Goal: Task Accomplishment & Management: Use online tool/utility

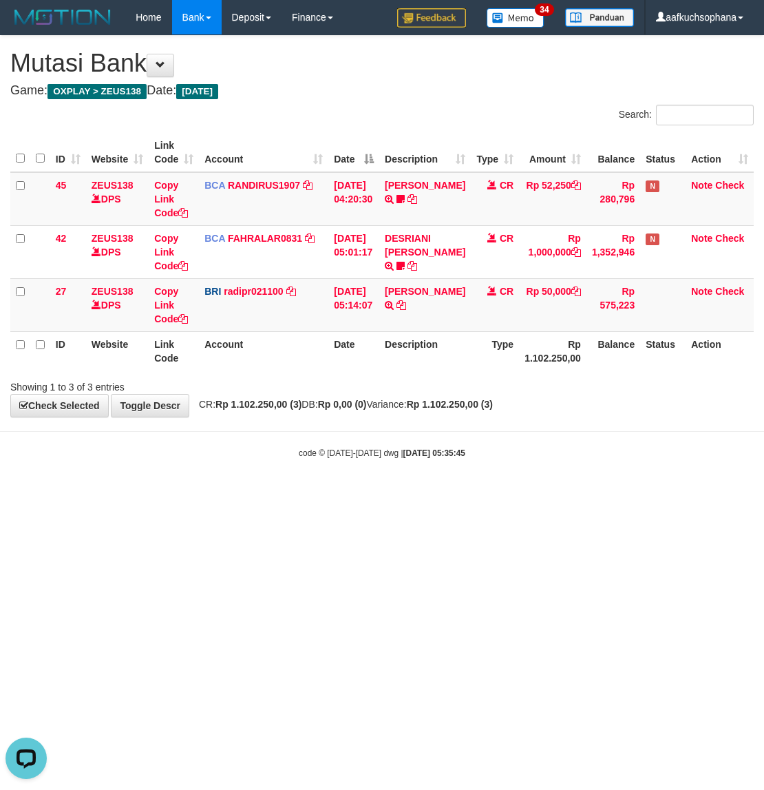
click at [563, 494] on html "Toggle navigation Home Bank Account List Load By Website Group [OXPLAY] ZEUS138…" at bounding box center [382, 247] width 764 height 494
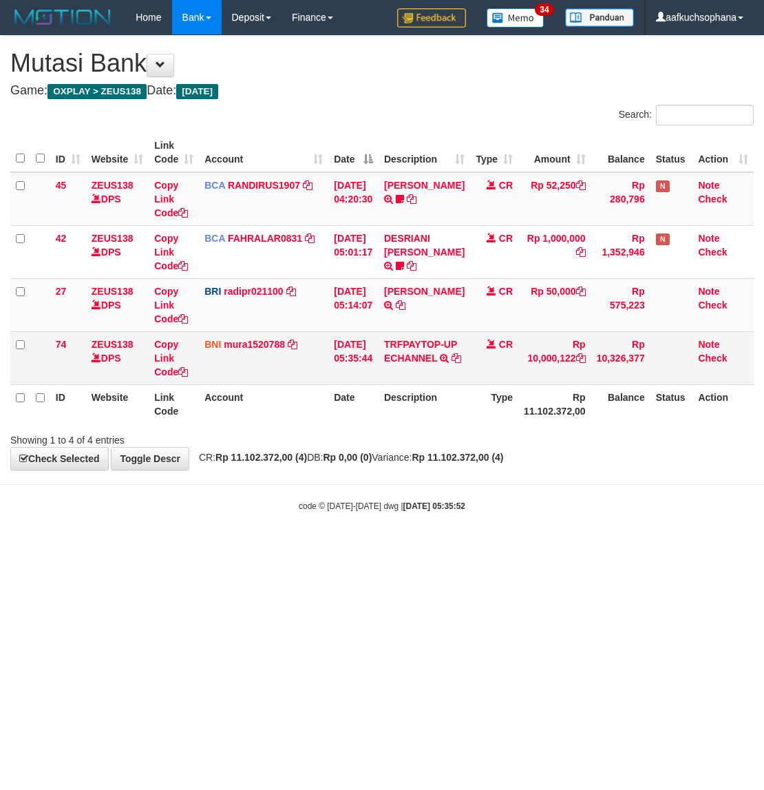
click at [427, 350] on td "TRFPAYTOP-UP ECHANNEL TRF/PAY/TOP-UP ECHANNEL" at bounding box center [425, 357] width 92 height 53
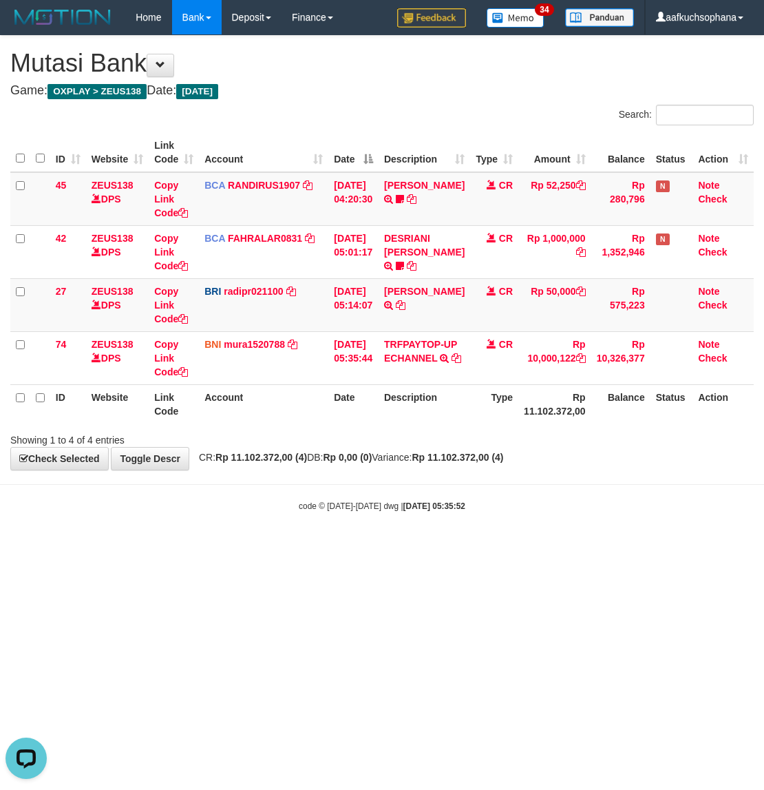
click at [676, 547] on html "Toggle navigation Home Bank Account List Load By Website Group [OXPLAY] ZEUS138…" at bounding box center [382, 273] width 764 height 547
click at [549, 547] on html "Toggle navigation Home Bank Account List Load By Website Group [OXPLAY] ZEUS138…" at bounding box center [382, 273] width 764 height 547
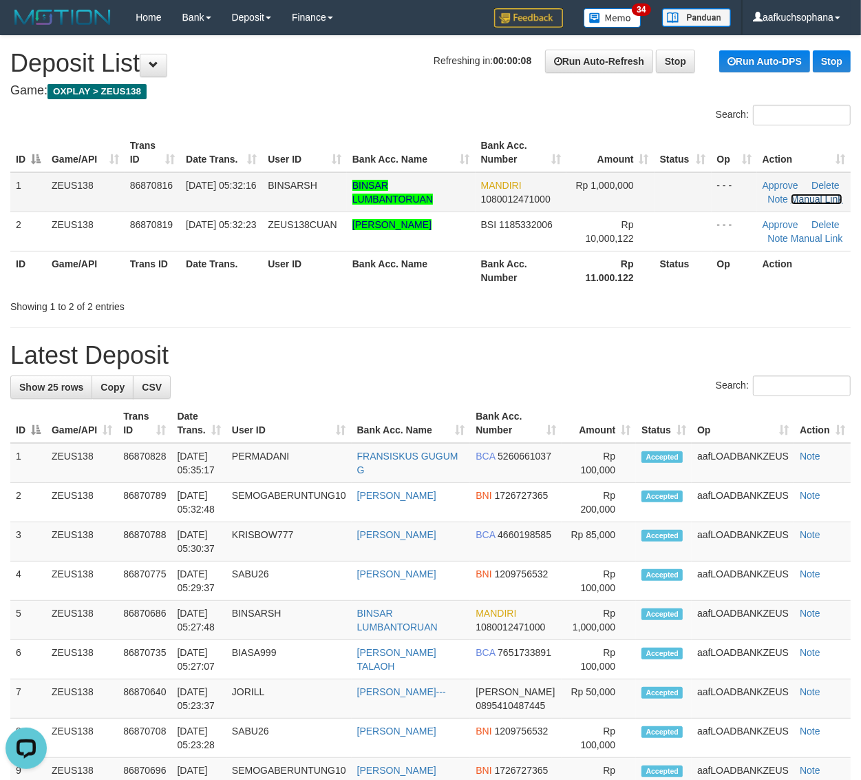
click at [802, 198] on link "Manual Link" at bounding box center [817, 199] width 52 height 11
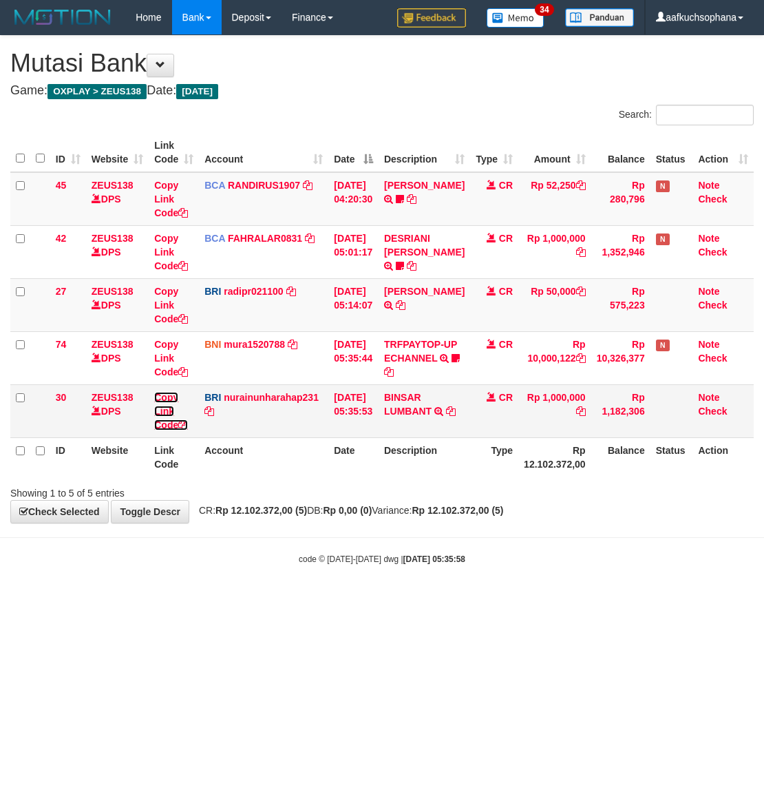
click at [185, 424] on icon at bounding box center [183, 425] width 10 height 10
drag, startPoint x: 185, startPoint y: 424, endPoint x: 4, endPoint y: 342, distance: 198.2
click at [179, 421] on link "Copy Link Code" at bounding box center [171, 411] width 34 height 39
click at [280, 576] on body "Toggle navigation Home Bank Account List Load By Website Group [OXPLAY] ZEUS138…" at bounding box center [382, 300] width 764 height 600
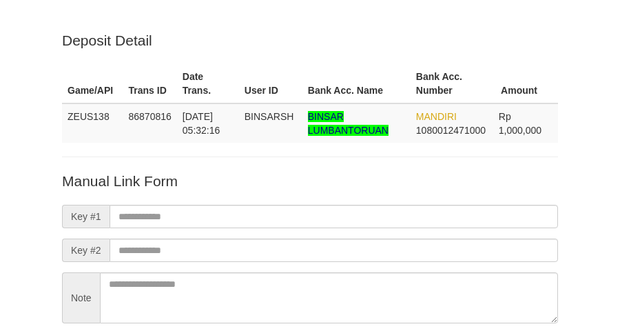
click at [328, 171] on form "Manual Link Form Key #1 Key #2 Note Save Reset Link *****" at bounding box center [310, 273] width 496 height 204
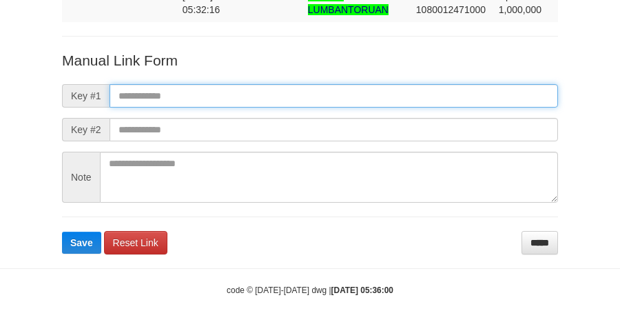
click at [335, 90] on input "text" at bounding box center [333, 95] width 448 height 23
paste input "**********"
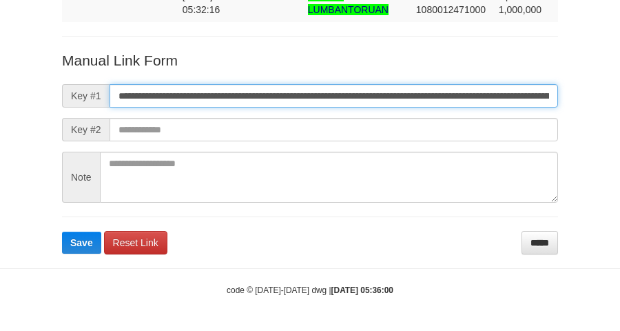
scroll to position [0, 811]
type input "**********"
click at [62, 231] on button "Save" at bounding box center [81, 242] width 39 height 22
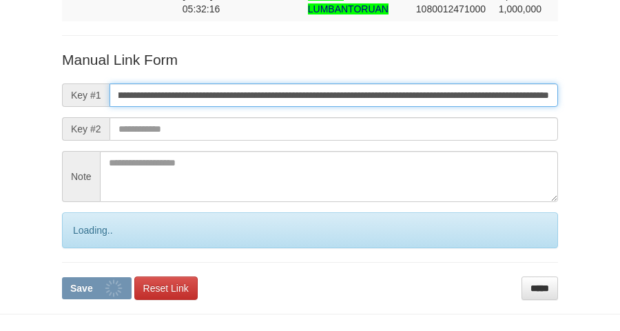
click at [62, 277] on button "Save" at bounding box center [97, 288] width 70 height 22
click at [342, 94] on input "**********" at bounding box center [333, 94] width 448 height 23
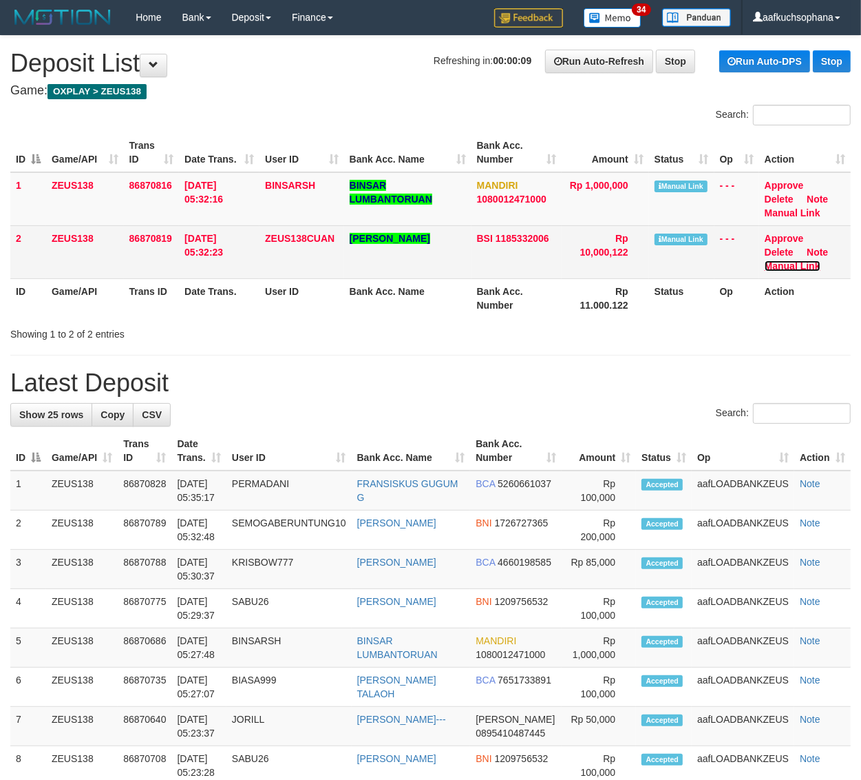
click at [800, 262] on link "Manual Link" at bounding box center [793, 265] width 56 height 11
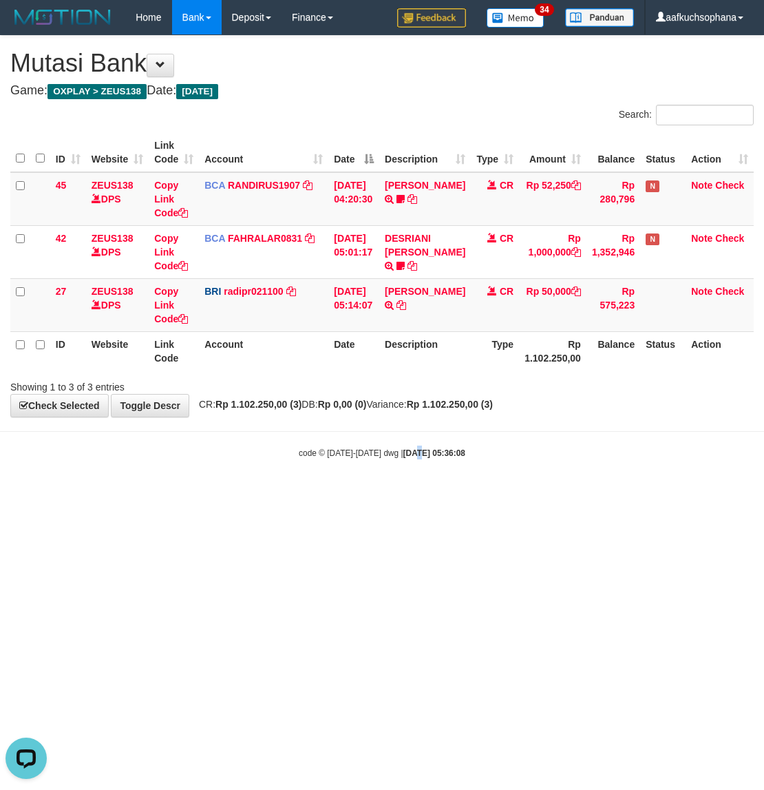
drag, startPoint x: 407, startPoint y: 481, endPoint x: 245, endPoint y: 424, distance: 171.4
click at [399, 479] on body "Toggle navigation Home Bank Account List Load By Website Group [OXPLAY] ZEUS138…" at bounding box center [382, 247] width 764 height 494
click at [397, 494] on html "Toggle navigation Home Bank Account List Load By Website Group [OXPLAY] ZEUS138…" at bounding box center [382, 247] width 764 height 494
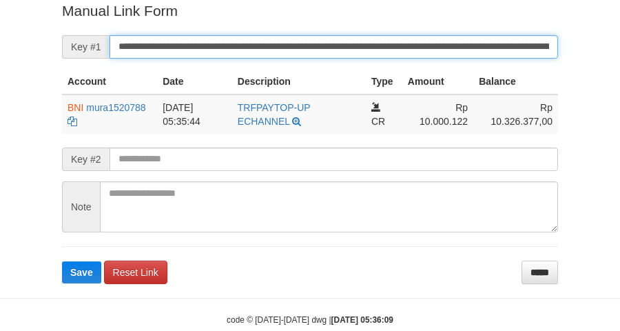
click at [62, 261] on button "Save" at bounding box center [81, 272] width 39 height 22
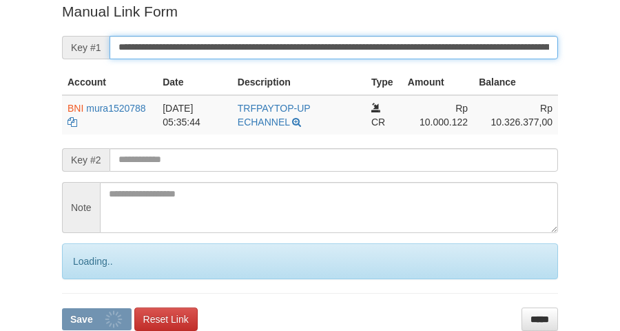
click at [466, 52] on input "**********" at bounding box center [333, 47] width 448 height 23
click at [62, 308] on button "Save" at bounding box center [97, 319] width 70 height 22
click at [466, 52] on input "**********" at bounding box center [333, 47] width 448 height 23
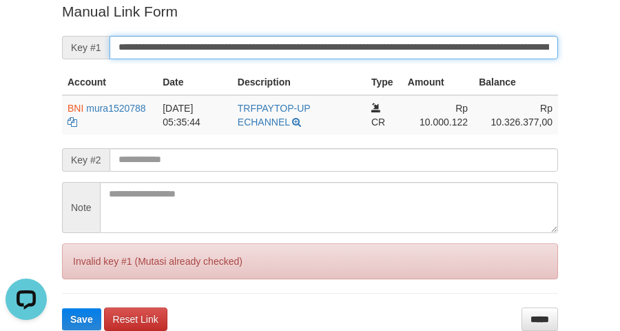
scroll to position [0, 0]
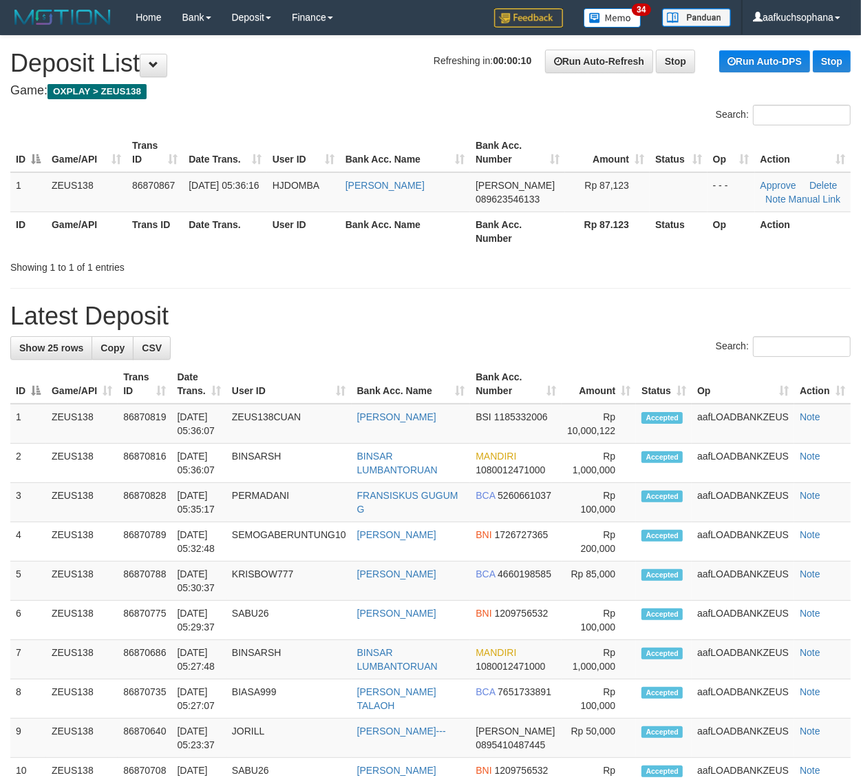
drag, startPoint x: 548, startPoint y: 259, endPoint x: 868, endPoint y: 287, distance: 321.5
click at [581, 269] on div "Showing 1 to 1 of 1 entries" at bounding box center [430, 264] width 861 height 19
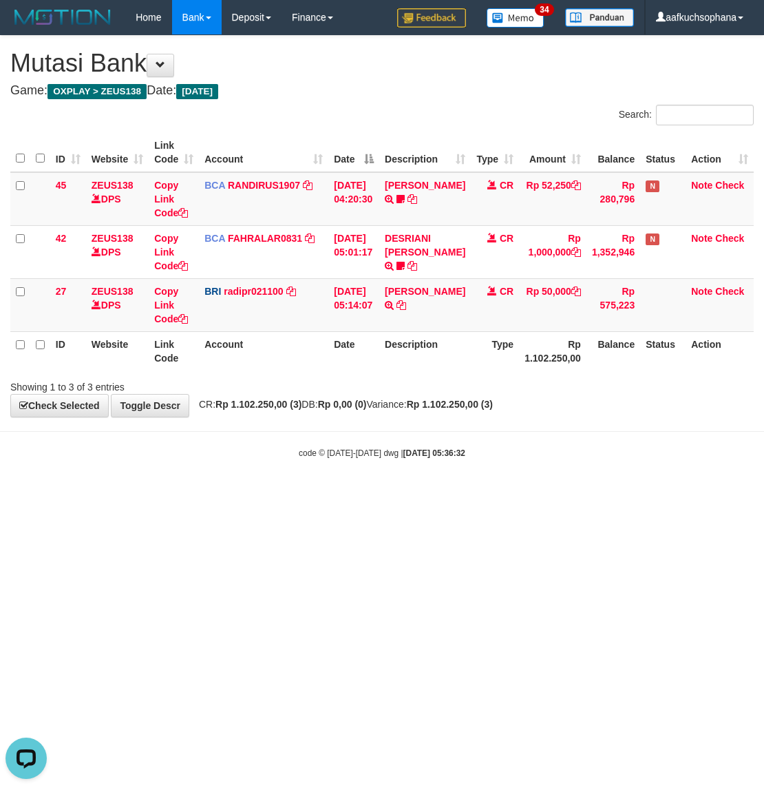
drag, startPoint x: 252, startPoint y: 520, endPoint x: 294, endPoint y: 520, distance: 42.0
click at [244, 494] on html "Toggle navigation Home Bank Account List Load By Website Group [OXPLAY] ZEUS138…" at bounding box center [382, 247] width 764 height 494
click at [333, 494] on html "Toggle navigation Home Bank Account List Load By Website Group [OXPLAY] ZEUS138…" at bounding box center [382, 247] width 764 height 494
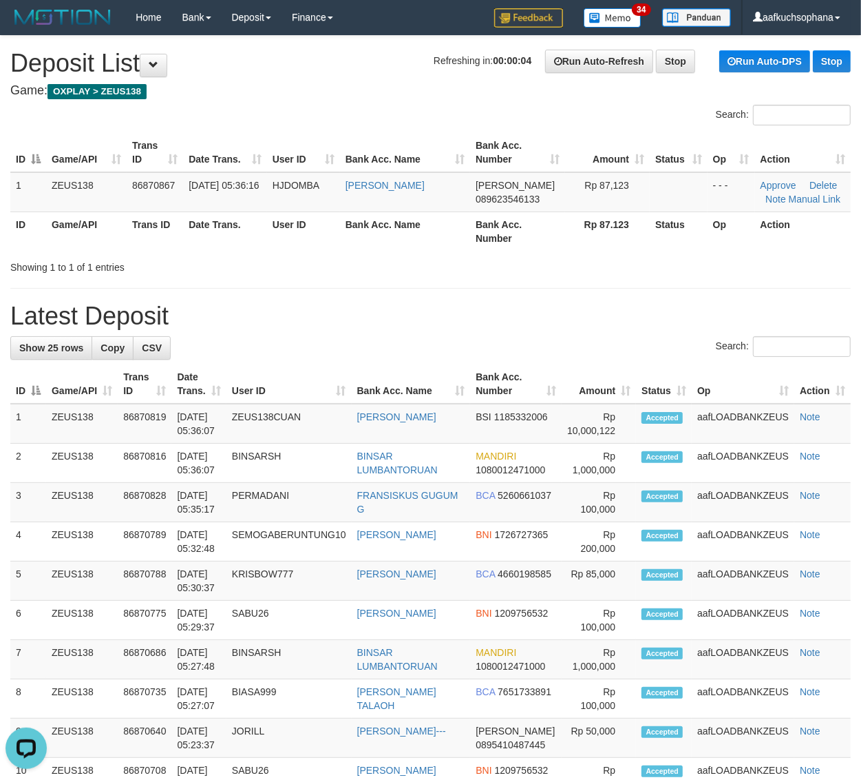
drag, startPoint x: 532, startPoint y: 286, endPoint x: 871, endPoint y: 419, distance: 363.9
click at [536, 286] on div "**********" at bounding box center [430, 763] width 861 height 1455
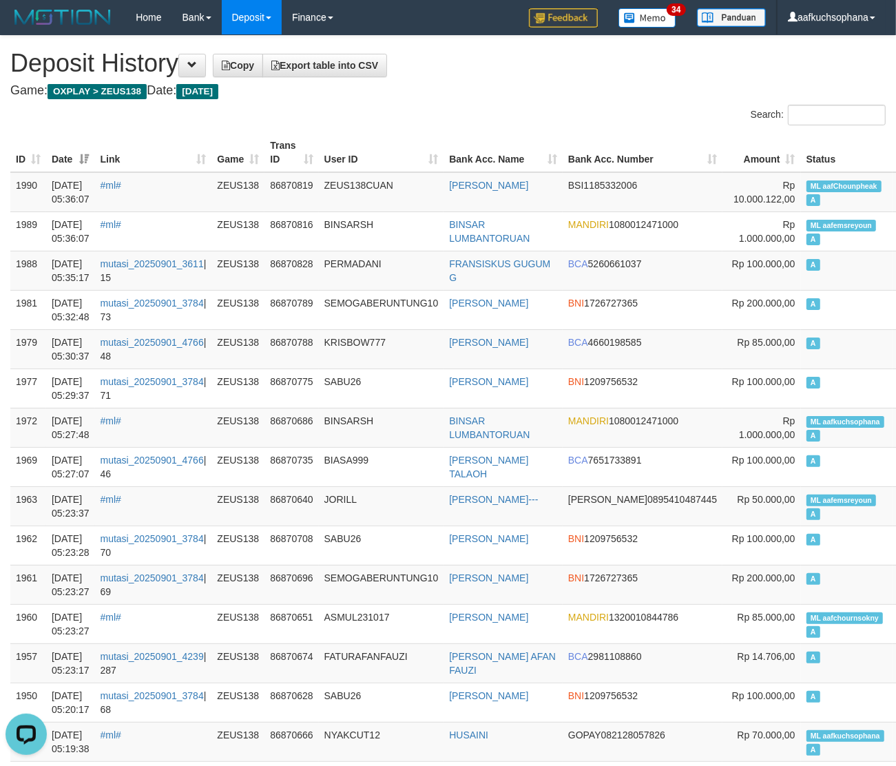
click at [634, 86] on h4 "Game: OXPLAY > ZEUS138 Date: Today" at bounding box center [447, 91] width 875 height 14
click at [576, 145] on th "Bank Acc. Number" at bounding box center [643, 152] width 160 height 39
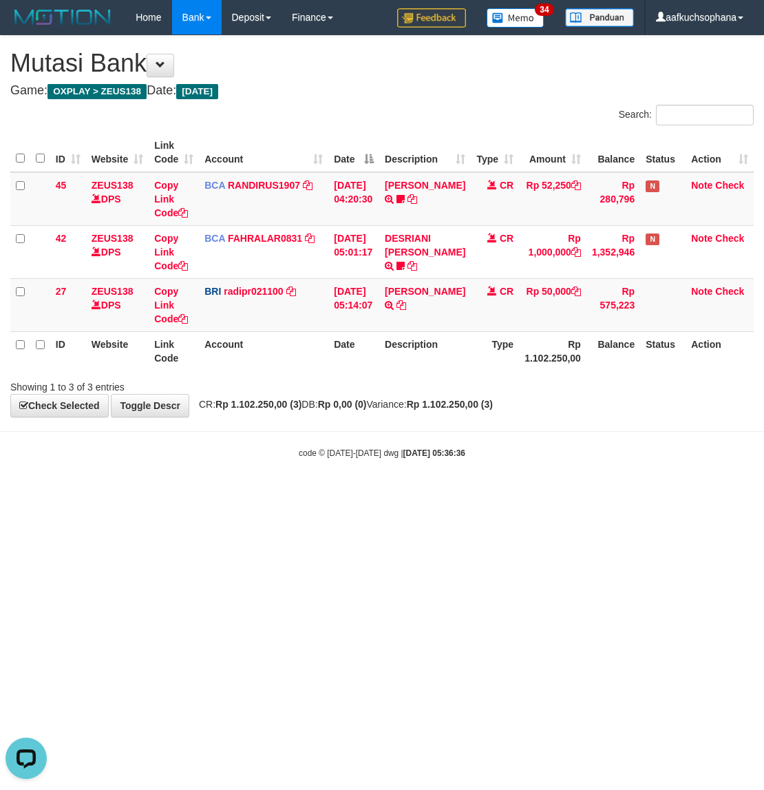
click at [256, 494] on html "Toggle navigation Home Bank Account List Load By Website Group [OXPLAY] ZEUS138…" at bounding box center [382, 247] width 764 height 494
click at [255, 494] on html "Toggle navigation Home Bank Account List Load By Website Group [OXPLAY] ZEUS138…" at bounding box center [382, 247] width 764 height 494
click at [321, 494] on html "Toggle navigation Home Bank Account List Load By Website Group [OXPLAY] ZEUS138…" at bounding box center [382, 247] width 764 height 494
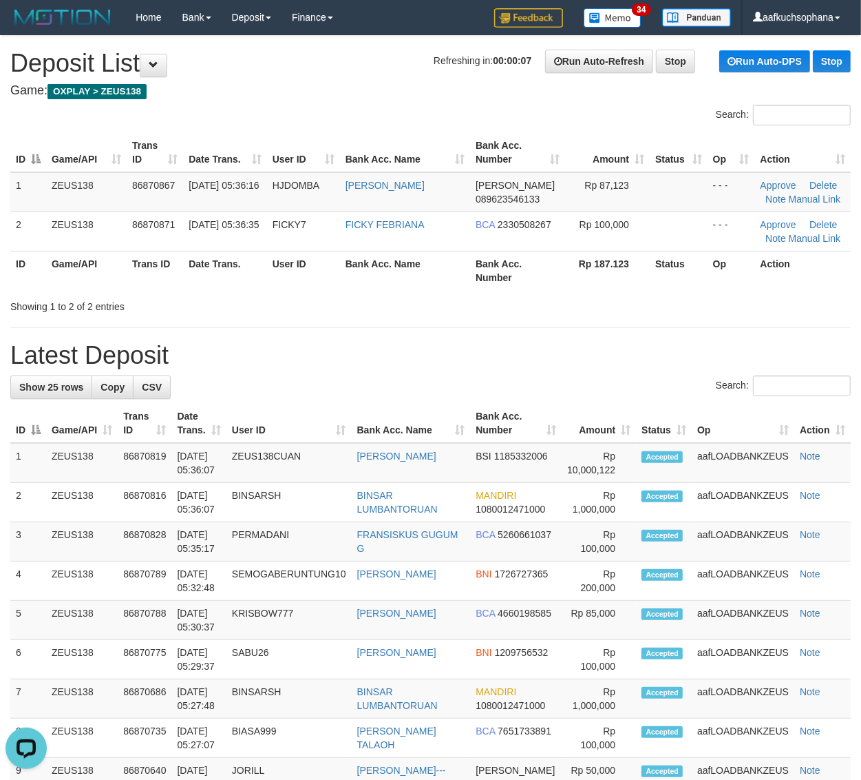
drag, startPoint x: 680, startPoint y: 301, endPoint x: 873, endPoint y: 400, distance: 216.8
click at [686, 303] on div "Showing 1 to 2 of 2 entries" at bounding box center [430, 303] width 861 height 19
drag, startPoint x: 563, startPoint y: 295, endPoint x: 731, endPoint y: 388, distance: 192.0
click at [570, 296] on div "Showing 1 to 2 of 2 entries" at bounding box center [430, 303] width 861 height 19
click at [605, 326] on div "**********" at bounding box center [430, 783] width 861 height 1494
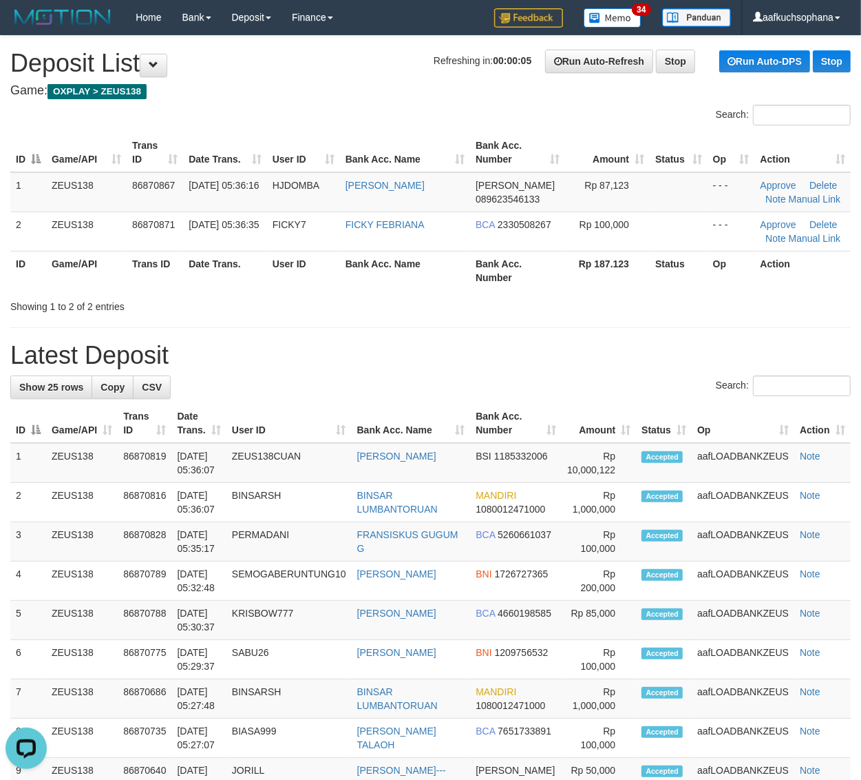
drag, startPoint x: 555, startPoint y: 318, endPoint x: 563, endPoint y: 322, distance: 9.0
click at [555, 318] on div "**********" at bounding box center [430, 783] width 861 height 1494
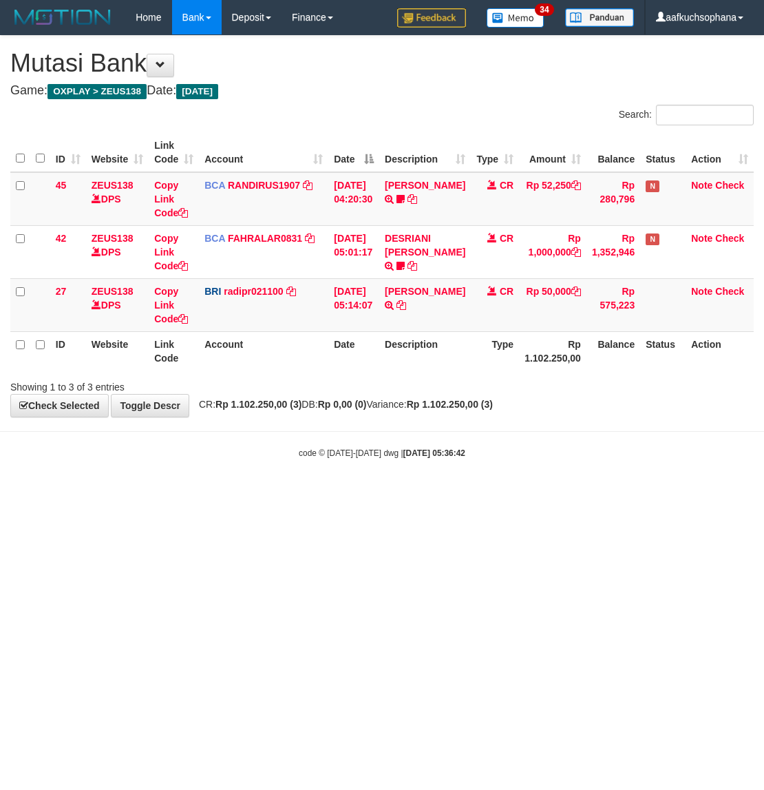
click at [503, 494] on html "Toggle navigation Home Bank Account List Load By Website Group [OXPLAY] ZEUS138…" at bounding box center [382, 247] width 764 height 494
click at [262, 494] on html "Toggle navigation Home Bank Account List Load By Website Group [OXPLAY] ZEUS138…" at bounding box center [382, 247] width 764 height 494
click at [265, 494] on html "Toggle navigation Home Bank Account List Load By Website Group [OXPLAY] ZEUS138…" at bounding box center [382, 247] width 764 height 494
click at [294, 494] on html "Toggle navigation Home Bank Account List Load By Website Group [OXPLAY] ZEUS138…" at bounding box center [382, 247] width 764 height 494
click at [339, 494] on html "Toggle navigation Home Bank Account List Load By Website Group [OXPLAY] ZEUS138…" at bounding box center [382, 247] width 764 height 494
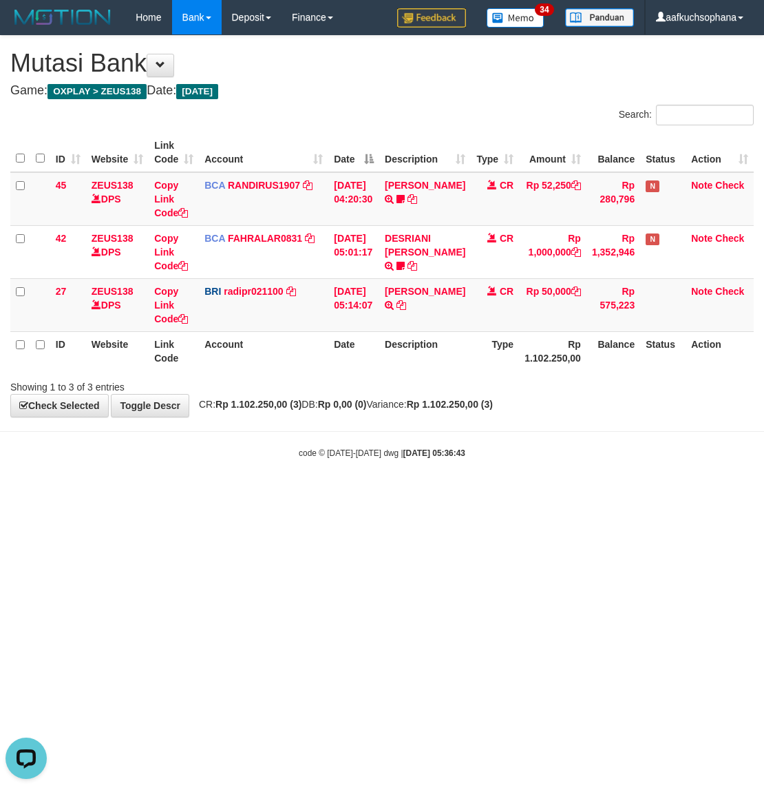
click at [339, 494] on html "Toggle navigation Home Bank Account List Load By Website Group [OXPLAY] ZEUS138…" at bounding box center [382, 247] width 764 height 494
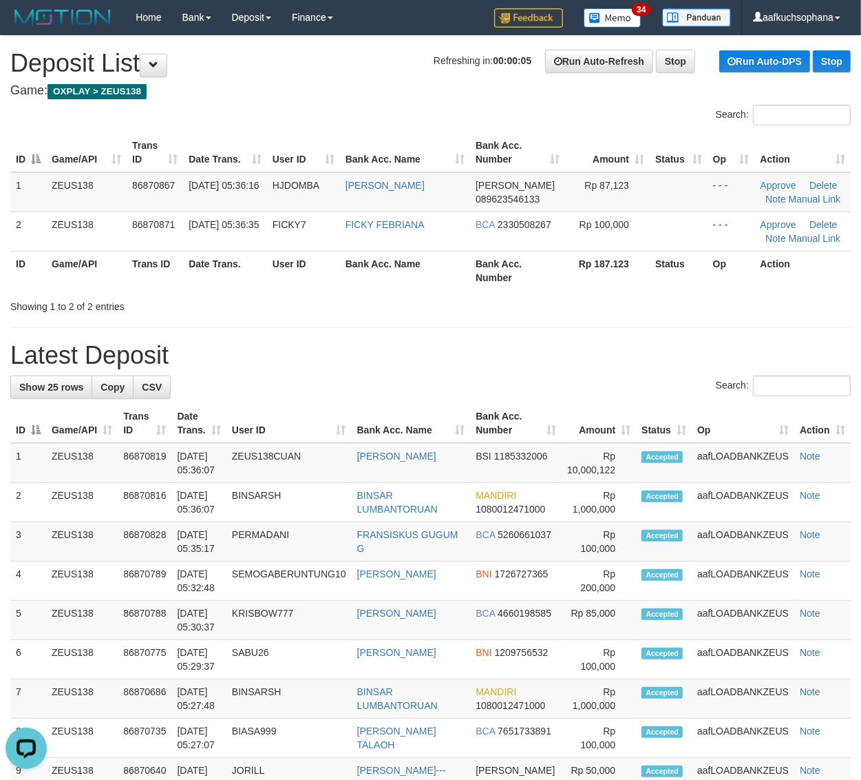
drag, startPoint x: 649, startPoint y: 300, endPoint x: 824, endPoint y: 380, distance: 192.6
click at [665, 305] on div "Showing 1 to 2 of 2 entries" at bounding box center [430, 303] width 861 height 19
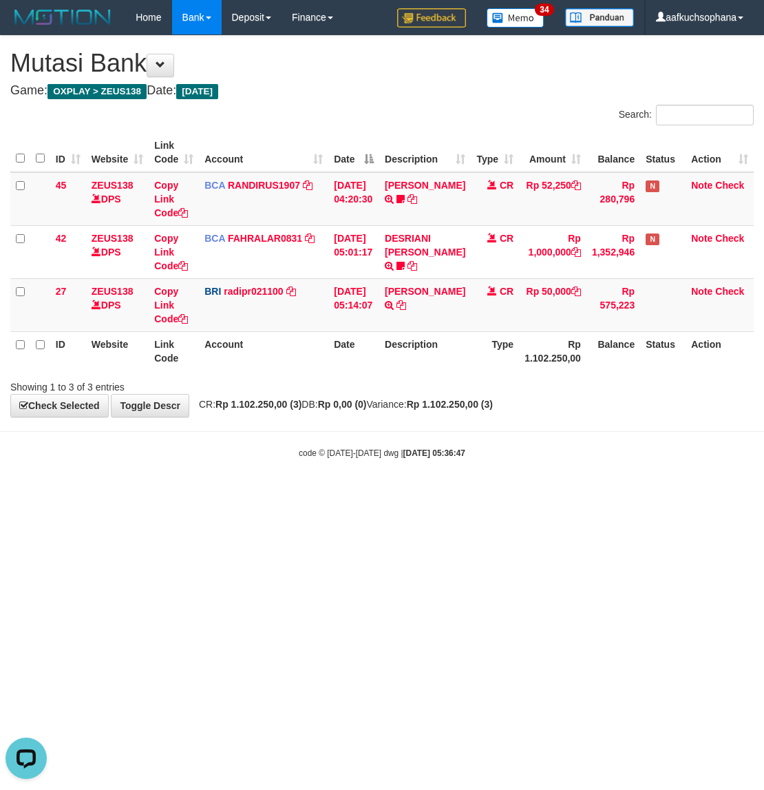
click at [291, 494] on html "Toggle navigation Home Bank Account List Load By Website Group [OXPLAY] ZEUS138…" at bounding box center [382, 247] width 764 height 494
click at [407, 494] on html "Toggle navigation Home Bank Account List Load By Website Group [OXPLAY] ZEUS138…" at bounding box center [382, 247] width 764 height 494
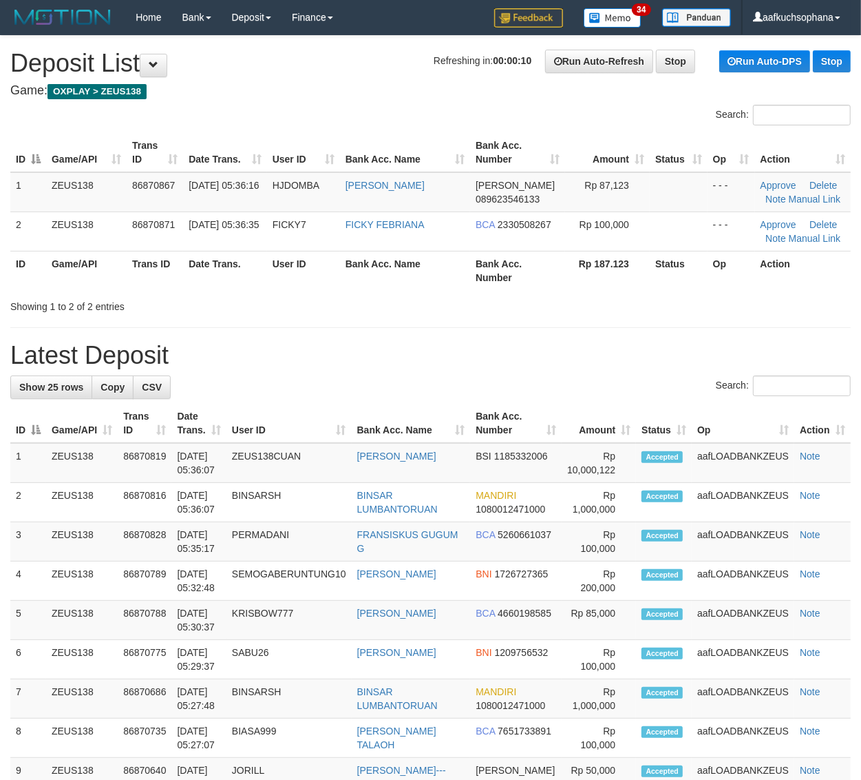
click at [707, 336] on div "**********" at bounding box center [430, 783] width 861 height 1494
drag, startPoint x: 617, startPoint y: 322, endPoint x: 866, endPoint y: 411, distance: 264.9
click at [625, 325] on div "**********" at bounding box center [430, 783] width 861 height 1494
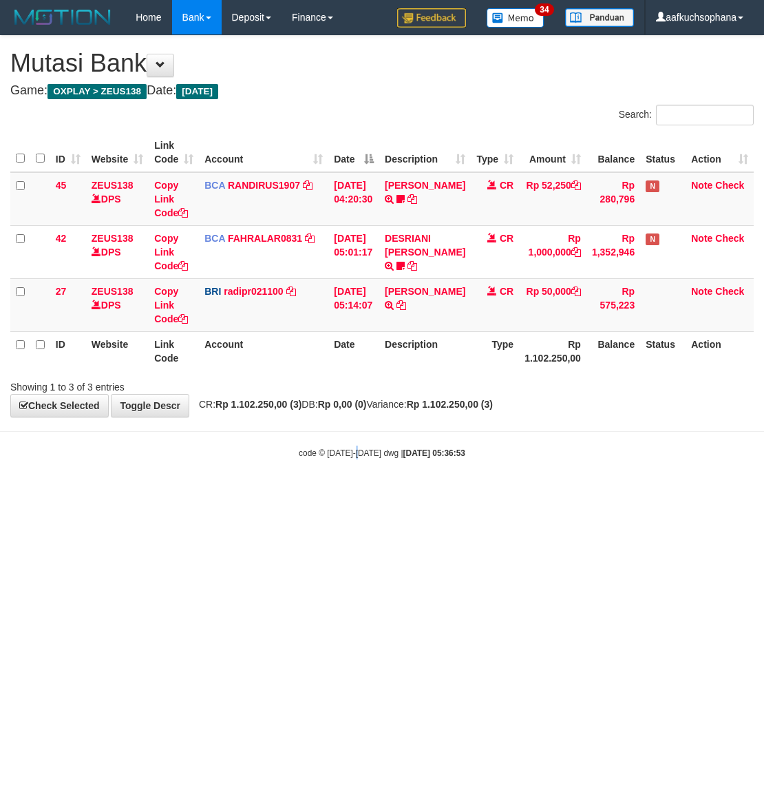
click at [362, 494] on html "Toggle navigation Home Bank Account List Load By Website Group [OXPLAY] ZEUS138…" at bounding box center [382, 247] width 764 height 494
drag, startPoint x: 454, startPoint y: 607, endPoint x: 491, endPoint y: 488, distance: 125.3
click at [451, 494] on html "Toggle navigation Home Bank Account List Load By Website Group [OXPLAY] ZEUS138…" at bounding box center [382, 247] width 764 height 494
click at [589, 479] on body "Toggle navigation Home Bank Account List Load By Website Group [OXPLAY] ZEUS138…" at bounding box center [382, 247] width 764 height 494
click at [587, 480] on body "Toggle navigation Home Bank Account List Load By Website Group [OXPLAY] ZEUS138…" at bounding box center [382, 247] width 764 height 494
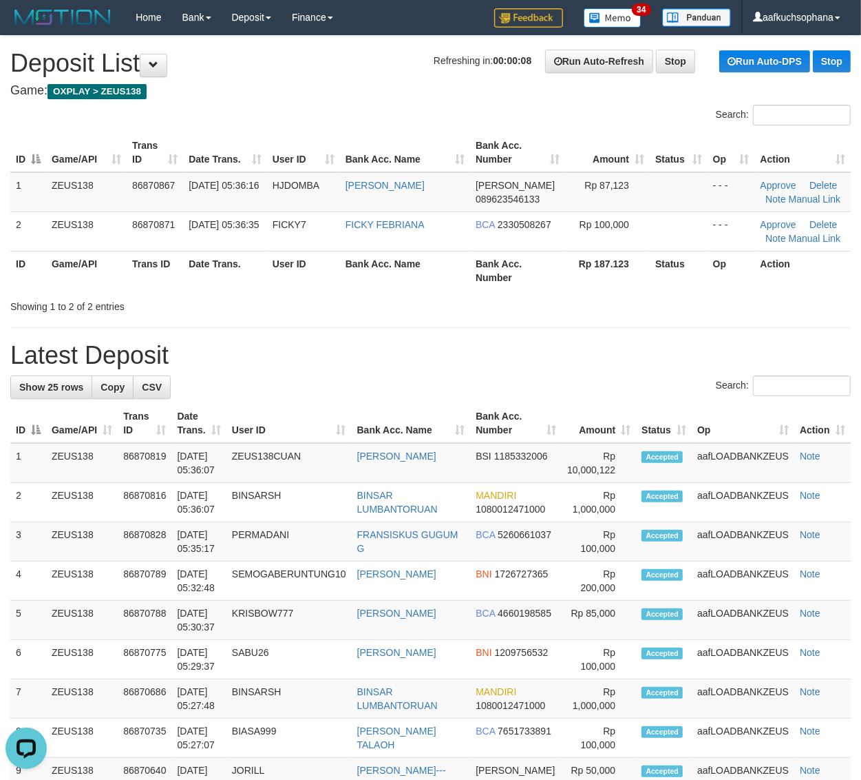
drag, startPoint x: 541, startPoint y: 339, endPoint x: 570, endPoint y: 348, distance: 30.3
click at [545, 342] on div "**********" at bounding box center [430, 783] width 861 height 1494
drag, startPoint x: 539, startPoint y: 320, endPoint x: 603, endPoint y: 339, distance: 67.3
click at [565, 328] on div "**********" at bounding box center [430, 783] width 861 height 1494
click at [749, 342] on div "**********" at bounding box center [430, 783] width 861 height 1494
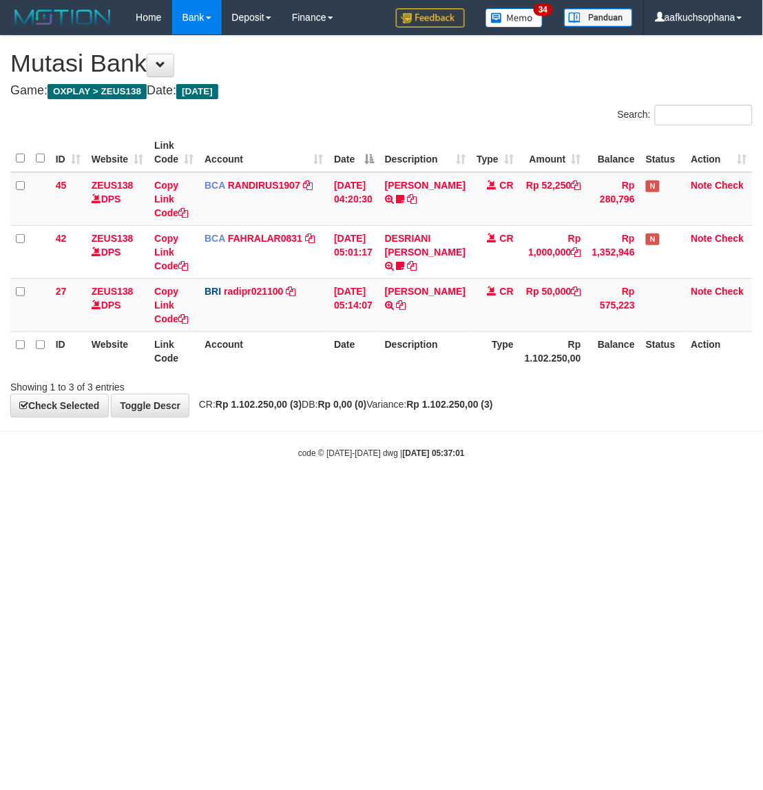
click at [291, 494] on html "Toggle navigation Home Bank Account List Load By Website Group [OXPLAY] ZEUS138…" at bounding box center [381, 247] width 763 height 494
click at [373, 494] on html "Toggle navigation Home Bank Account List Load By Website Group [OXPLAY] ZEUS138…" at bounding box center [381, 247] width 763 height 494
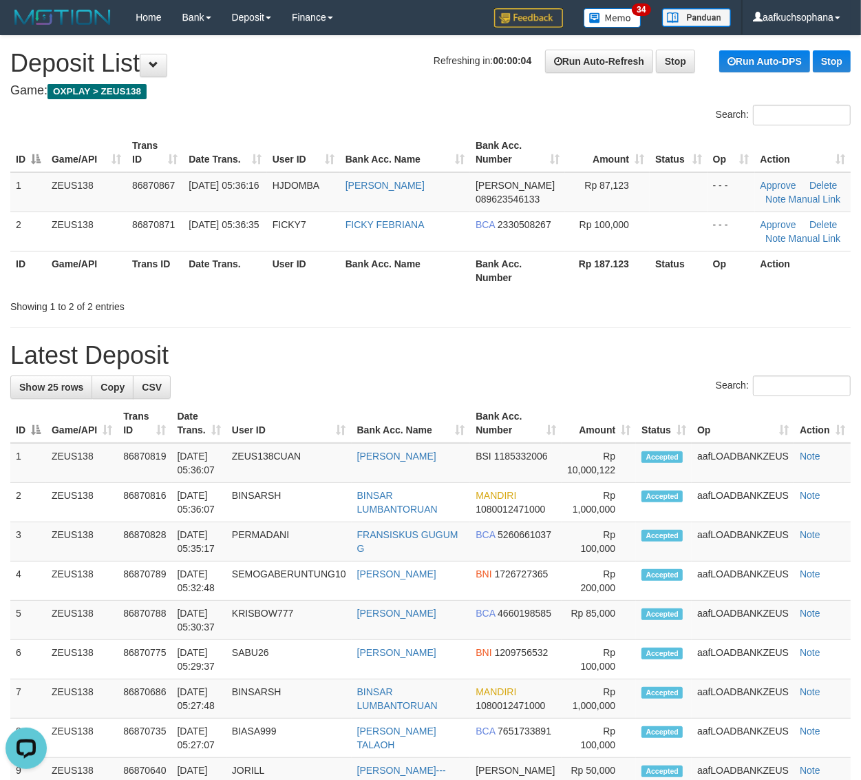
click at [638, 338] on div "**********" at bounding box center [430, 783] width 861 height 1494
drag, startPoint x: 675, startPoint y: 331, endPoint x: 716, endPoint y: 339, distance: 42.1
click at [675, 331] on div "**********" at bounding box center [430, 783] width 861 height 1494
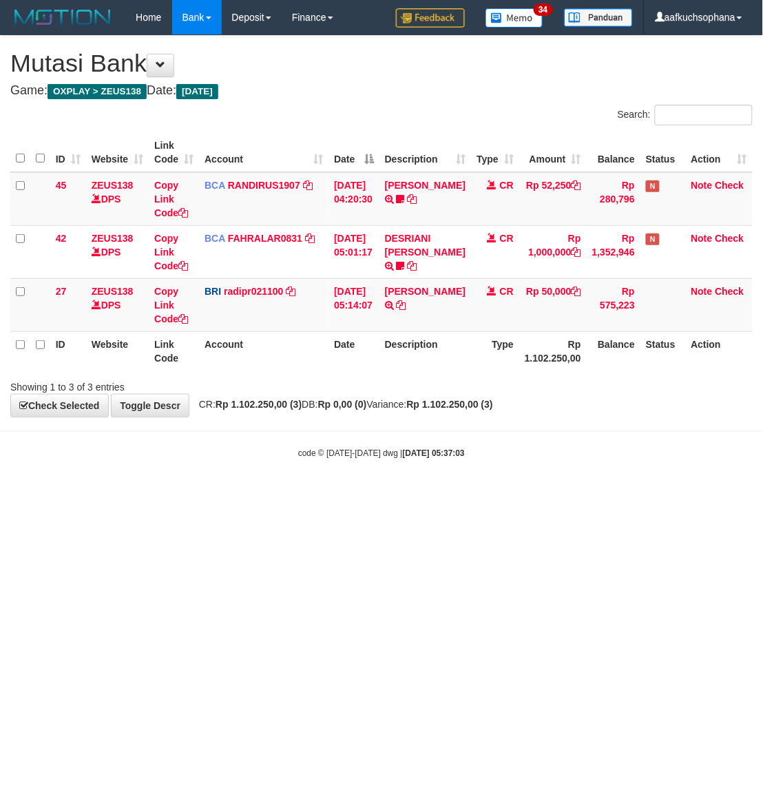
drag, startPoint x: 500, startPoint y: 556, endPoint x: 514, endPoint y: 565, distance: 16.4
click at [512, 494] on html "Toggle navigation Home Bank Account List Load By Website Group [OXPLAY] ZEUS138…" at bounding box center [381, 247] width 763 height 494
click at [514, 494] on html "Toggle navigation Home Bank Account List Load By Website Group [OXPLAY] ZEUS138…" at bounding box center [381, 247] width 763 height 494
click at [300, 494] on html "Toggle navigation Home Bank Account List Load By Website Group [OXPLAY] ZEUS138…" at bounding box center [381, 247] width 763 height 494
drag, startPoint x: 123, startPoint y: 490, endPoint x: 6, endPoint y: 444, distance: 125.8
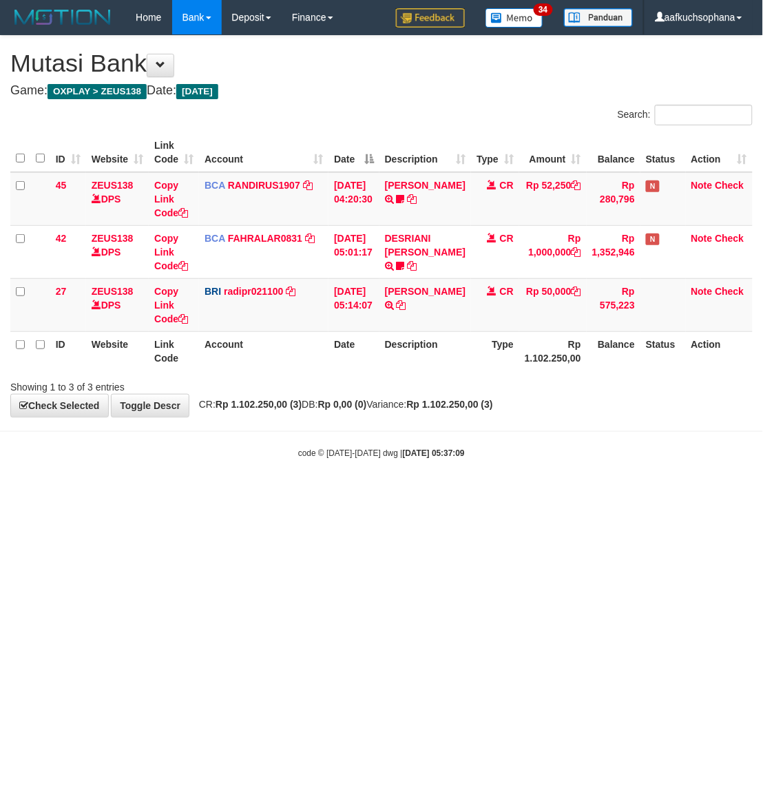
click at [117, 485] on body "Toggle navigation Home Bank Account List Load By Website Group [OXPLAY] ZEUS138…" at bounding box center [381, 247] width 763 height 494
drag, startPoint x: 386, startPoint y: 552, endPoint x: 620, endPoint y: 288, distance: 352.7
click at [399, 494] on html "Toggle navigation Home Bank Account List Load By Website Group [OXPLAY] ZEUS138…" at bounding box center [381, 247] width 763 height 494
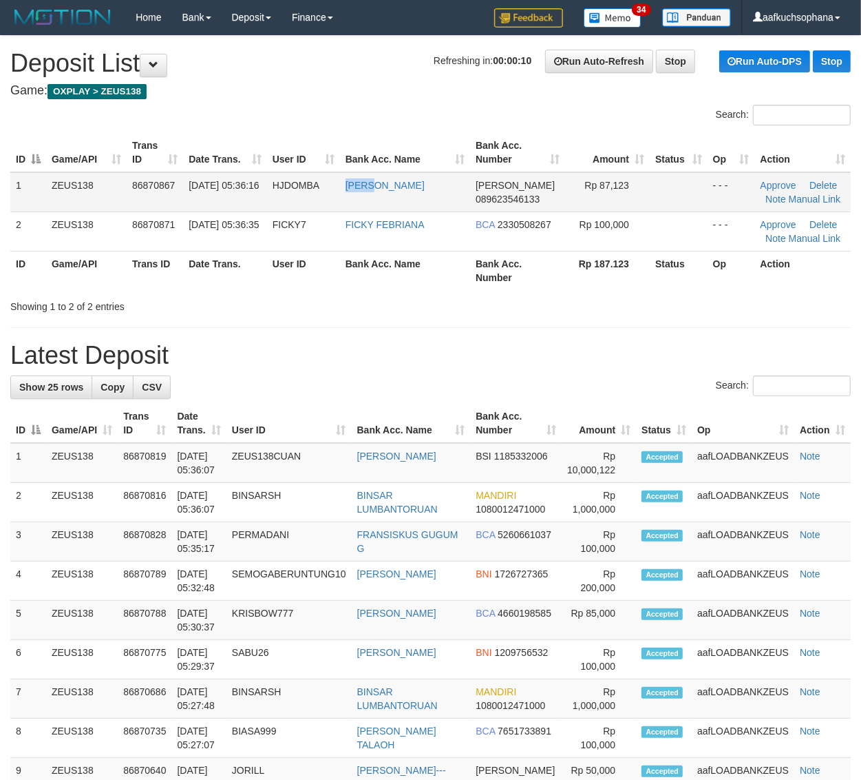
click at [367, 198] on td "FERI PEBRIAN" at bounding box center [405, 192] width 130 height 40
drag, startPoint x: 686, startPoint y: 317, endPoint x: 873, endPoint y: 377, distance: 196.2
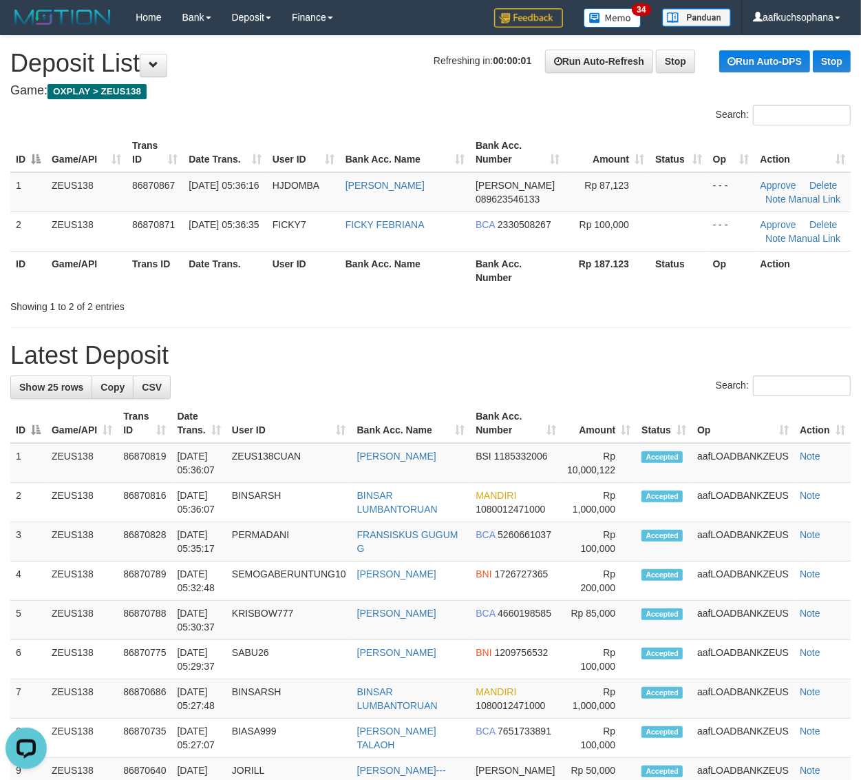
click at [694, 318] on div "**********" at bounding box center [430, 783] width 861 height 1494
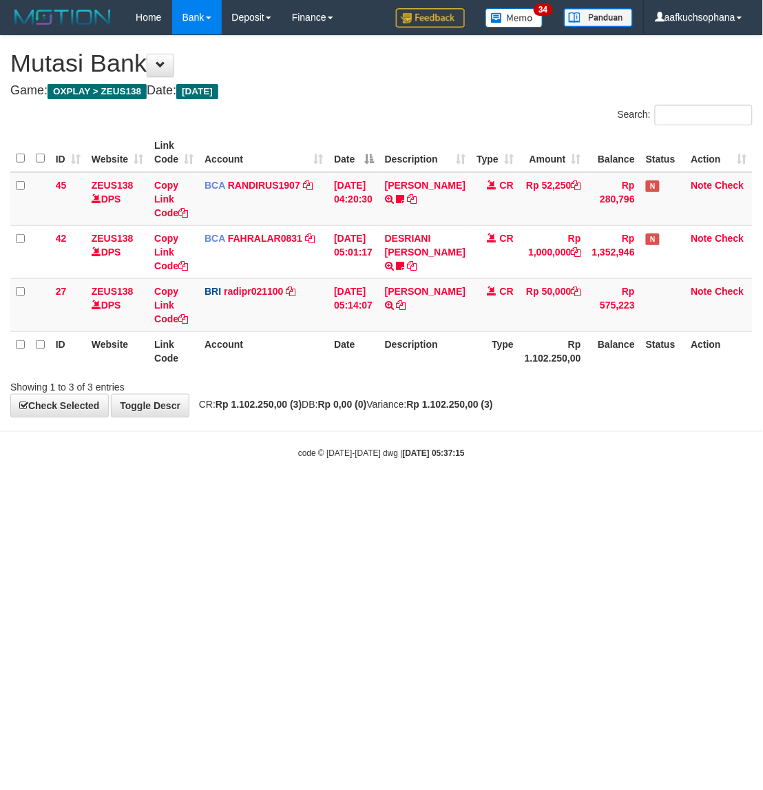
click at [503, 494] on html "Toggle navigation Home Bank Account List Load By Website Group [OXPLAY] ZEUS138…" at bounding box center [381, 247] width 763 height 494
drag, startPoint x: 503, startPoint y: 558, endPoint x: 479, endPoint y: 549, distance: 25.3
click at [490, 494] on html "Toggle navigation Home Bank Account List Load By Website Group [OXPLAY] ZEUS138…" at bounding box center [381, 247] width 763 height 494
click at [446, 494] on html "Toggle navigation Home Bank Account List Load By Website Group [OXPLAY] ZEUS138…" at bounding box center [381, 247] width 763 height 494
drag, startPoint x: 435, startPoint y: 524, endPoint x: 563, endPoint y: 436, distance: 156.1
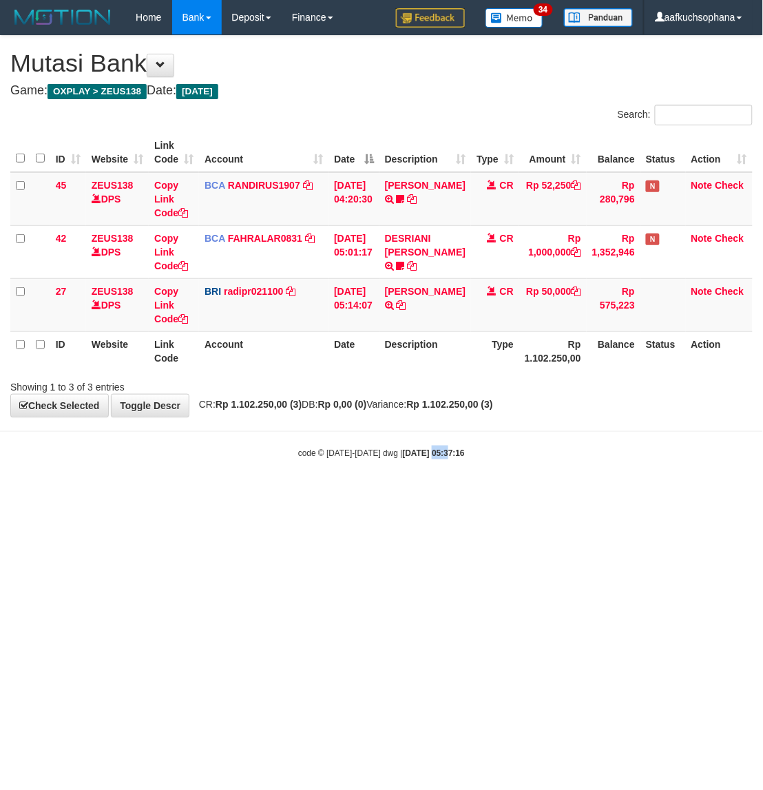
click at [438, 494] on html "Toggle navigation Home Bank Account List Load By Website Group [OXPLAY] ZEUS138…" at bounding box center [381, 247] width 763 height 494
click at [379, 494] on html "Toggle navigation Home Bank Account List Load By Website Group [OXPLAY] ZEUS138…" at bounding box center [381, 247] width 763 height 494
drag, startPoint x: 279, startPoint y: 566, endPoint x: 761, endPoint y: 489, distance: 488.2
click at [315, 494] on html "Toggle navigation Home Bank Account List Load By Website Group [OXPLAY] ZEUS138…" at bounding box center [381, 247] width 763 height 494
drag, startPoint x: 446, startPoint y: 563, endPoint x: 656, endPoint y: 450, distance: 238.5
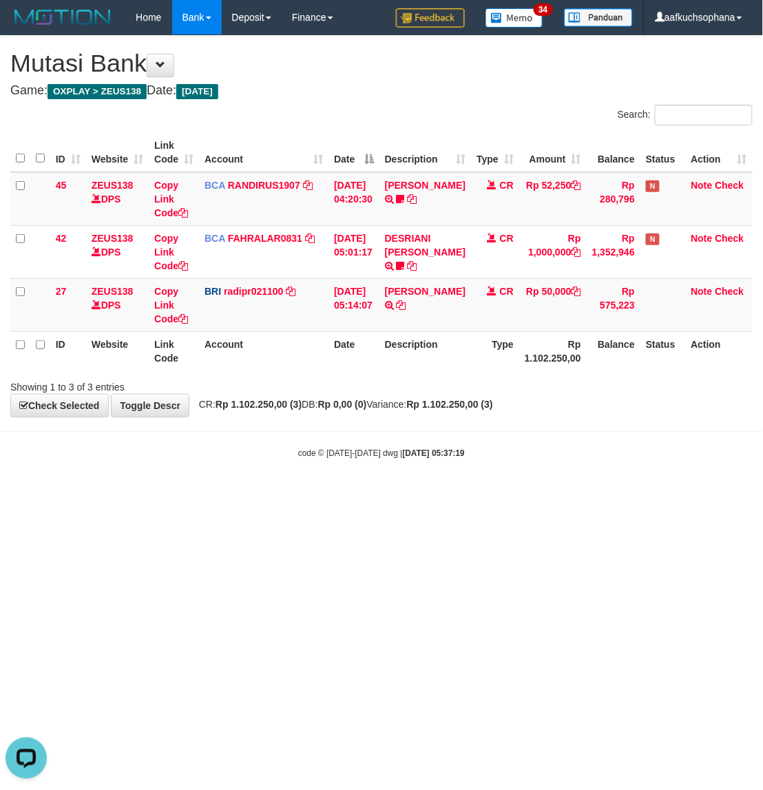
click at [472, 494] on html "Toggle navigation Home Bank Account List Load By Website Group [OXPLAY] ZEUS138…" at bounding box center [381, 247] width 763 height 494
click at [286, 494] on html "Toggle navigation Home Bank Account List Load By Website Group [OXPLAY] ZEUS138…" at bounding box center [381, 247] width 763 height 494
click at [335, 470] on body "Toggle navigation Home Bank Account List Load By Website Group [OXPLAY] ZEUS138…" at bounding box center [381, 247] width 763 height 494
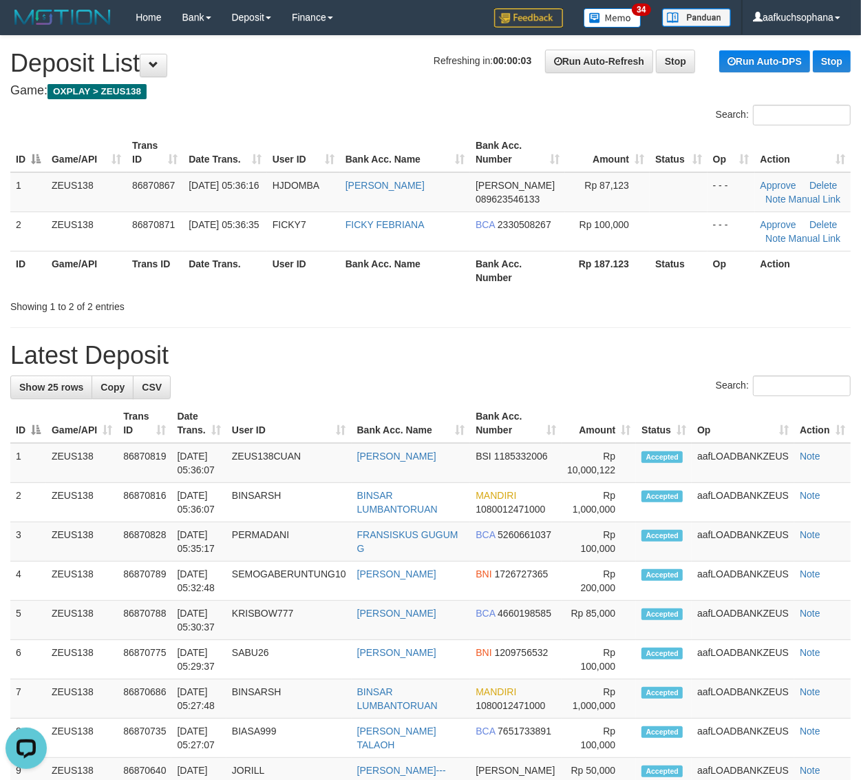
click at [702, 315] on div "**********" at bounding box center [430, 783] width 861 height 1494
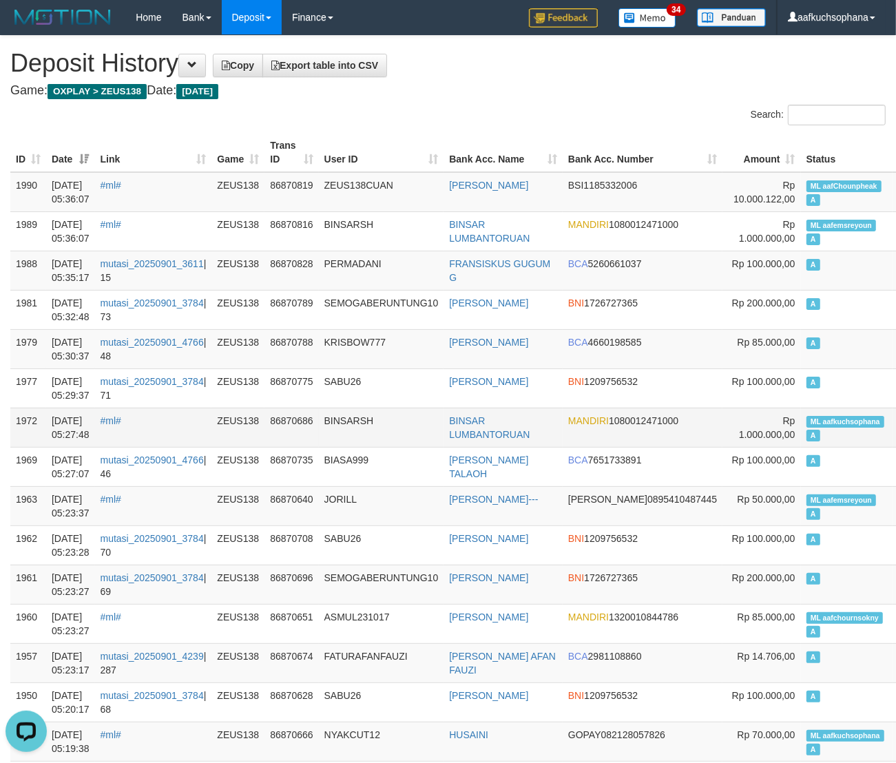
drag, startPoint x: 494, startPoint y: 110, endPoint x: 35, endPoint y: 411, distance: 548.5
click at [493, 112] on div "Search:" at bounding box center [673, 117] width 428 height 24
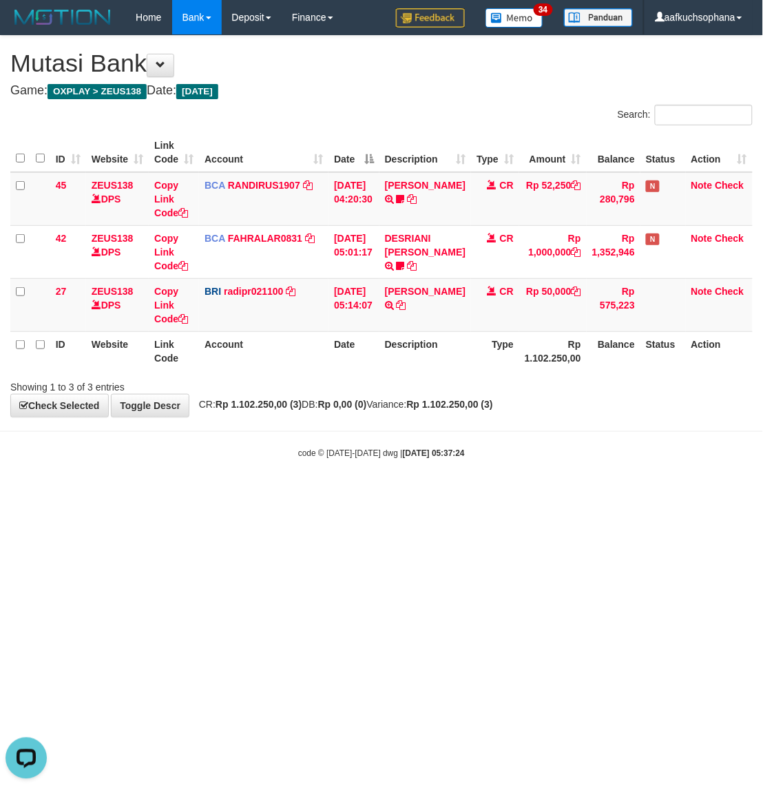
click at [444, 494] on html "Toggle navigation Home Bank Account List Load By Website Group [OXPLAY] ZEUS138…" at bounding box center [381, 247] width 763 height 494
click at [300, 494] on html "Toggle navigation Home Bank Account List Load By Website Group [OXPLAY] ZEUS138…" at bounding box center [381, 247] width 763 height 494
drag, startPoint x: 355, startPoint y: 579, endPoint x: 30, endPoint y: 397, distance: 372.4
click at [338, 494] on html "Toggle navigation Home Bank Account List Load By Website Group [OXPLAY] ZEUS138…" at bounding box center [381, 247] width 763 height 494
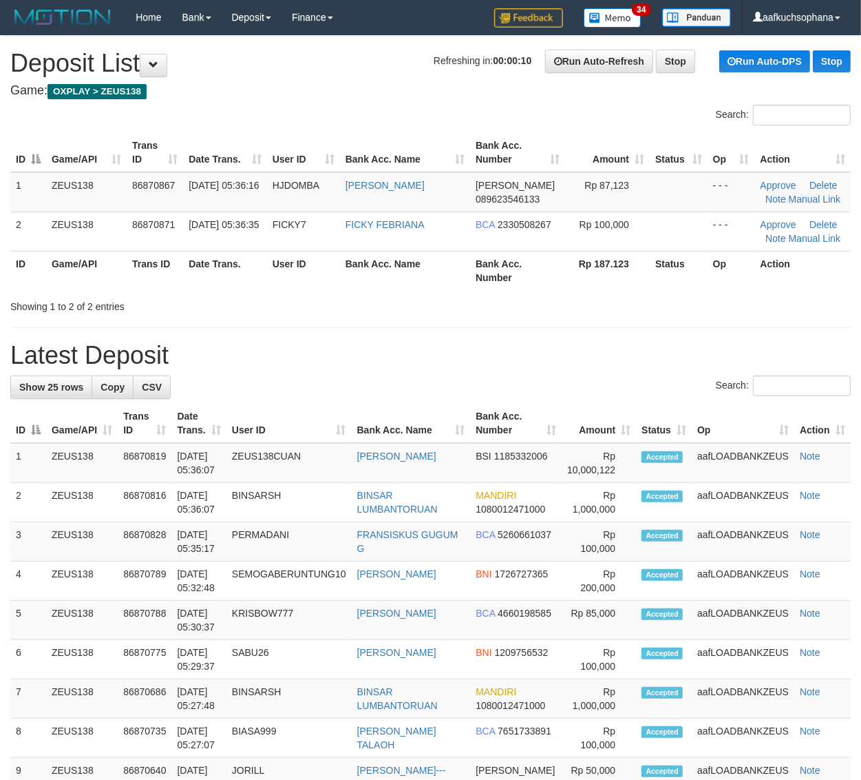
drag, startPoint x: 735, startPoint y: 308, endPoint x: 870, endPoint y: 339, distance: 137.8
click at [737, 308] on div "Showing 1 to 2 of 2 entries" at bounding box center [430, 303] width 861 height 19
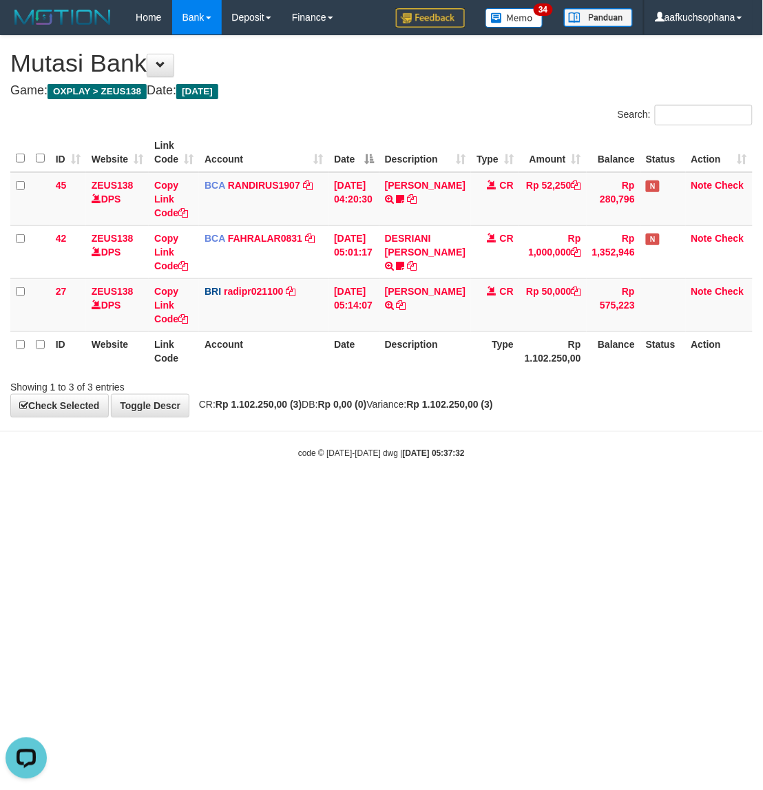
drag, startPoint x: 321, startPoint y: 517, endPoint x: 209, endPoint y: 505, distance: 112.9
click at [319, 494] on html "Toggle navigation Home Bank Account List Load By Website Group [OXPLAY] ZEUS138…" at bounding box center [381, 247] width 763 height 494
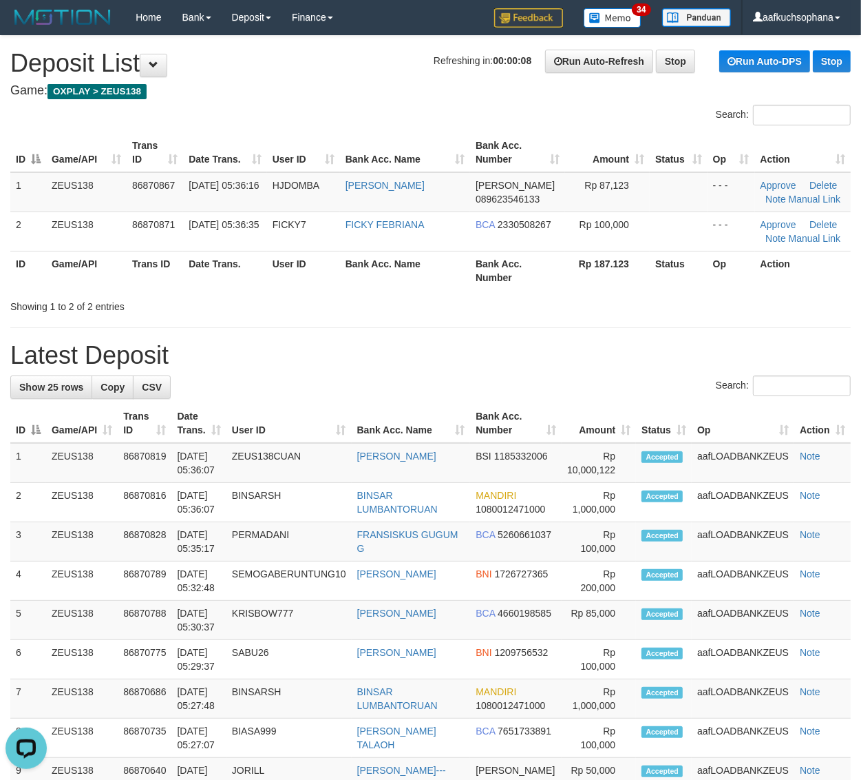
drag, startPoint x: 647, startPoint y: 322, endPoint x: 696, endPoint y: 334, distance: 49.6
click at [648, 324] on div "**********" at bounding box center [430, 783] width 861 height 1494
drag, startPoint x: 596, startPoint y: 336, endPoint x: 868, endPoint y: 410, distance: 282.7
click at [603, 338] on div "**********" at bounding box center [430, 783] width 861 height 1494
drag, startPoint x: 582, startPoint y: 297, endPoint x: 869, endPoint y: 396, distance: 303.6
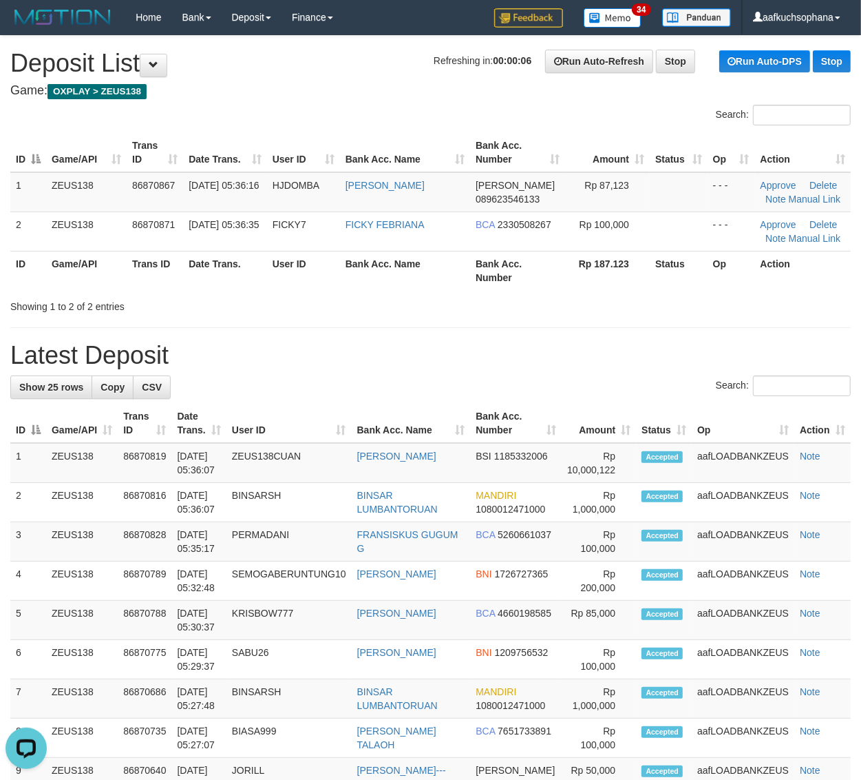
click at [589, 302] on div "Showing 1 to 2 of 2 entries" at bounding box center [430, 303] width 861 height 19
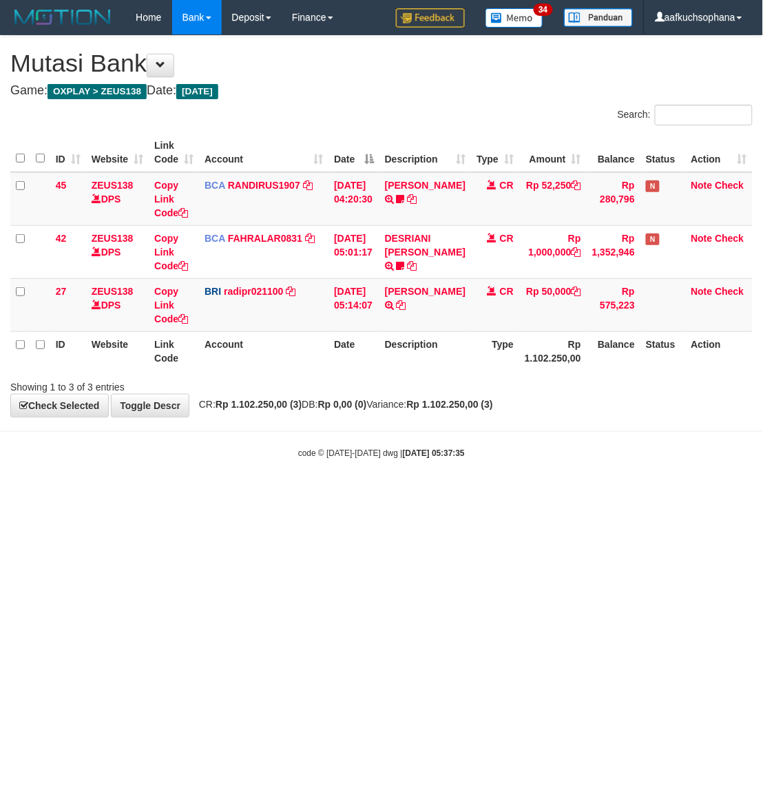
click at [339, 494] on html "Toggle navigation Home Bank Account List Load By Website Group [OXPLAY] ZEUS138…" at bounding box center [381, 247] width 763 height 494
click at [238, 494] on html "Toggle navigation Home Bank Account List Load By Website Group [OXPLAY] ZEUS138…" at bounding box center [381, 247] width 763 height 494
click at [222, 494] on html "Toggle navigation Home Bank Account List Load By Website Group [OXPLAY] ZEUS138…" at bounding box center [381, 247] width 763 height 494
click at [220, 494] on html "Toggle navigation Home Bank Account List Load By Website Group [OXPLAY] ZEUS138…" at bounding box center [381, 247] width 763 height 494
drag, startPoint x: 232, startPoint y: 490, endPoint x: 2, endPoint y: 372, distance: 258.7
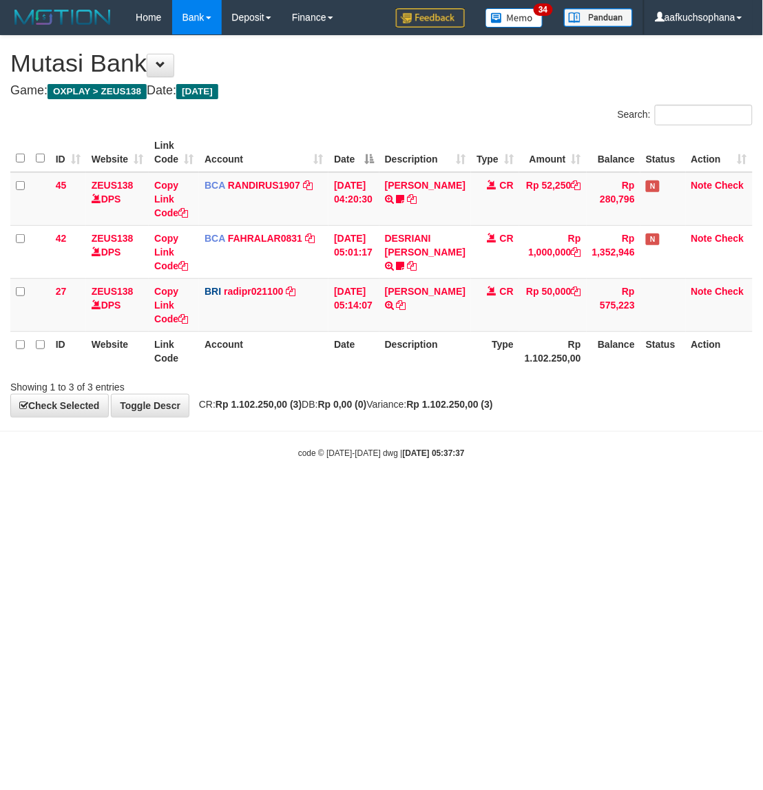
click at [195, 459] on body "Toggle navigation Home Bank Account List Load By Website Group [OXPLAY] ZEUS138…" at bounding box center [381, 247] width 763 height 494
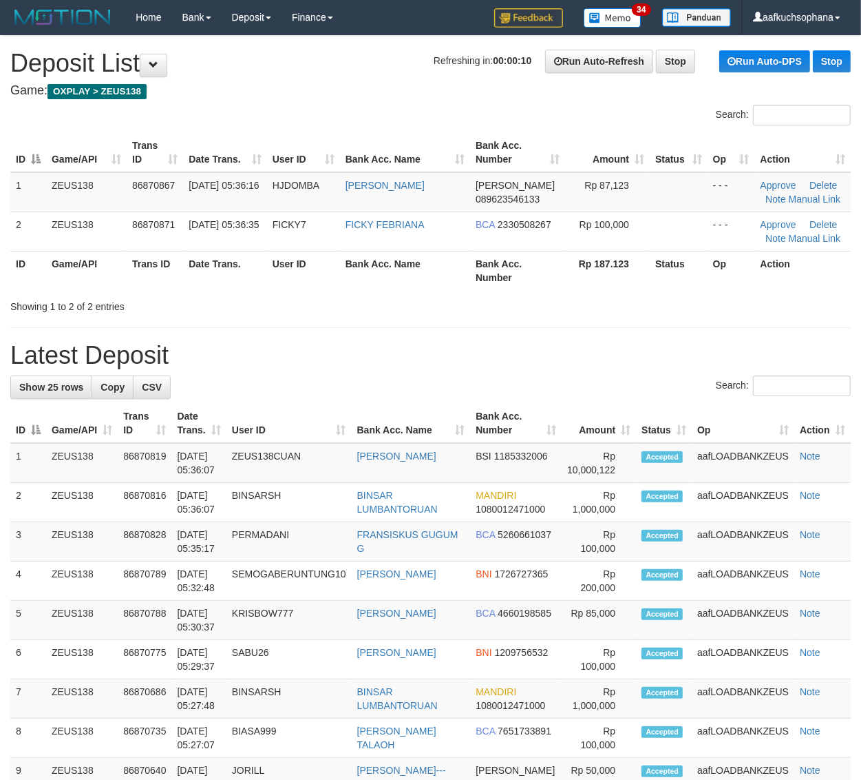
click at [605, 346] on h1 "Latest Deposit" at bounding box center [430, 356] width 841 height 28
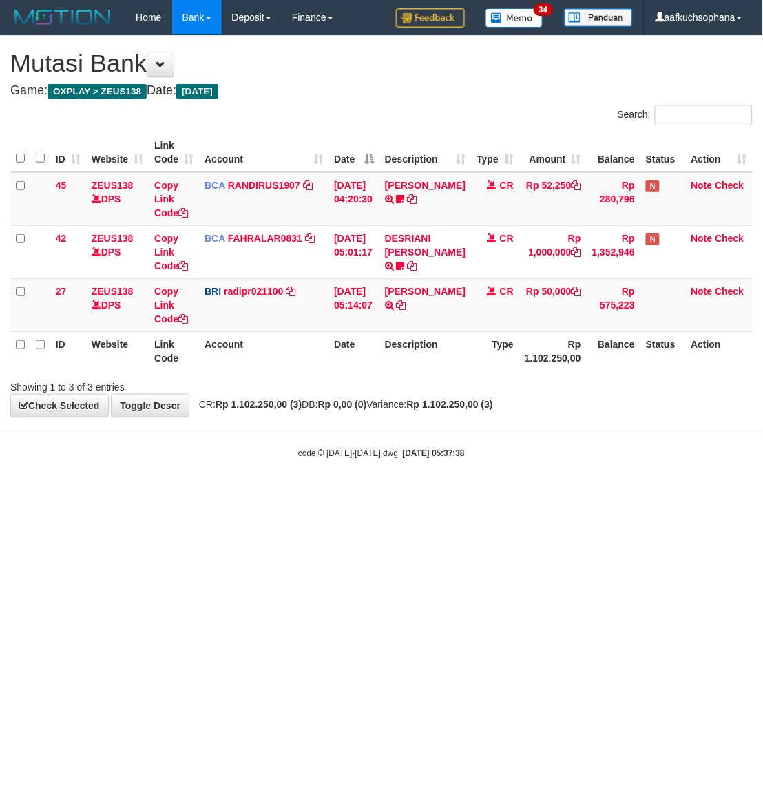
click at [233, 494] on html "Toggle navigation Home Bank Account List Load By Website Group [OXPLAY] ZEUS138…" at bounding box center [381, 247] width 763 height 494
click at [295, 494] on html "Toggle navigation Home Bank Account List Load By Website Group [OXPLAY] ZEUS138…" at bounding box center [381, 247] width 763 height 494
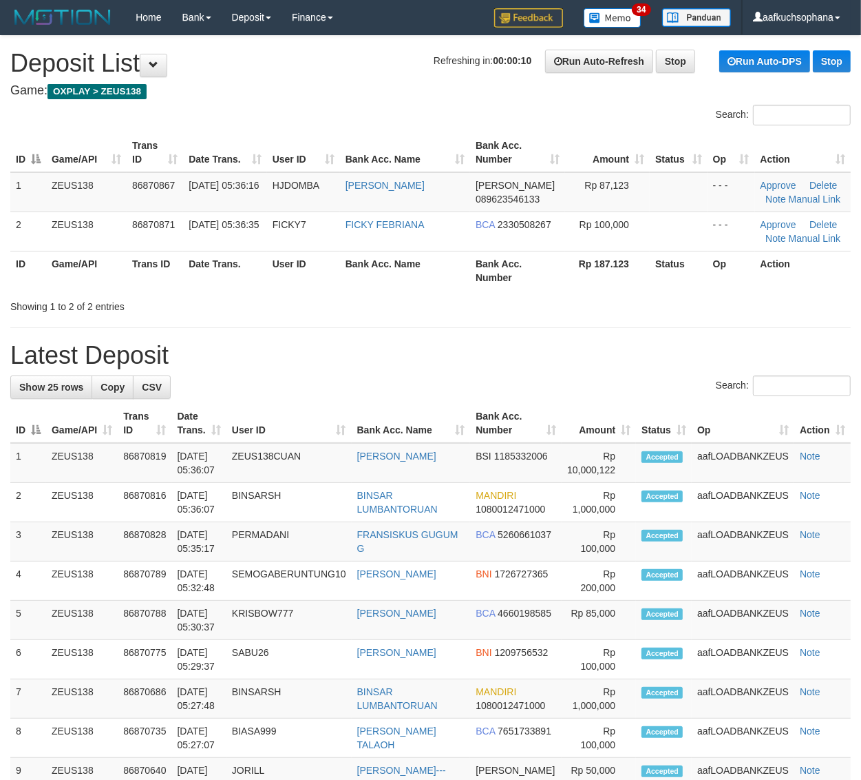
click at [649, 339] on div "**********" at bounding box center [430, 783] width 861 height 1494
click at [618, 339] on div "**********" at bounding box center [430, 783] width 861 height 1494
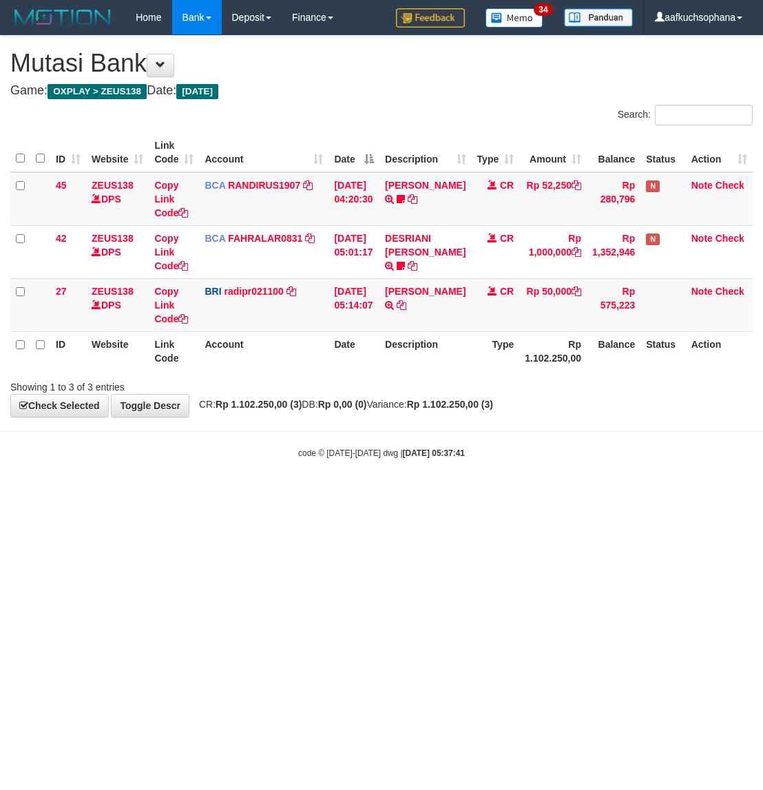
click at [231, 494] on html "Toggle navigation Home Bank Account List Load By Website Group [OXPLAY] ZEUS138…" at bounding box center [381, 247] width 763 height 494
click at [491, 489] on body "Toggle navigation Home Bank Account List Load By Website Group [OXPLAY] ZEUS138…" at bounding box center [381, 247] width 763 height 494
click at [460, 494] on html "Toggle navigation Home Bank Account List Load By Website Group [OXPLAY] ZEUS138…" at bounding box center [381, 247] width 763 height 494
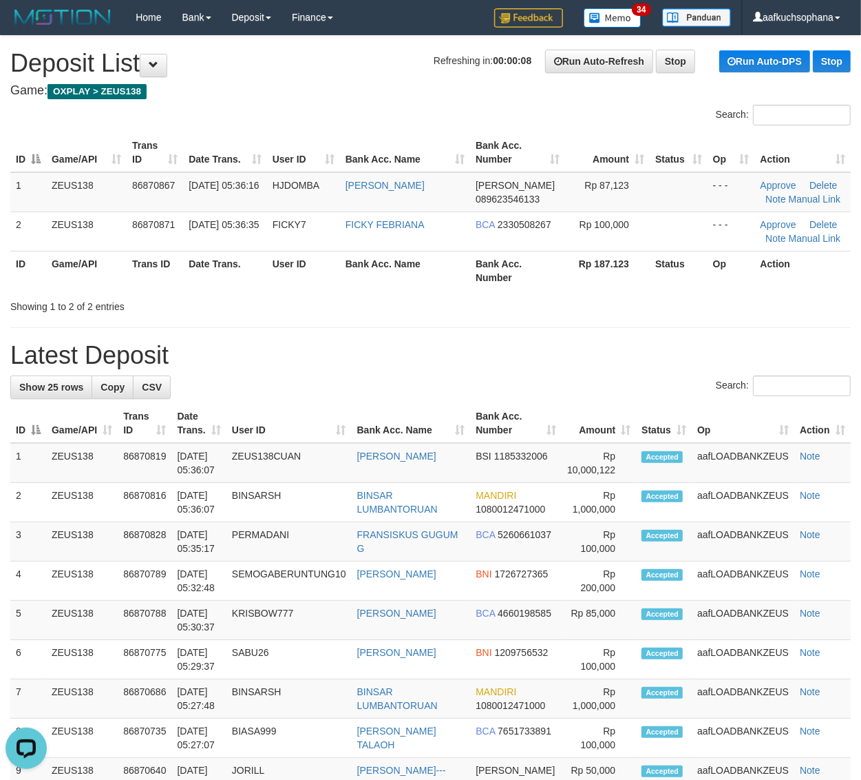
drag, startPoint x: 599, startPoint y: 314, endPoint x: 872, endPoint y: 415, distance: 290.6
click at [604, 315] on div "**********" at bounding box center [430, 783] width 861 height 1494
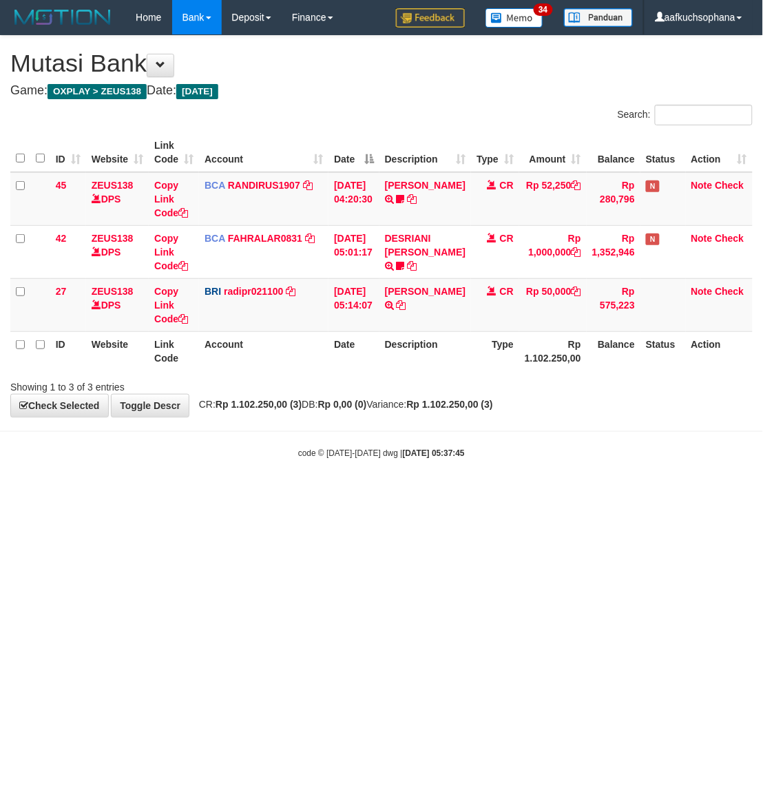
click at [311, 494] on html "Toggle navigation Home Bank Account List Load By Website Group [OXPLAY] ZEUS138…" at bounding box center [381, 247] width 763 height 494
click at [422, 191] on link "TENNY SETIAWAN" at bounding box center [425, 185] width 81 height 11
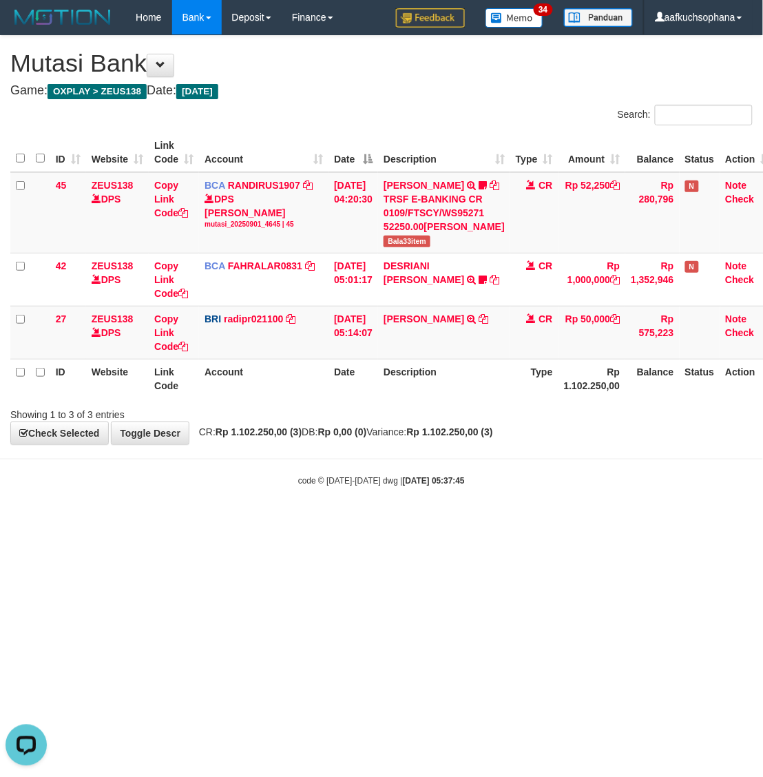
click at [359, 488] on body "Toggle navigation Home Bank Account List Load By Website Group [OXPLAY] ZEUS138…" at bounding box center [381, 260] width 763 height 521
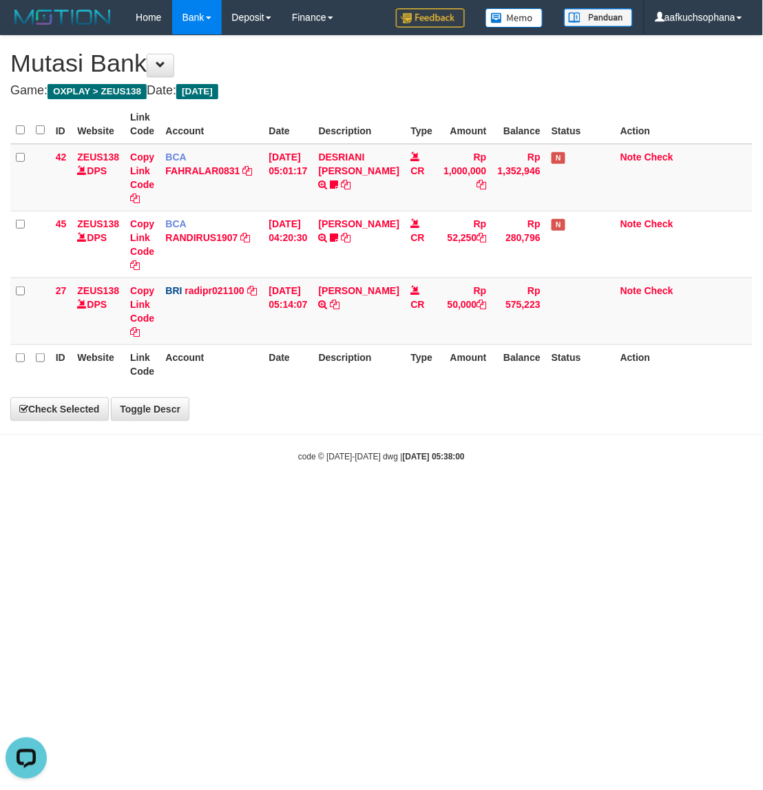
click at [422, 497] on html "Toggle navigation Home Bank Account List Load By Website Group [OXPLAY] ZEUS138…" at bounding box center [381, 248] width 763 height 497
click at [421, 497] on html "Toggle navigation Home Bank Account List Load By Website Group [OXPLAY] ZEUS138…" at bounding box center [381, 248] width 763 height 497
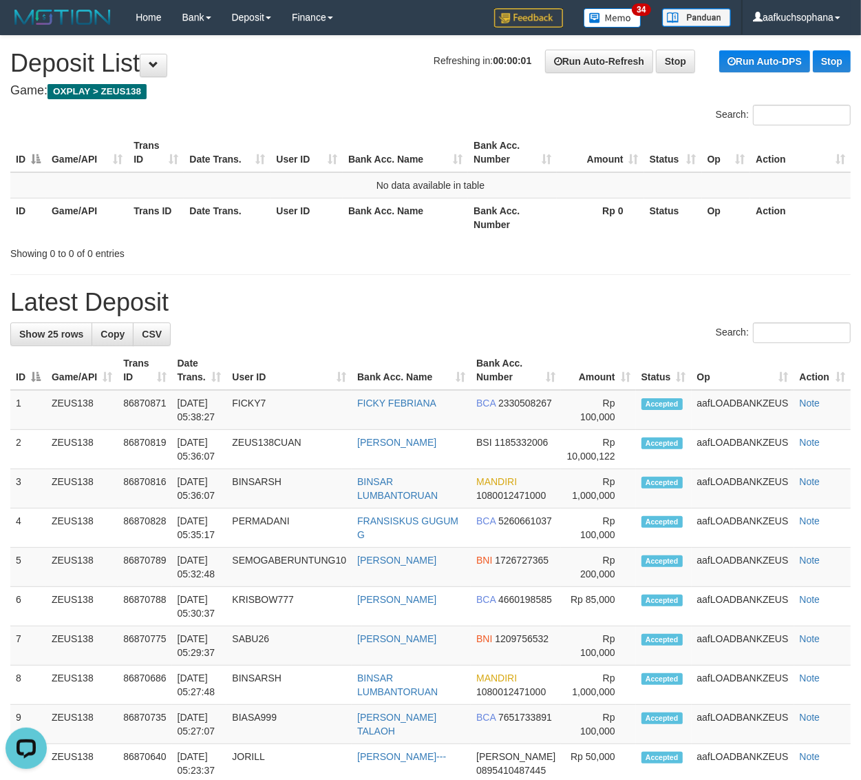
click at [605, 289] on h1 "Latest Deposit" at bounding box center [430, 303] width 841 height 28
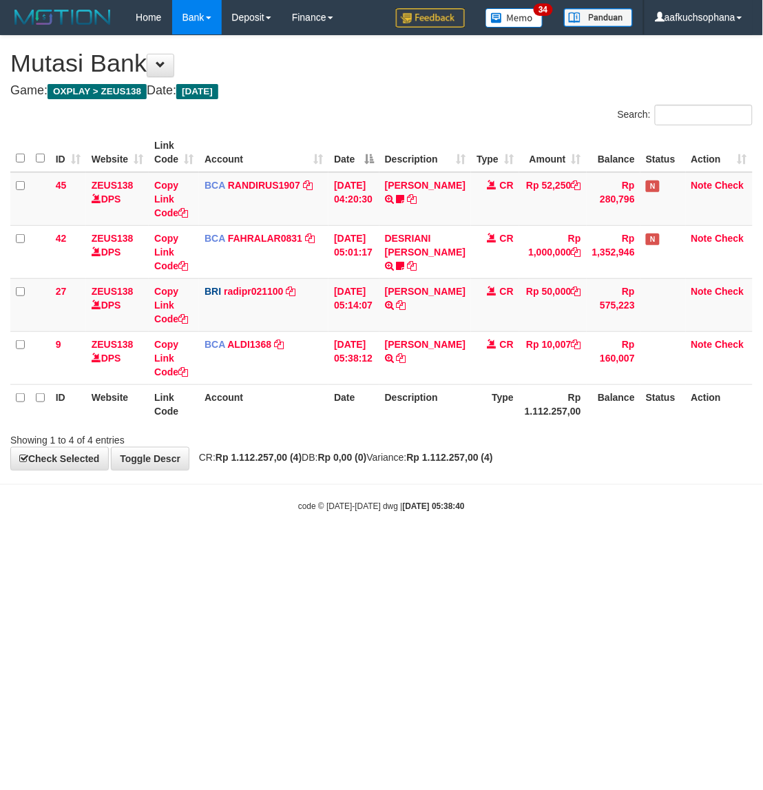
drag, startPoint x: 0, startPoint y: 0, endPoint x: 375, endPoint y: 546, distance: 662.6
click at [342, 547] on html "Toggle navigation Home Bank Account List Load By Website Group [OXPLAY] ZEUS138…" at bounding box center [381, 273] width 763 height 547
drag, startPoint x: 171, startPoint y: 606, endPoint x: 129, endPoint y: 577, distance: 51.0
click at [169, 547] on html "Toggle navigation Home Bank Account List Load By Website Group [OXPLAY] ZEUS138…" at bounding box center [381, 273] width 763 height 547
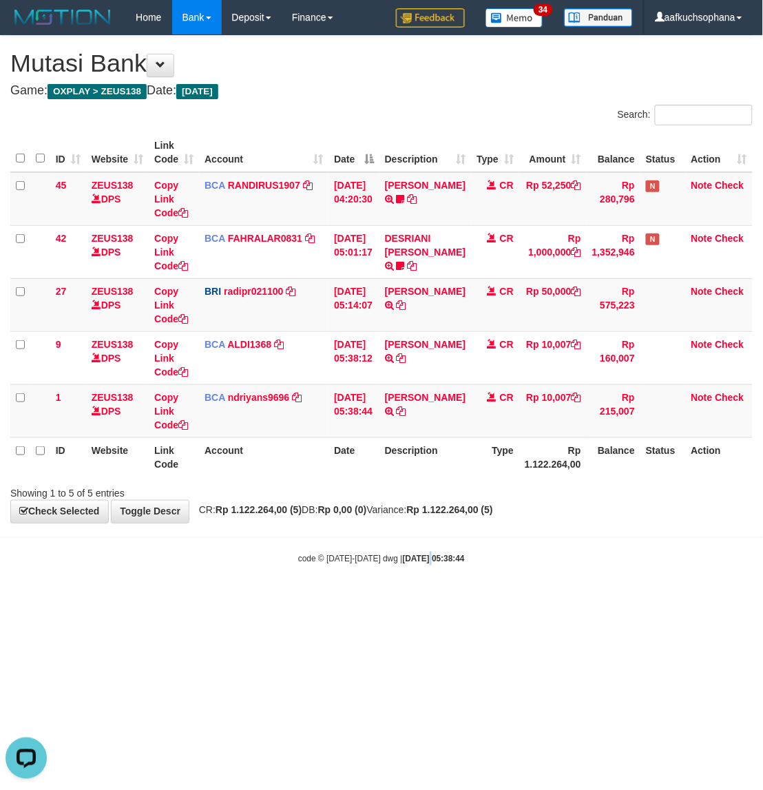
click at [419, 600] on body "Toggle navigation Home Bank Account List Load By Website Group [OXPLAY] ZEUS138…" at bounding box center [381, 300] width 763 height 600
click at [421, 600] on body "Toggle navigation Home Bank Account List Load By Website Group [OXPLAY] ZEUS138…" at bounding box center [381, 300] width 763 height 600
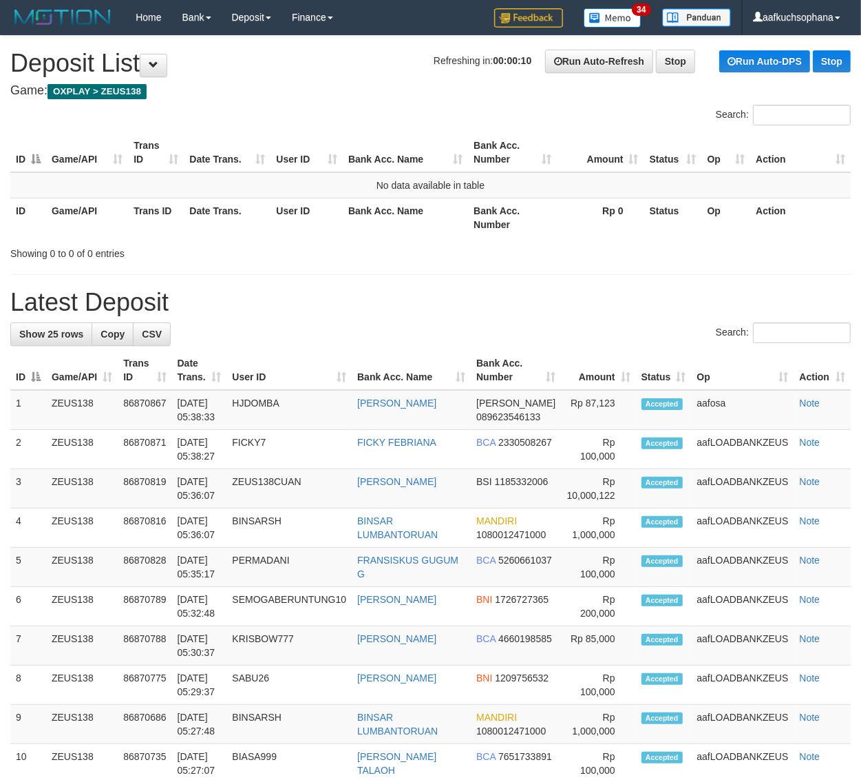
click at [692, 301] on h1 "Latest Deposit" at bounding box center [430, 303] width 841 height 28
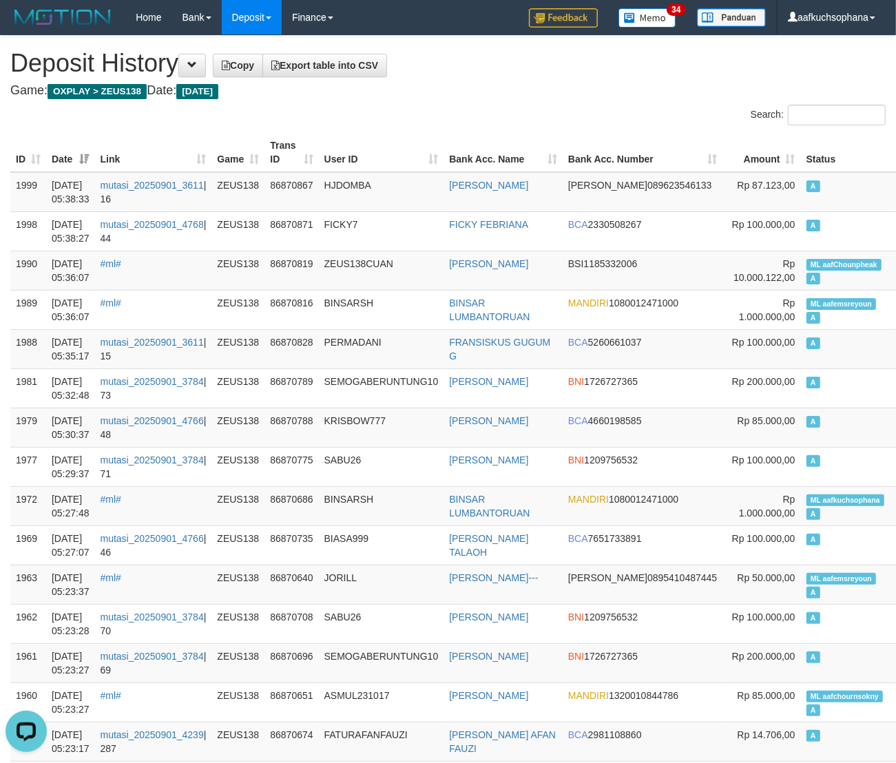
click at [556, 110] on div "Search:" at bounding box center [673, 117] width 428 height 24
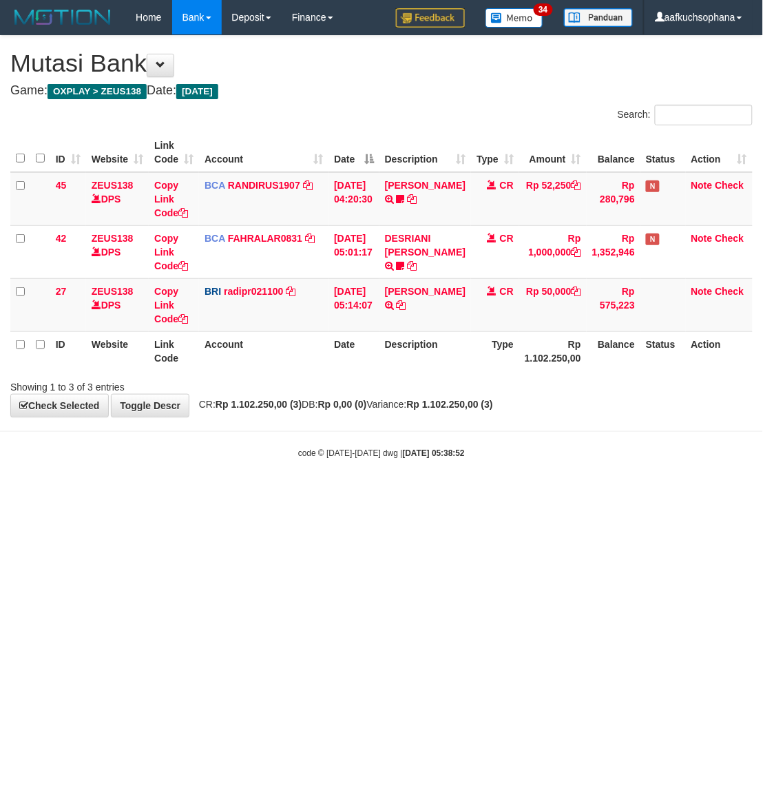
click at [293, 494] on html "Toggle navigation Home Bank Account List Load By Website Group [OXPLAY] ZEUS138…" at bounding box center [381, 247] width 763 height 494
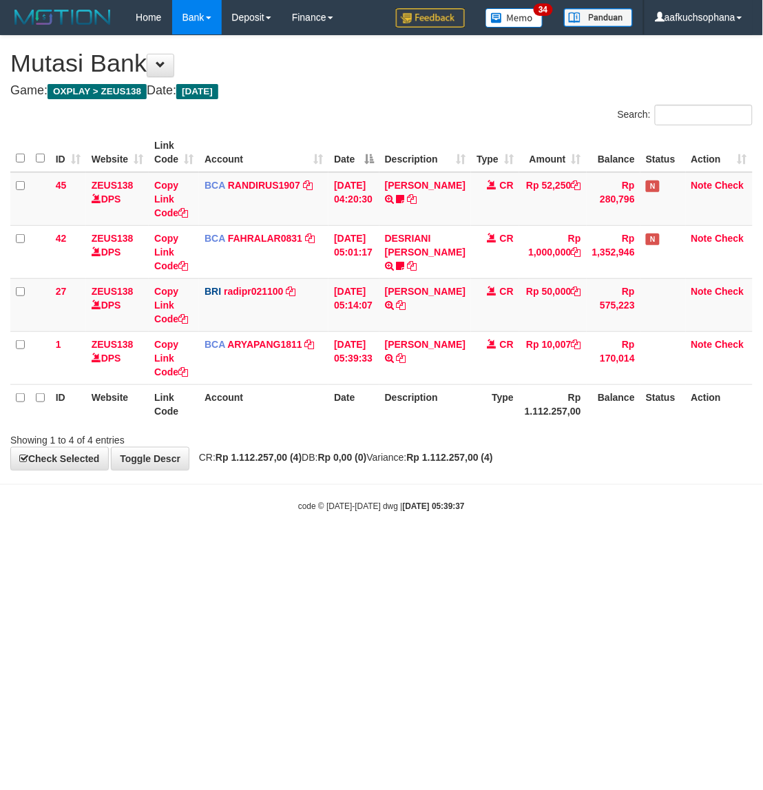
click at [501, 547] on html "Toggle navigation Home Bank Account List Load By Website Group [OXPLAY] ZEUS138…" at bounding box center [381, 273] width 763 height 547
click at [411, 461] on span "CR: Rp 1.112.257,00 (4) DB: Rp 0,00 (0) Variance: Rp 1.112.257,00 (4)" at bounding box center [342, 457] width 301 height 11
click at [614, 547] on html "Toggle navigation Home Bank Account List Load By Website Group [OXPLAY] ZEUS138…" at bounding box center [381, 273] width 763 height 547
click at [496, 547] on html "Toggle navigation Home Bank Account List Load By Website Group [OXPLAY] ZEUS138…" at bounding box center [381, 273] width 763 height 547
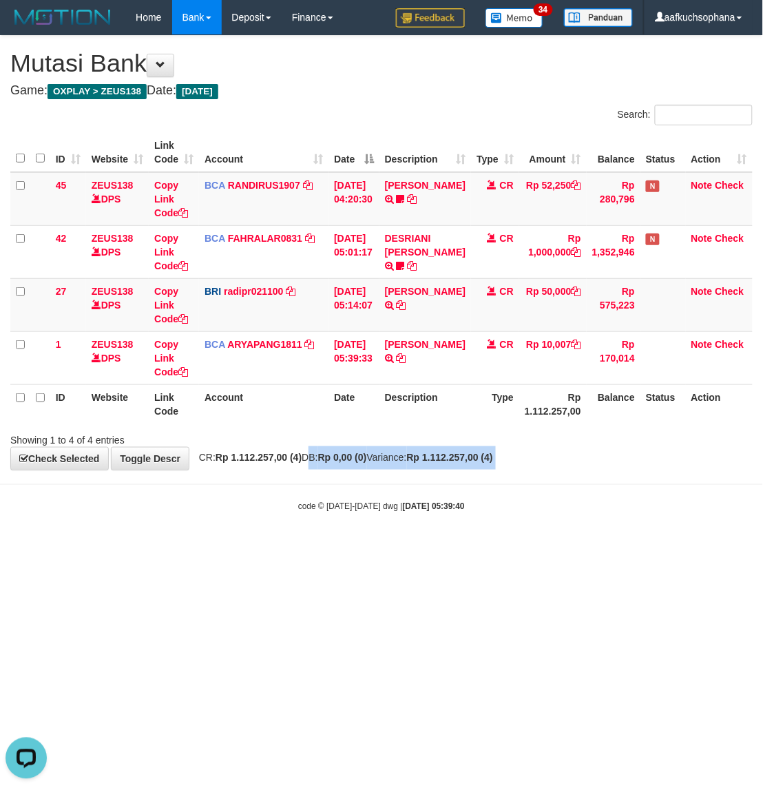
click at [317, 473] on body "Toggle navigation Home Bank Account List Load By Website Group [OXPLAY] ZEUS138…" at bounding box center [381, 273] width 763 height 547
click at [281, 547] on html "Toggle navigation Home Bank Account List Load By Website Group [OXPLAY] ZEUS138…" at bounding box center [381, 273] width 763 height 547
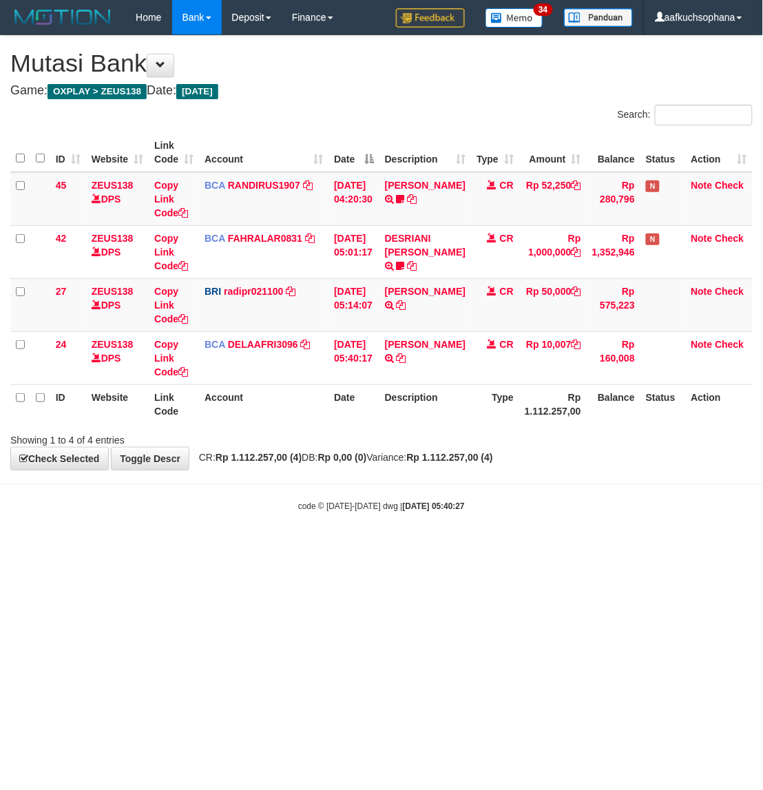
click at [294, 521] on body "Toggle navigation Home Bank Account List Load By Website Group [OXPLAY] ZEUS138…" at bounding box center [381, 273] width 763 height 547
drag, startPoint x: 700, startPoint y: 432, endPoint x: 694, endPoint y: 444, distance: 13.6
click at [697, 444] on div "Showing 1 to 4 of 4 entries" at bounding box center [381, 437] width 763 height 19
click at [671, 441] on div "Showing 1 to 4 of 4 entries" at bounding box center [381, 437] width 763 height 19
drag, startPoint x: 551, startPoint y: 599, endPoint x: 762, endPoint y: 596, distance: 211.4
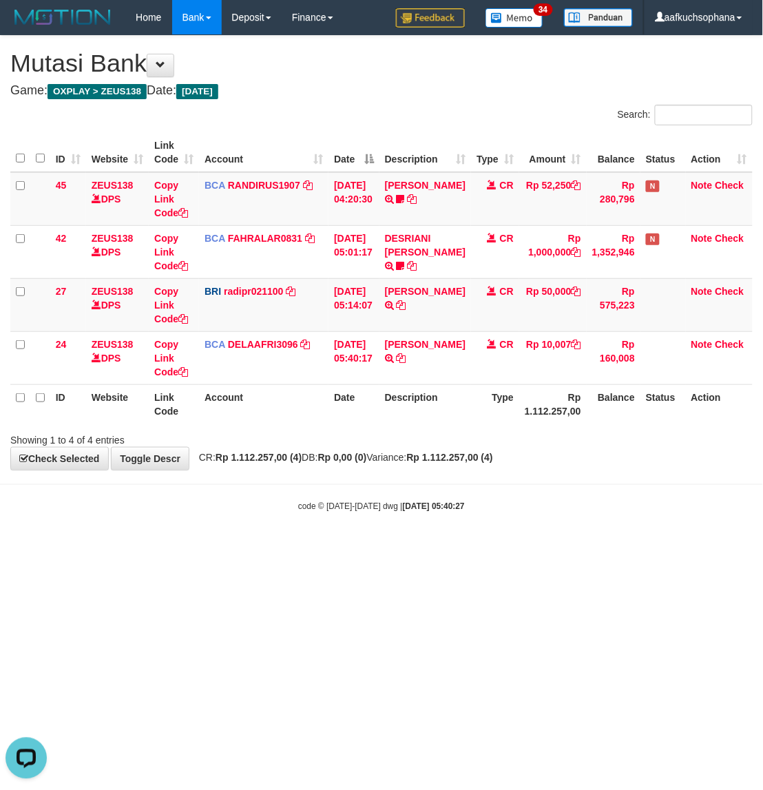
click at [607, 547] on html "Toggle navigation Home Bank Account List Load By Website Group [OXPLAY] ZEUS138…" at bounding box center [381, 273] width 763 height 547
drag, startPoint x: 428, startPoint y: 532, endPoint x: 418, endPoint y: 520, distance: 15.2
click at [438, 534] on body "Toggle navigation Home Bank Account List Load By Website Group [OXPLAY] ZEUS138…" at bounding box center [381, 273] width 763 height 547
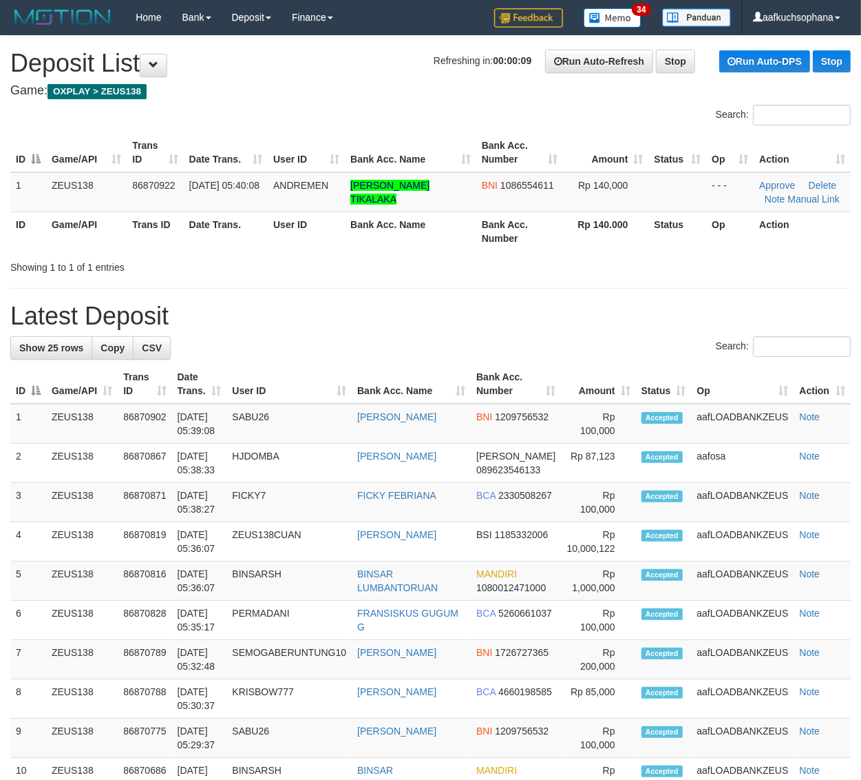
click at [638, 290] on div "**********" at bounding box center [430, 763] width 861 height 1455
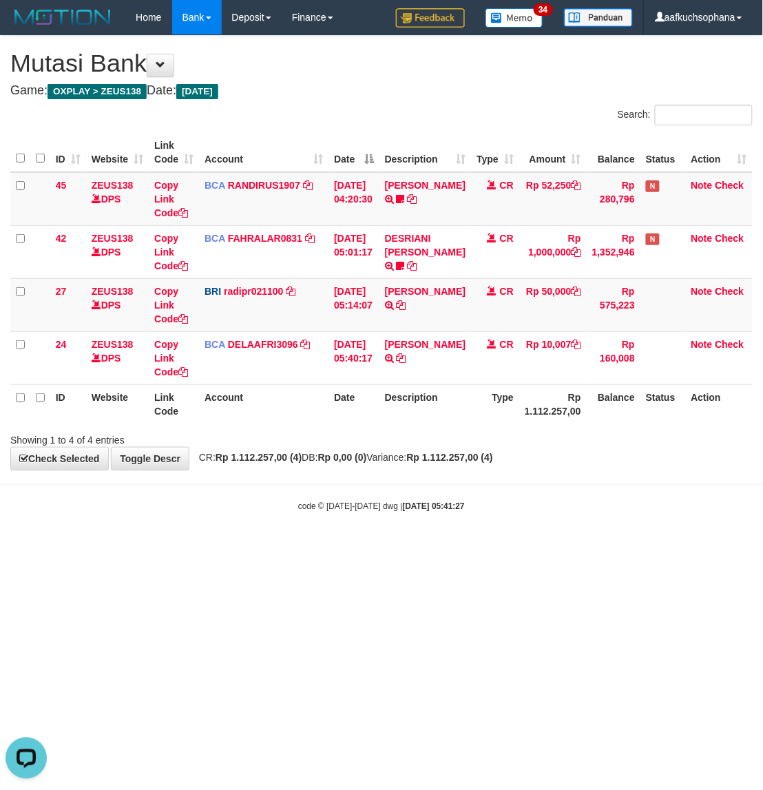
click at [479, 494] on body "Toggle navigation Home Bank Account List Load By Website Group [OXPLAY] ZEUS138…" at bounding box center [381, 273] width 763 height 547
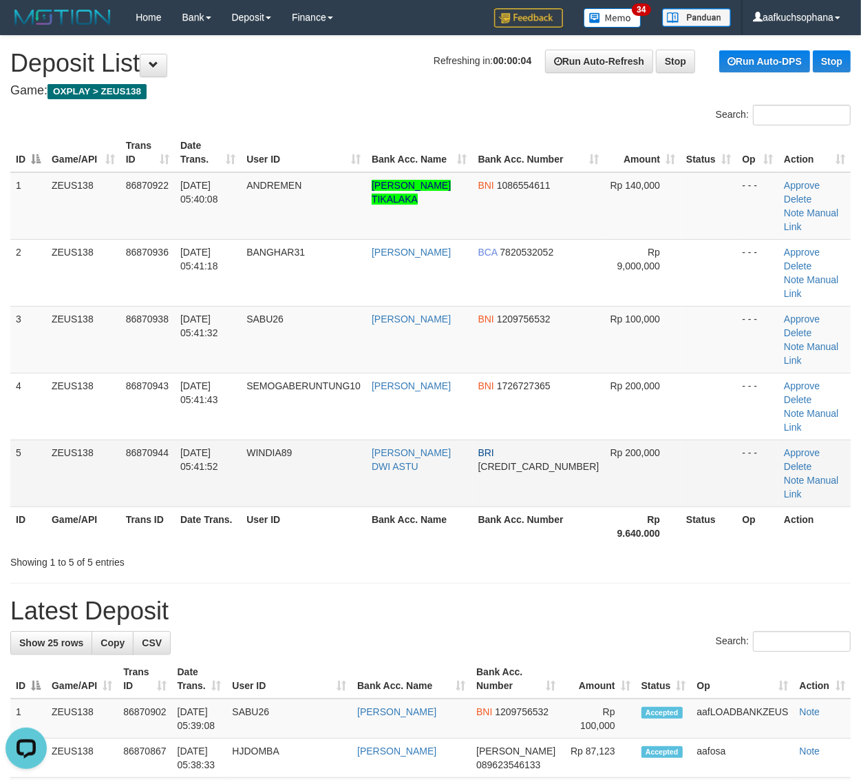
click at [550, 439] on td "BRI 664301011307534" at bounding box center [539, 472] width 132 height 67
drag, startPoint x: 762, startPoint y: 455, endPoint x: 755, endPoint y: 457, distance: 7.0
click at [755, 506] on tr "ID Game/API Trans ID Date Trans. User ID Bank Acc. Name Bank Acc. Number Rp 9.6…" at bounding box center [430, 525] width 841 height 39
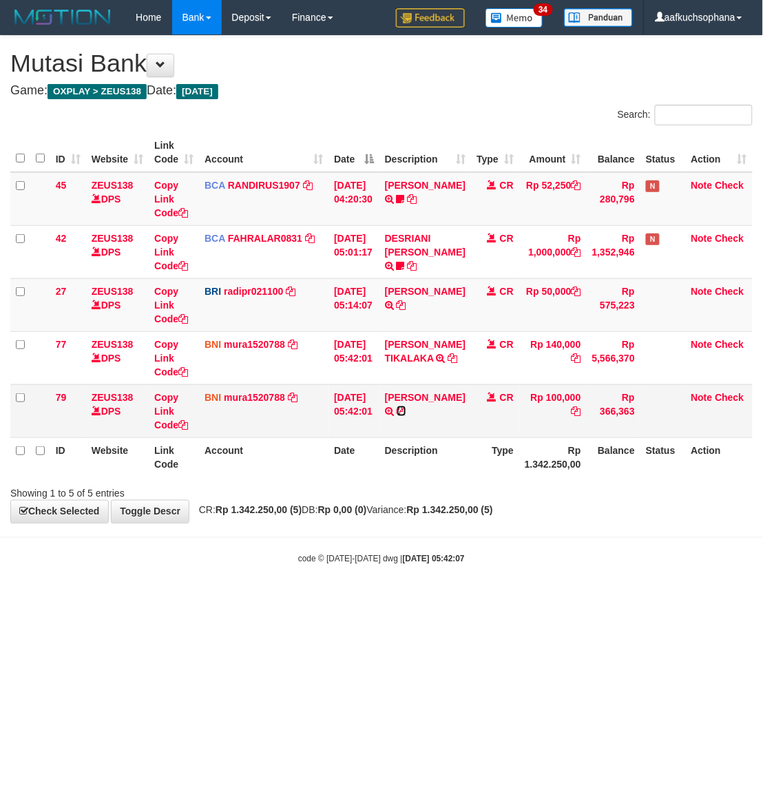
click at [406, 411] on icon at bounding box center [402, 411] width 10 height 10
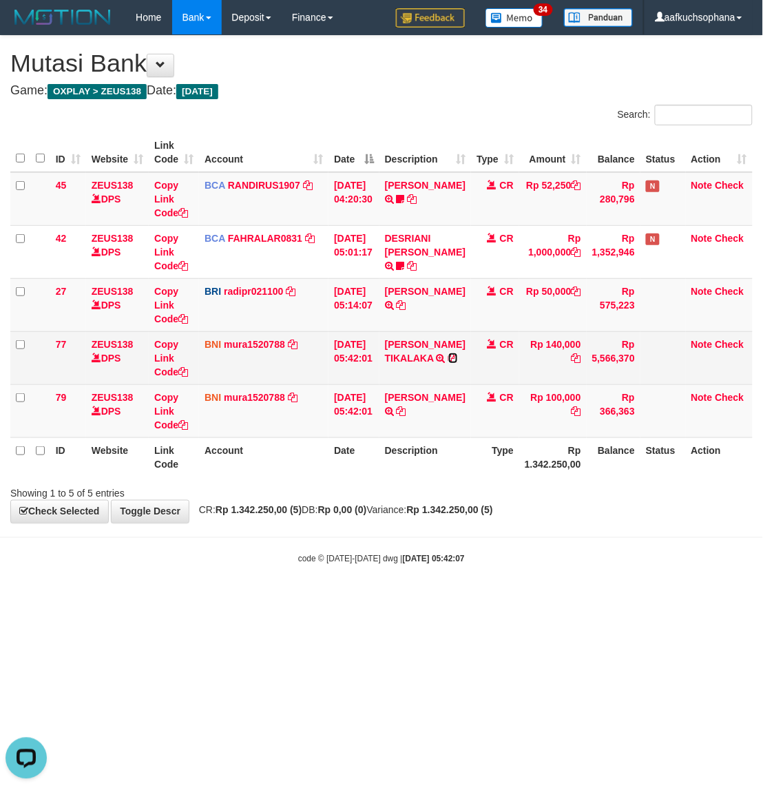
click at [458, 363] on icon at bounding box center [453, 358] width 10 height 10
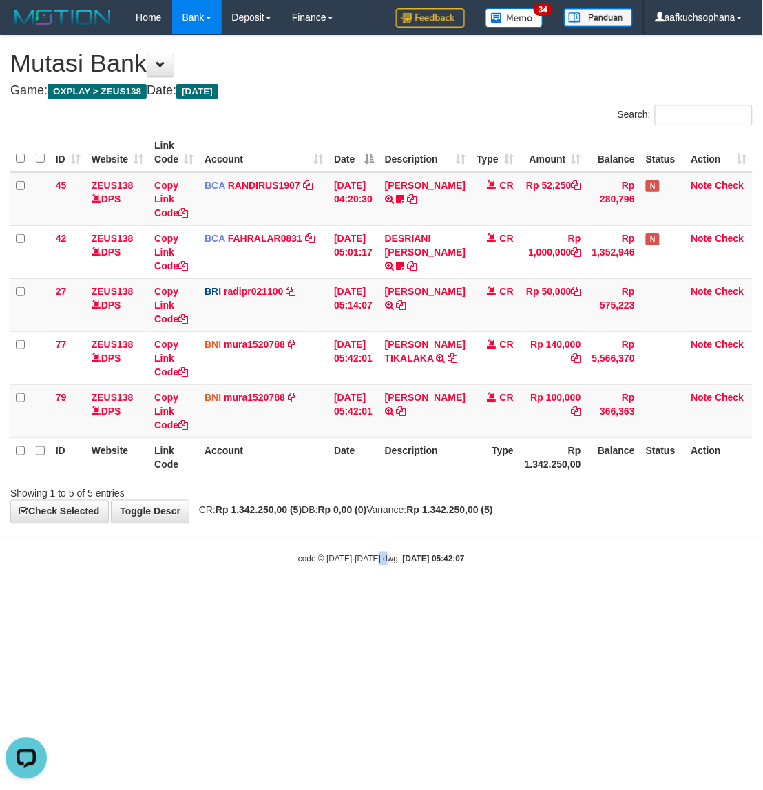
click at [388, 552] on body "Toggle navigation Home Bank Account List Load By Website Group [OXPLAY] ZEUS138…" at bounding box center [381, 300] width 763 height 600
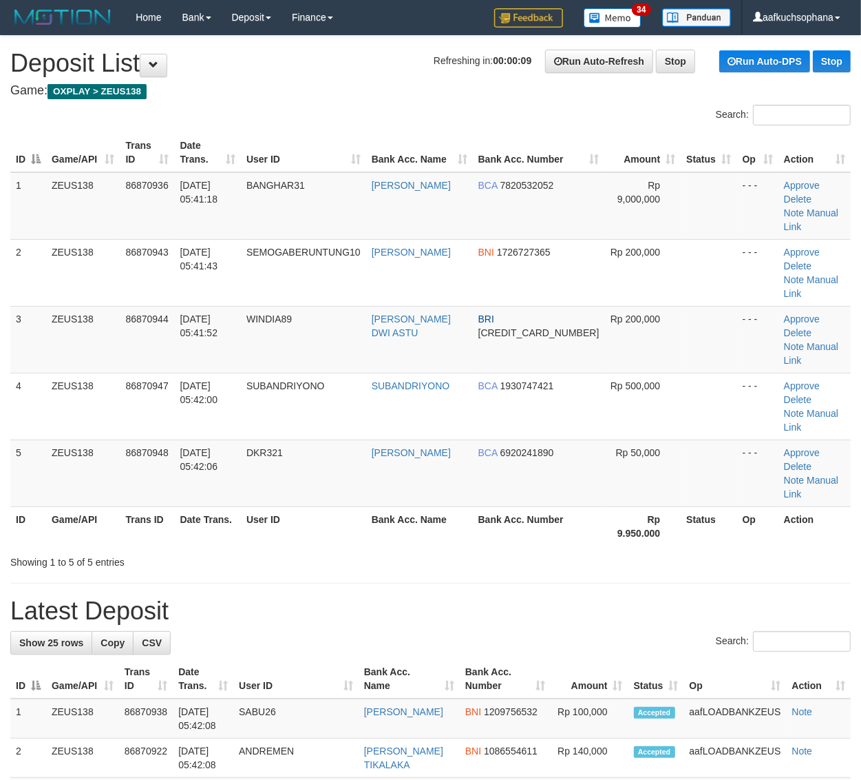
drag, startPoint x: 672, startPoint y: 461, endPoint x: 753, endPoint y: 450, distance: 81.4
click at [681, 506] on th "Status" at bounding box center [709, 525] width 56 height 39
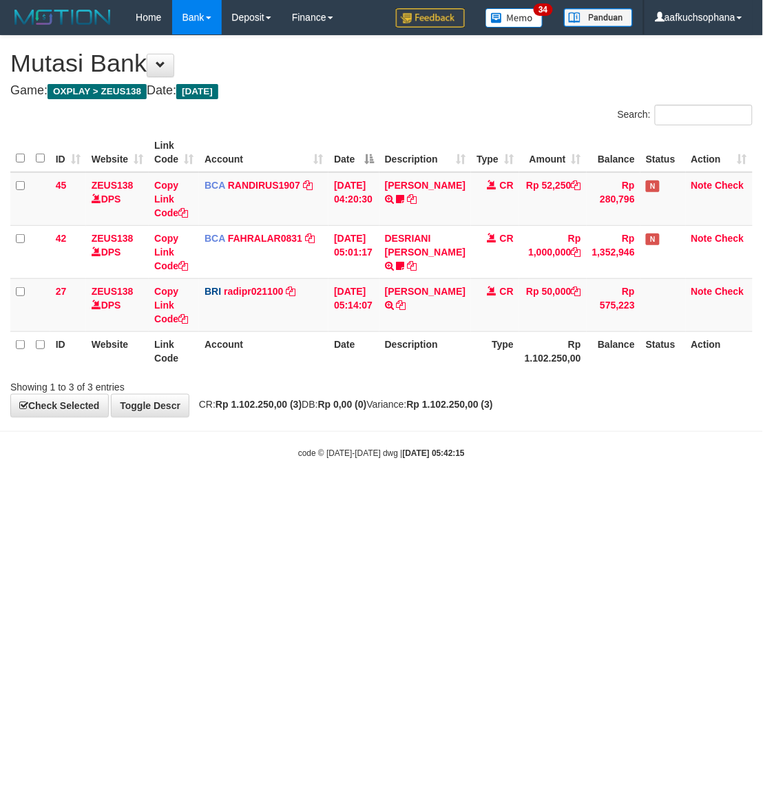
drag, startPoint x: 377, startPoint y: 508, endPoint x: 338, endPoint y: 494, distance: 41.4
click at [357, 494] on html "Toggle navigation Home Bank Account List Load By Website Group [OXPLAY] ZEUS138…" at bounding box center [381, 247] width 763 height 494
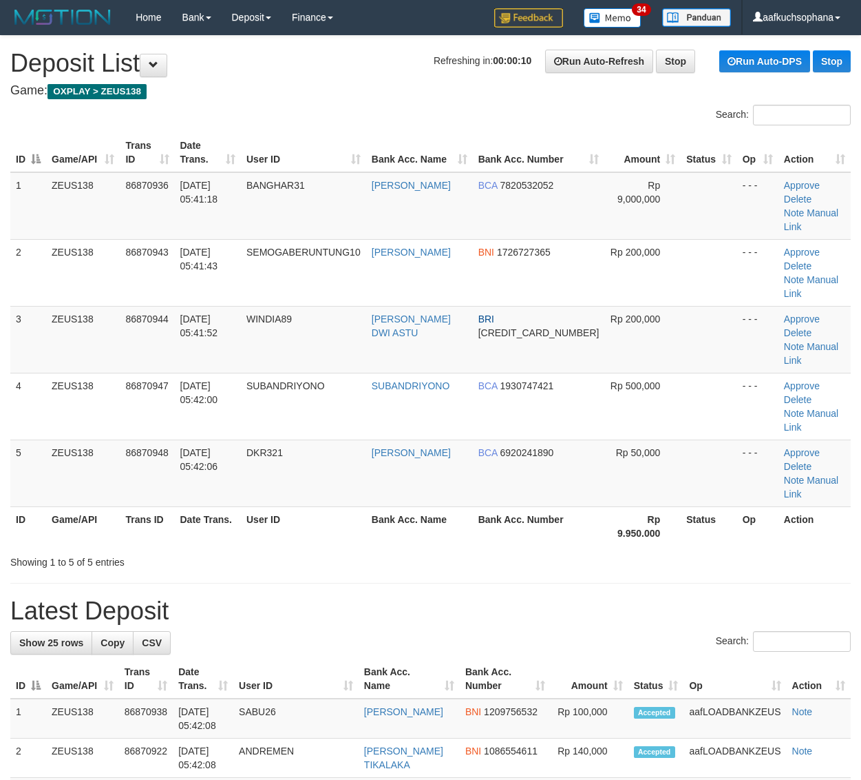
click at [813, 477] on div "Search: ID Game/API Trans ID Date Trans. User ID Bank Acc. Name Bank Acc. Numbe…" at bounding box center [430, 337] width 841 height 464
drag, startPoint x: 490, startPoint y: 510, endPoint x: 766, endPoint y: 504, distance: 275.5
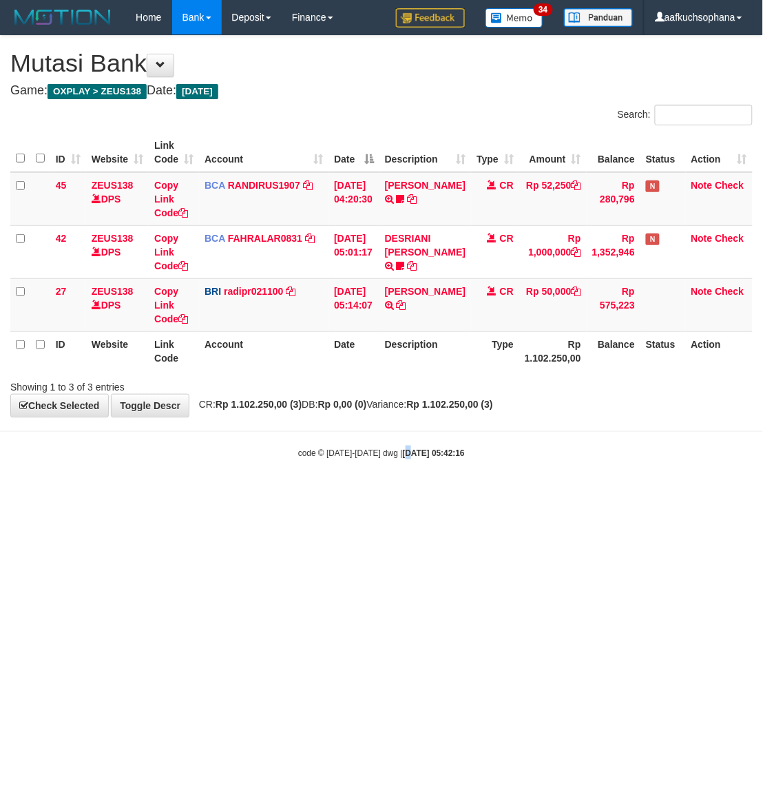
click at [398, 494] on html "Toggle navigation Home Bank Account List Load By Website Group [OXPLAY] ZEUS138…" at bounding box center [381, 247] width 763 height 494
click at [360, 494] on html "Toggle navigation Home Bank Account List Load By Website Group [OXPLAY] ZEUS138…" at bounding box center [381, 247] width 763 height 494
click at [366, 494] on html "Toggle navigation Home Bank Account List Load By Website Group [OXPLAY] ZEUS138…" at bounding box center [381, 247] width 763 height 494
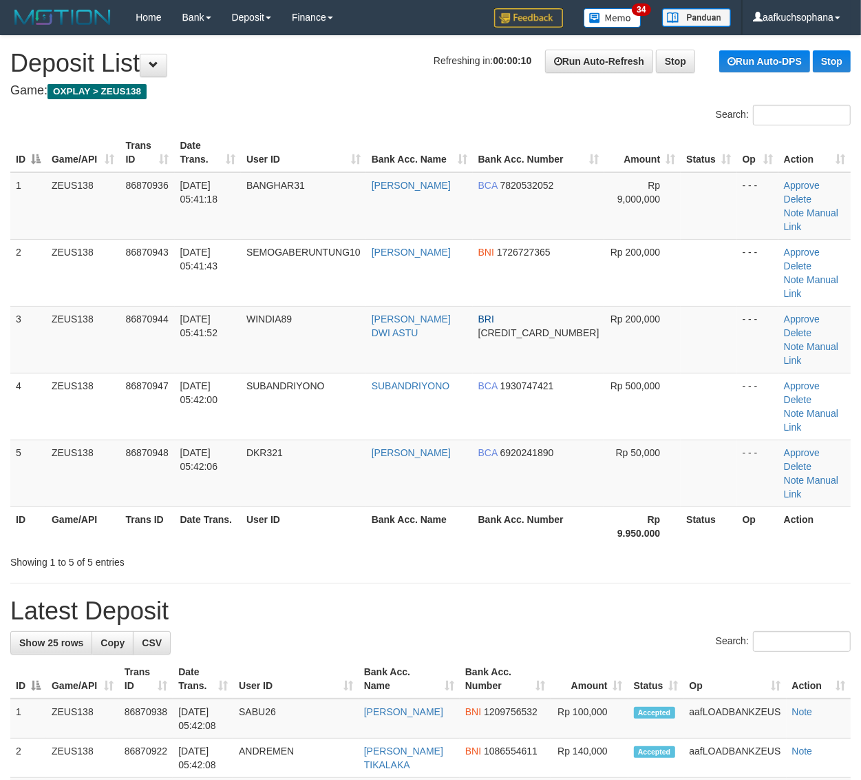
drag, startPoint x: 0, startPoint y: 0, endPoint x: 721, endPoint y: 504, distance: 879.7
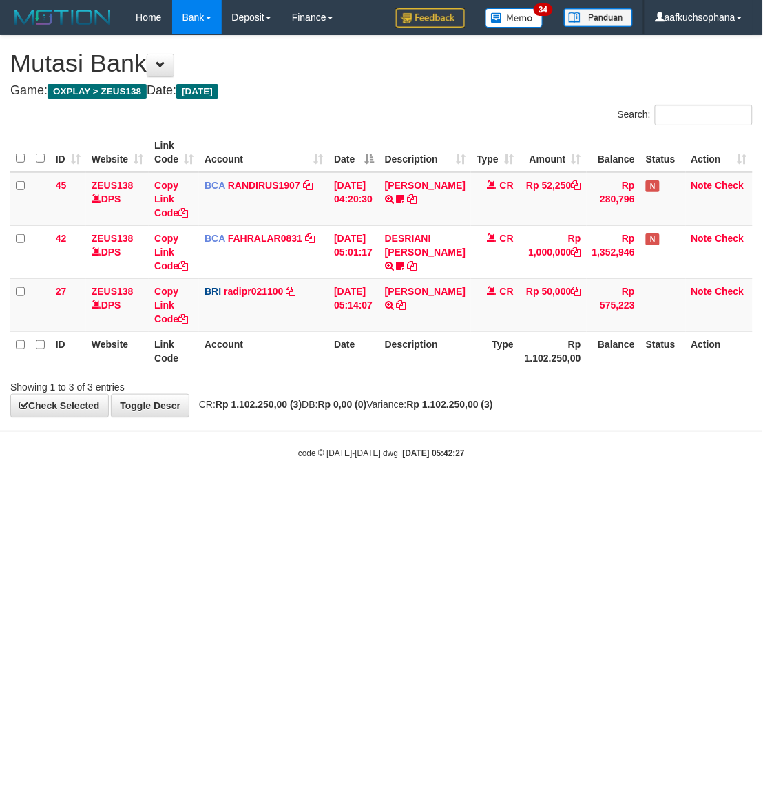
click at [493, 494] on html "Toggle navigation Home Bank Account List Load By Website Group [OXPLAY] ZEUS138…" at bounding box center [381, 247] width 763 height 494
drag, startPoint x: 485, startPoint y: 555, endPoint x: 760, endPoint y: 496, distance: 280.4
click at [539, 494] on html "Toggle navigation Home Bank Account List Load By Website Group [OXPLAY] ZEUS138…" at bounding box center [381, 247] width 763 height 494
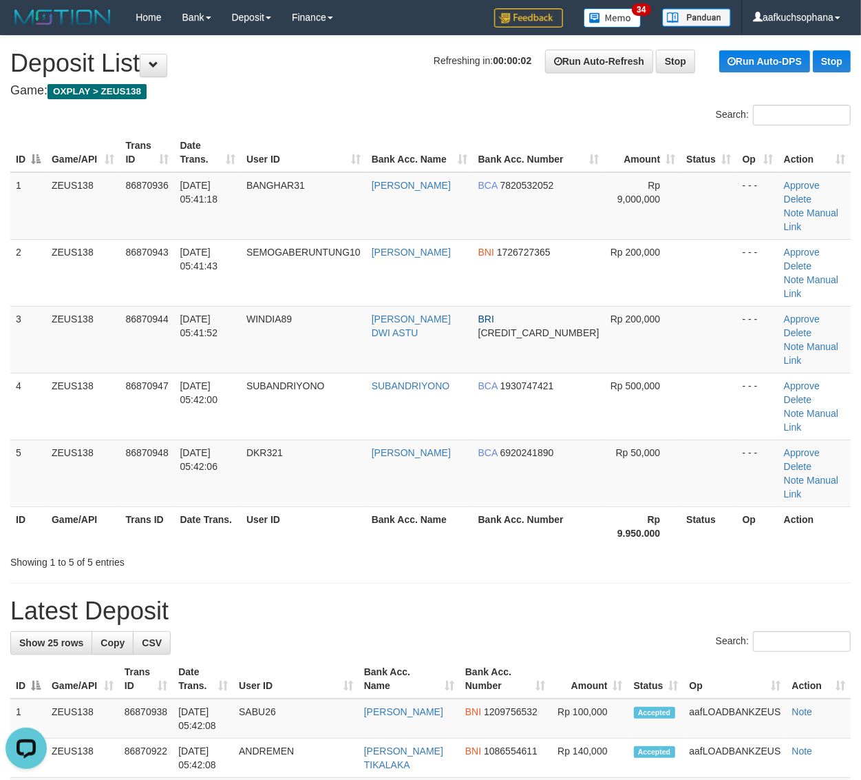
drag, startPoint x: 600, startPoint y: 485, endPoint x: 869, endPoint y: 479, distance: 268.7
click at [622, 550] on div "Showing 1 to 5 of 5 entries" at bounding box center [430, 559] width 861 height 19
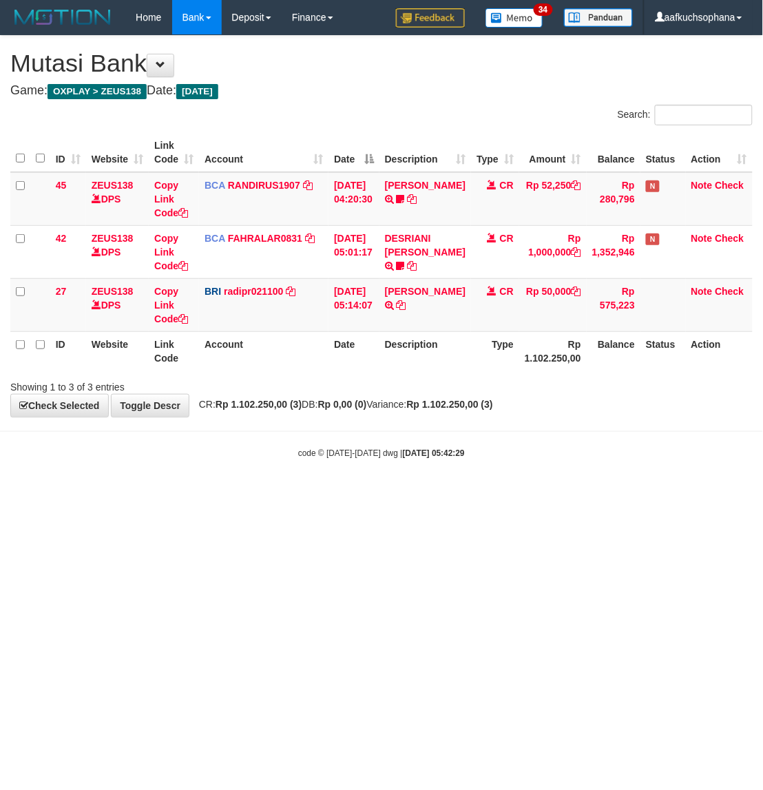
click at [472, 494] on html "Toggle navigation Home Bank Account List Load By Website Group [OXPLAY] ZEUS138…" at bounding box center [381, 247] width 763 height 494
drag, startPoint x: 149, startPoint y: 707, endPoint x: 149, endPoint y: 689, distance: 17.9
click at [151, 494] on html "Toggle navigation Home Bank Account List Load By Website Group [OXPLAY] ZEUS138…" at bounding box center [381, 247] width 763 height 494
click at [213, 494] on html "Toggle navigation Home Bank Account List Load By Website Group [OXPLAY] ZEUS138…" at bounding box center [381, 247] width 763 height 494
click at [355, 494] on html "Toggle navigation Home Bank Account List Load By Website Group [OXPLAY] ZEUS138…" at bounding box center [381, 247] width 763 height 494
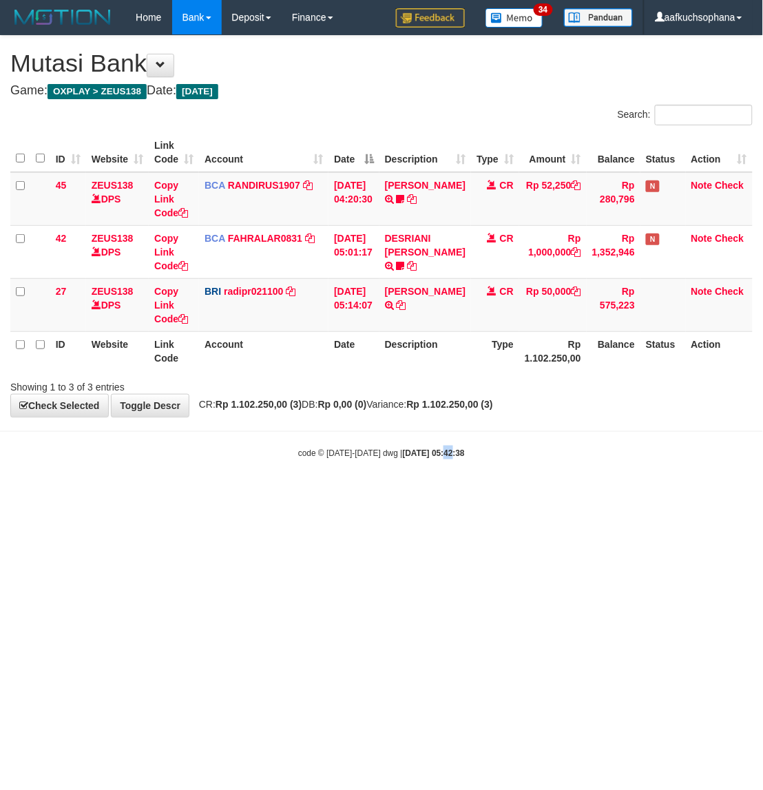
click at [437, 494] on html "Toggle navigation Home Bank Account List Load By Website Group [OXPLAY] ZEUS138…" at bounding box center [381, 247] width 763 height 494
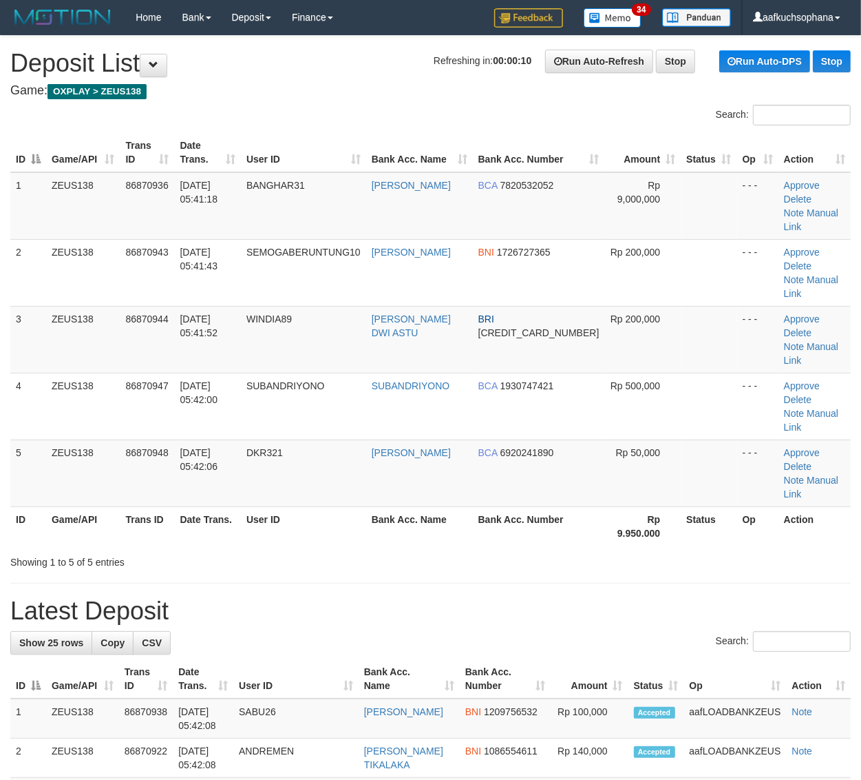
drag, startPoint x: 554, startPoint y: 490, endPoint x: 607, endPoint y: 481, distance: 53.1
click at [561, 550] on div "Showing 1 to 5 of 5 entries" at bounding box center [430, 559] width 861 height 19
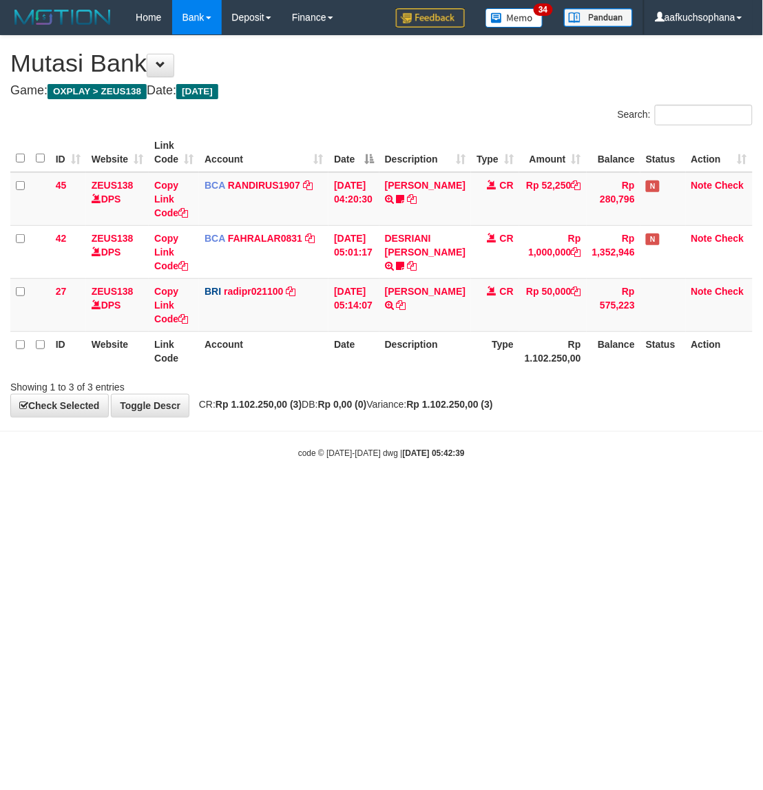
click at [504, 494] on html "Toggle navigation Home Bank Account List Load By Website Group [OXPLAY] ZEUS138…" at bounding box center [381, 247] width 763 height 494
click at [277, 494] on html "Toggle navigation Home Bank Account List Load By Website Group [OXPLAY] ZEUS138…" at bounding box center [381, 247] width 763 height 494
drag, startPoint x: 536, startPoint y: 482, endPoint x: 762, endPoint y: 418, distance: 234.8
click at [563, 476] on body "Toggle navigation Home Bank Account List Load By Website Group [OXPLAY] ZEUS138…" at bounding box center [381, 247] width 763 height 494
click at [413, 481] on body "Toggle navigation Home Bank Account List Load By Website Group [OXPLAY] ZEUS138…" at bounding box center [381, 247] width 763 height 494
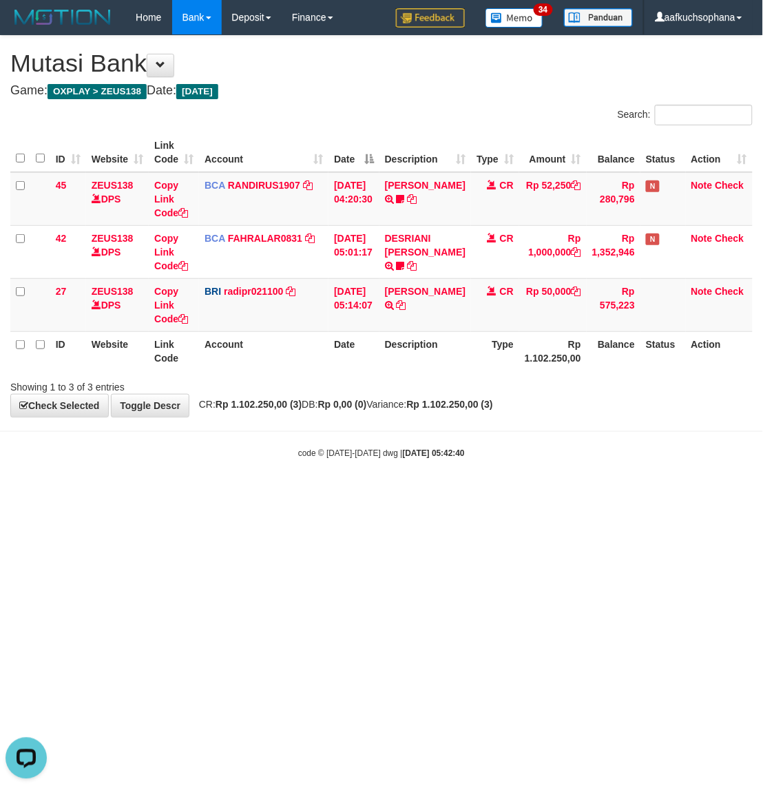
click at [205, 494] on html "Toggle navigation Home Bank Account List Load By Website Group [OXPLAY] ZEUS138…" at bounding box center [381, 247] width 763 height 494
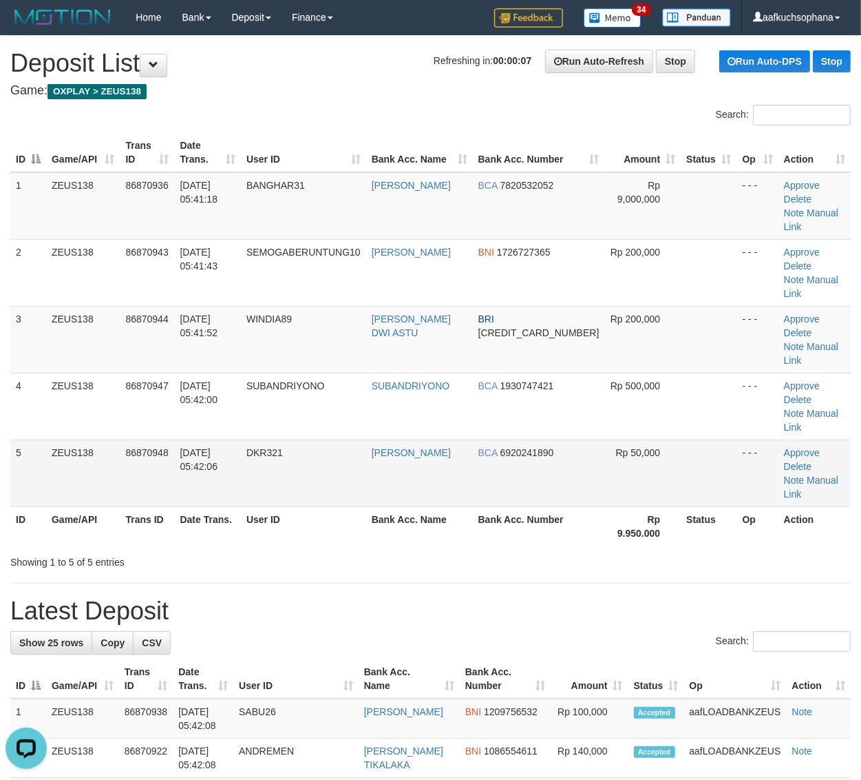
click at [738, 439] on td "- - -" at bounding box center [758, 472] width 41 height 67
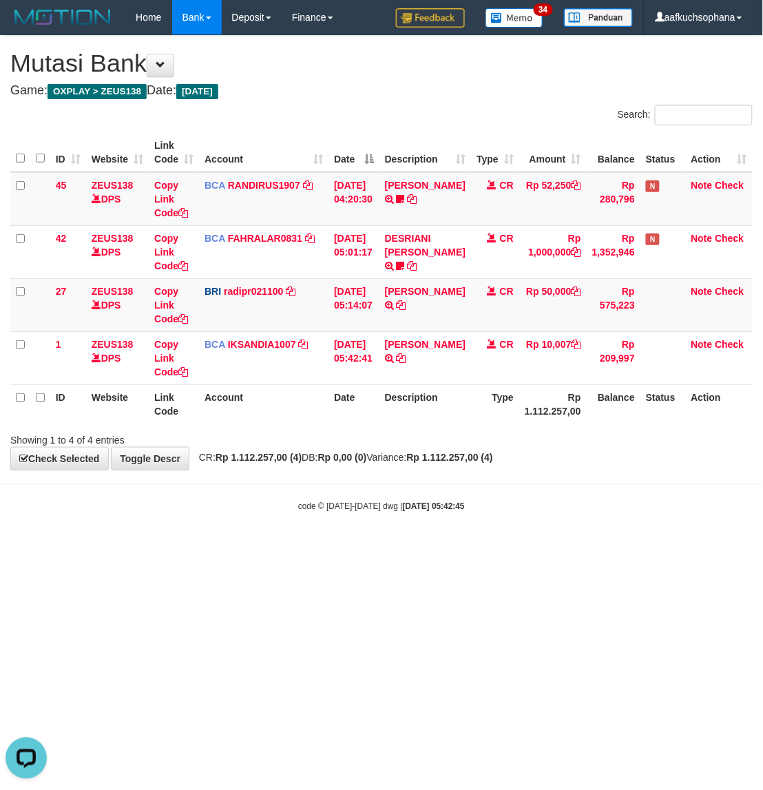
drag, startPoint x: 466, startPoint y: 606, endPoint x: 593, endPoint y: 600, distance: 126.9
click at [466, 547] on html "Toggle navigation Home Bank Account List Load By Website Group [OXPLAY] ZEUS138…" at bounding box center [381, 273] width 763 height 547
drag, startPoint x: 326, startPoint y: 560, endPoint x: 286, endPoint y: 542, distance: 43.8
click at [312, 547] on html "Toggle navigation Home Bank Account List Load By Website Group [OXPLAY] ZEUS138…" at bounding box center [381, 273] width 763 height 547
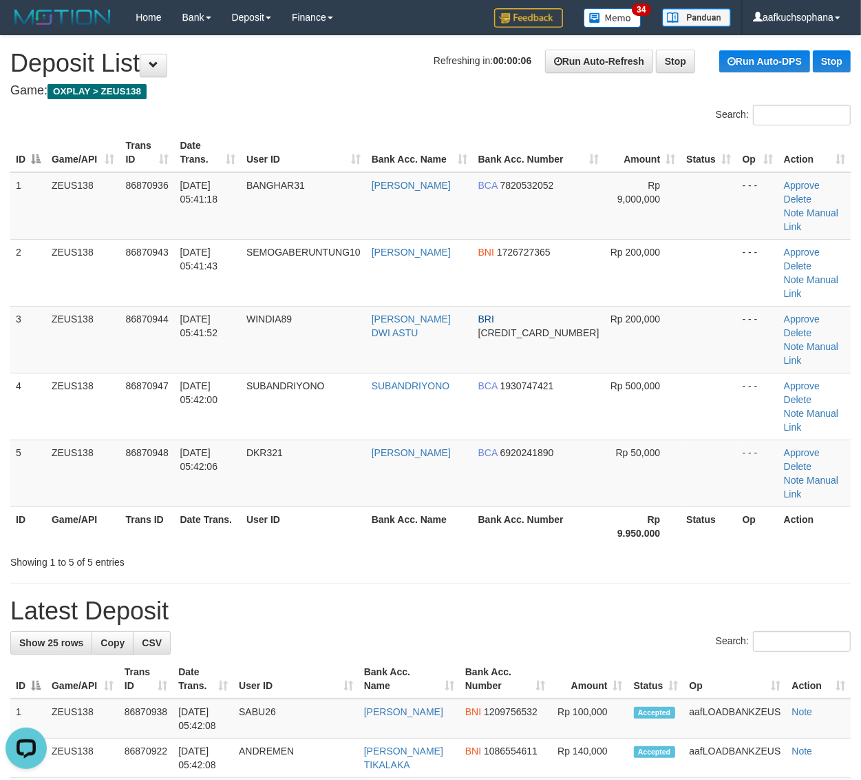
drag, startPoint x: 691, startPoint y: 516, endPoint x: 704, endPoint y: 521, distance: 13.7
drag, startPoint x: 593, startPoint y: 489, endPoint x: 624, endPoint y: 494, distance: 31.4
click at [596, 550] on div "Showing 1 to 5 of 5 entries" at bounding box center [430, 559] width 861 height 19
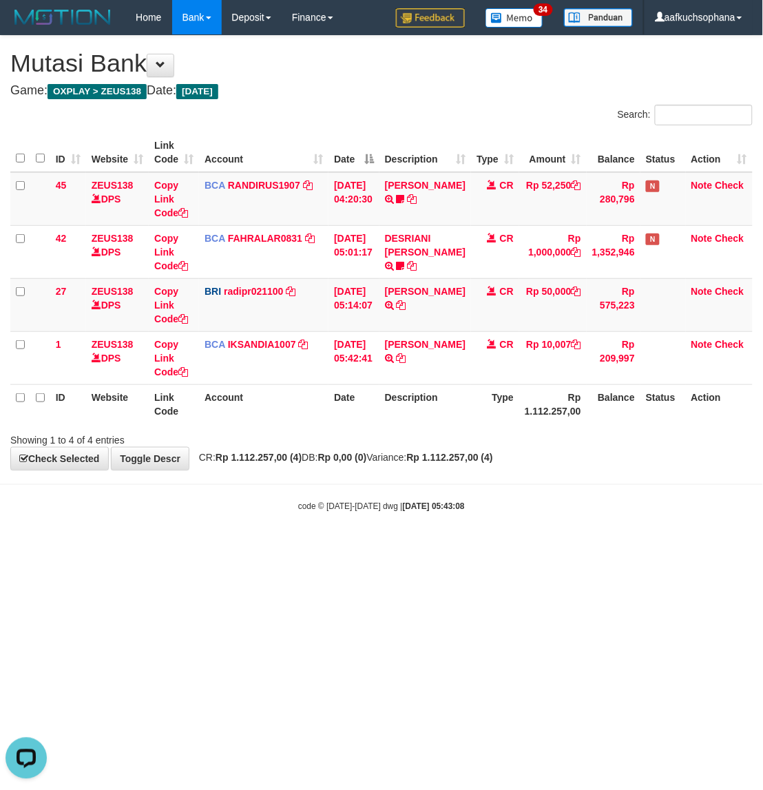
drag, startPoint x: 508, startPoint y: 603, endPoint x: 521, endPoint y: 606, distance: 13.5
click at [521, 547] on html "Toggle navigation Home Bank Account List Load By Website Group [OXPLAY] ZEUS138…" at bounding box center [381, 273] width 763 height 547
click at [514, 547] on html "Toggle navigation Home Bank Account List Load By Website Group [OXPLAY] ZEUS138…" at bounding box center [381, 273] width 763 height 547
click at [511, 547] on html "Toggle navigation Home Bank Account List Load By Website Group [OXPLAY] ZEUS138…" at bounding box center [381, 273] width 763 height 547
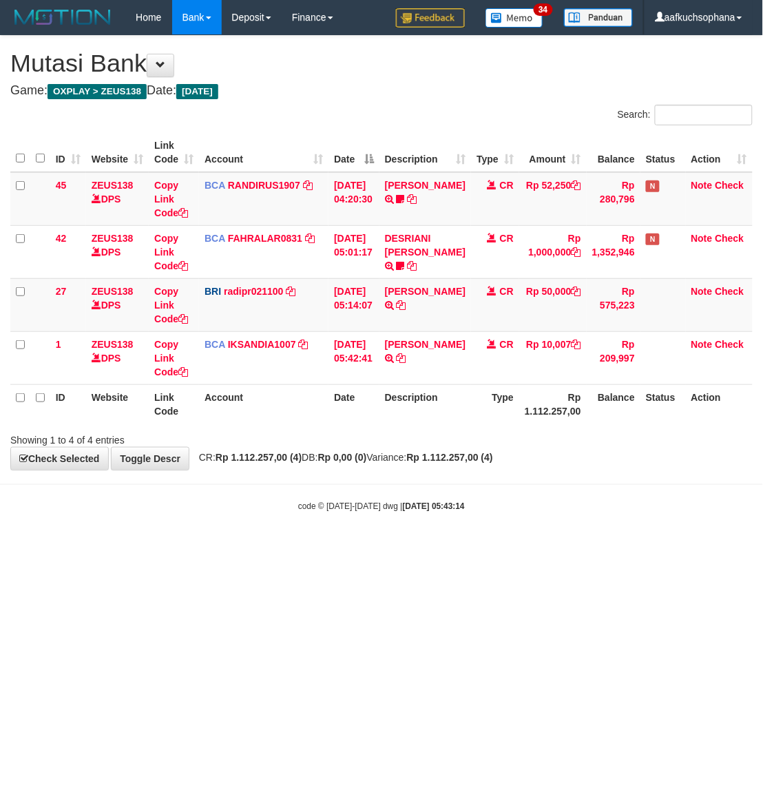
click at [308, 524] on body "Toggle navigation Home Bank Account List Load By Website Group [OXPLAY] ZEUS138…" at bounding box center [381, 273] width 763 height 547
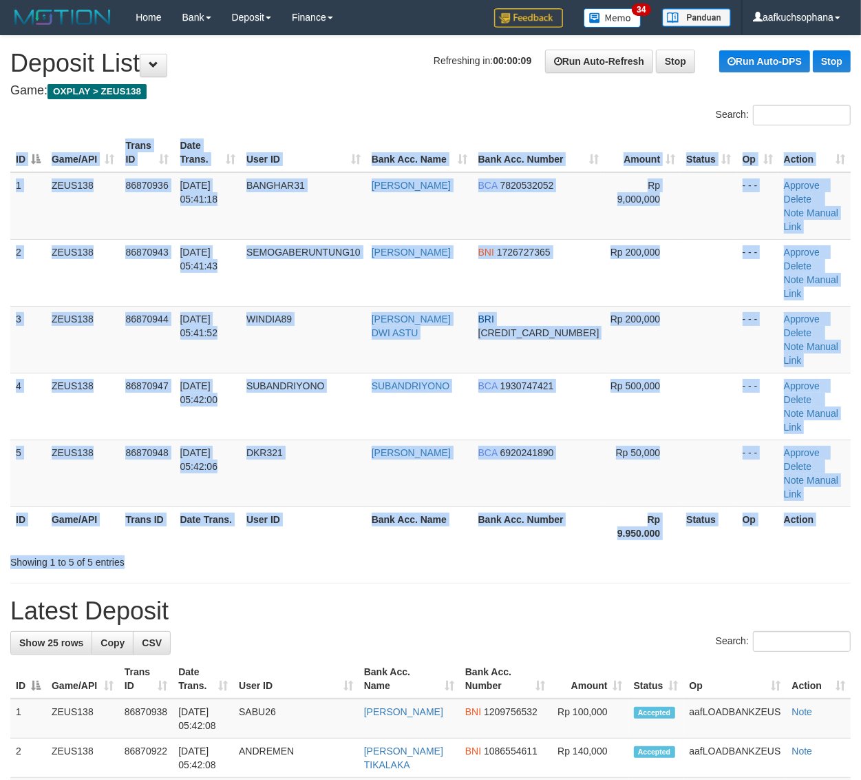
drag, startPoint x: 554, startPoint y: 479, endPoint x: 673, endPoint y: 513, distance: 123.2
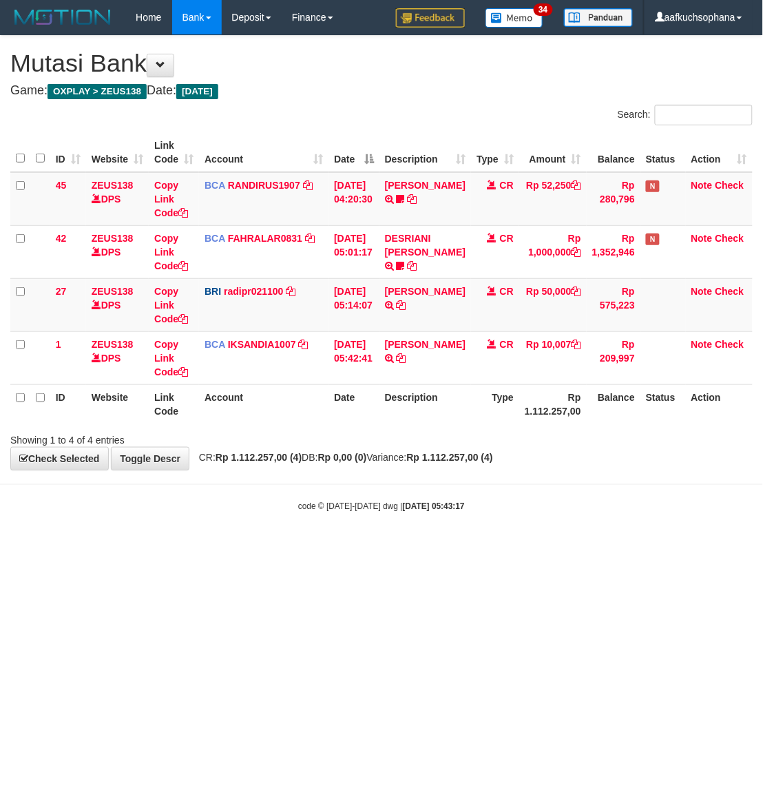
click at [523, 520] on body "Toggle navigation Home Bank Account List Load By Website Group [OXPLAY] ZEUS138…" at bounding box center [381, 273] width 763 height 547
drag, startPoint x: 329, startPoint y: 491, endPoint x: 311, endPoint y: 510, distance: 26.3
click at [311, 510] on body "Toggle navigation Home Bank Account List Load By Website Group [OXPLAY] ZEUS138…" at bounding box center [381, 273] width 763 height 547
click at [300, 521] on body "Toggle navigation Home Bank Account List Load By Website Group [OXPLAY] ZEUS138…" at bounding box center [381, 273] width 763 height 547
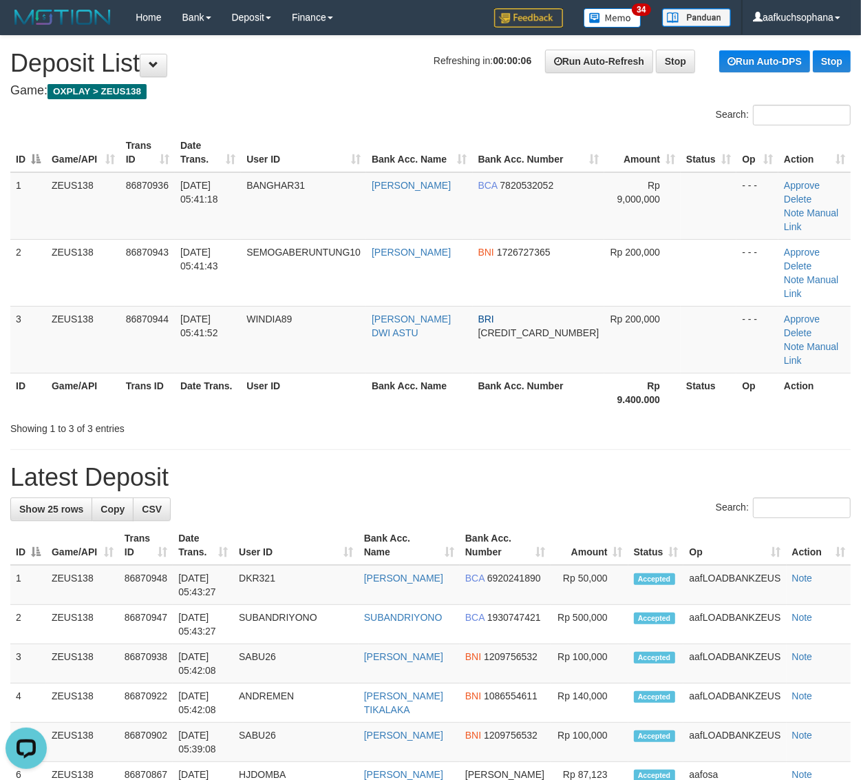
click at [560, 373] on th "Bank Acc. Number" at bounding box center [539, 392] width 132 height 39
click at [535, 373] on th "Bank Acc. Number" at bounding box center [539, 392] width 132 height 39
drag, startPoint x: 535, startPoint y: 349, endPoint x: 616, endPoint y: 359, distance: 81.9
click at [537, 373] on th "Bank Acc. Number" at bounding box center [539, 392] width 132 height 39
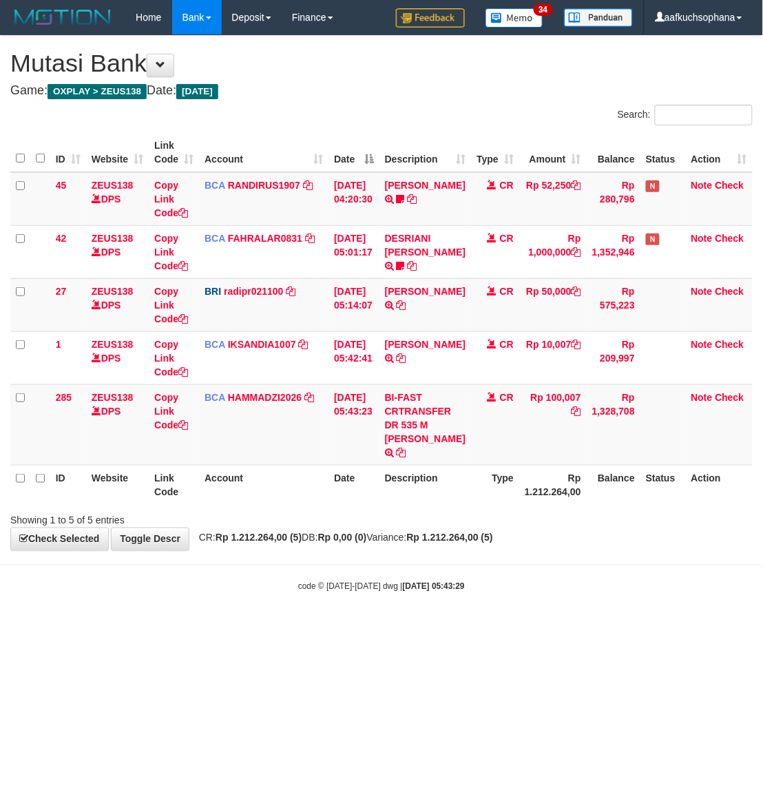
drag, startPoint x: 303, startPoint y: 594, endPoint x: 283, endPoint y: 580, distance: 24.3
click at [301, 594] on body "Toggle navigation Home Bank Account List Load By Website Group [OXPLAY] ZEUS138…" at bounding box center [381, 313] width 763 height 627
click at [183, 424] on icon at bounding box center [183, 425] width 10 height 10
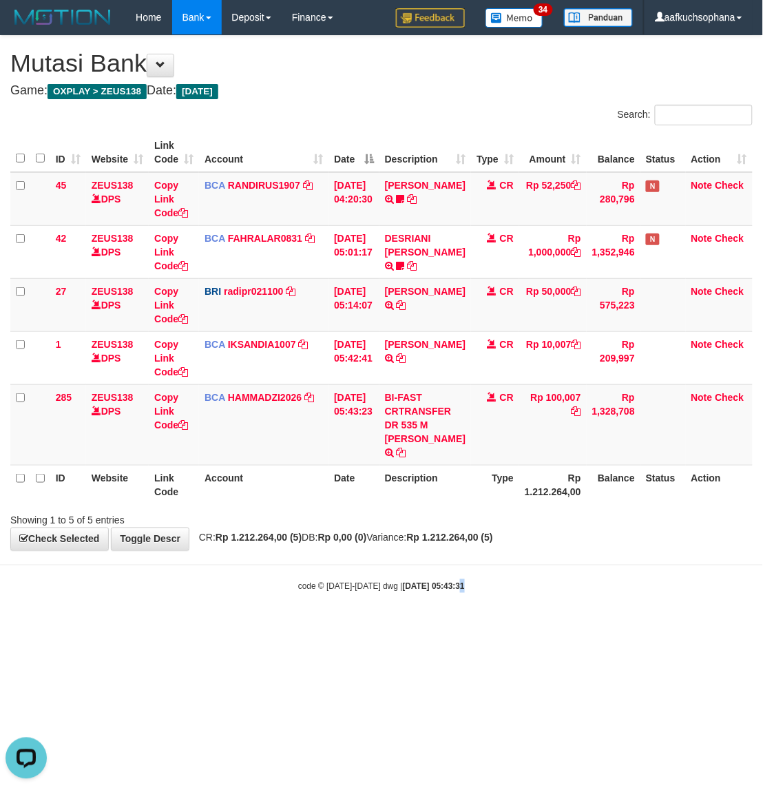
drag, startPoint x: 446, startPoint y: 622, endPoint x: 430, endPoint y: 609, distance: 19.6
click at [445, 622] on body "Toggle navigation Home Bank Account List Load By Website Group [OXPLAY] ZEUS138…" at bounding box center [381, 313] width 763 height 627
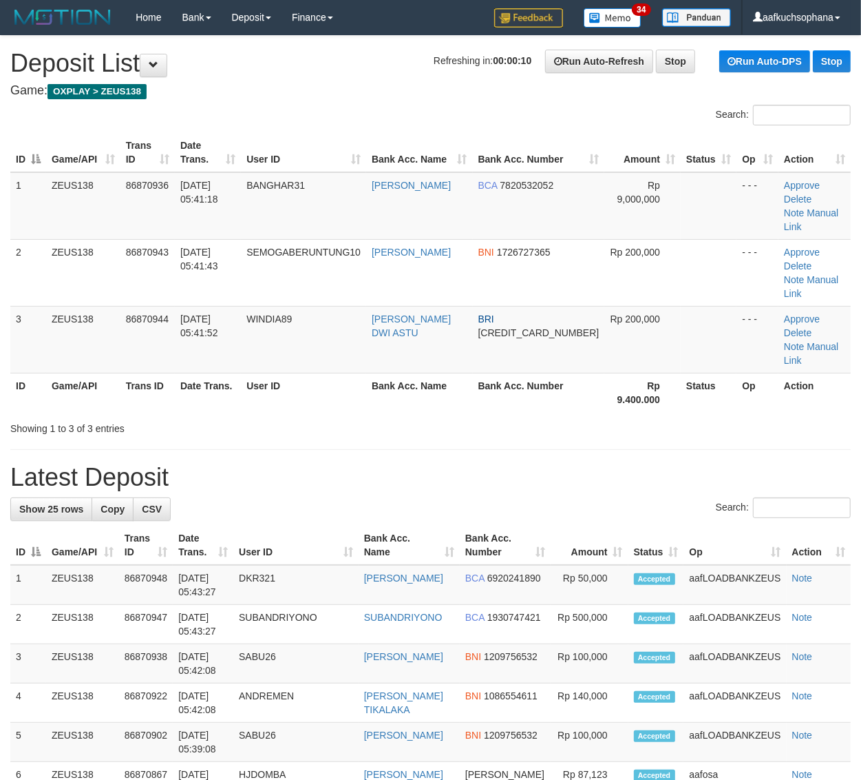
click at [652, 416] on div "Showing 1 to 3 of 3 entries" at bounding box center [430, 425] width 861 height 19
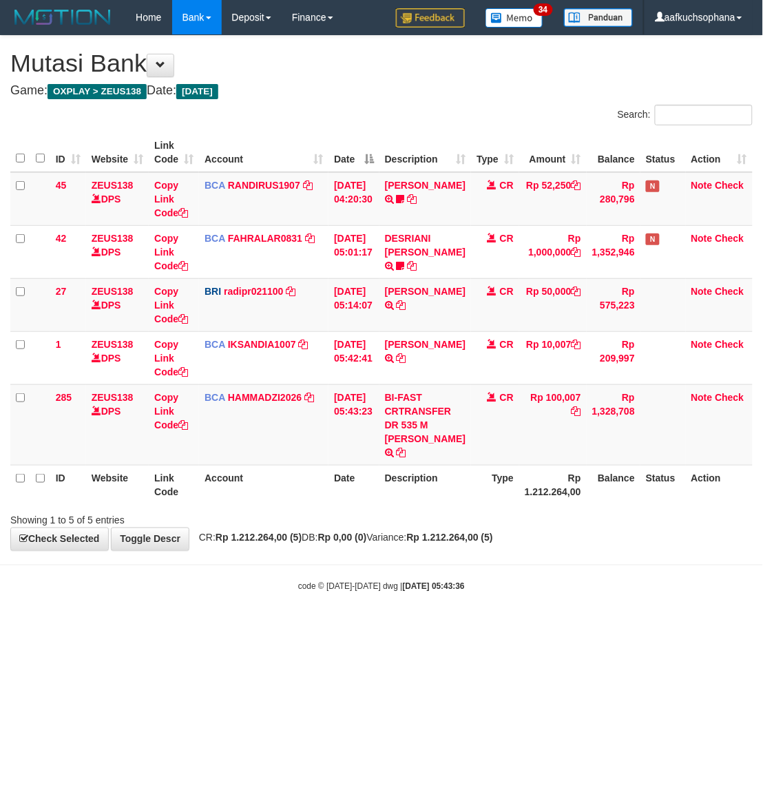
click at [344, 594] on body "Toggle navigation Home Bank Account List Load By Website Group [OXPLAY] ZEUS138…" at bounding box center [381, 313] width 763 height 627
drag, startPoint x: 359, startPoint y: 600, endPoint x: 372, endPoint y: 617, distance: 21.1
click at [372, 617] on body "Toggle navigation Home Bank Account List Load By Website Group [OXPLAY] ZEUS138…" at bounding box center [381, 313] width 763 height 627
click at [207, 600] on body "Toggle navigation Home Bank Account List Load By Website Group [OXPLAY] ZEUS138…" at bounding box center [381, 313] width 763 height 627
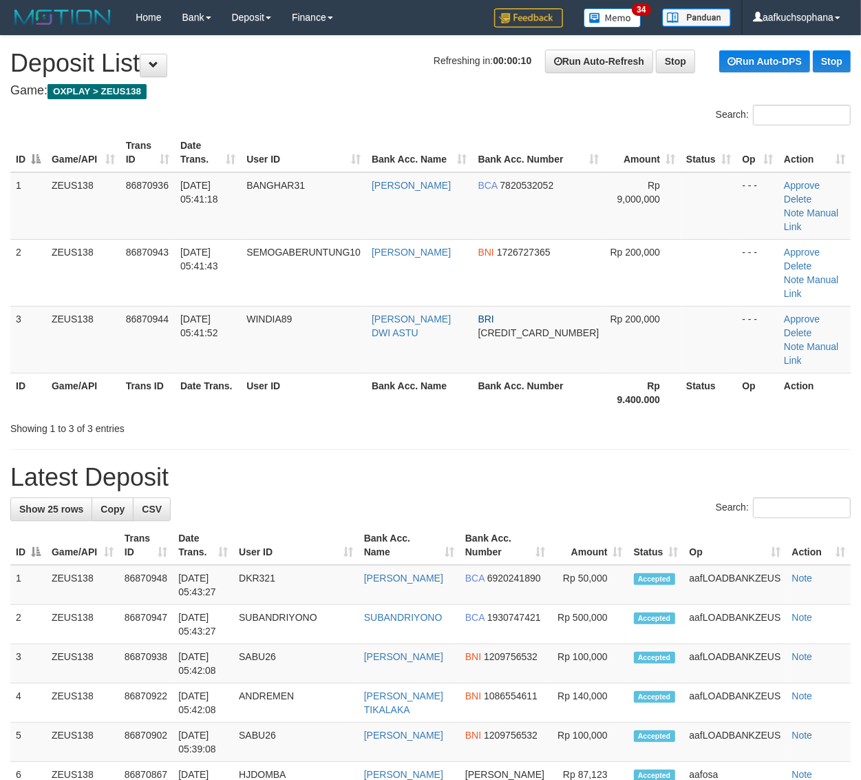
click at [565, 373] on th "Bank Acc. Number" at bounding box center [539, 392] width 132 height 39
click at [586, 372] on div "ID Game/API Trans ID Date Trans. User ID Bank Acc. Name Bank Acc. Number Amount…" at bounding box center [430, 272] width 861 height 287
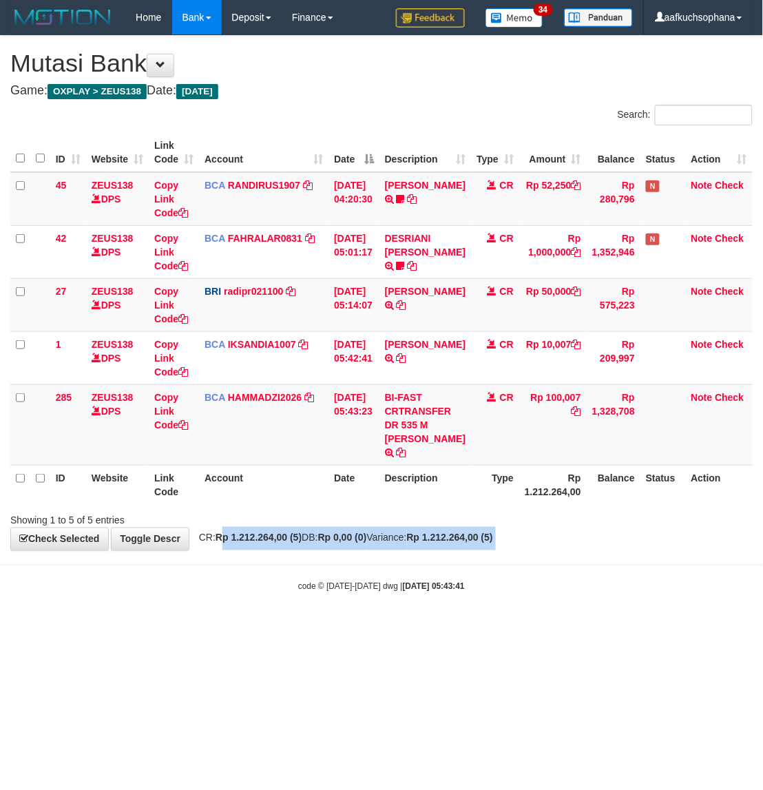
click at [229, 552] on body "Toggle navigation Home Bank Account List Load By Website Group [OXPLAY] ZEUS138…" at bounding box center [381, 313] width 763 height 627
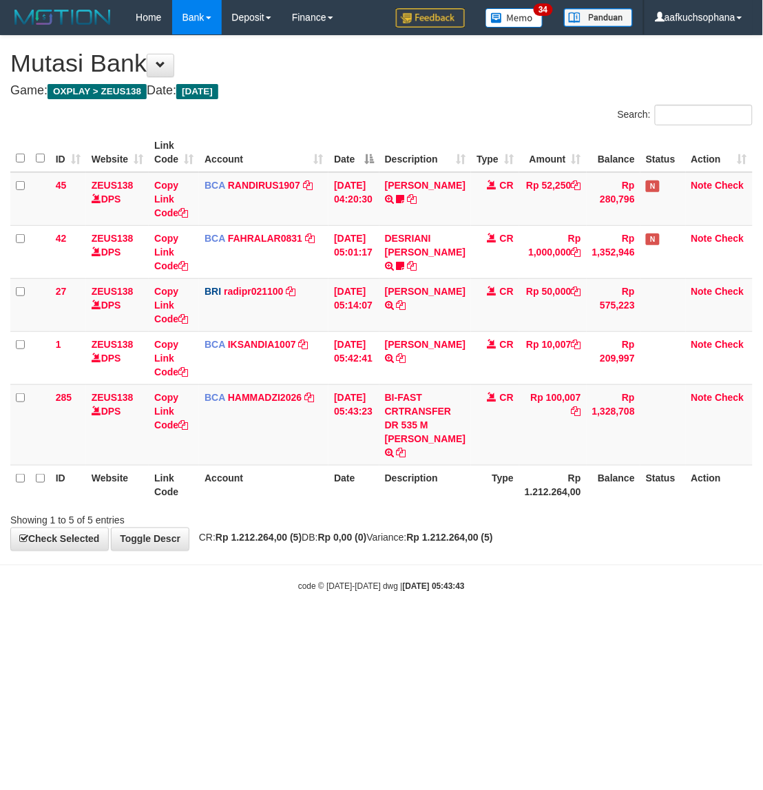
click at [558, 627] on html "Toggle navigation Home Bank Account List Load By Website Group [OXPLAY] ZEUS138…" at bounding box center [381, 313] width 763 height 627
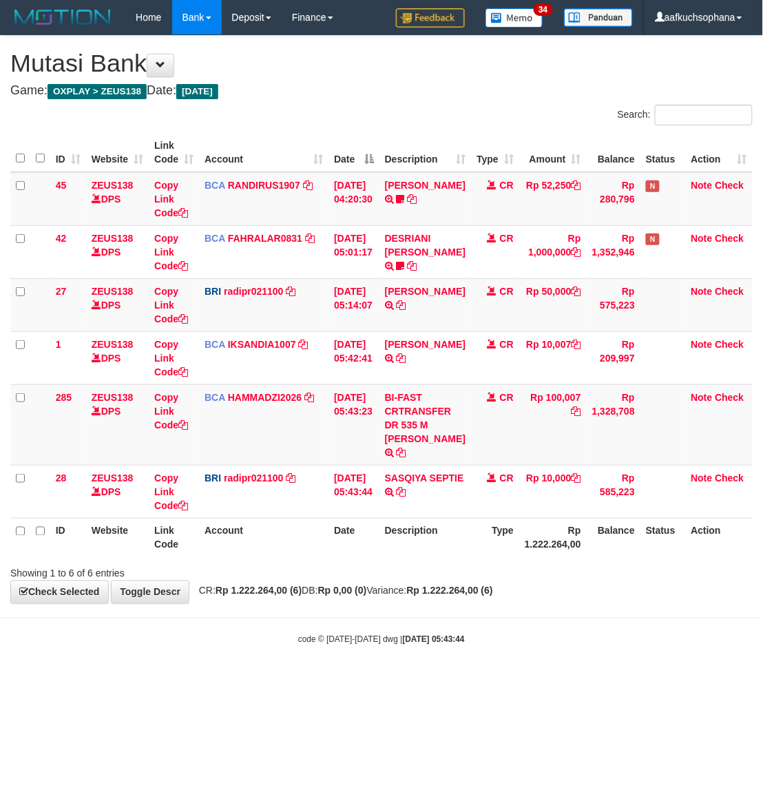
drag, startPoint x: 728, startPoint y: 659, endPoint x: 698, endPoint y: 644, distance: 33.9
click at [727, 659] on body "Toggle navigation Home Bank Account List Load By Website Group [OXPLAY] ZEUS138…" at bounding box center [381, 340] width 763 height 680
click at [441, 556] on th "Description" at bounding box center [425, 537] width 92 height 39
click at [318, 589] on div "**********" at bounding box center [381, 319] width 763 height 567
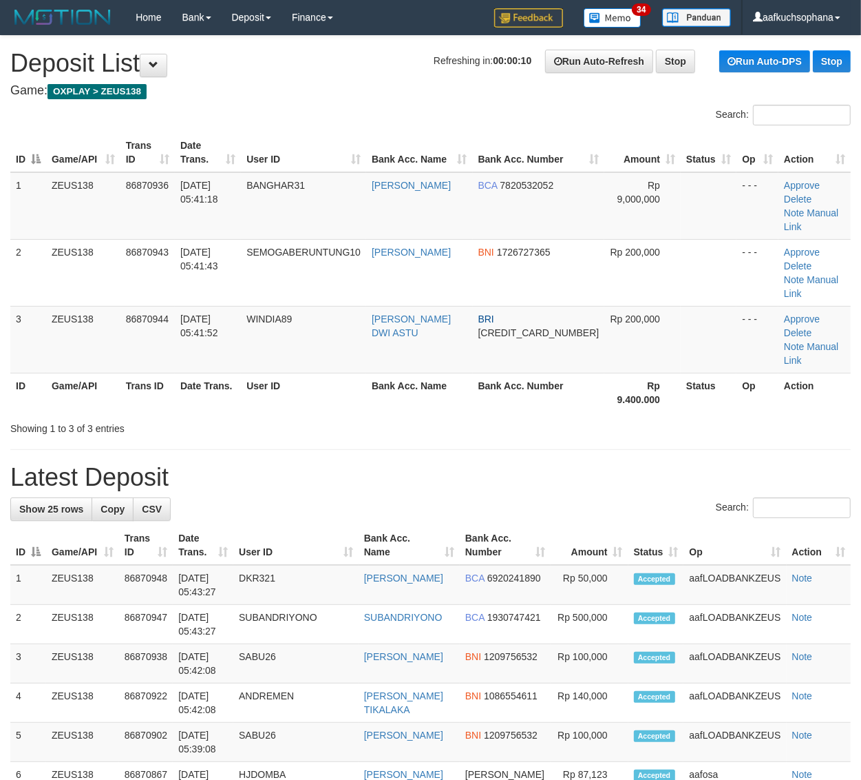
click at [566, 373] on th "Bank Acc. Number" at bounding box center [539, 392] width 132 height 39
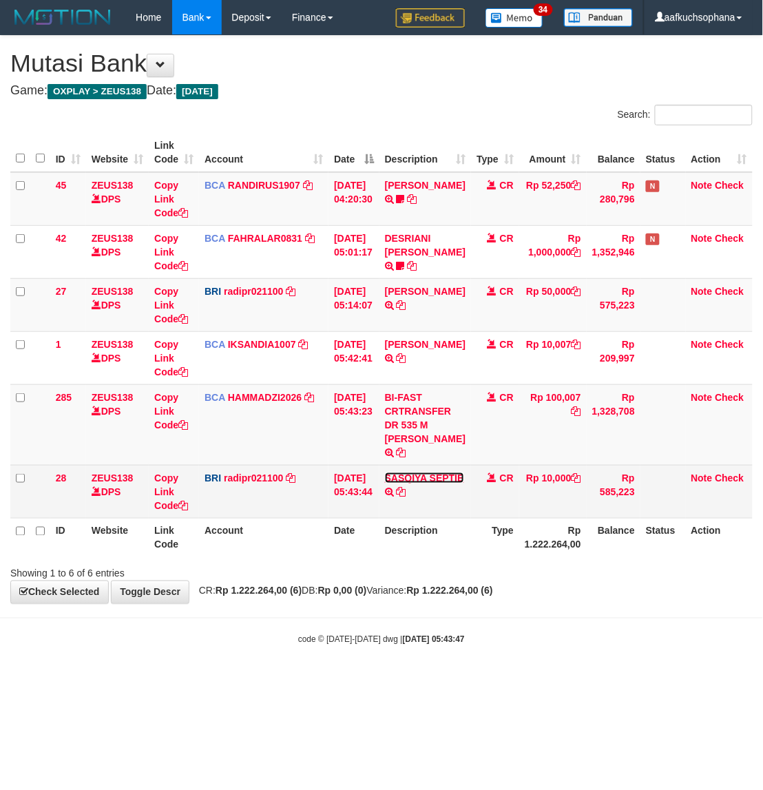
click at [405, 483] on link "SASQIYA SEPTIE" at bounding box center [424, 477] width 79 height 11
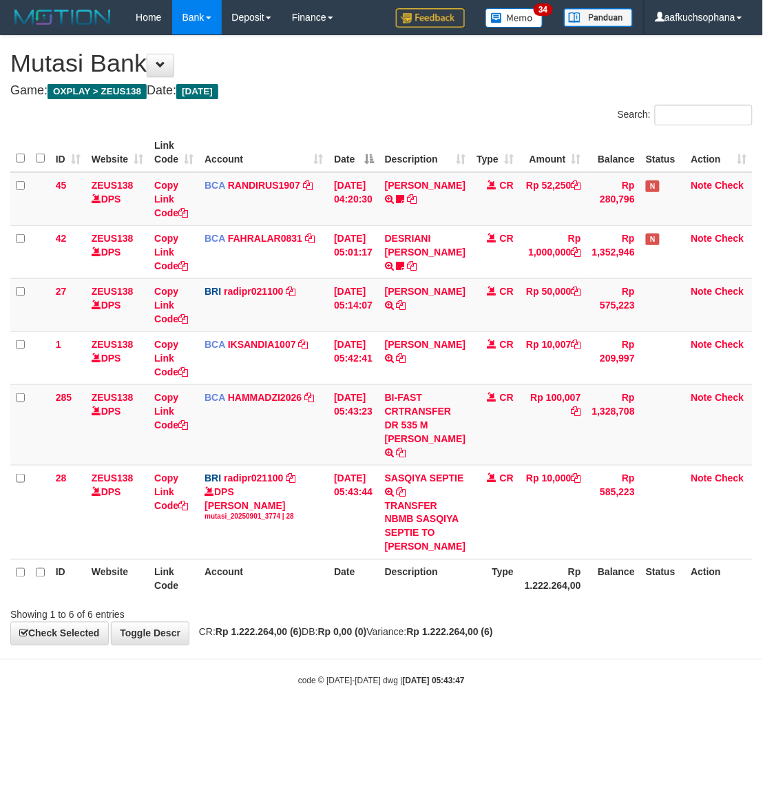
drag, startPoint x: 372, startPoint y: 649, endPoint x: 342, endPoint y: 629, distance: 36.3
click at [367, 638] on strong "Rp 0,00 (0)" at bounding box center [342, 632] width 49 height 11
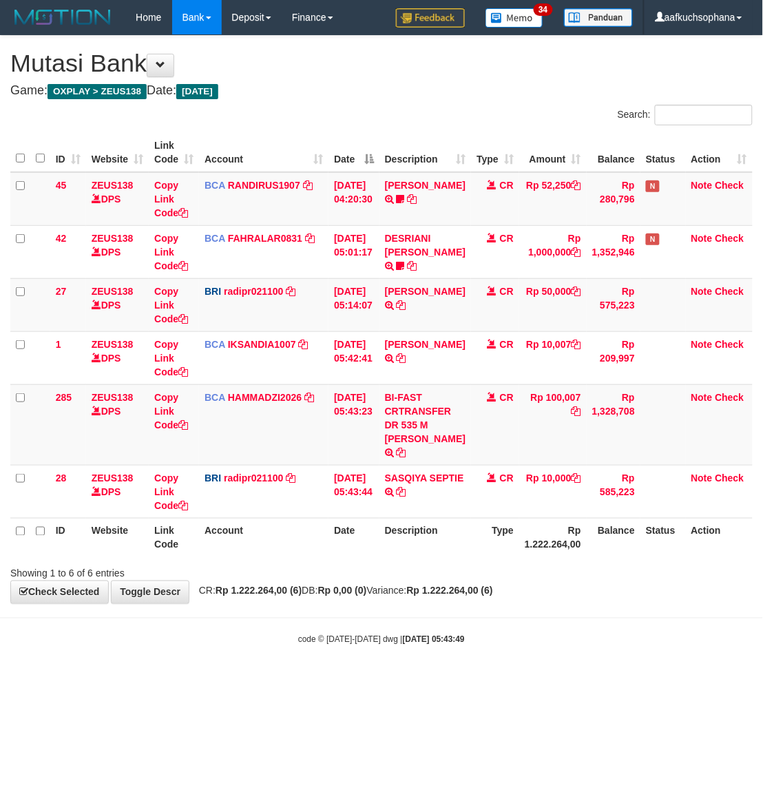
click at [413, 601] on div "**********" at bounding box center [381, 319] width 763 height 567
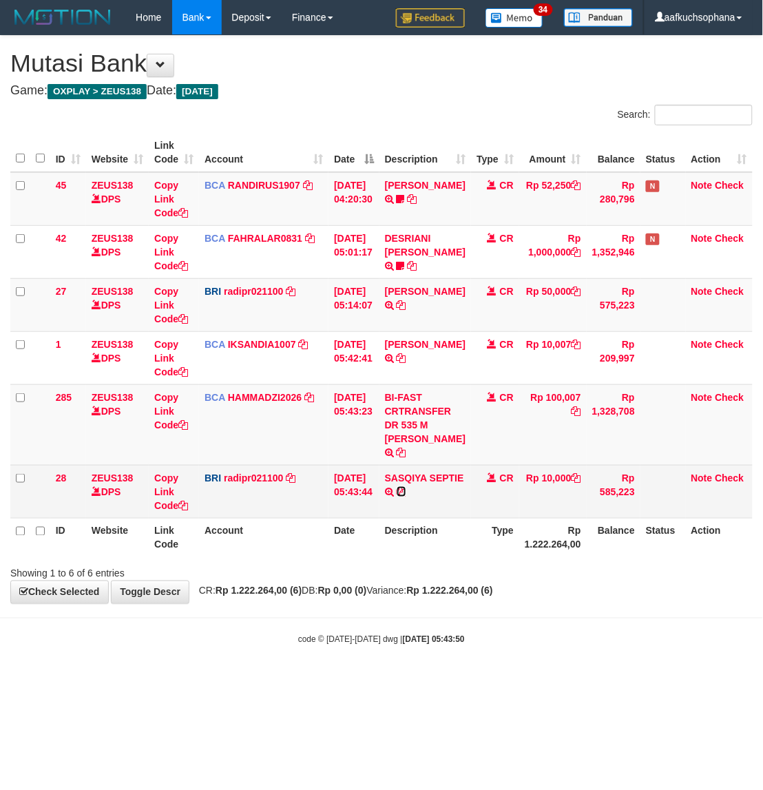
click at [406, 491] on icon at bounding box center [402, 492] width 10 height 10
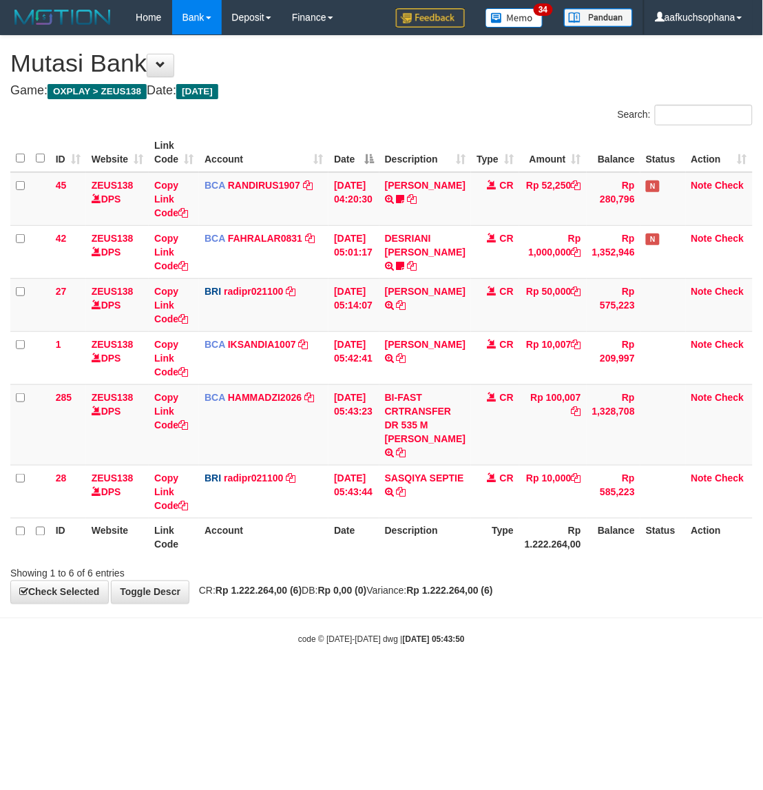
drag, startPoint x: 603, startPoint y: 593, endPoint x: 570, endPoint y: 573, distance: 38.0
click at [594, 593] on div "**********" at bounding box center [381, 319] width 763 height 567
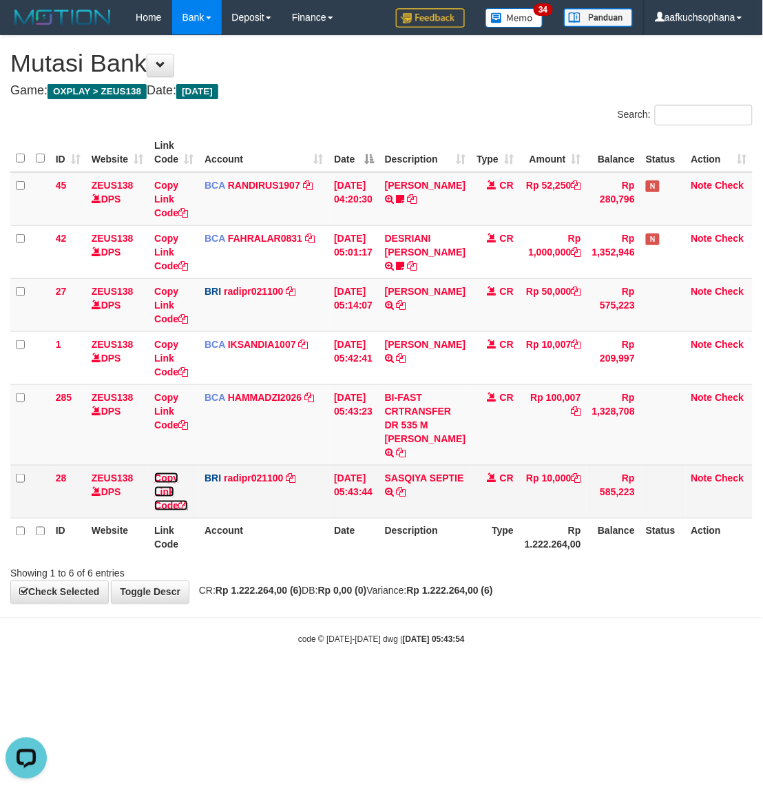
click at [188, 507] on icon at bounding box center [183, 506] width 10 height 10
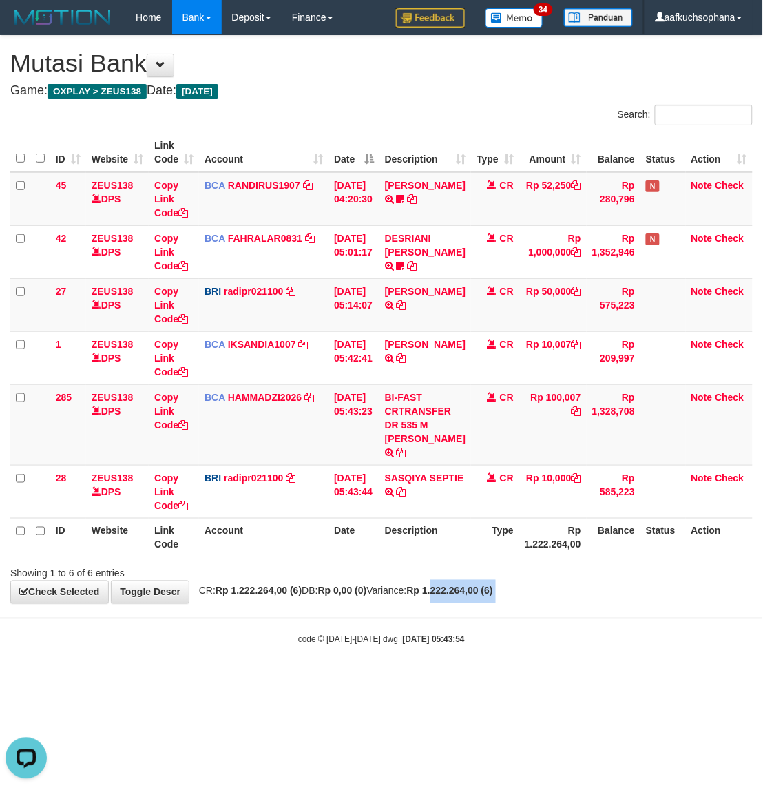
click at [465, 611] on body "Toggle navigation Home Bank Account List Load By Website Group [OXPLAY] ZEUS138…" at bounding box center [381, 340] width 763 height 680
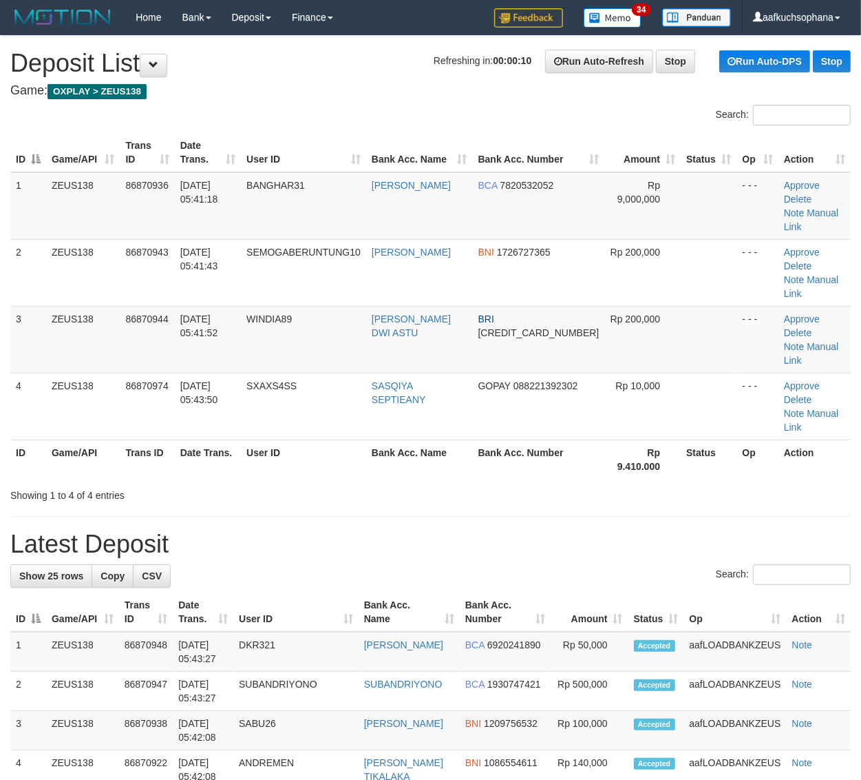
click at [625, 483] on div "Showing 1 to 4 of 4 entries" at bounding box center [430, 492] width 861 height 19
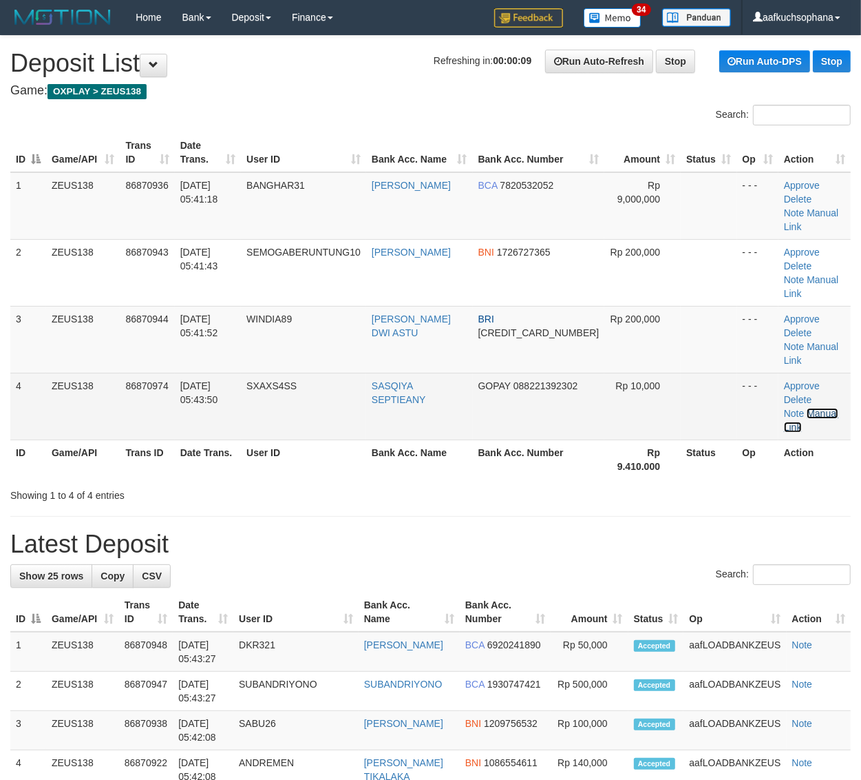
click at [797, 408] on link "Manual Link" at bounding box center [811, 420] width 54 height 25
click at [784, 408] on link "Manual Link" at bounding box center [811, 420] width 54 height 25
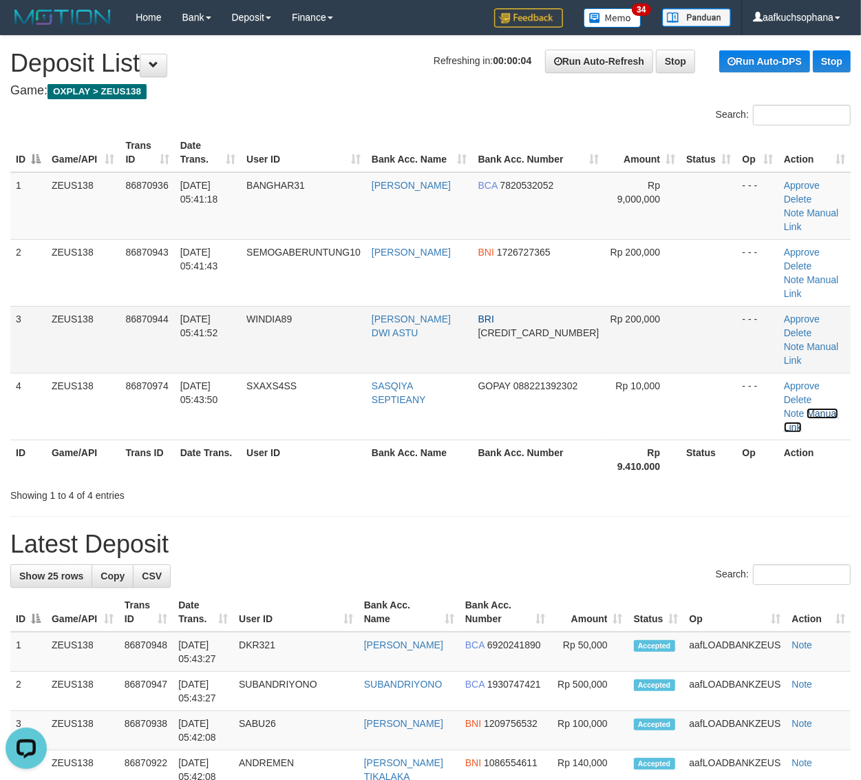
click at [784, 408] on link "Manual Link" at bounding box center [811, 420] width 54 height 25
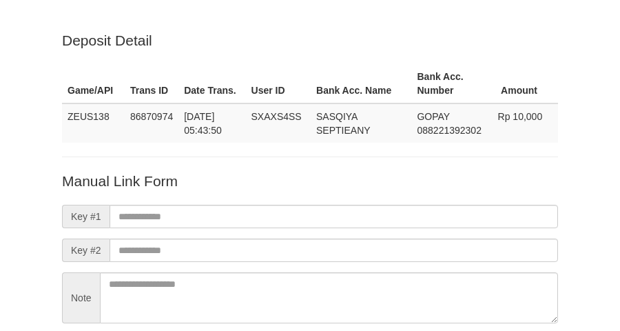
scroll to position [121, 0]
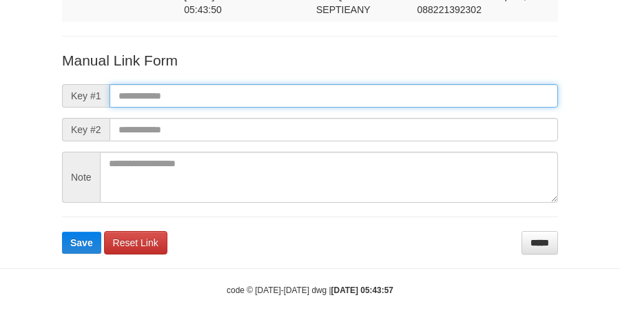
click at [367, 91] on input "text" at bounding box center [333, 95] width 448 height 23
paste input "**********"
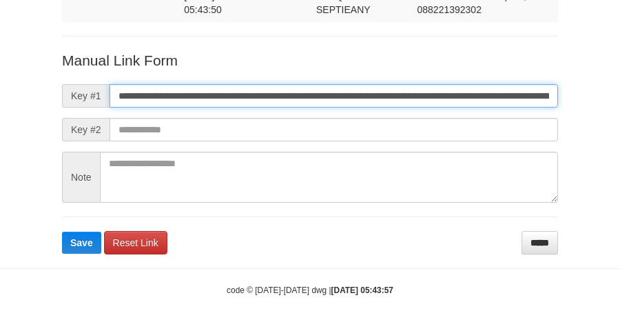
scroll to position [0, 830]
type input "**********"
click at [62, 231] on button "Save" at bounding box center [81, 242] width 39 height 22
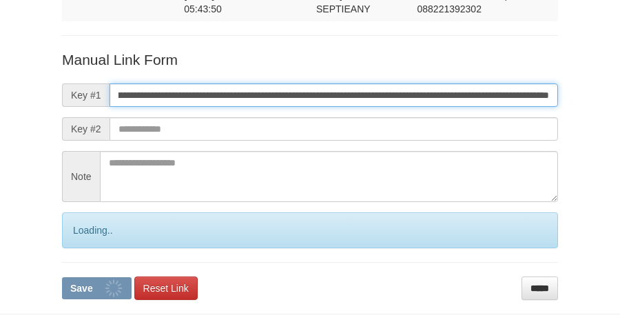
click at [62, 277] on button "Save" at bounding box center [97, 288] width 70 height 22
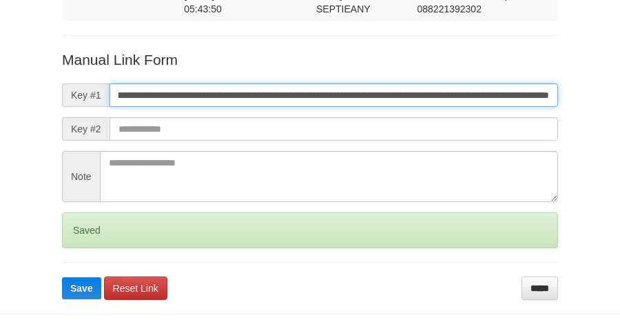
click at [62, 277] on button "Save" at bounding box center [81, 288] width 39 height 22
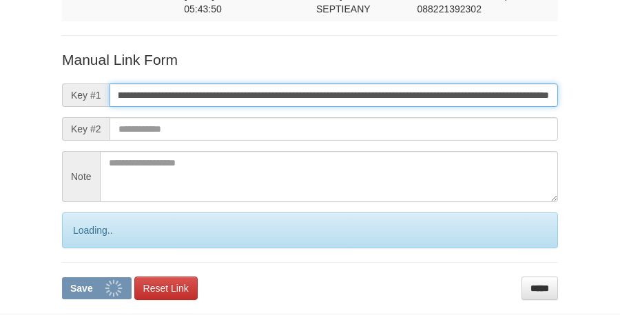
click at [62, 277] on button "Save" at bounding box center [97, 288] width 70 height 22
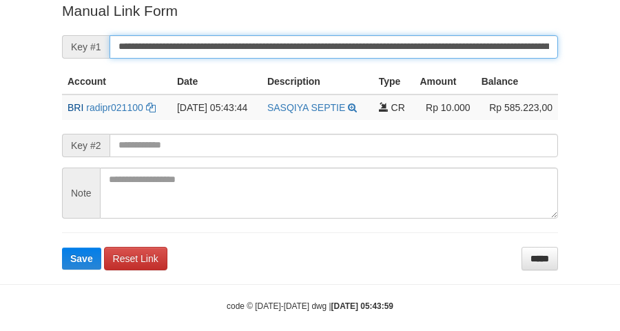
click at [62, 247] on button "Save" at bounding box center [81, 258] width 39 height 22
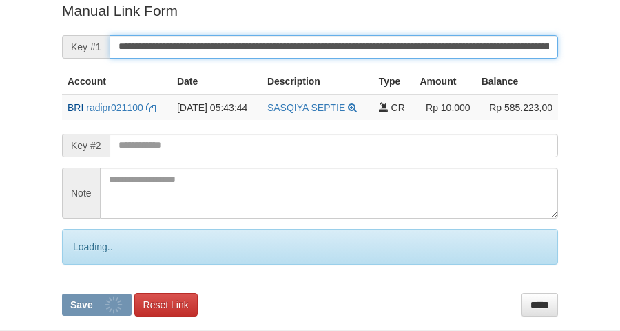
click at [62, 293] on button "Save" at bounding box center [97, 304] width 70 height 22
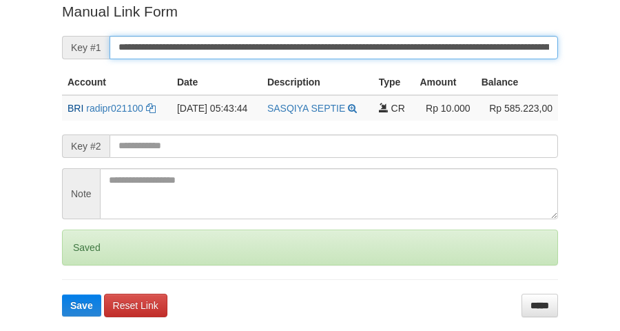
click at [62, 294] on button "Save" at bounding box center [81, 305] width 39 height 22
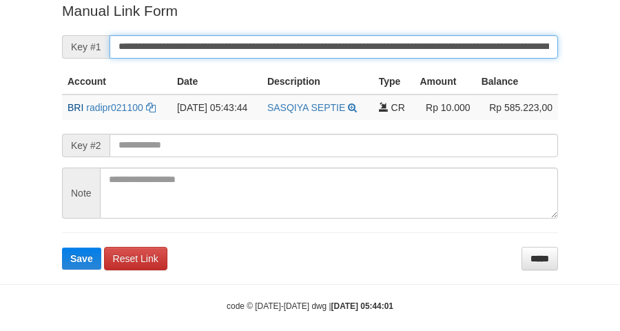
click at [62, 247] on button "Save" at bounding box center [81, 258] width 39 height 22
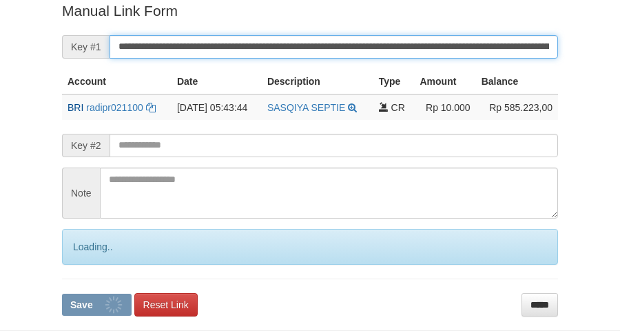
click at [62, 293] on button "Save" at bounding box center [97, 304] width 70 height 22
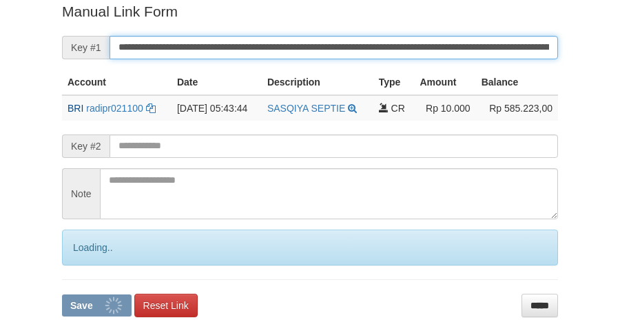
click at [62, 294] on button "Save" at bounding box center [97, 305] width 70 height 22
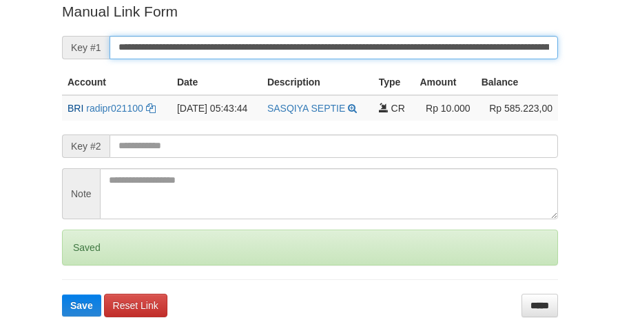
click at [62, 294] on button "Save" at bounding box center [81, 305] width 39 height 22
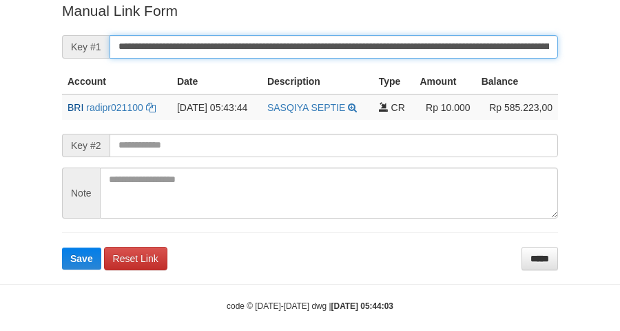
click at [62, 247] on button "Save" at bounding box center [81, 258] width 39 height 22
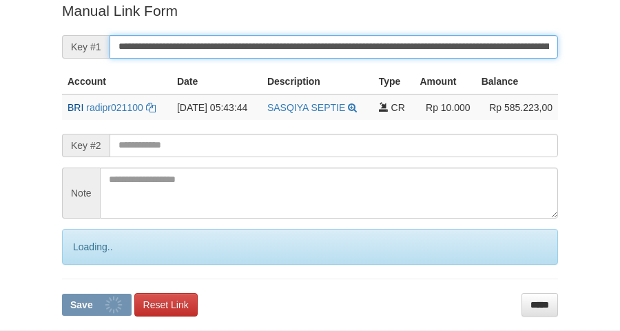
click at [62, 293] on button "Save" at bounding box center [97, 304] width 70 height 22
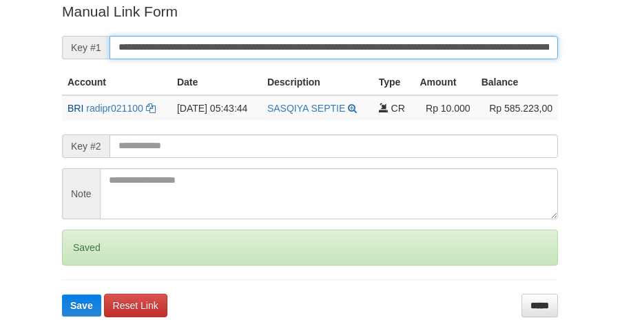
click at [62, 294] on button "Save" at bounding box center [81, 305] width 39 height 22
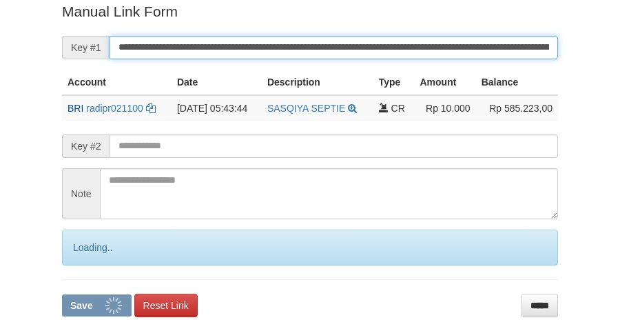
click at [62, 294] on button "Save" at bounding box center [97, 305] width 70 height 22
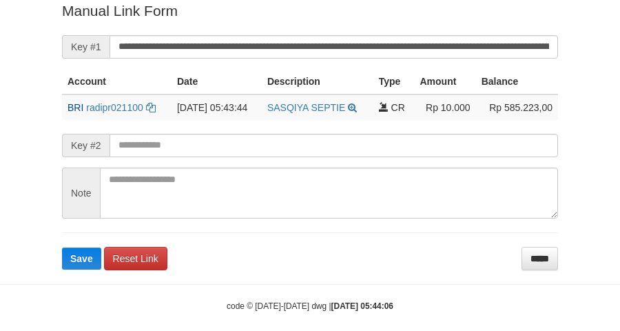
click at [335, 60] on form "**********" at bounding box center [310, 135] width 496 height 269
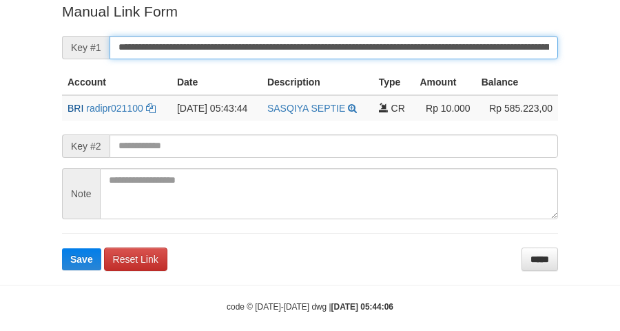
click at [62, 248] on button "Save" at bounding box center [81, 259] width 39 height 22
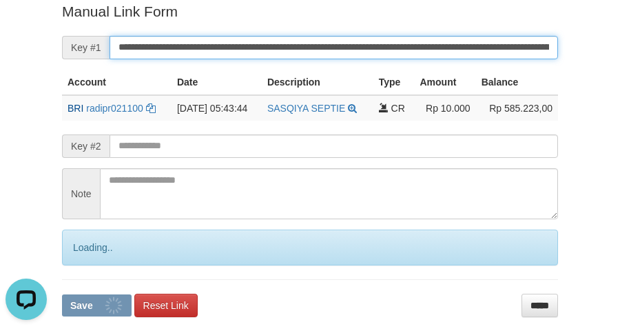
scroll to position [0, 0]
click at [62, 294] on button "Save" at bounding box center [97, 305] width 70 height 22
click at [369, 45] on input "**********" at bounding box center [333, 47] width 448 height 23
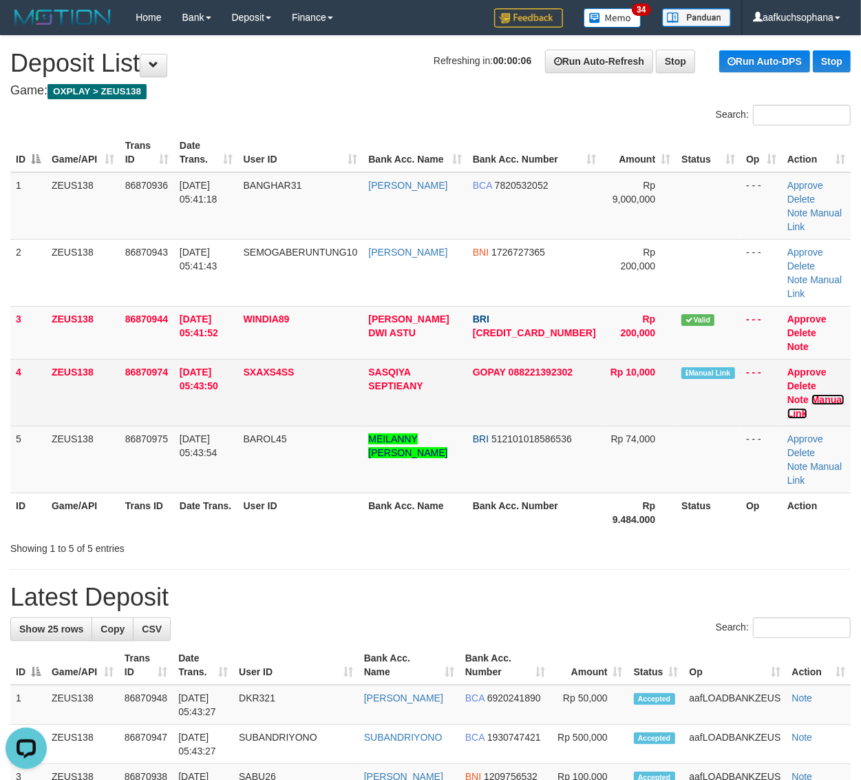
click at [802, 394] on link "Manual Link" at bounding box center [816, 406] width 57 height 25
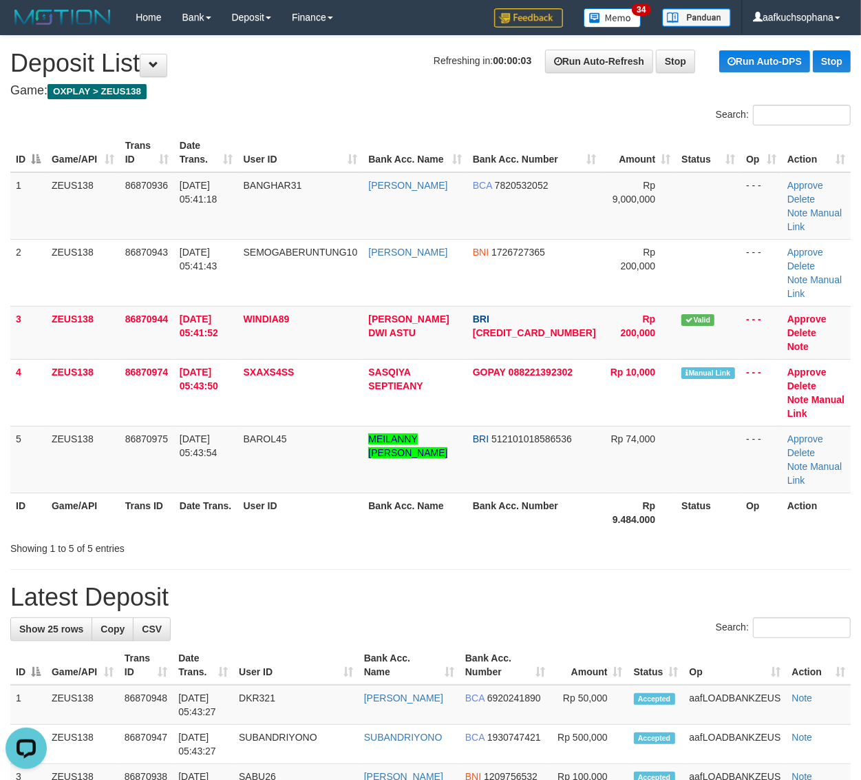
drag, startPoint x: 620, startPoint y: 463, endPoint x: 627, endPoint y: 467, distance: 7.7
click at [621, 466] on div "Search: ID Game/API Trans ID Date Trans. User ID Bank Acc. Name Bank Acc. Numbe…" at bounding box center [430, 330] width 841 height 450
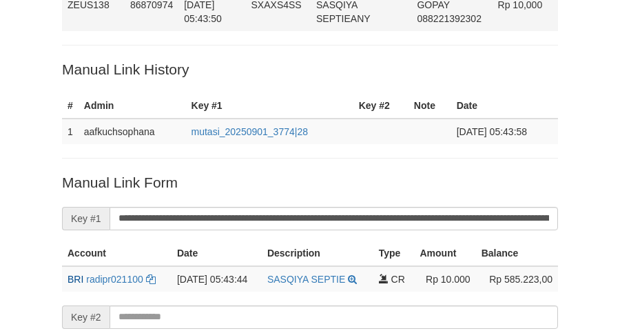
scroll to position [110, 0]
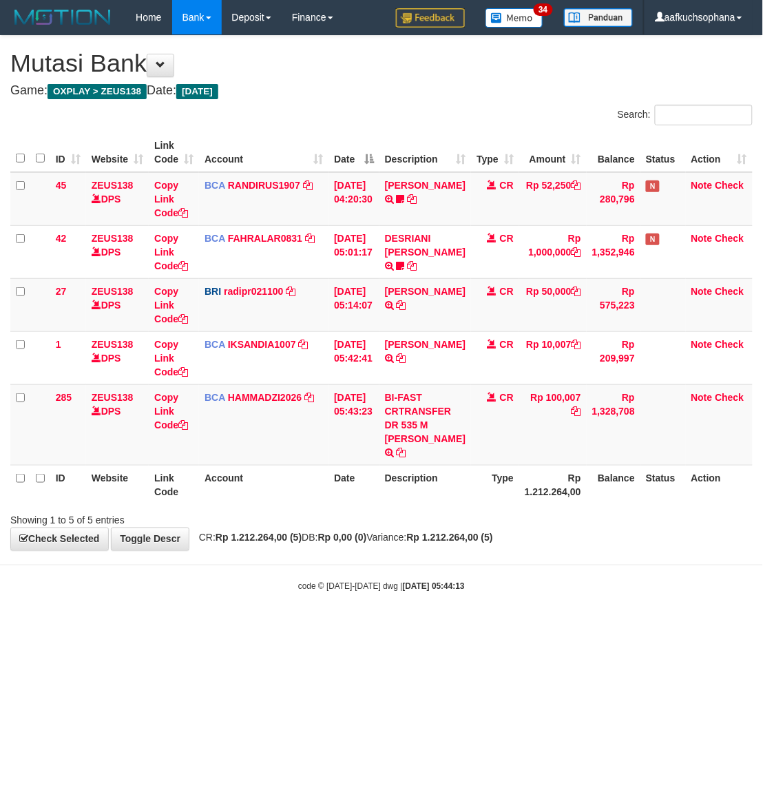
click at [461, 567] on body "Toggle navigation Home Bank Account List Load By Website Group [OXPLAY] ZEUS138…" at bounding box center [381, 313] width 763 height 627
drag, startPoint x: 335, startPoint y: 587, endPoint x: 7, endPoint y: 475, distance: 346.5
click at [333, 587] on small "code © 2012-2018 dwg | 2025/09/01 05:44:13" at bounding box center [381, 587] width 167 height 10
drag, startPoint x: 229, startPoint y: 613, endPoint x: 513, endPoint y: 503, distance: 304.4
click at [238, 615] on body "Toggle navigation Home Bank Account List Load By Website Group [OXPLAY] ZEUS138…" at bounding box center [381, 313] width 763 height 627
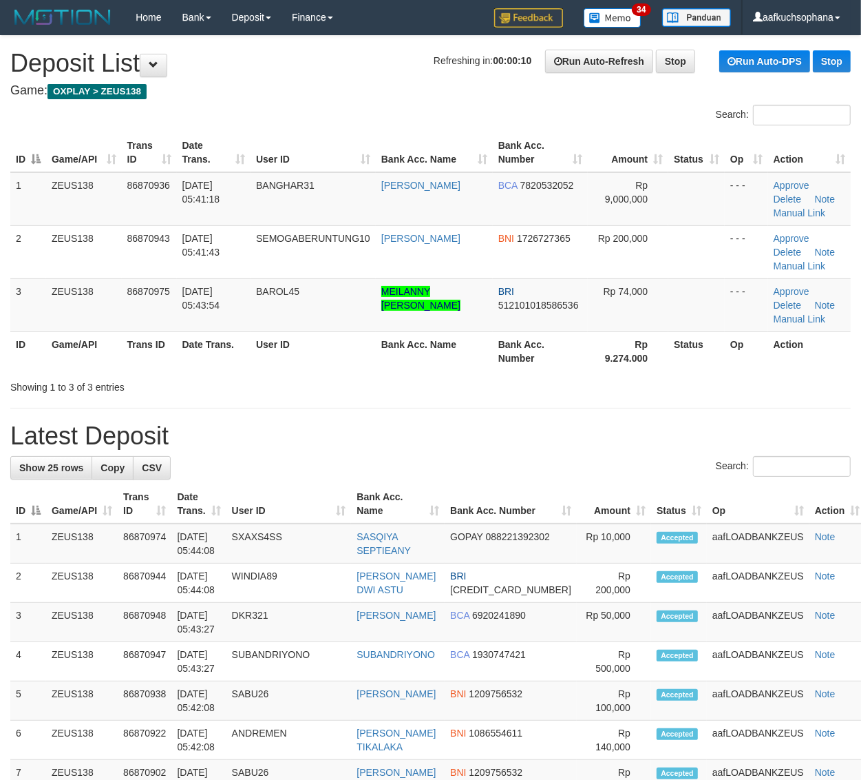
drag, startPoint x: 614, startPoint y: 421, endPoint x: 670, endPoint y: 460, distance: 68.2
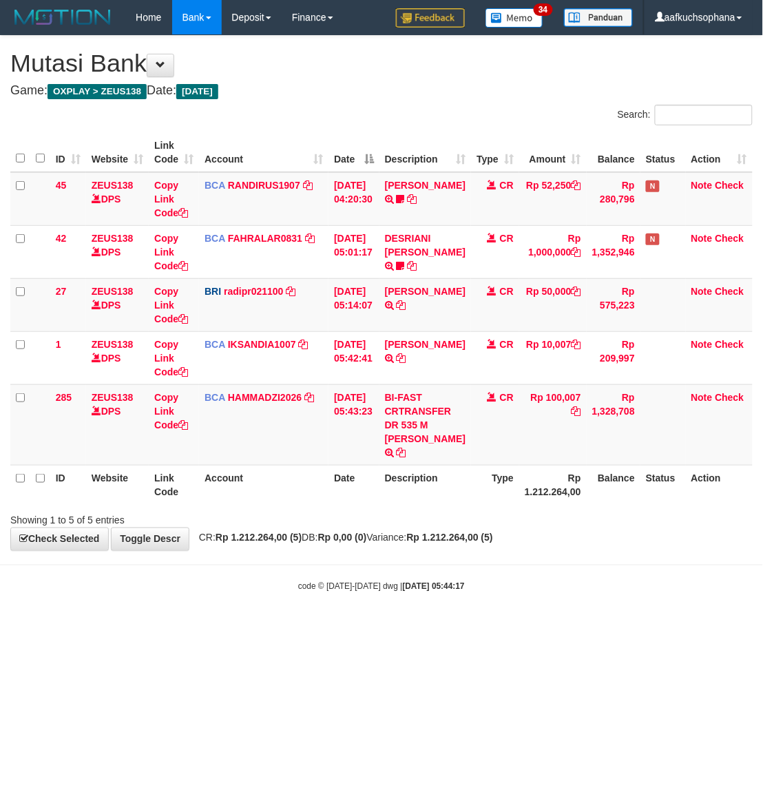
click at [262, 624] on body "Toggle navigation Home Bank Account List Load By Website Group [OXPLAY] ZEUS138…" at bounding box center [381, 313] width 763 height 627
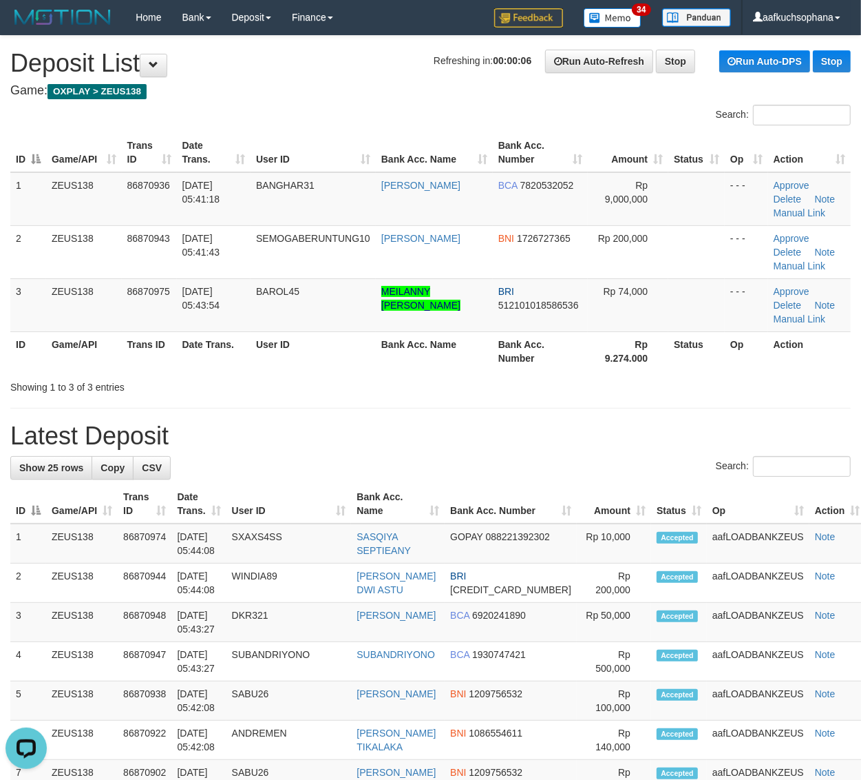
drag, startPoint x: 513, startPoint y: 400, endPoint x: 868, endPoint y: 491, distance: 366.8
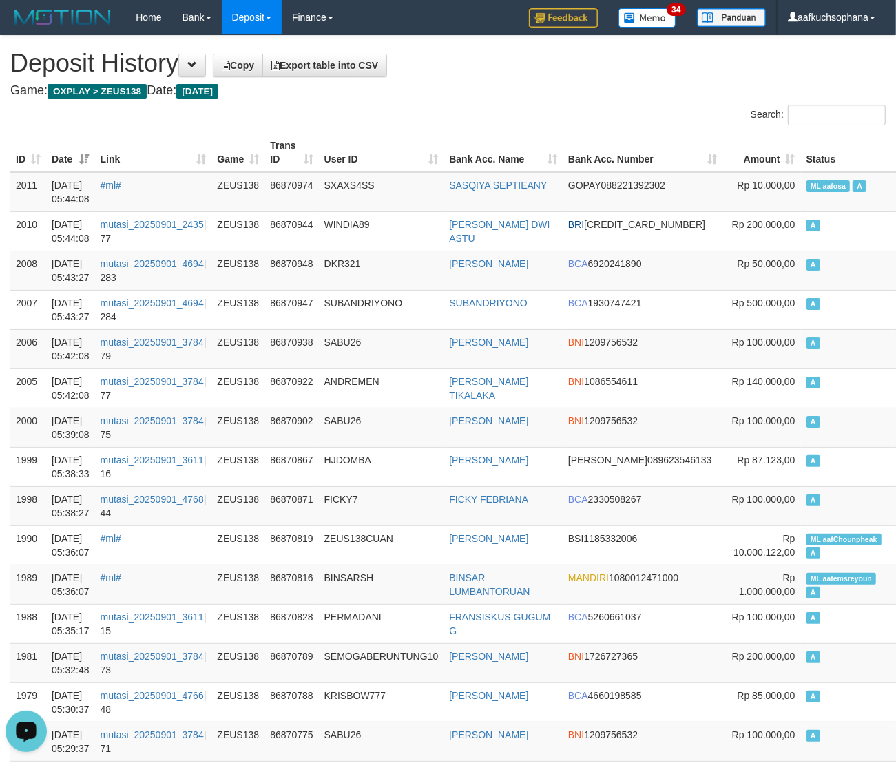
click at [393, 91] on h4 "Game: OXPLAY > ZEUS138 Date: Today" at bounding box center [447, 91] width 875 height 14
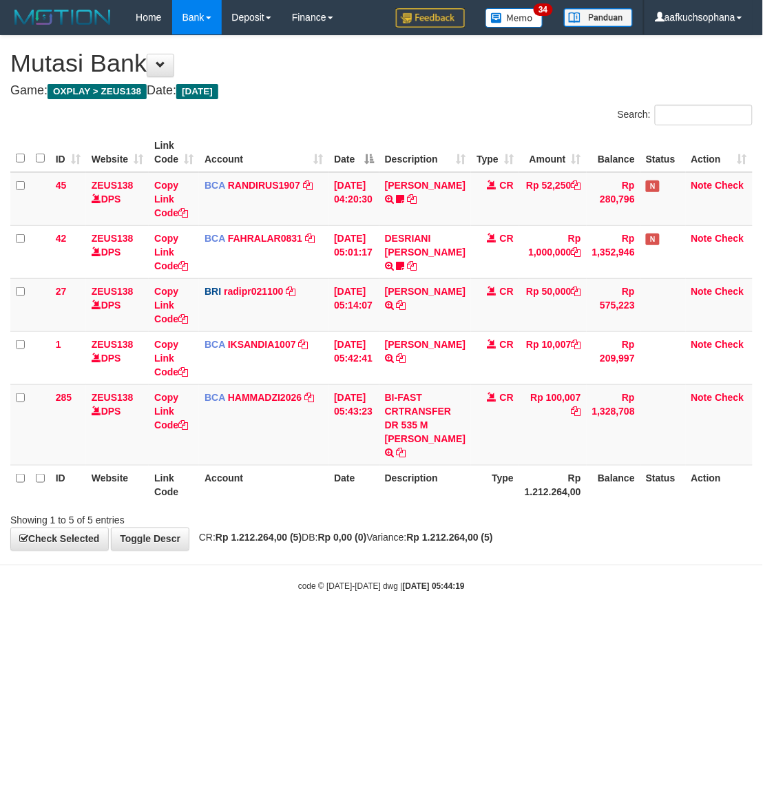
click at [555, 627] on html "Toggle navigation Home Bank Account List Load By Website Group [OXPLAY] ZEUS138…" at bounding box center [381, 313] width 763 height 627
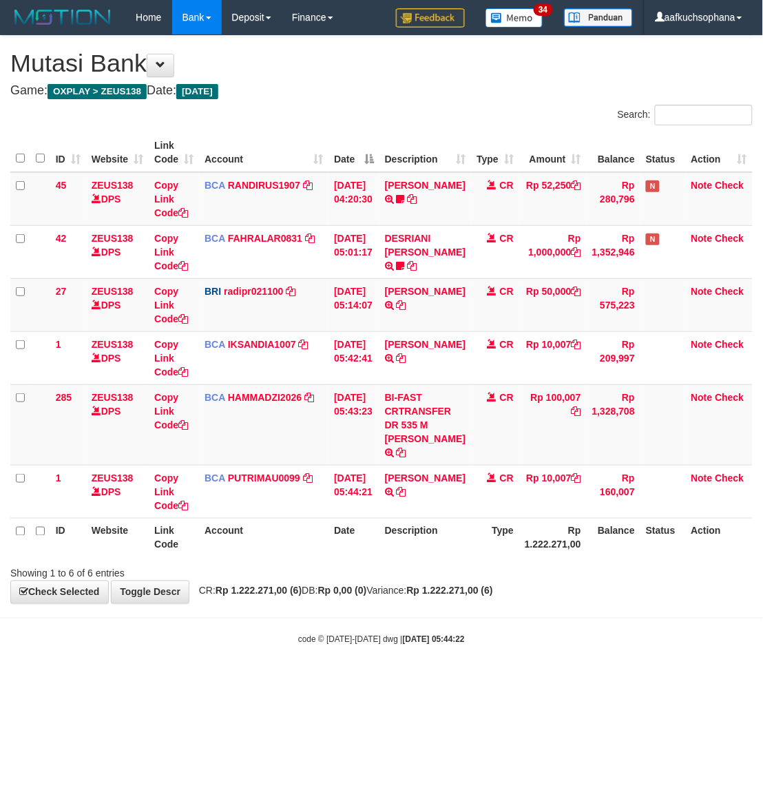
click at [403, 644] on strong "[DATE] 05:44:22" at bounding box center [434, 640] width 62 height 10
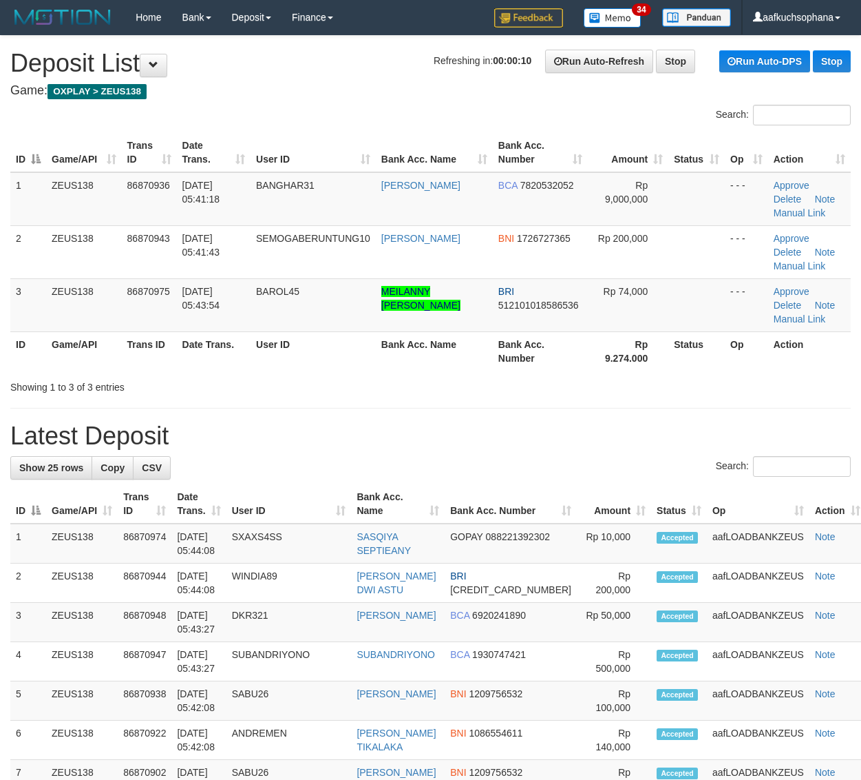
click at [635, 383] on div "Showing 1 to 3 of 3 entries" at bounding box center [430, 384] width 861 height 19
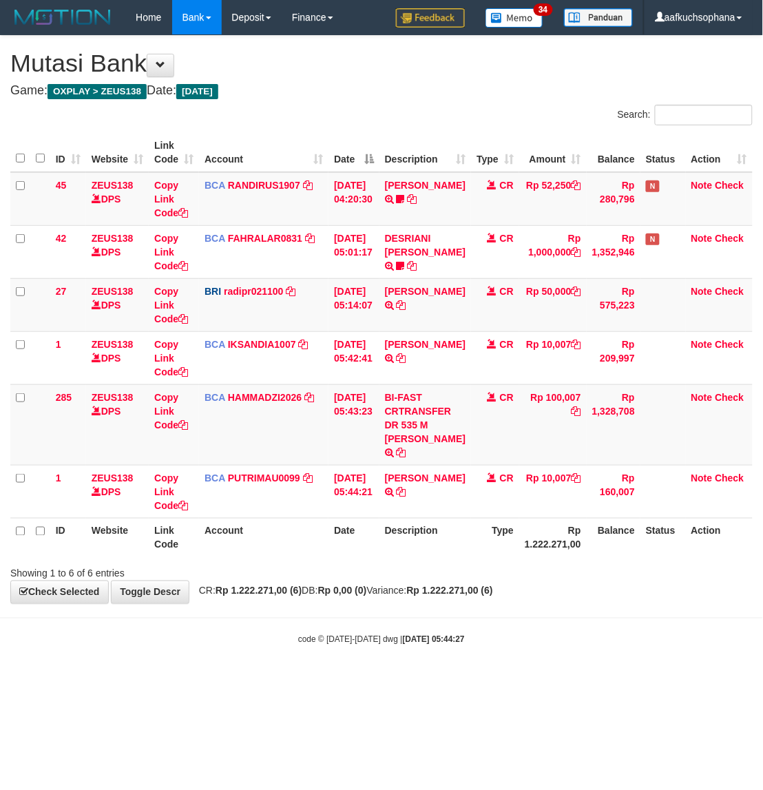
click at [501, 634] on div "code © 2012-2018 dwg | 2025/09/01 05:44:27" at bounding box center [381, 639] width 763 height 14
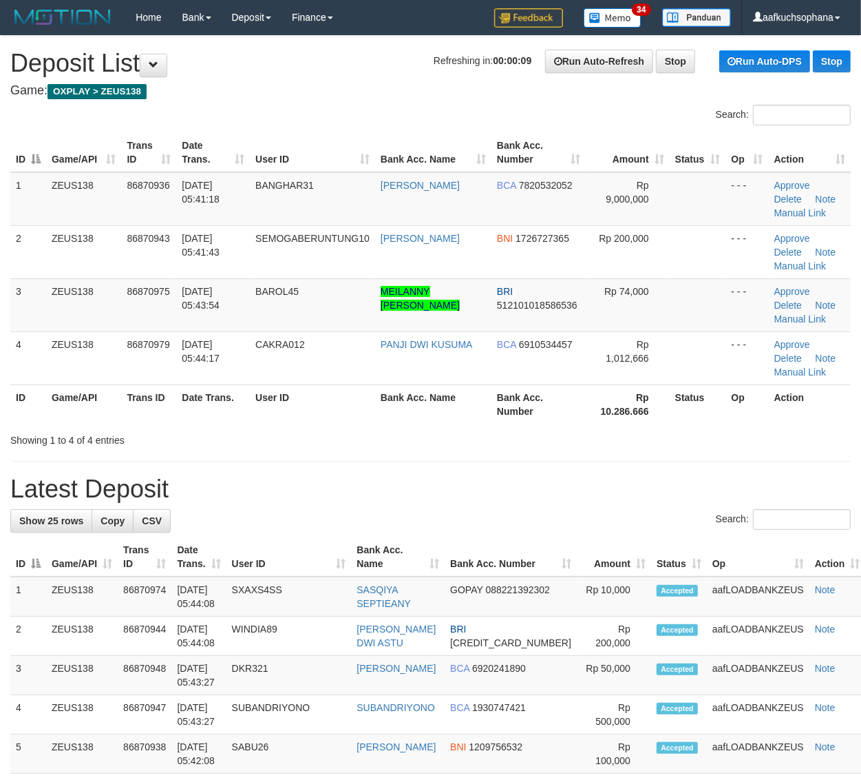
drag, startPoint x: 620, startPoint y: 449, endPoint x: 637, endPoint y: 453, distance: 17.0
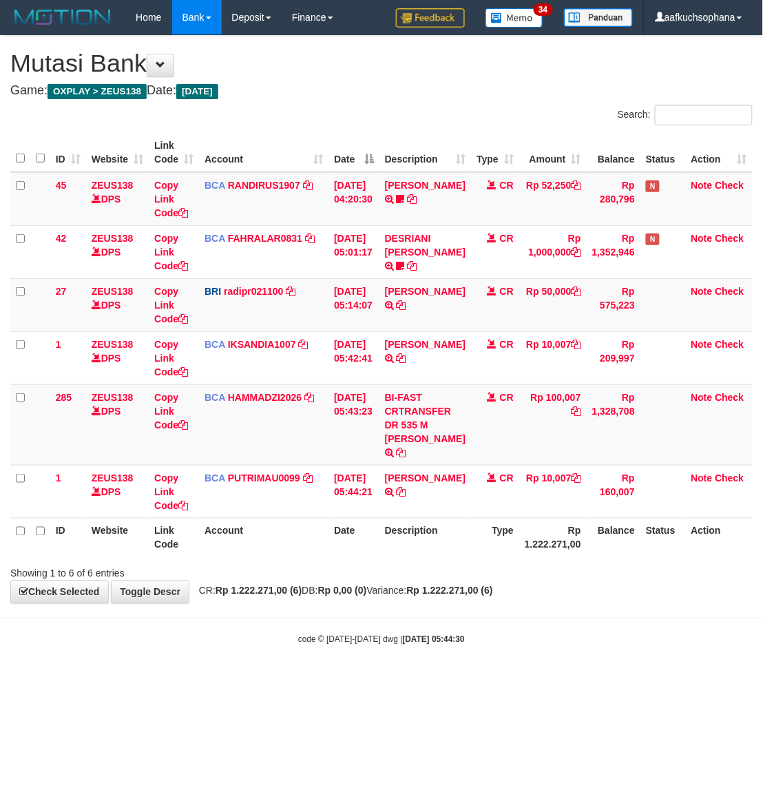
click at [368, 647] on body "Toggle navigation Home Bank Account List Load By Website Group [OXPLAY] ZEUS138…" at bounding box center [381, 340] width 763 height 680
click at [431, 639] on strong "2025/09/01 05:44:31" at bounding box center [434, 640] width 62 height 10
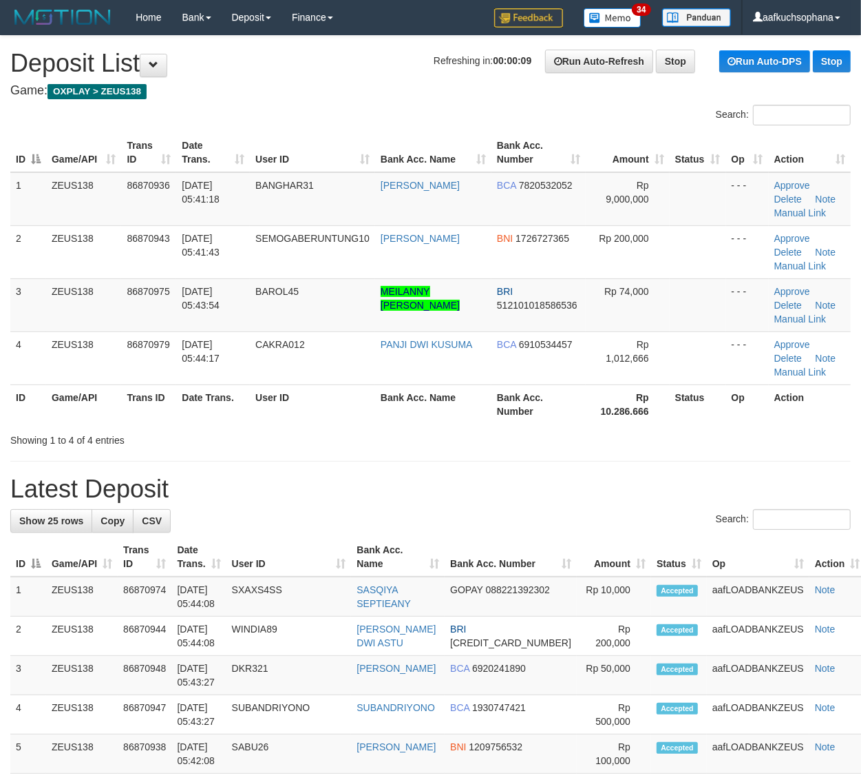
drag, startPoint x: 552, startPoint y: 419, endPoint x: 873, endPoint y: 483, distance: 327.9
click at [553, 419] on th "Bank Acc. Number" at bounding box center [539, 403] width 94 height 39
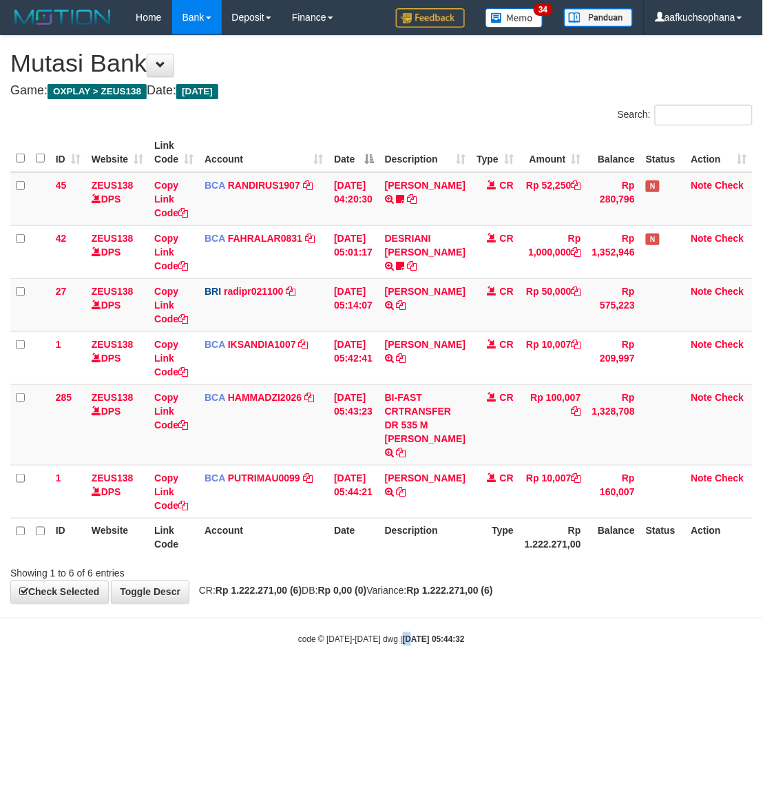
click at [397, 653] on body "Toggle navigation Home Bank Account List Load By Website Group [OXPLAY] ZEUS138…" at bounding box center [381, 340] width 763 height 680
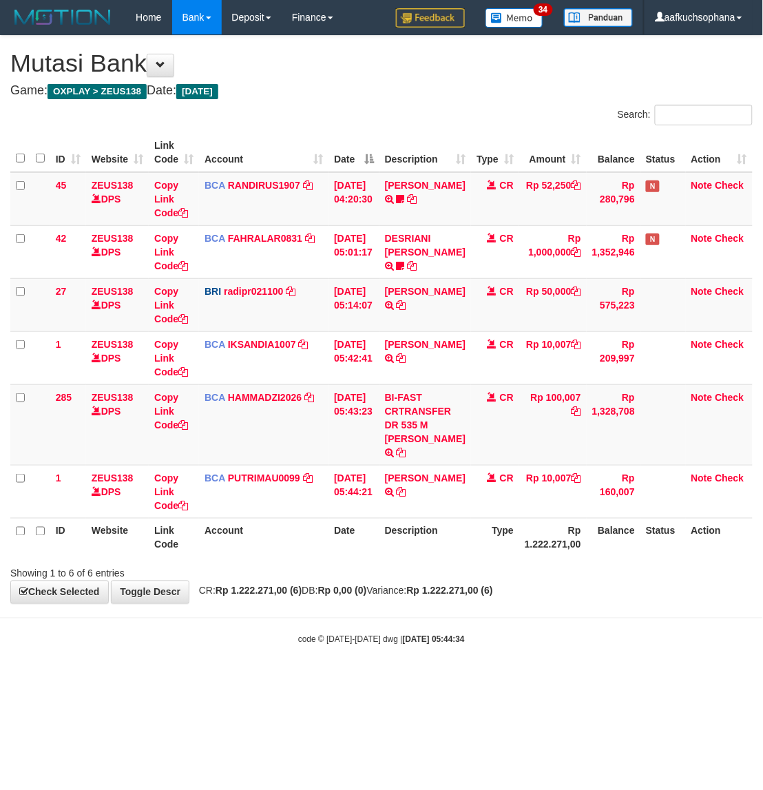
click at [456, 645] on body "Toggle navigation Home Bank Account List Load By Website Group [OXPLAY] ZEUS138…" at bounding box center [381, 340] width 763 height 680
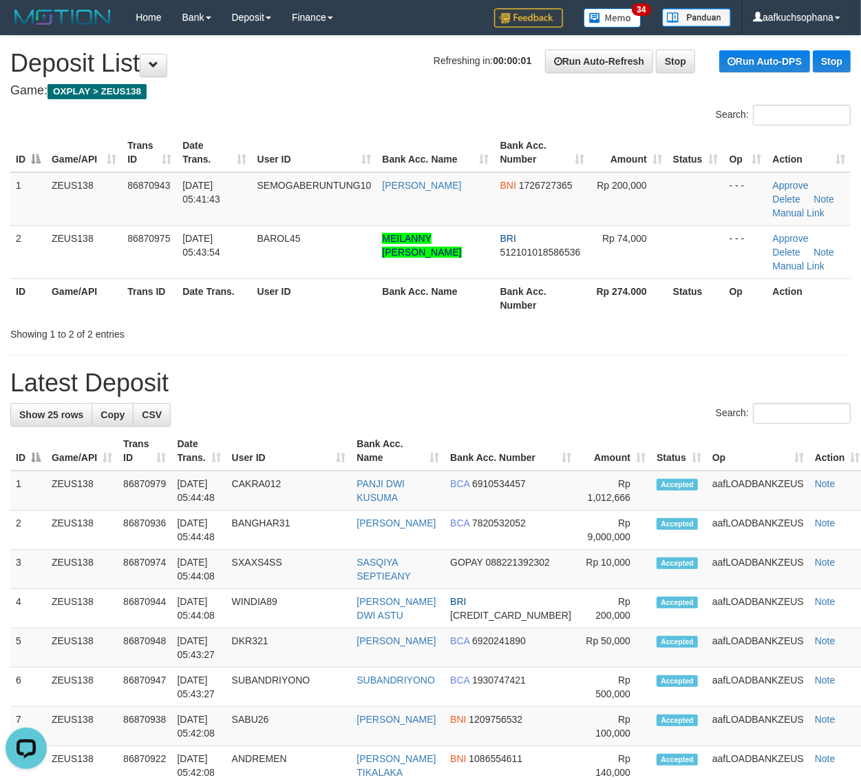
drag, startPoint x: 565, startPoint y: 353, endPoint x: 583, endPoint y: 359, distance: 18.9
click at [566, 353] on div "**********" at bounding box center [430, 790] width 861 height 1508
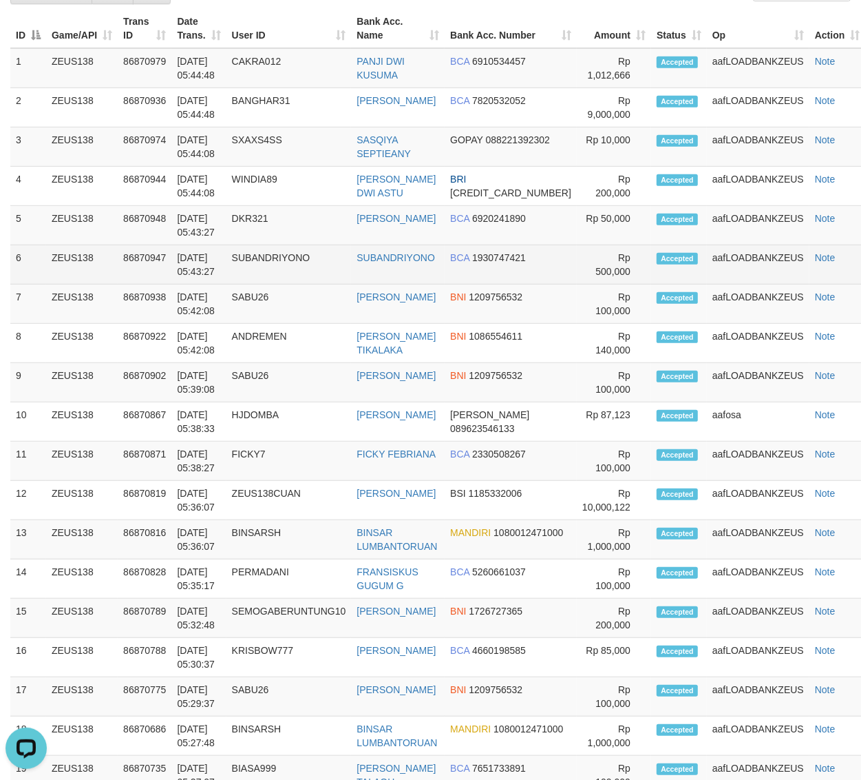
scroll to position [289, 0]
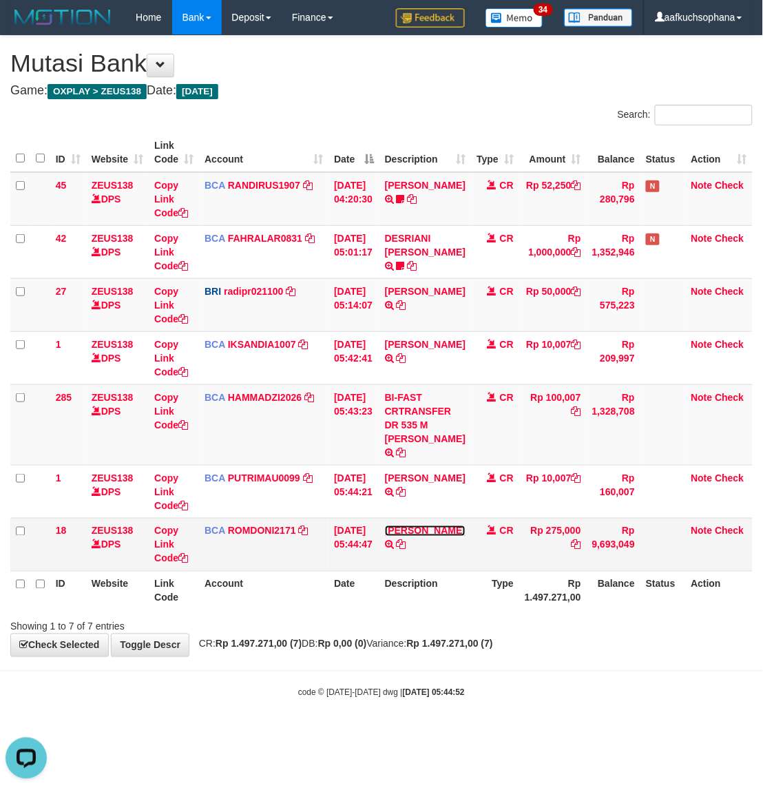
click at [431, 527] on link "[PERSON_NAME]" at bounding box center [425, 530] width 81 height 11
click at [406, 544] on icon at bounding box center [402, 545] width 10 height 10
click at [412, 693] on body "Toggle navigation Home Bank Account List Load By Website Group [OXPLAY] ZEUS138…" at bounding box center [381, 366] width 763 height 733
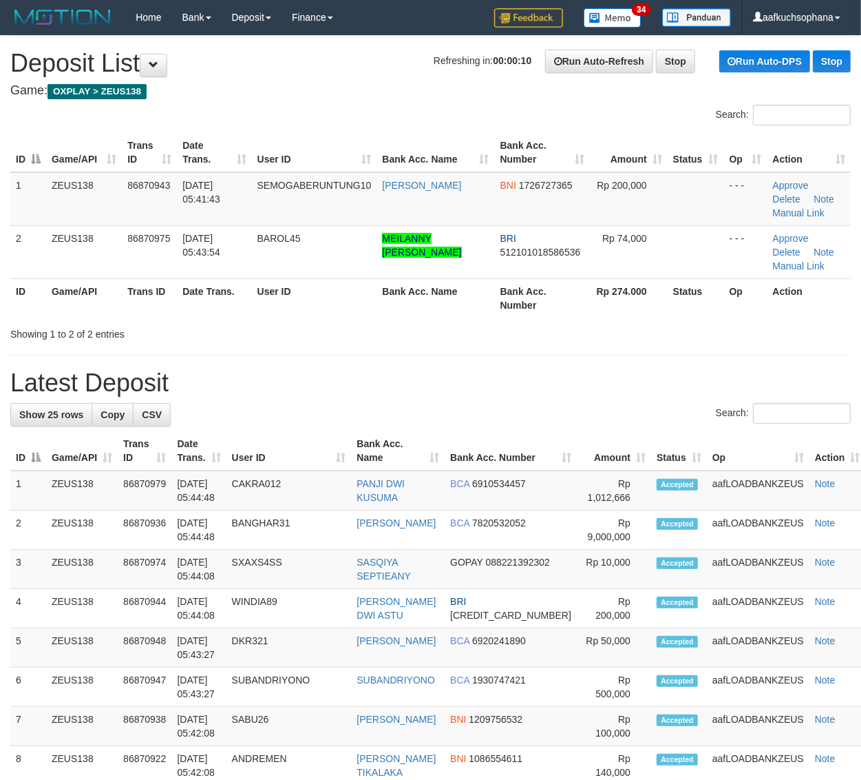
drag, startPoint x: 620, startPoint y: 338, endPoint x: 662, endPoint y: 353, distance: 44.4
click at [621, 339] on div "Showing 1 to 2 of 2 entries" at bounding box center [430, 331] width 861 height 19
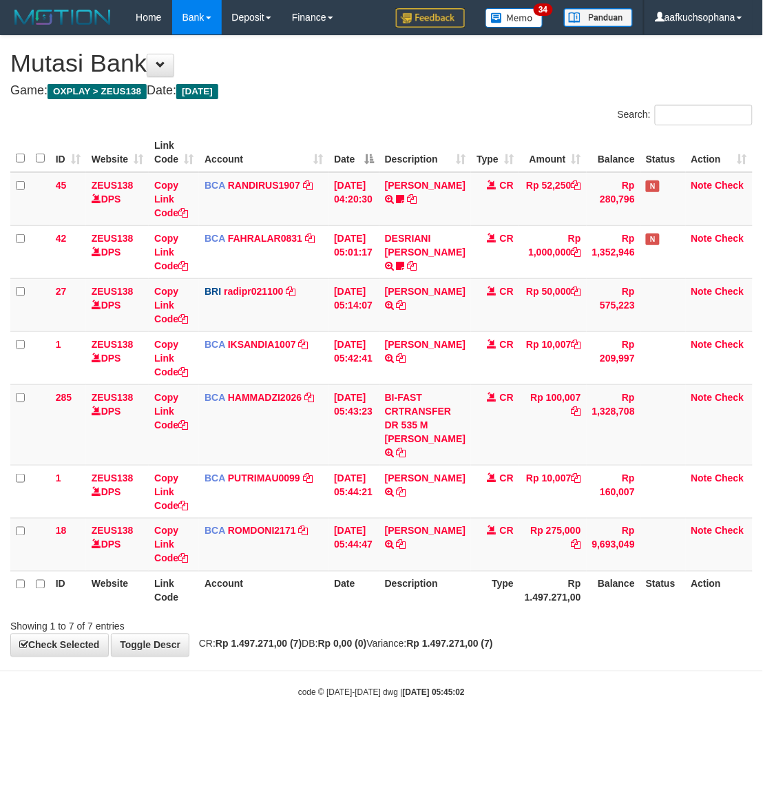
click at [448, 631] on div "Showing 1 to 7 of 7 entries" at bounding box center [381, 623] width 763 height 19
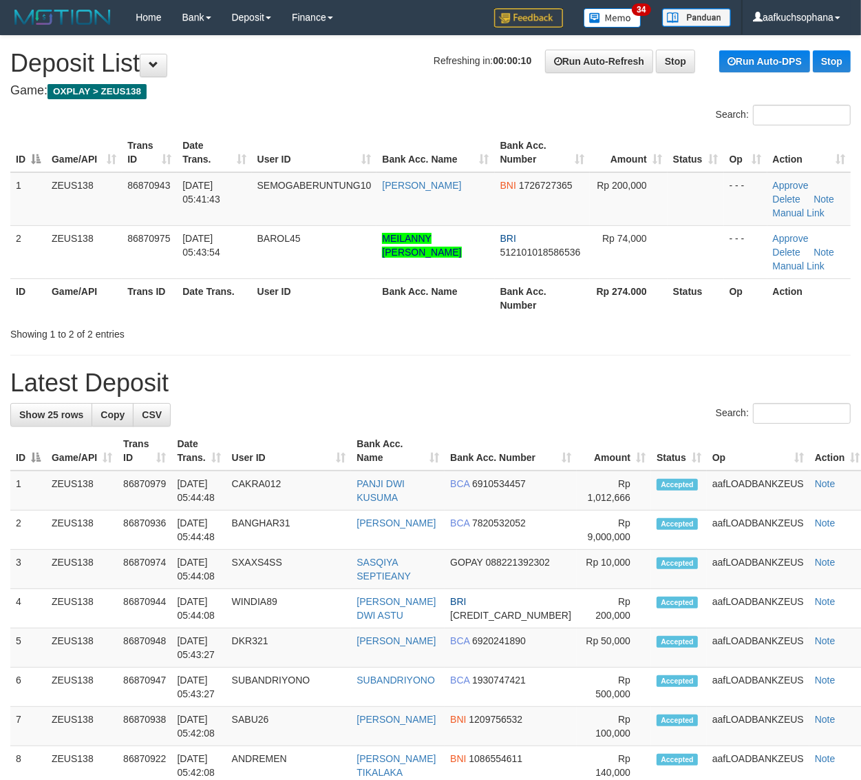
drag, startPoint x: 660, startPoint y: 311, endPoint x: 700, endPoint y: 335, distance: 46.3
click at [665, 315] on tr "ID Game/API Trans ID Date Trans. User ID Bank Acc. Name Bank Acc. Number Rp 274…" at bounding box center [430, 297] width 841 height 39
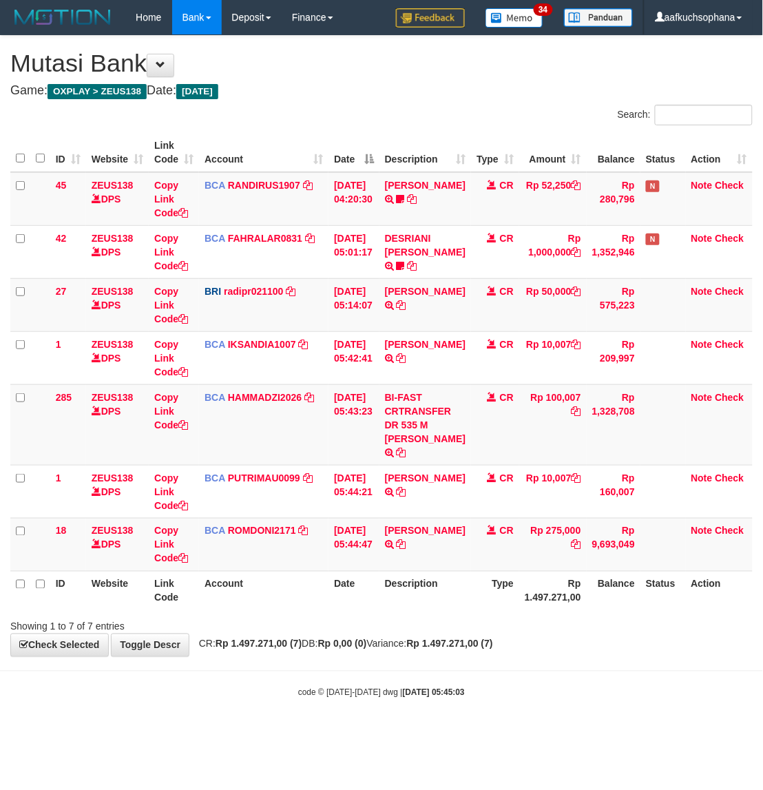
click at [477, 627] on div "Showing 1 to 7 of 7 entries" at bounding box center [381, 623] width 763 height 19
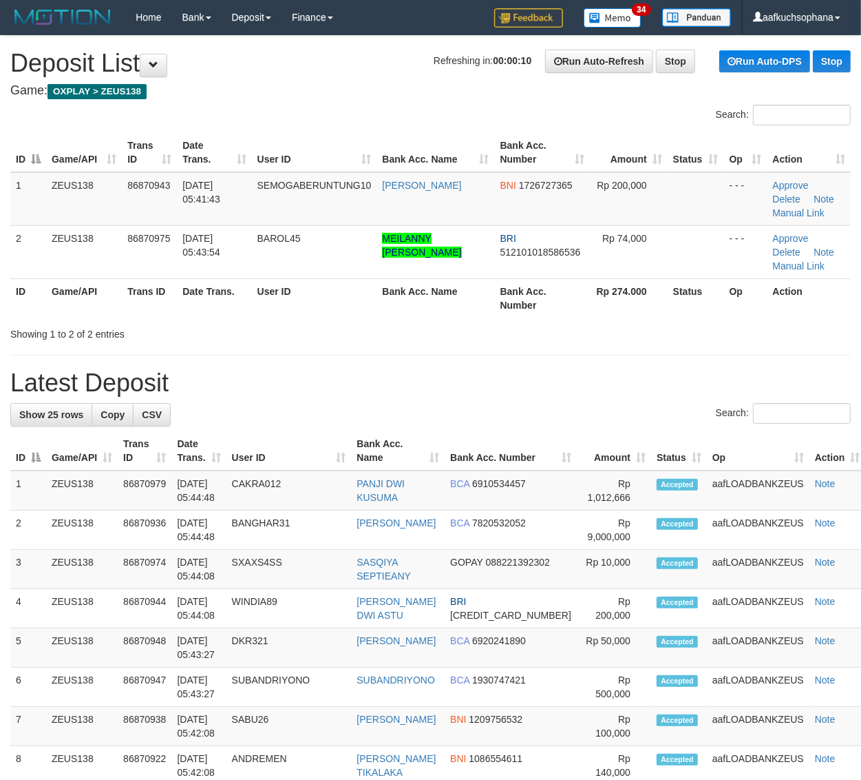
click at [660, 341] on div "**********" at bounding box center [430, 790] width 861 height 1508
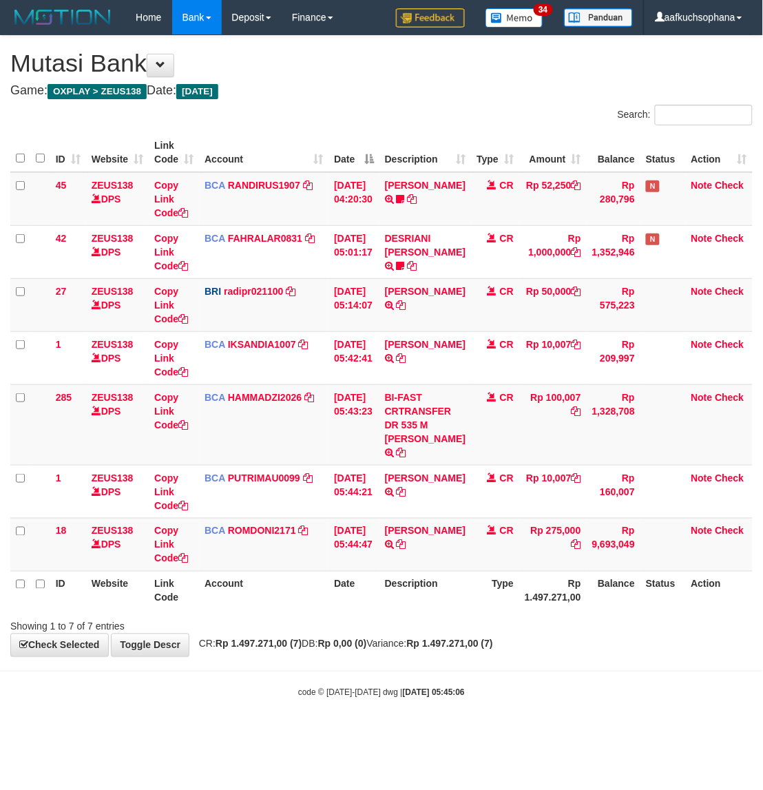
click at [586, 642] on div "**********" at bounding box center [381, 346] width 763 height 620
drag, startPoint x: 422, startPoint y: 693, endPoint x: 415, endPoint y: 687, distance: 9.7
click at [417, 687] on div "code © [DATE]-[DATE] dwg | [DATE] 05:45:07" at bounding box center [381, 692] width 763 height 14
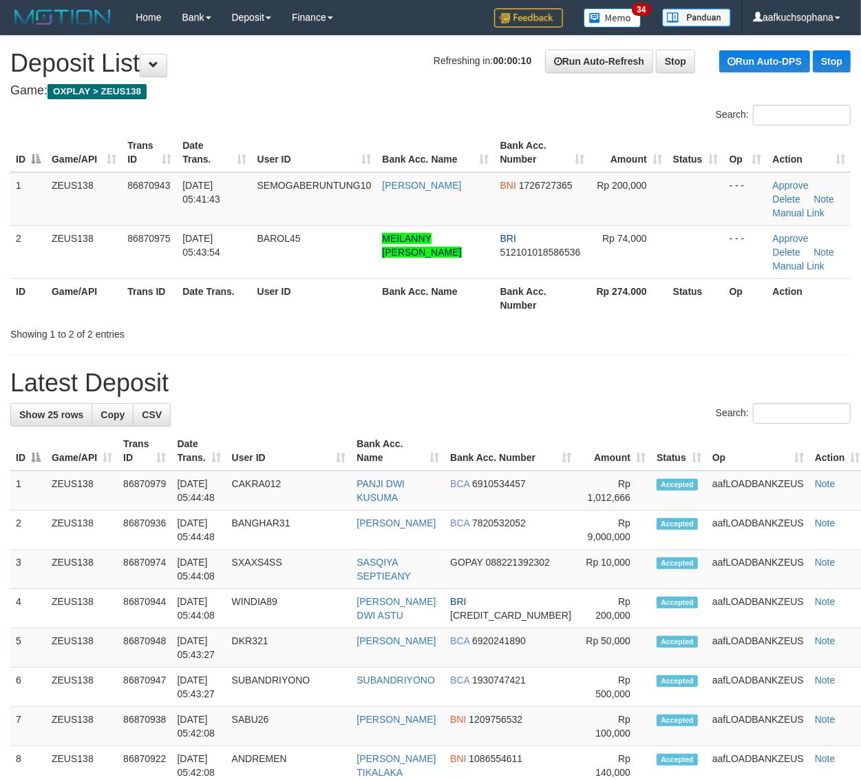
drag, startPoint x: 0, startPoint y: 0, endPoint x: 606, endPoint y: 345, distance: 697.3
click at [606, 345] on div "**********" at bounding box center [430, 790] width 861 height 1508
click at [590, 346] on div "**********" at bounding box center [430, 790] width 861 height 1508
click at [589, 342] on div "**********" at bounding box center [430, 790] width 861 height 1508
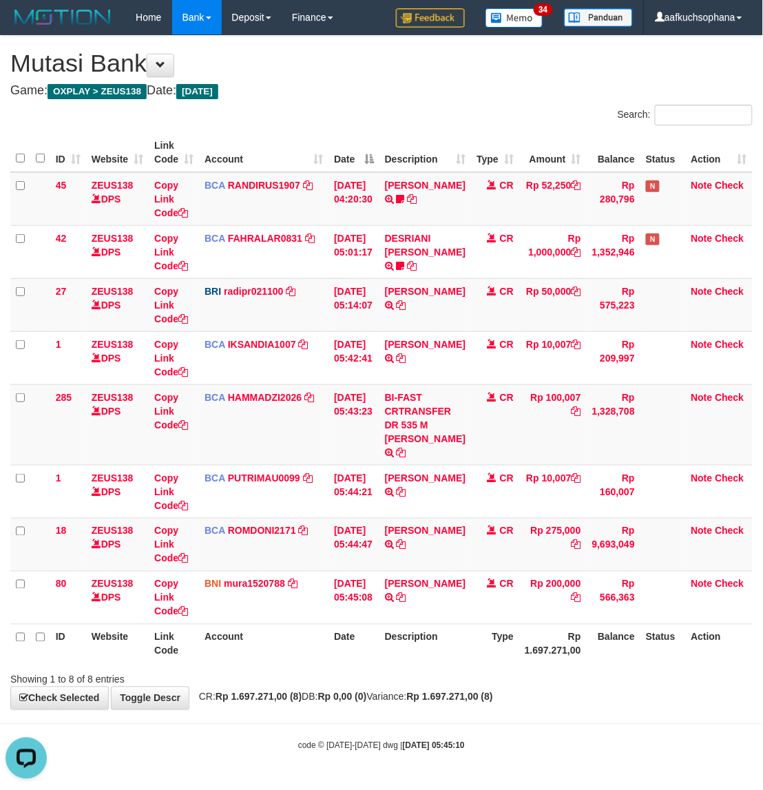
click at [408, 720] on body "Toggle navigation Home Bank Account List Load By Website Group [OXPLAY] ZEUS138…" at bounding box center [381, 393] width 763 height 786
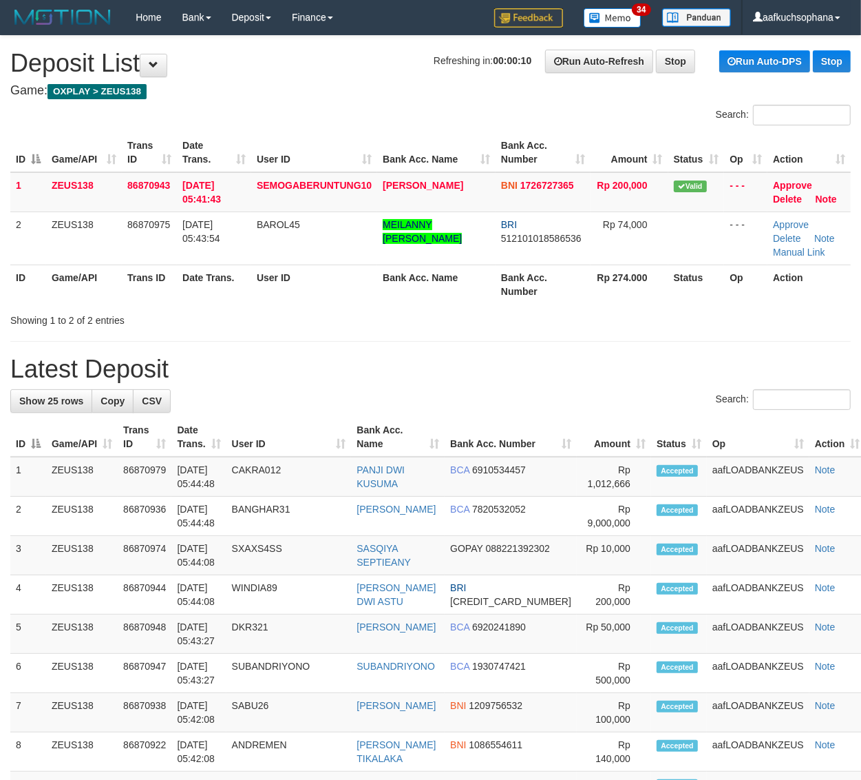
click at [587, 337] on div "**********" at bounding box center [430, 783] width 861 height 1494
click at [579, 329] on div "**********" at bounding box center [430, 783] width 861 height 1494
click at [566, 324] on div "Showing 1 to 2 of 2 entries" at bounding box center [430, 317] width 861 height 19
click at [565, 322] on div "Showing 1 to 2 of 2 entries" at bounding box center [430, 317] width 861 height 19
click at [555, 331] on div "**********" at bounding box center [430, 783] width 861 height 1494
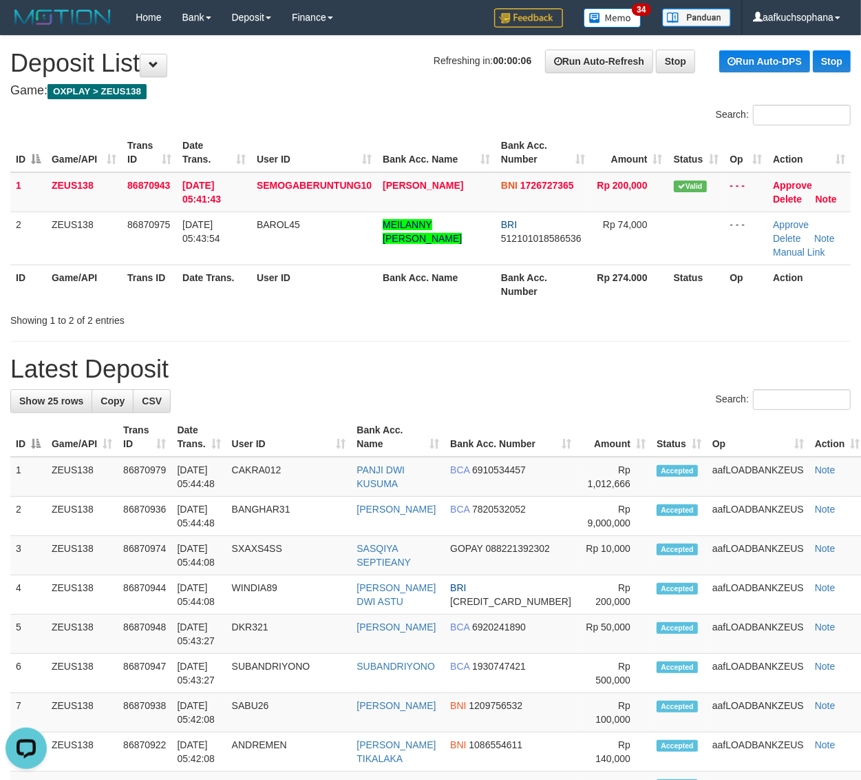
click at [554, 334] on div "**********" at bounding box center [430, 783] width 861 height 1494
click at [551, 331] on div "**********" at bounding box center [430, 783] width 861 height 1494
drag, startPoint x: 0, startPoint y: 0, endPoint x: 550, endPoint y: 329, distance: 640.6
click at [550, 329] on div "**********" at bounding box center [430, 783] width 861 height 1494
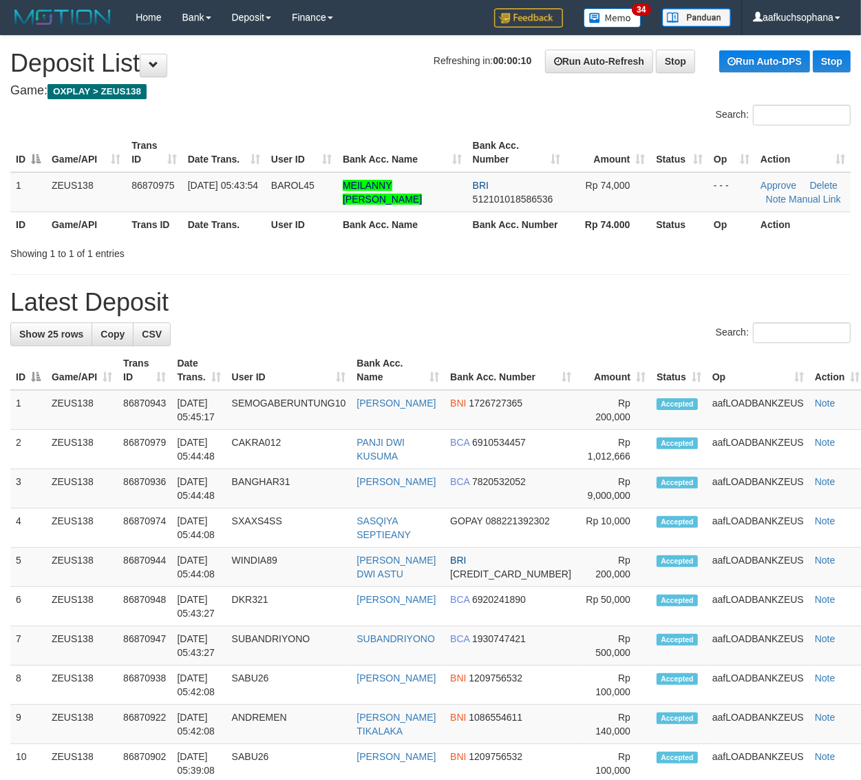
click at [563, 226] on th "Bank Acc. Number" at bounding box center [517, 223] width 99 height 25
drag, startPoint x: 582, startPoint y: 244, endPoint x: 585, endPoint y: 255, distance: 11.5
click at [585, 255] on div "Showing 1 to 1 of 1 entries" at bounding box center [430, 250] width 861 height 19
click at [583, 256] on div "Showing 1 to 1 of 1 entries" at bounding box center [430, 250] width 861 height 19
click at [574, 277] on div "**********" at bounding box center [430, 750] width 861 height 1428
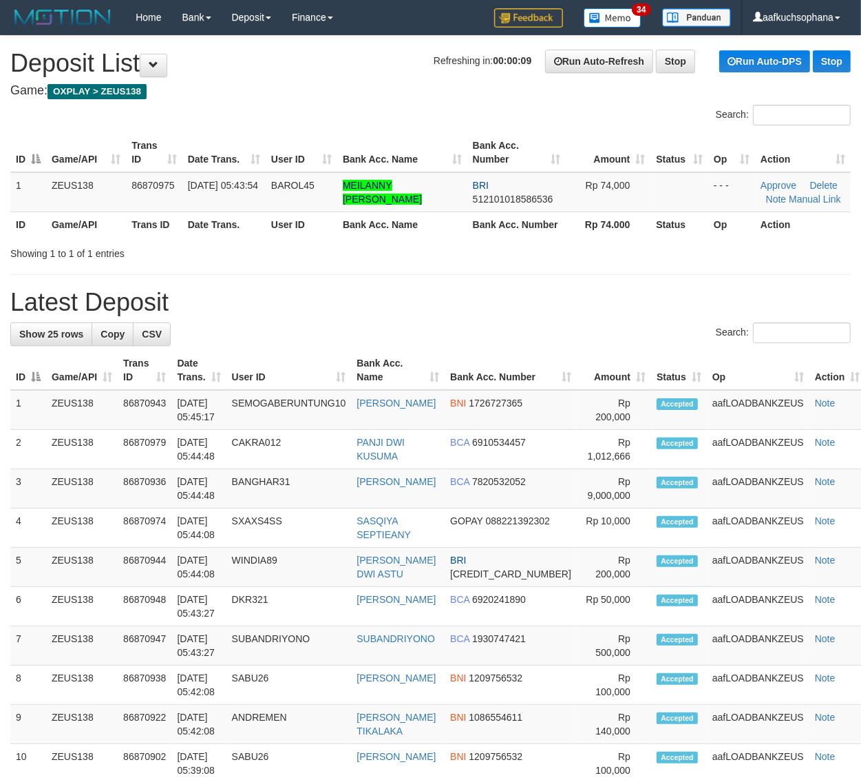
click at [656, 290] on h1 "Latest Deposit" at bounding box center [430, 303] width 841 height 28
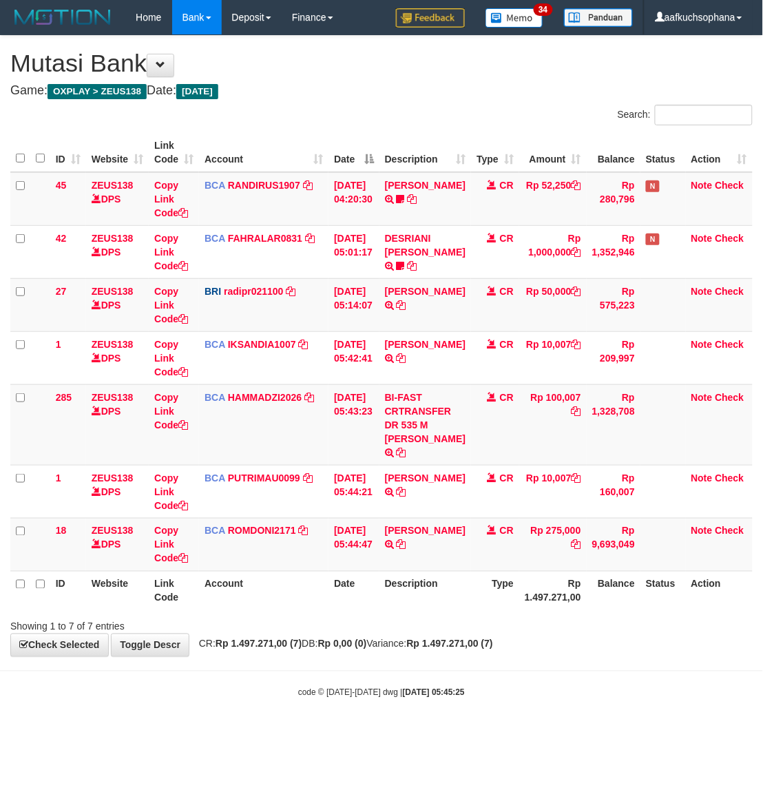
click at [319, 699] on div "code © 2012-2018 dwg | 2025/09/01 05:45:25" at bounding box center [381, 692] width 763 height 14
click at [530, 662] on body "Toggle navigation Home Bank Account List Load By Website Group [OXPLAY] ZEUS138…" at bounding box center [381, 366] width 763 height 733
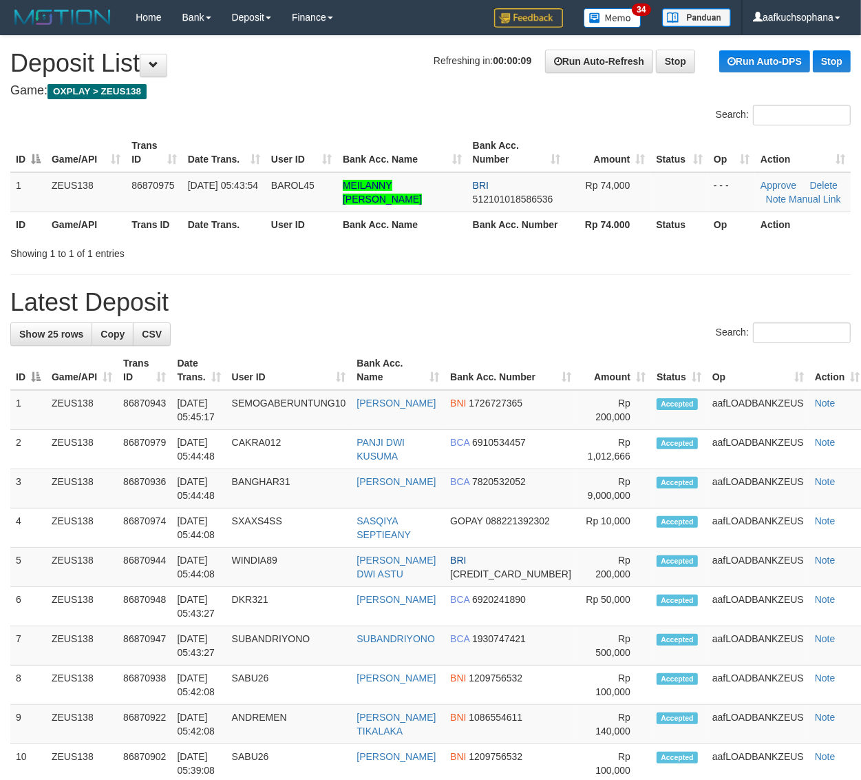
click at [581, 297] on h1 "Latest Deposit" at bounding box center [430, 303] width 841 height 28
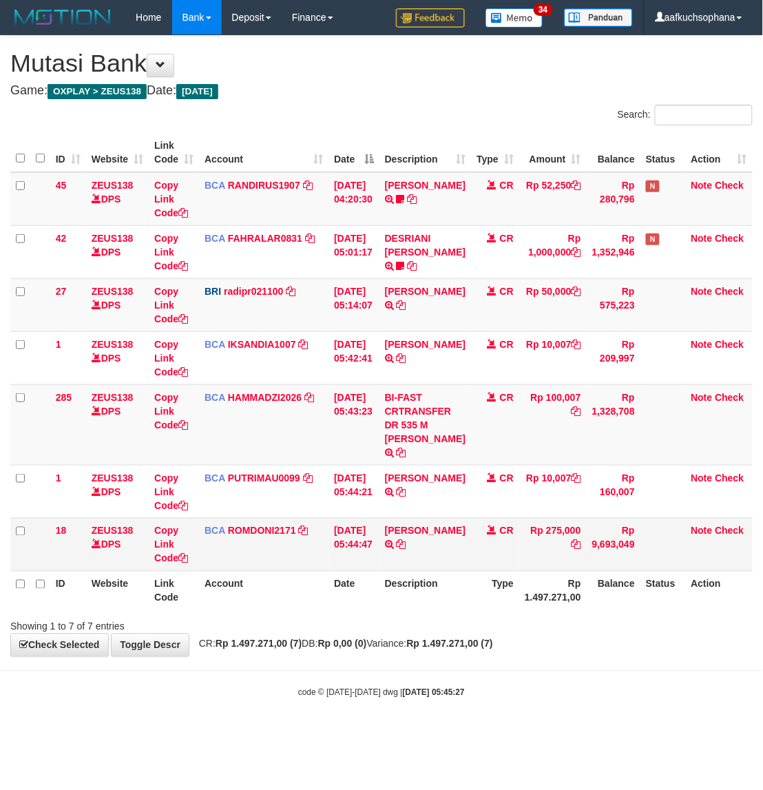
click at [494, 605] on th "Type" at bounding box center [495, 590] width 48 height 39
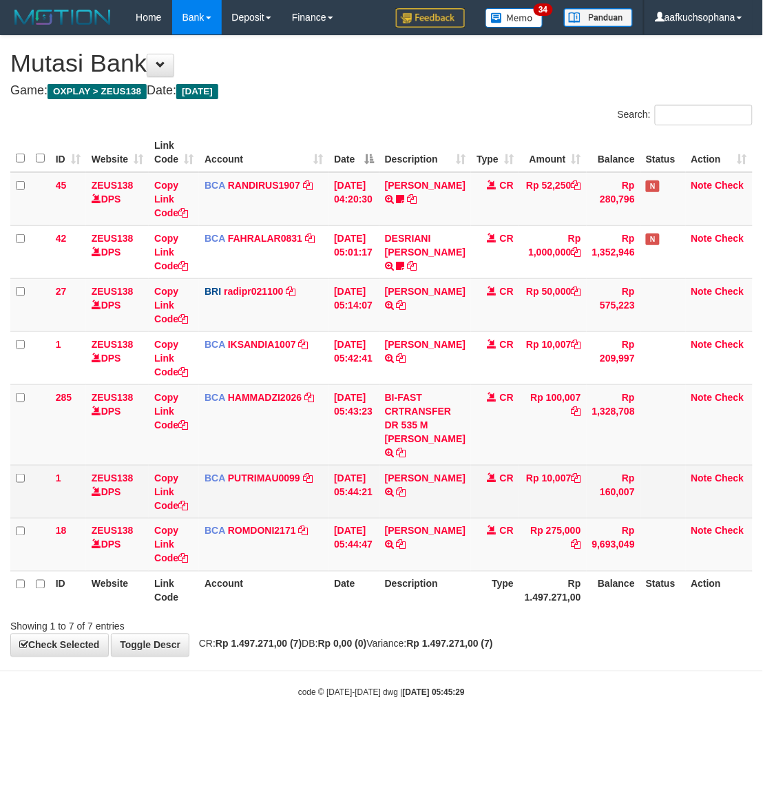
drag, startPoint x: 560, startPoint y: 738, endPoint x: 123, endPoint y: 467, distance: 514.6
click at [556, 733] on html "Toggle navigation Home Bank Account List Load By Website Group [OXPLAY] ZEUS138…" at bounding box center [381, 366] width 763 height 733
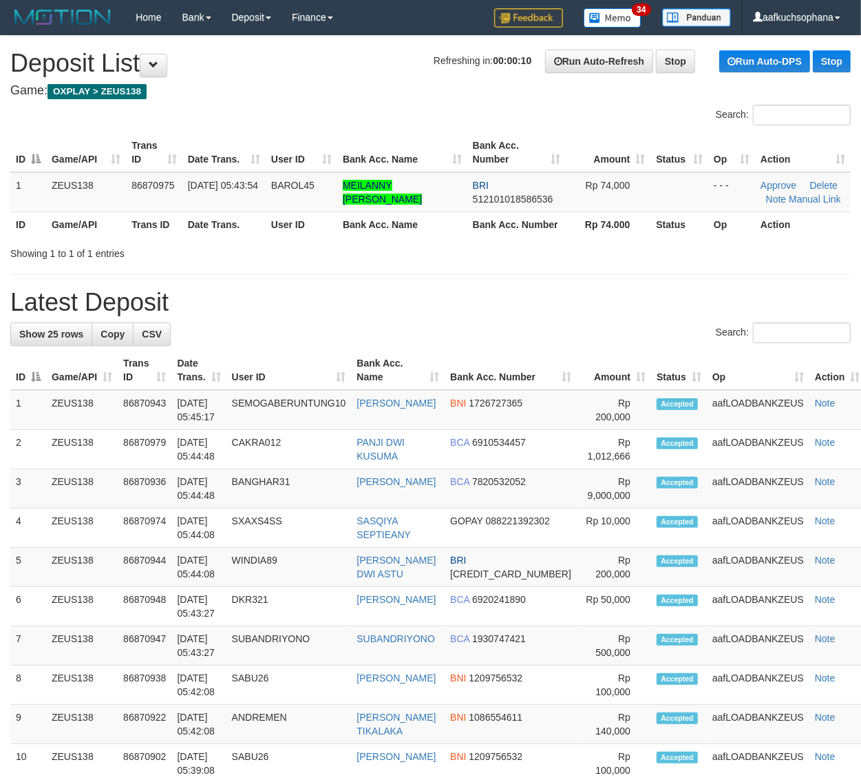
click at [628, 301] on h1 "Latest Deposit" at bounding box center [430, 303] width 841 height 28
click at [622, 295] on h1 "Latest Deposit" at bounding box center [430, 303] width 841 height 28
click at [617, 293] on h1 "Latest Deposit" at bounding box center [430, 303] width 841 height 28
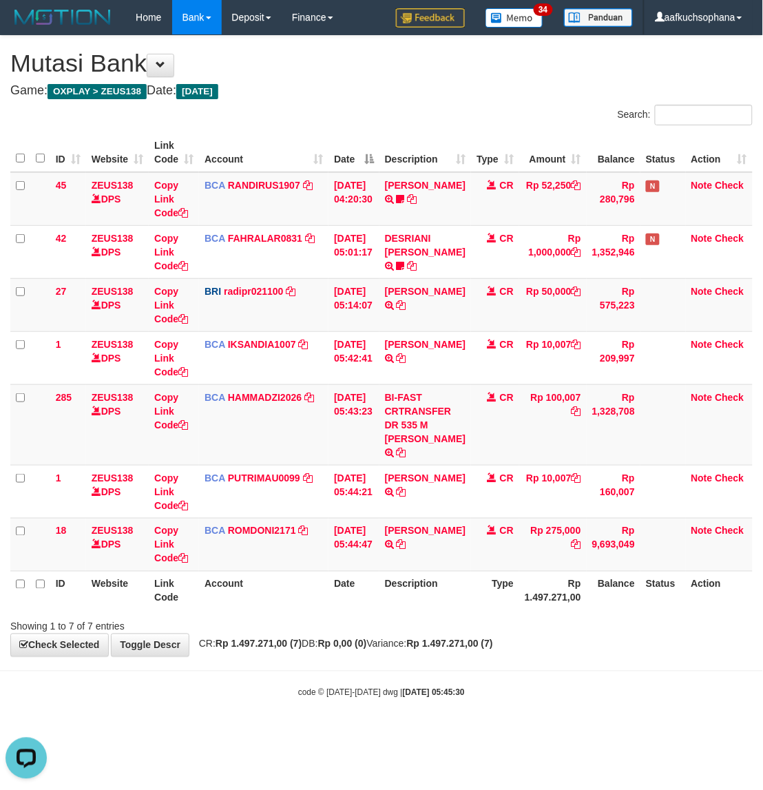
drag, startPoint x: 473, startPoint y: 680, endPoint x: 1, endPoint y: 399, distance: 549.3
click at [466, 669] on body "Toggle navigation Home Bank Account List Load By Website Group [OXPLAY] ZEUS138…" at bounding box center [381, 366] width 763 height 733
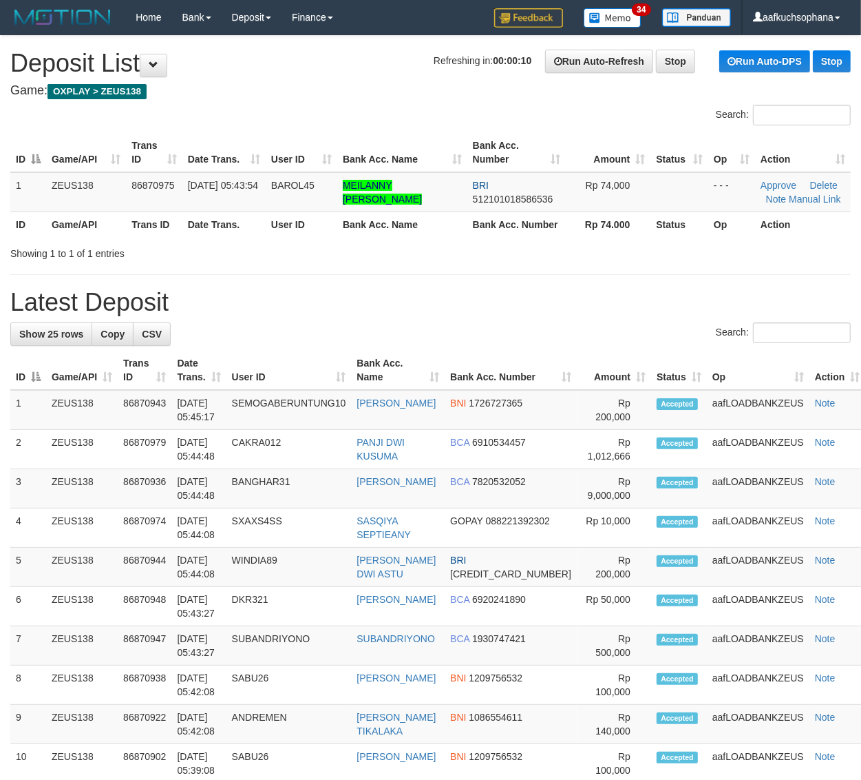
click at [642, 281] on div "**********" at bounding box center [430, 750] width 861 height 1428
click at [638, 279] on div "**********" at bounding box center [430, 750] width 861 height 1428
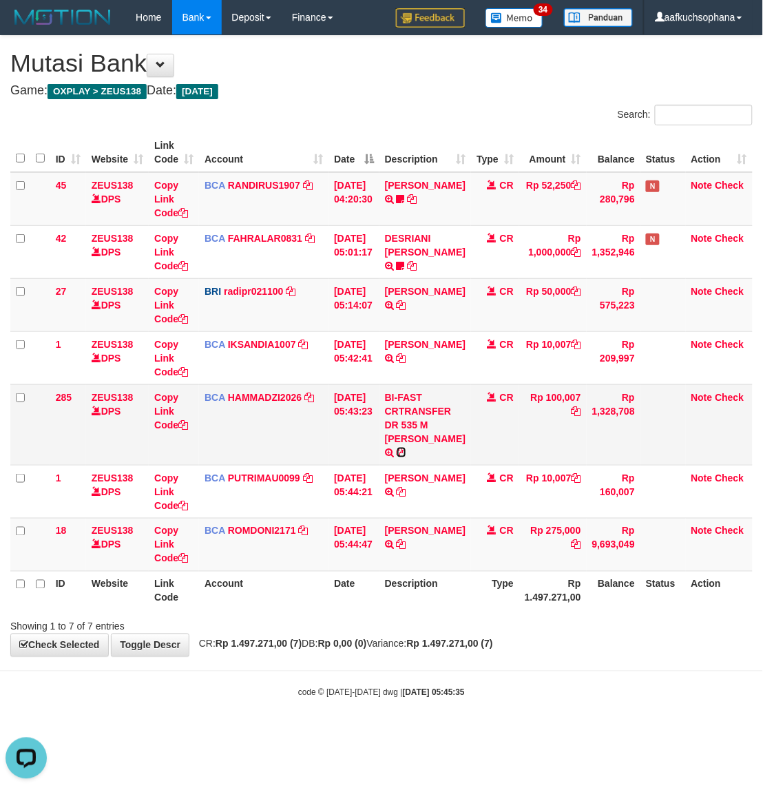
drag, startPoint x: 412, startPoint y: 452, endPoint x: 249, endPoint y: 413, distance: 167.2
click at [406, 452] on icon at bounding box center [402, 453] width 10 height 10
drag, startPoint x: 186, startPoint y: 430, endPoint x: 188, endPoint y: 421, distance: 9.2
click at [185, 430] on td "Copy Link Code" at bounding box center [174, 424] width 50 height 81
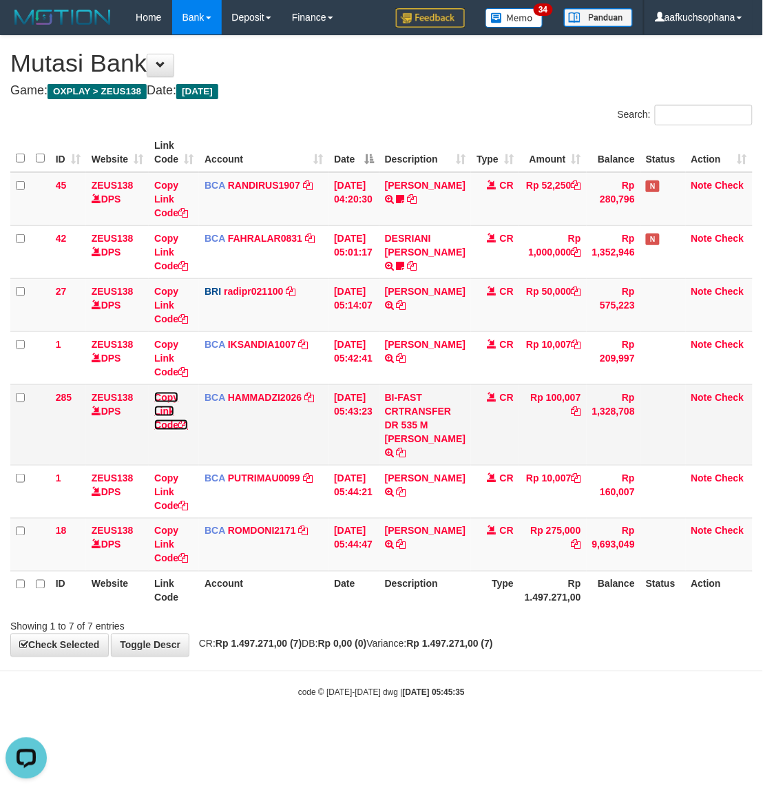
click at [188, 421] on icon at bounding box center [183, 425] width 10 height 10
click at [187, 421] on icon at bounding box center [183, 425] width 10 height 10
click at [425, 603] on th "Description" at bounding box center [425, 590] width 92 height 39
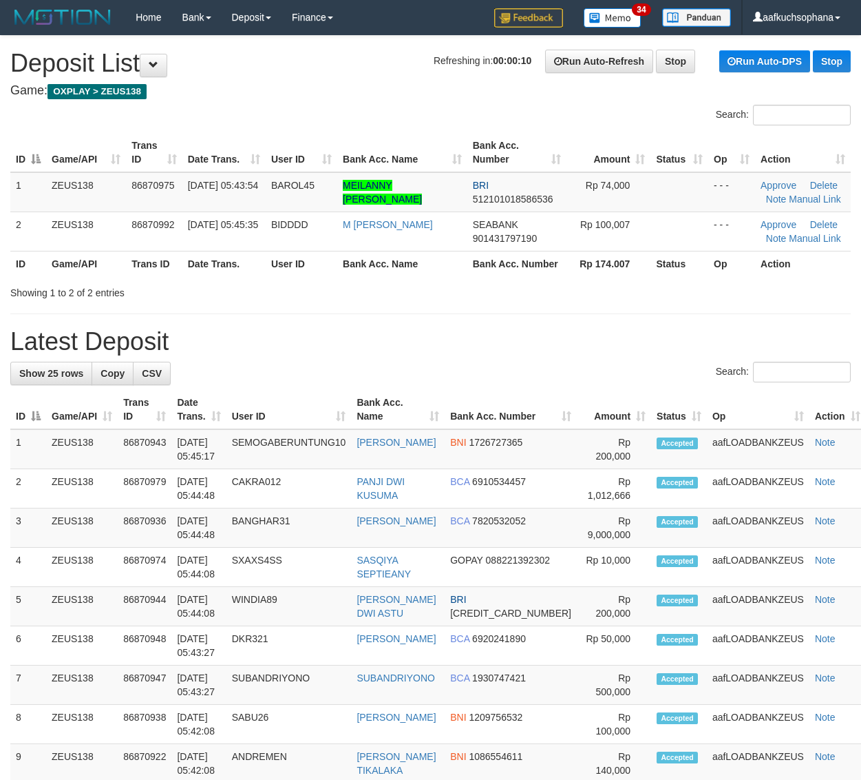
click at [638, 280] on div at bounding box center [610, 280] width 503 height 1
click at [627, 280] on div at bounding box center [610, 280] width 503 height 1
click at [818, 332] on div "**********" at bounding box center [430, 769] width 861 height 1467
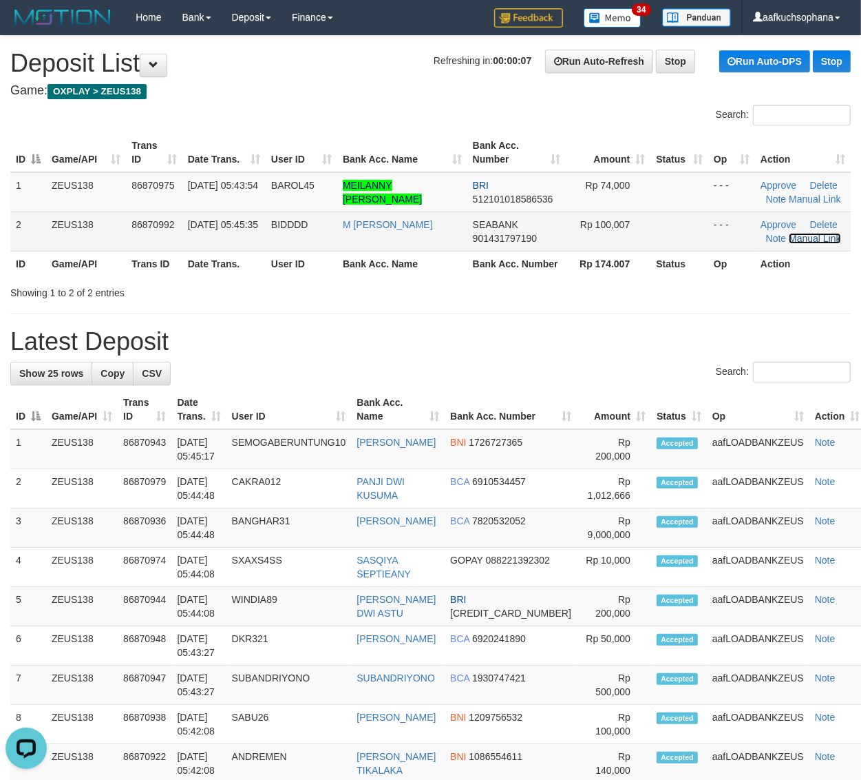
click at [806, 234] on link "Manual Link" at bounding box center [815, 238] width 52 height 11
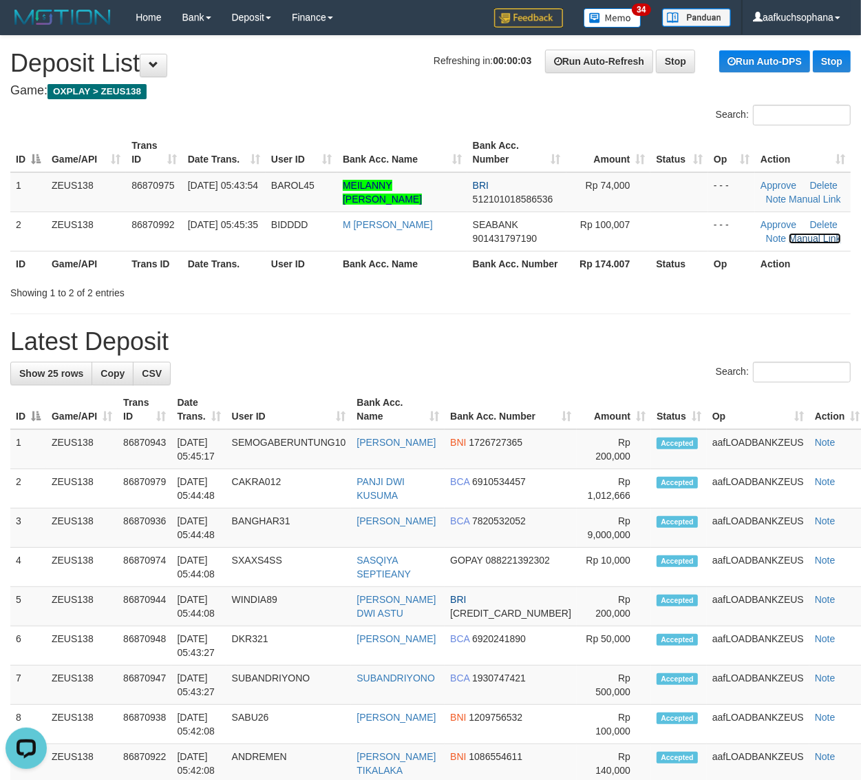
click at [789, 233] on link "Manual Link" at bounding box center [815, 238] width 52 height 11
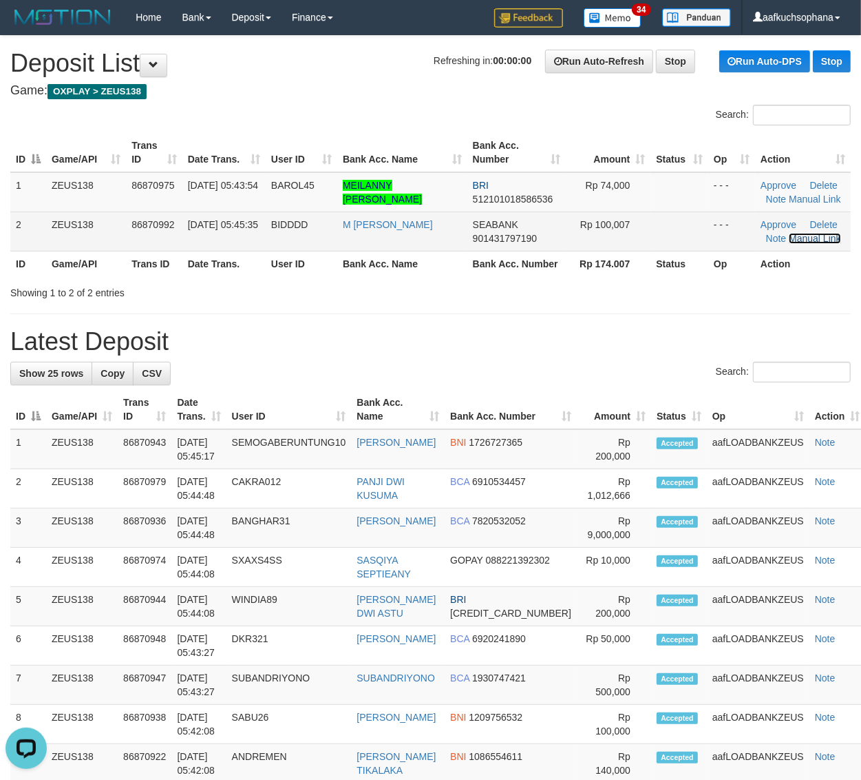
click at [804, 234] on link "Manual Link" at bounding box center [815, 238] width 52 height 11
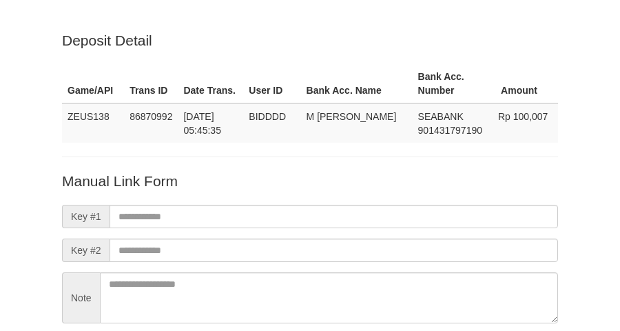
scroll to position [121, 0]
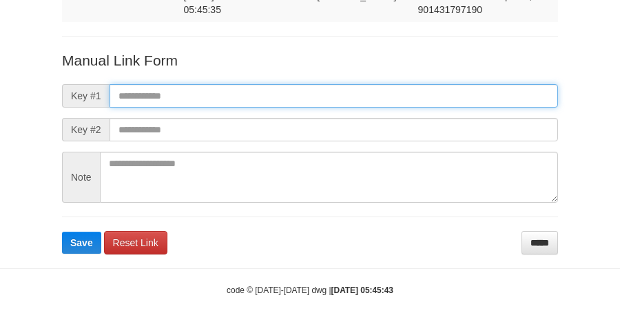
click at [338, 100] on input "text" at bounding box center [333, 95] width 448 height 23
paste input "**********"
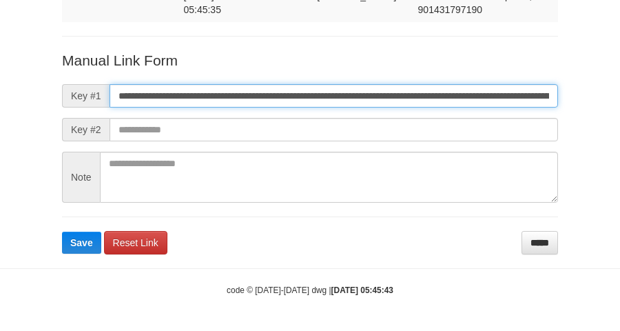
scroll to position [0, 961]
type input "**********"
click at [62, 231] on button "Save" at bounding box center [81, 242] width 39 height 22
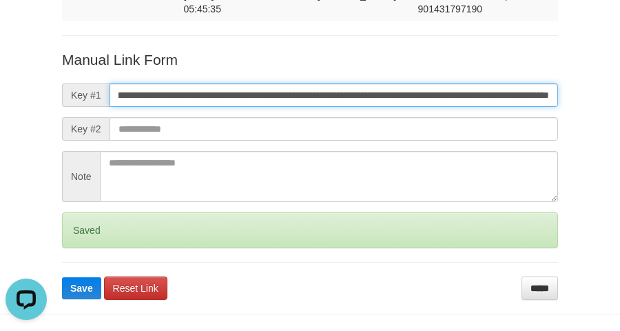
click at [62, 277] on button "Save" at bounding box center [81, 288] width 39 height 22
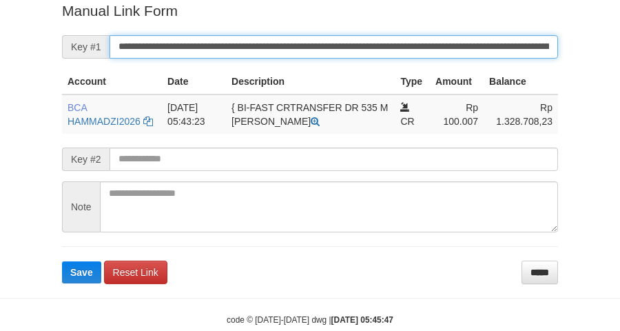
click at [62, 261] on button "Save" at bounding box center [81, 272] width 39 height 22
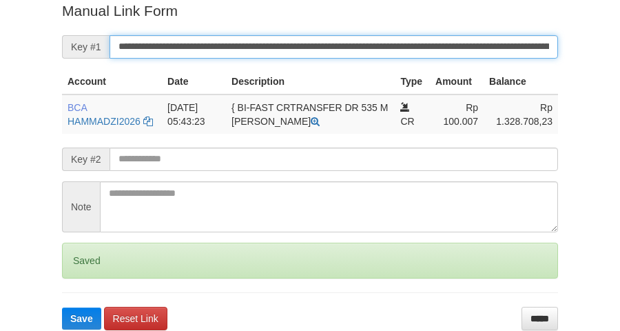
scroll to position [282, 0]
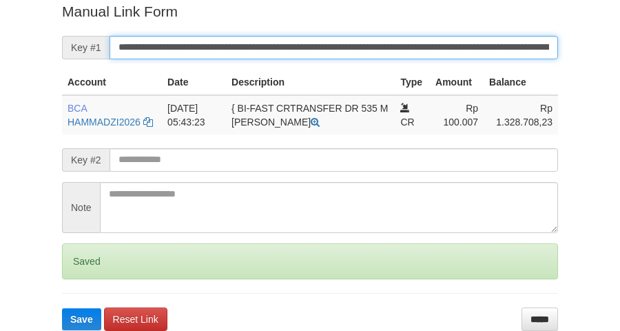
click at [62, 308] on button "Save" at bounding box center [81, 319] width 39 height 22
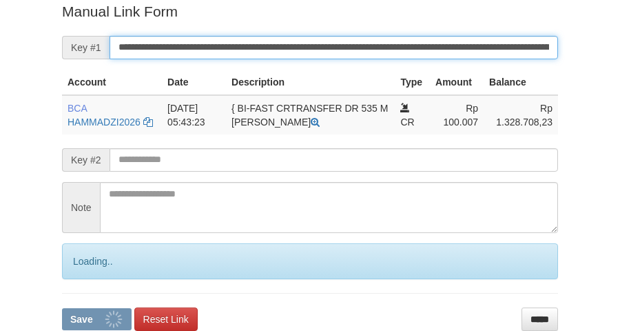
click at [62, 308] on button "Save" at bounding box center [97, 319] width 70 height 22
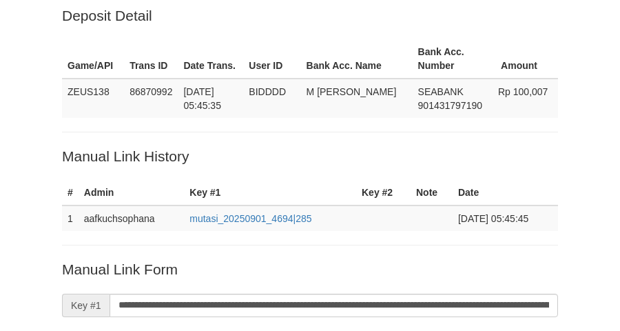
click at [617, 91] on div "Deposit Detail Game/API Trans ID Date Trans. User ID Bank Acc. Name Bank Acc. N…" at bounding box center [310, 258] width 620 height 567
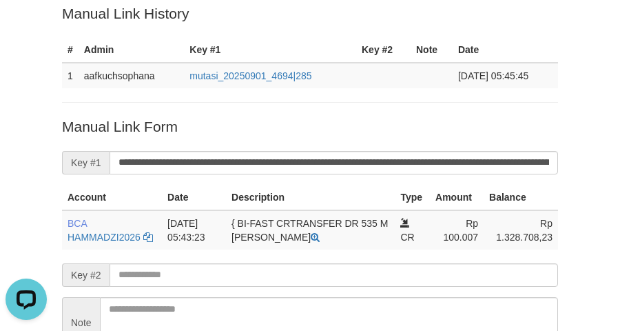
scroll to position [172, 0]
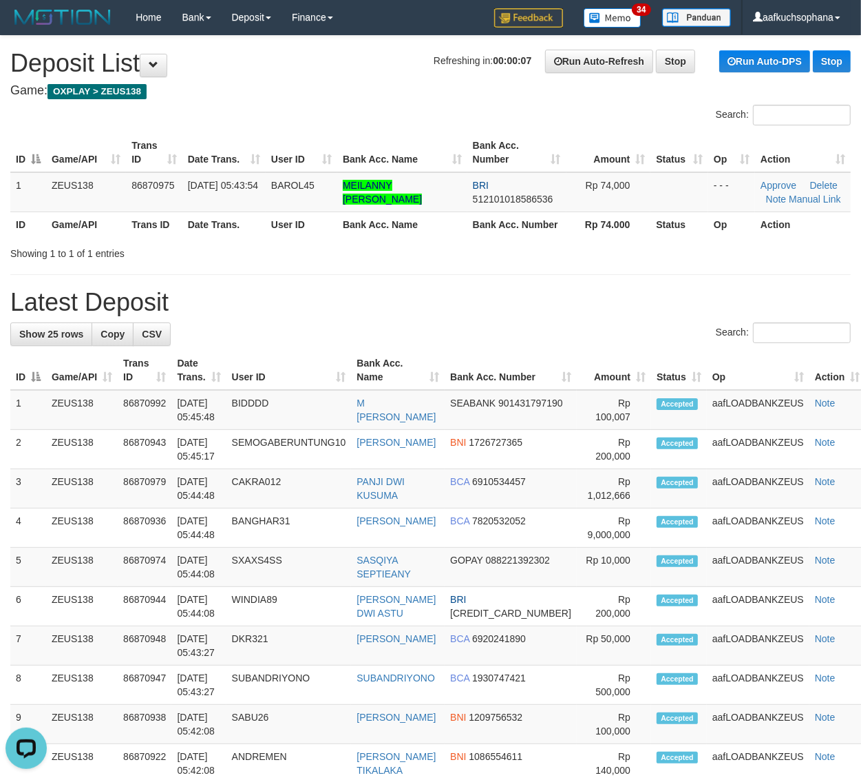
click at [771, 296] on h1 "Latest Deposit" at bounding box center [430, 303] width 841 height 28
click at [649, 282] on div "**********" at bounding box center [430, 750] width 861 height 1428
click at [583, 258] on div "Showing 1 to 1 of 1 entries" at bounding box center [430, 250] width 861 height 19
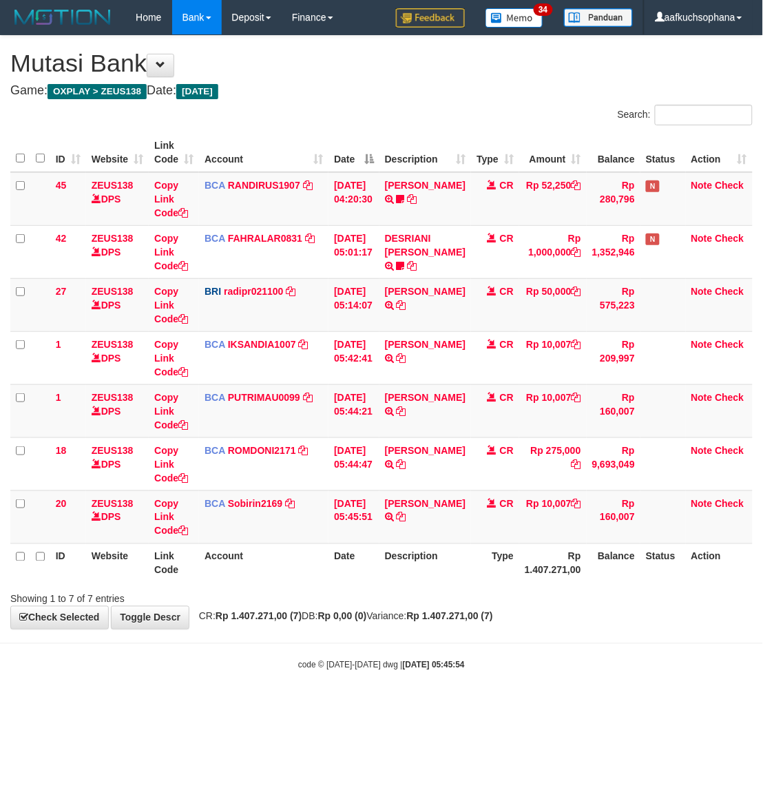
click at [519, 660] on body "Toggle navigation Home Bank Account List Load By Website Group [OXPLAY] ZEUS138…" at bounding box center [381, 353] width 763 height 706
drag, startPoint x: 273, startPoint y: 634, endPoint x: 283, endPoint y: 640, distance: 12.4
click at [283, 640] on body "Toggle navigation Home Bank Account List Load By Website Group [OXPLAY] ZEUS138…" at bounding box center [381, 353] width 763 height 706
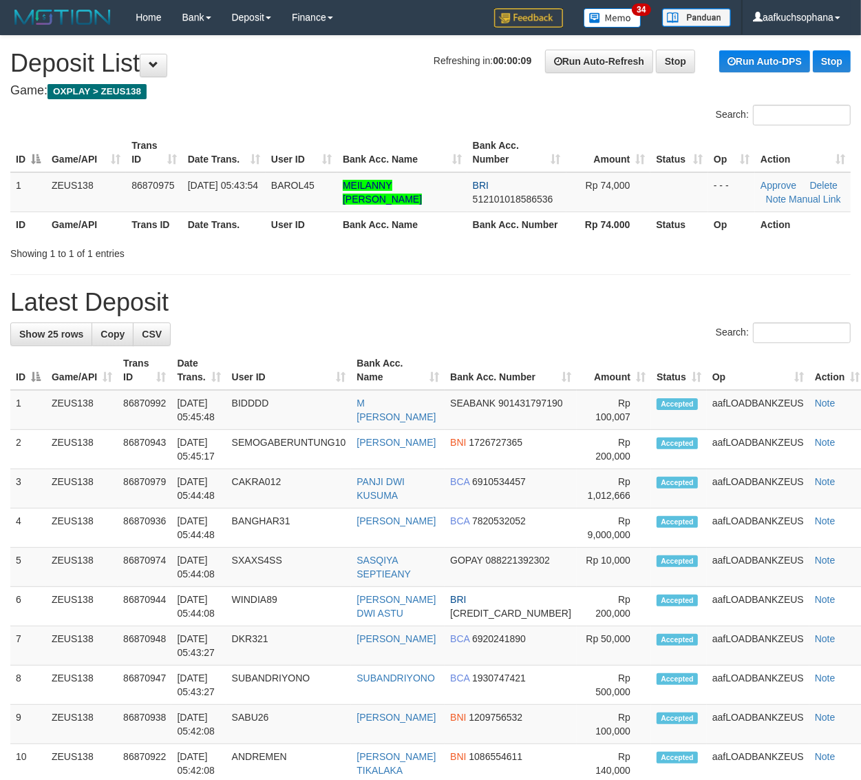
click at [513, 274] on hr at bounding box center [430, 274] width 841 height 1
click at [682, 298] on h1 "Latest Deposit" at bounding box center [430, 303] width 841 height 28
click at [697, 260] on div "**********" at bounding box center [430, 750] width 861 height 1428
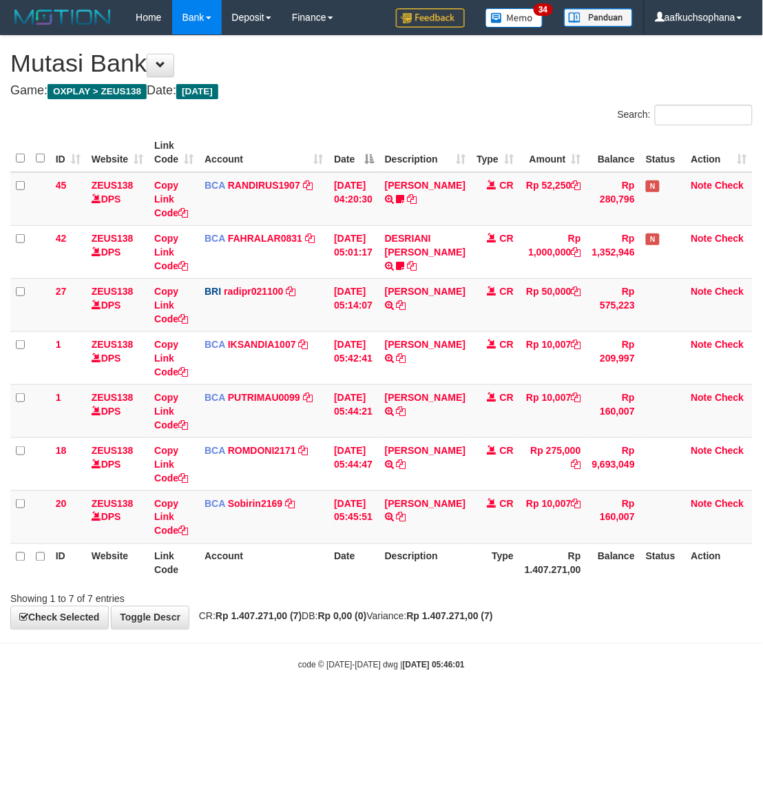
click at [489, 642] on body "Toggle navigation Home Bank Account List Load By Website Group [OXPLAY] ZEUS138…" at bounding box center [381, 353] width 763 height 706
click at [483, 667] on div "code © 2012-2018 dwg | 2025/09/01 05:46:02" at bounding box center [381, 665] width 763 height 14
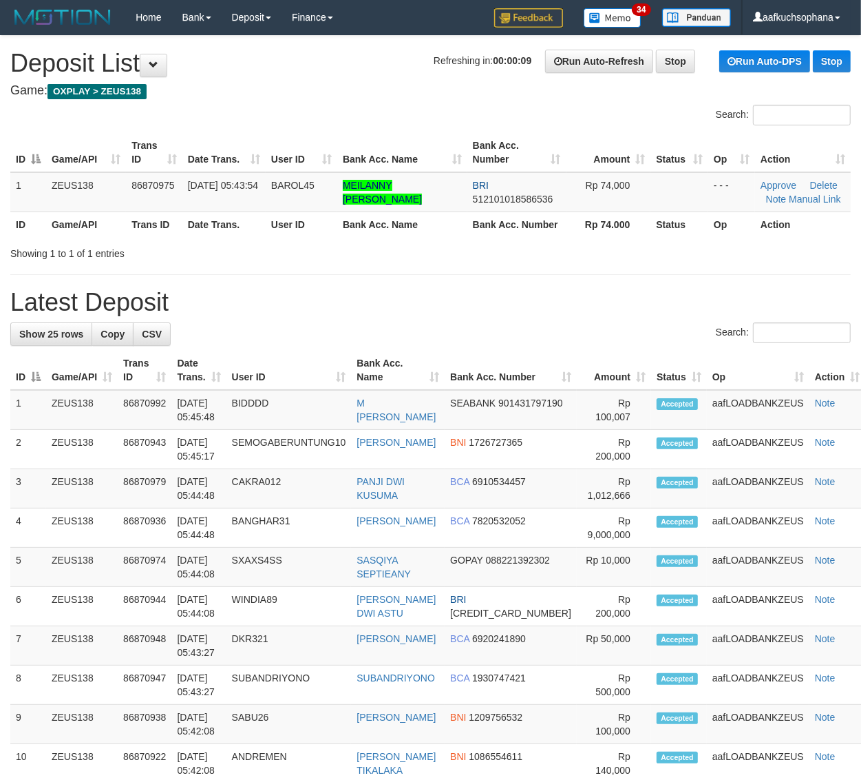
click at [693, 267] on div "**********" at bounding box center [430, 750] width 861 height 1428
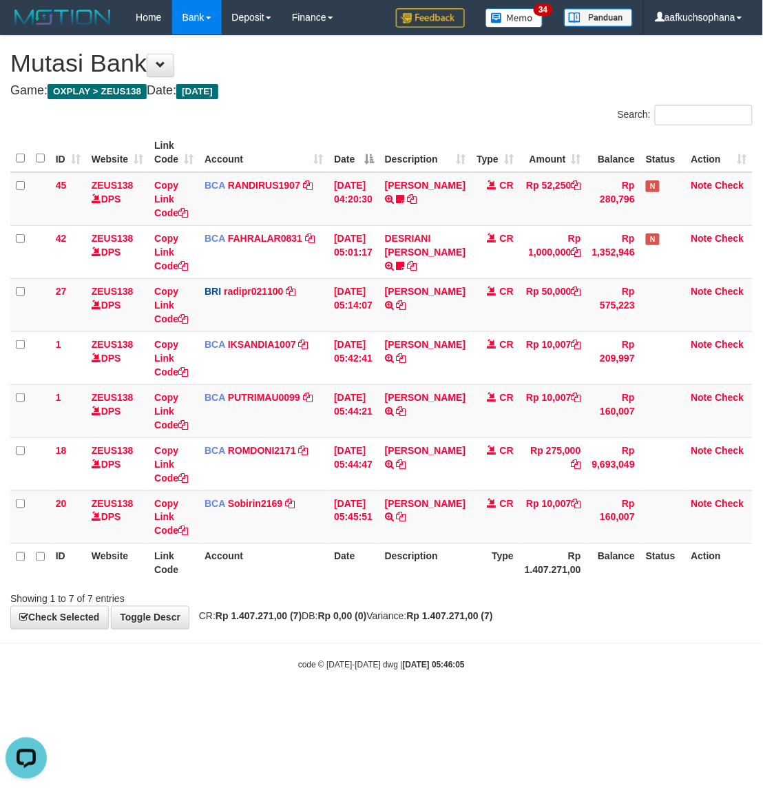
click at [521, 651] on body "Toggle navigation Home Bank Account List Load By Website Group [OXPLAY] ZEUS138…" at bounding box center [381, 353] width 763 height 706
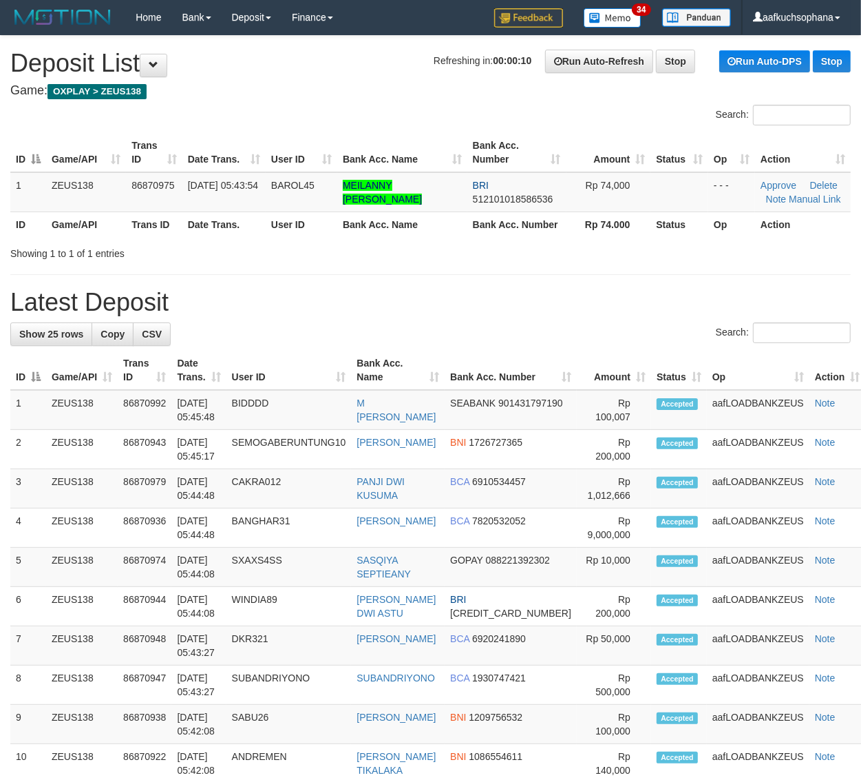
click at [672, 305] on h1 "Latest Deposit" at bounding box center [430, 303] width 841 height 28
click at [611, 283] on div "**********" at bounding box center [430, 750] width 861 height 1428
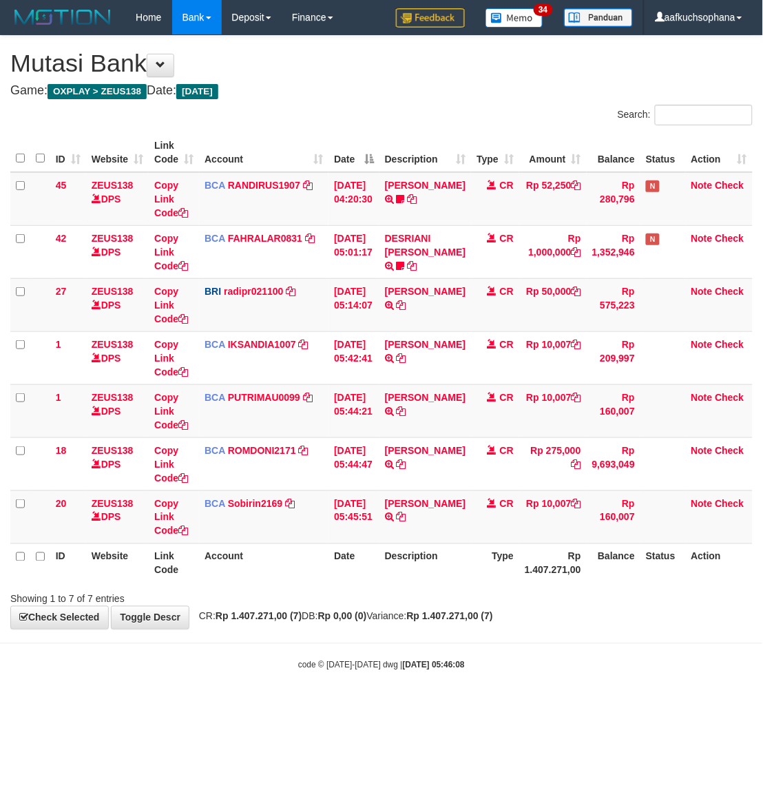
drag, startPoint x: 408, startPoint y: 628, endPoint x: 404, endPoint y: 610, distance: 18.2
click at [408, 618] on div "**********" at bounding box center [381, 332] width 763 height 593
click at [568, 583] on th "Rp 1.407.271,00" at bounding box center [552, 562] width 67 height 39
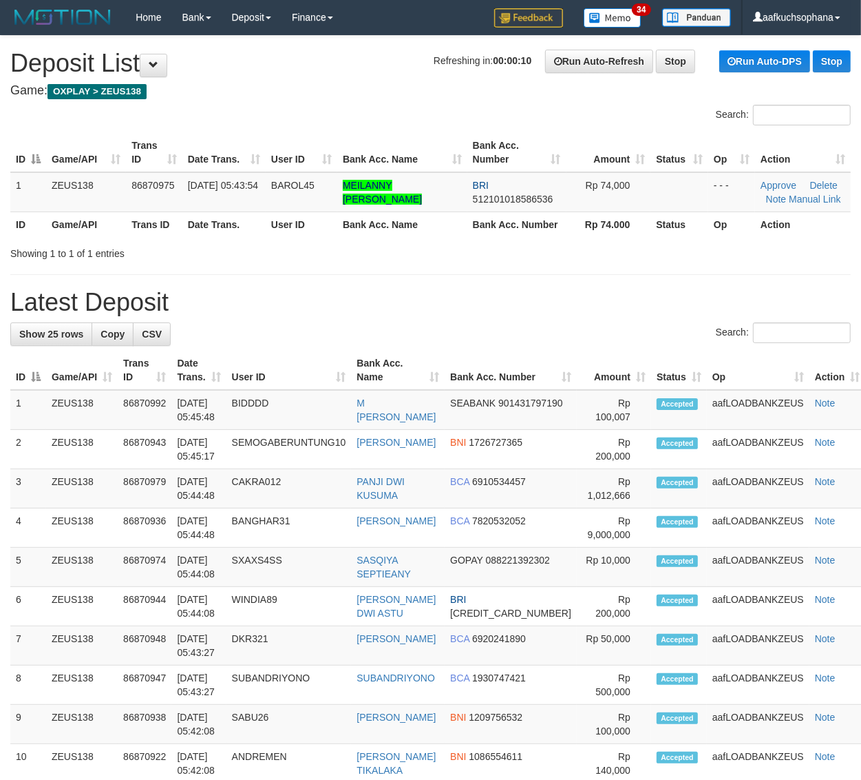
click at [604, 267] on div "**********" at bounding box center [430, 750] width 861 height 1428
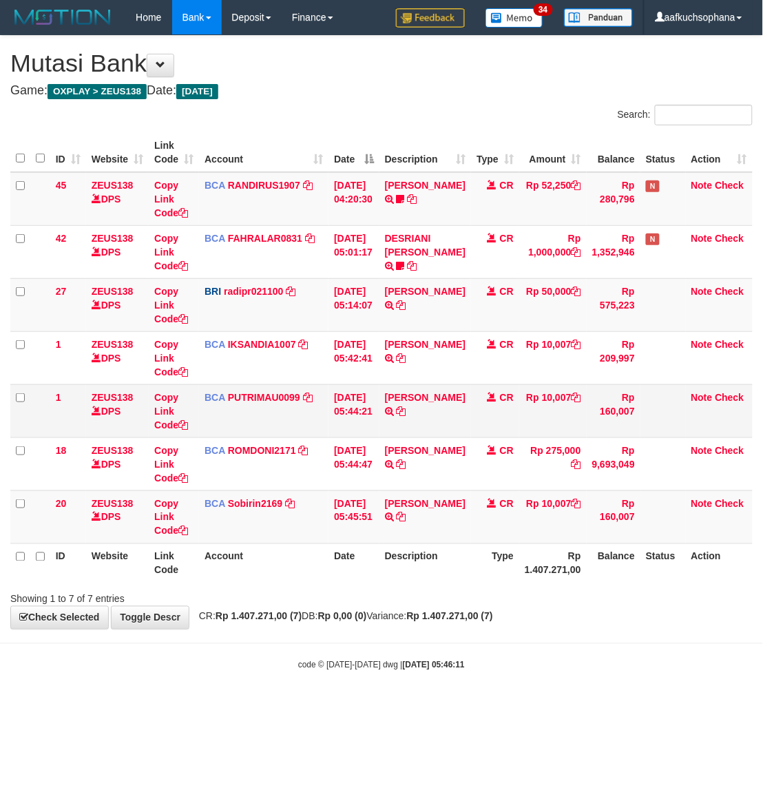
drag, startPoint x: 623, startPoint y: 700, endPoint x: 124, endPoint y: 424, distance: 570.2
click at [614, 698] on body "Toggle navigation Home Bank Account List Load By Website Group [OXPLAY] ZEUS138…" at bounding box center [381, 353] width 763 height 706
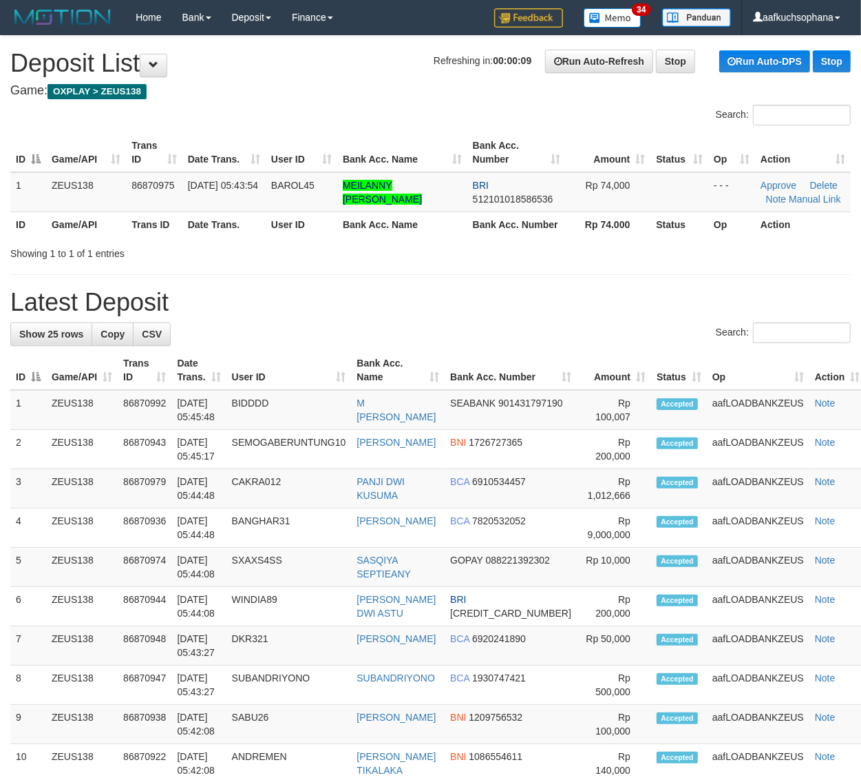
click at [651, 282] on div "**********" at bounding box center [430, 750] width 861 height 1428
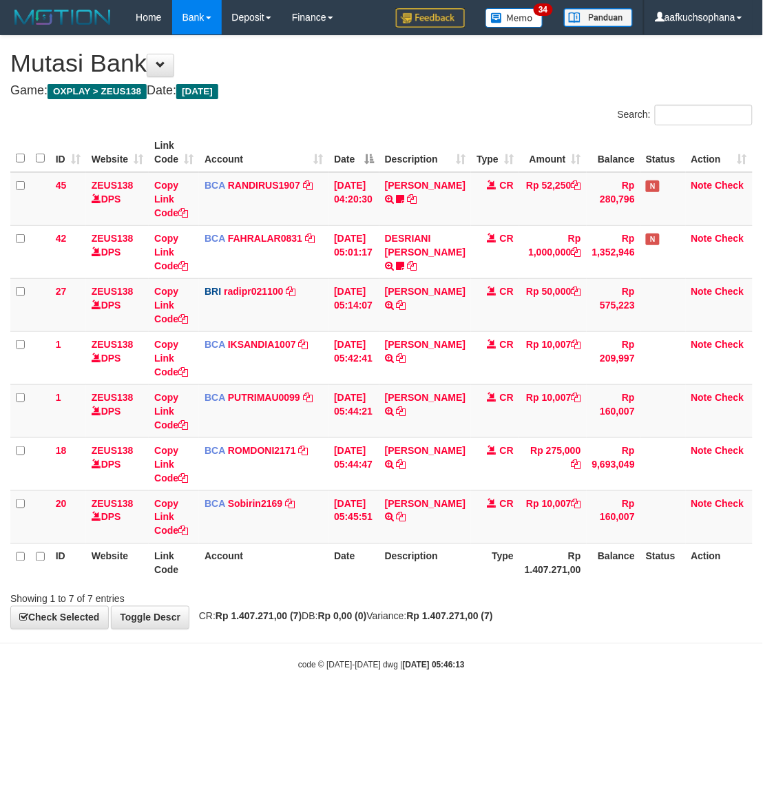
drag, startPoint x: 656, startPoint y: 655, endPoint x: 638, endPoint y: 646, distance: 20.6
click at [656, 655] on body "Toggle navigation Home Bank Account List Load By Website Group [OXPLAY] ZEUS138…" at bounding box center [381, 353] width 763 height 706
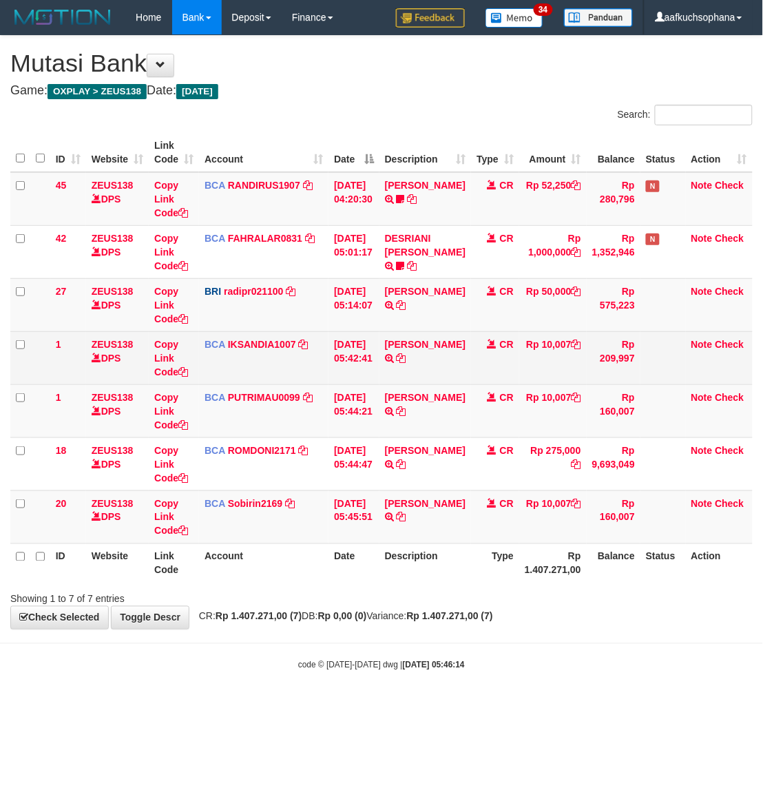
drag, startPoint x: 600, startPoint y: 646, endPoint x: 43, endPoint y: 373, distance: 620.3
click at [596, 645] on body "Toggle navigation Home Bank Account List Load By Website Group [OXPLAY] ZEUS138…" at bounding box center [381, 353] width 763 height 706
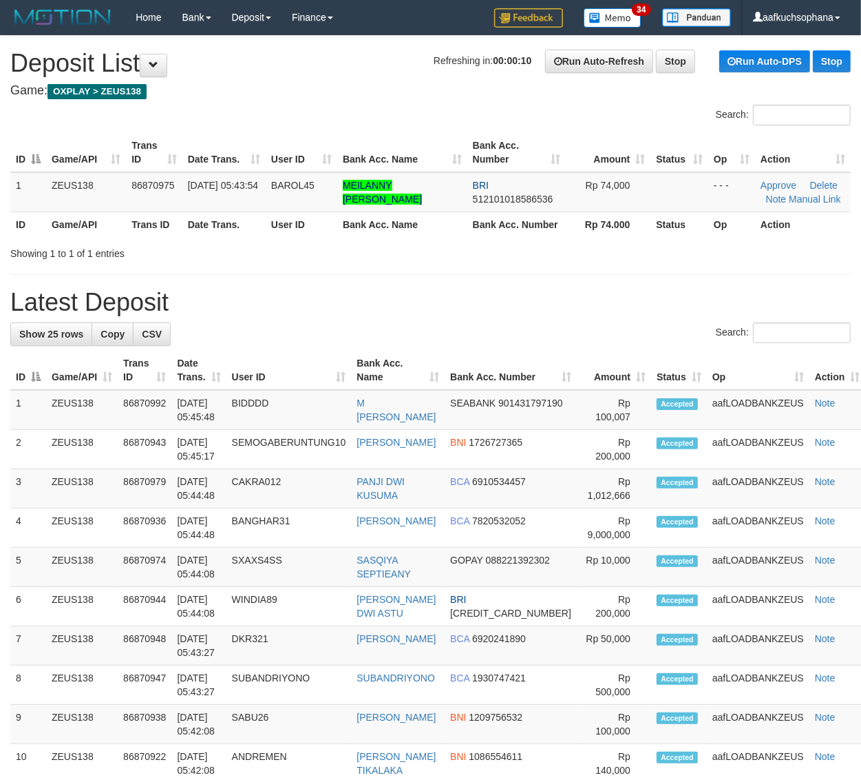
click at [525, 265] on div "**********" at bounding box center [430, 750] width 861 height 1428
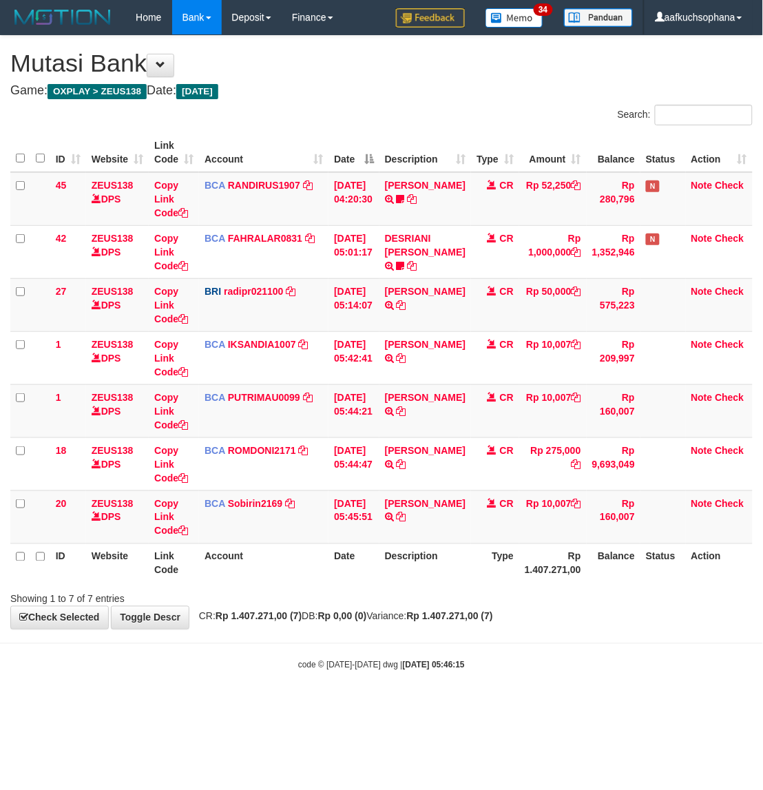
click at [555, 651] on body "Toggle navigation Home Bank Account List Load By Website Group [OXPLAY] ZEUS138…" at bounding box center [381, 353] width 763 height 706
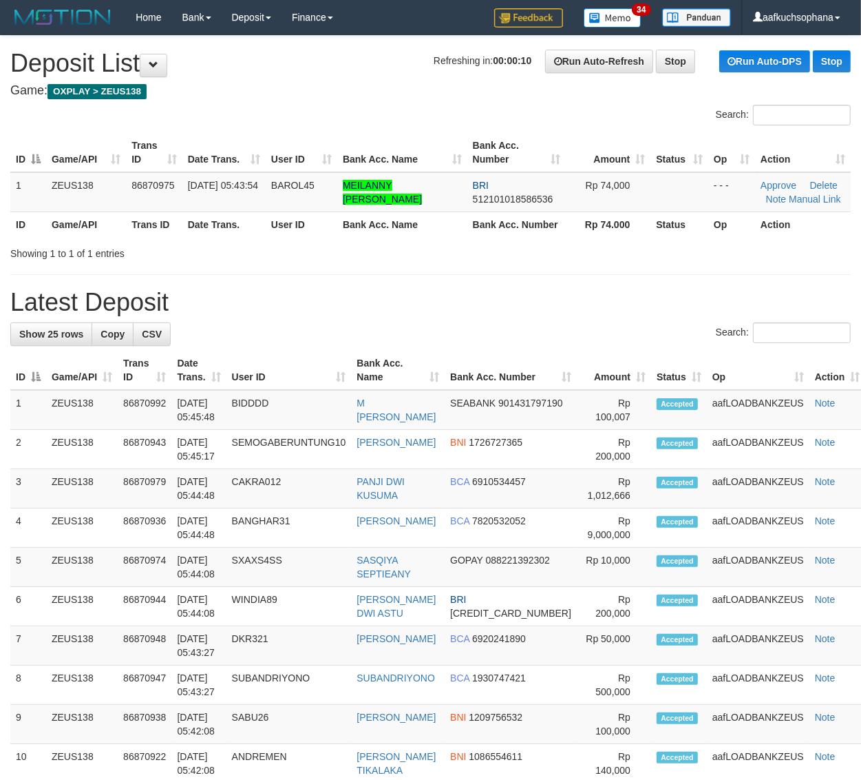
click at [527, 277] on div "**********" at bounding box center [430, 750] width 861 height 1428
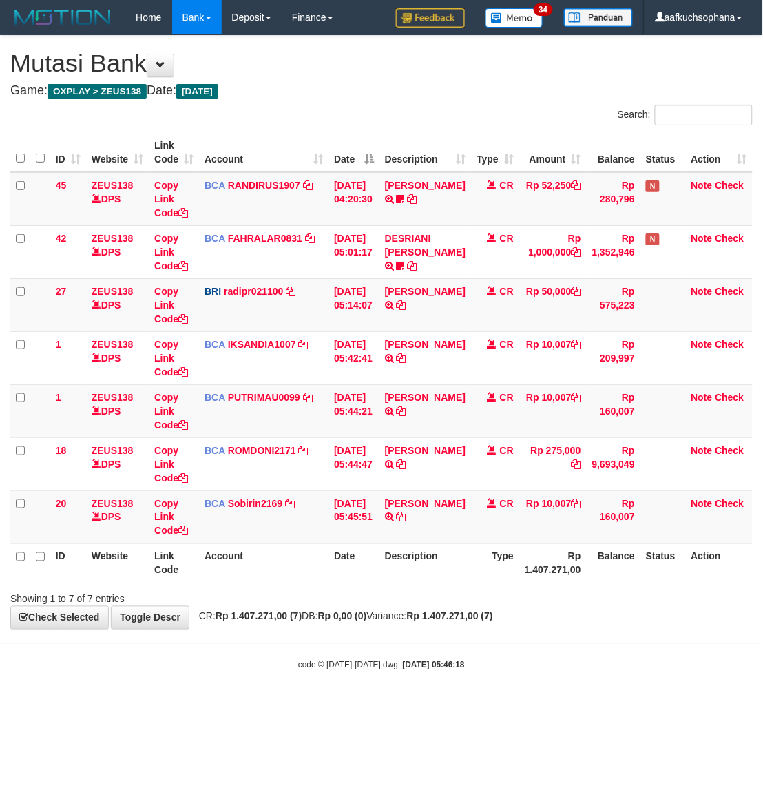
click at [618, 693] on body "Toggle navigation Home Bank Account List Load By Website Group [OXPLAY] ZEUS138…" at bounding box center [381, 353] width 763 height 706
click at [605, 596] on div "Showing 1 to 7 of 7 entries" at bounding box center [381, 596] width 763 height 19
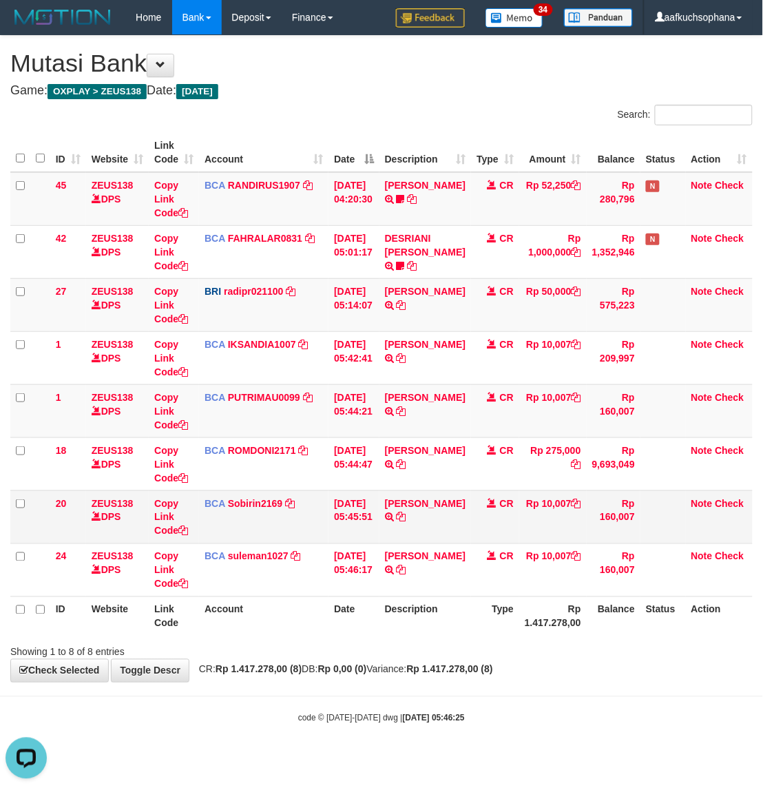
drag, startPoint x: 566, startPoint y: 669, endPoint x: 414, endPoint y: 516, distance: 215.2
click at [565, 669] on div "**********" at bounding box center [381, 359] width 763 height 646
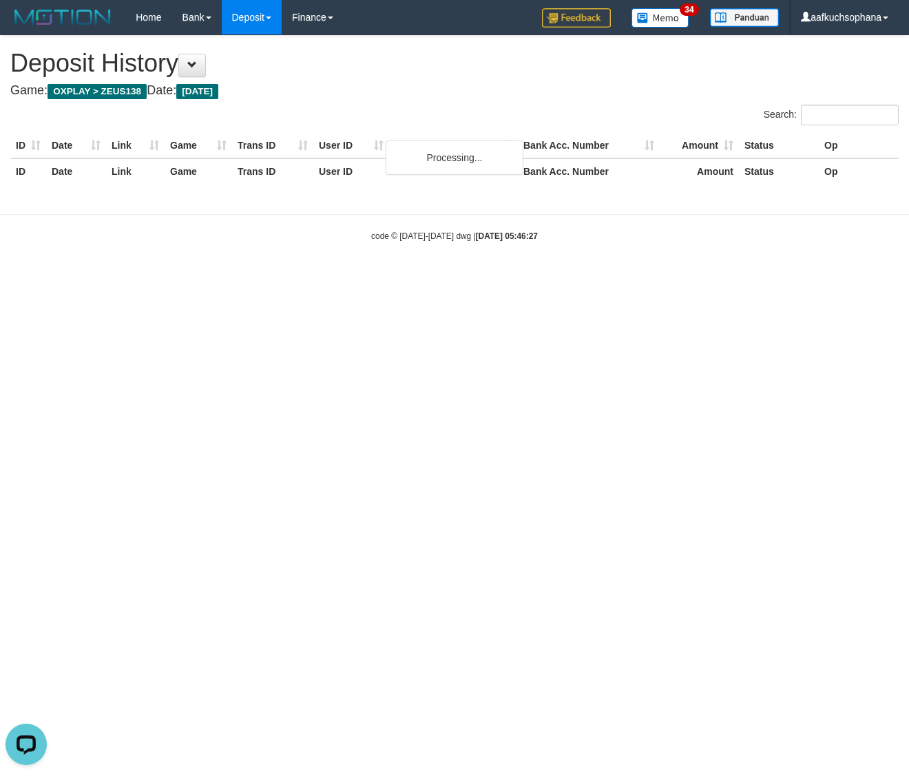
drag, startPoint x: 615, startPoint y: 317, endPoint x: 584, endPoint y: 312, distance: 31.4
click at [615, 277] on html "Toggle navigation Home Bank Account List Load By Website Group [OXPLAY] ZEUS138…" at bounding box center [454, 138] width 909 height 277
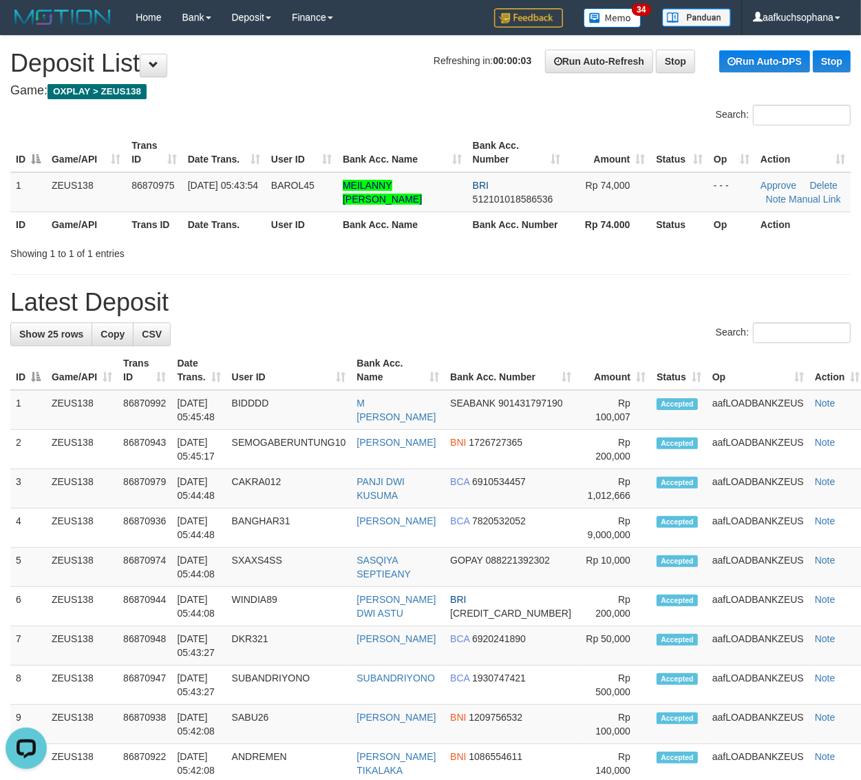
drag, startPoint x: 572, startPoint y: 244, endPoint x: 600, endPoint y: 259, distance: 31.7
click at [572, 244] on div "Showing 1 to 1 of 1 entries" at bounding box center [430, 250] width 861 height 19
click at [562, 308] on h1 "Latest Deposit" at bounding box center [430, 303] width 841 height 28
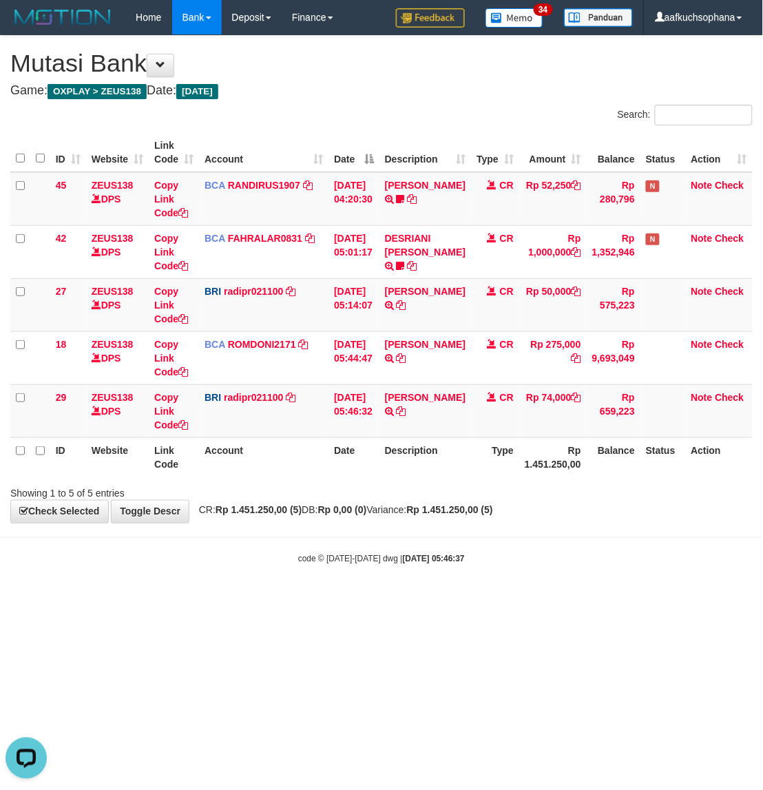
click at [376, 600] on html "Toggle navigation Home Bank Account List Load By Website Group [OXPLAY] ZEUS138…" at bounding box center [381, 300] width 763 height 600
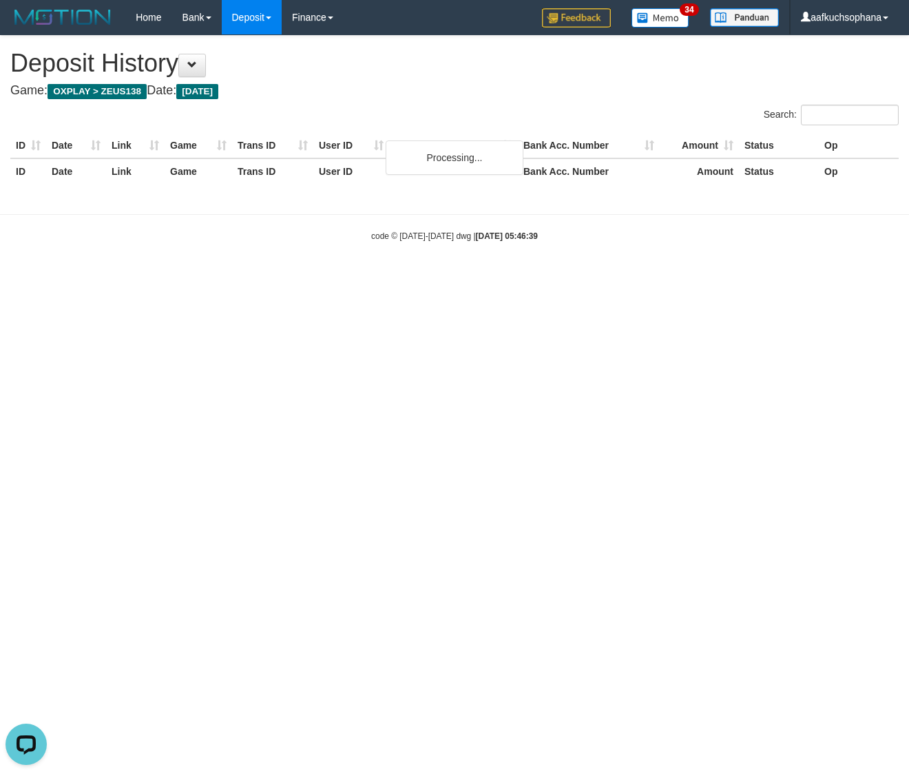
click at [511, 103] on div "**********" at bounding box center [454, 118] width 909 height 164
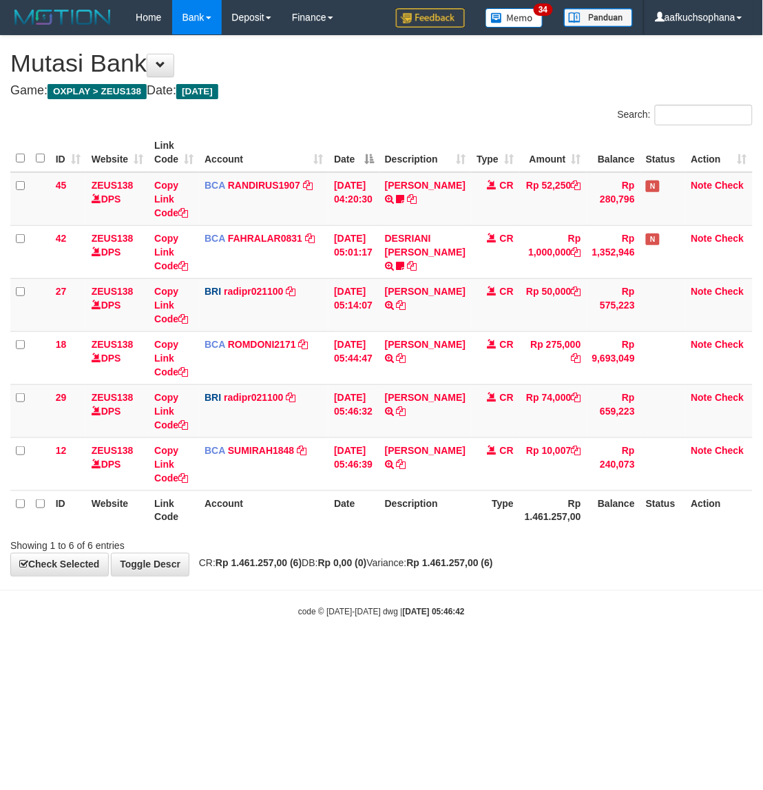
click at [338, 653] on html "Toggle navigation Home Bank Account List Load By Website Group [OXPLAY] ZEUS138…" at bounding box center [381, 326] width 763 height 653
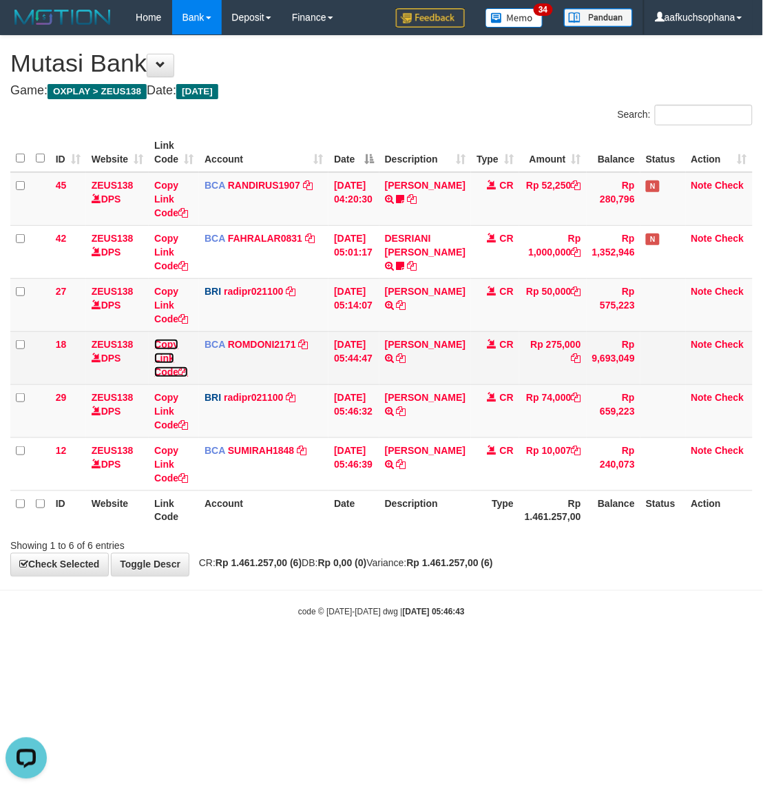
click at [185, 369] on icon at bounding box center [183, 372] width 10 height 10
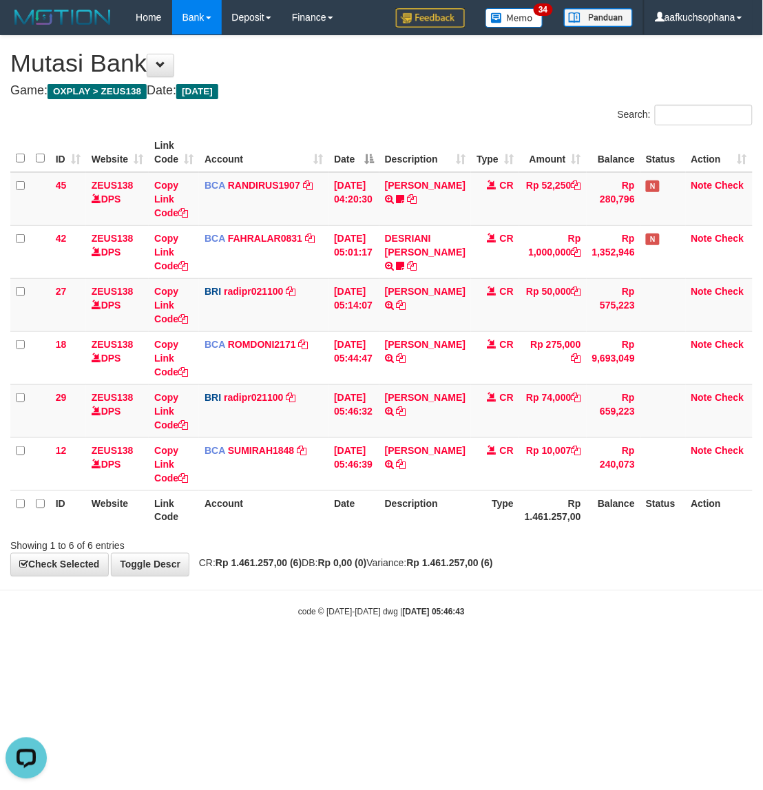
drag, startPoint x: 543, startPoint y: 682, endPoint x: 531, endPoint y: 644, distance: 40.3
click at [542, 653] on html "Toggle navigation Home Bank Account List Load By Website Group [OXPLAY] ZEUS138…" at bounding box center [381, 326] width 763 height 653
click at [527, 632] on body "Toggle navigation Home Bank Account List Load By Website Group [OXPLAY] ZEUS138…" at bounding box center [381, 326] width 763 height 653
click at [525, 636] on body "Toggle navigation Home Bank Account List Load By Website Group [OXPLAY] ZEUS138…" at bounding box center [381, 326] width 763 height 653
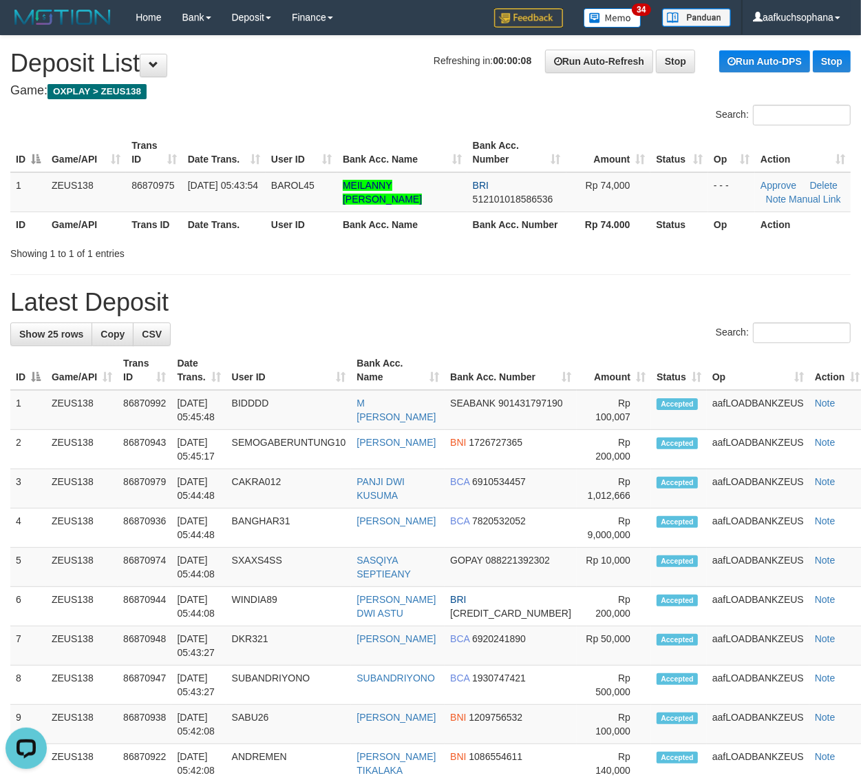
click at [696, 274] on div "**********" at bounding box center [430, 750] width 861 height 1428
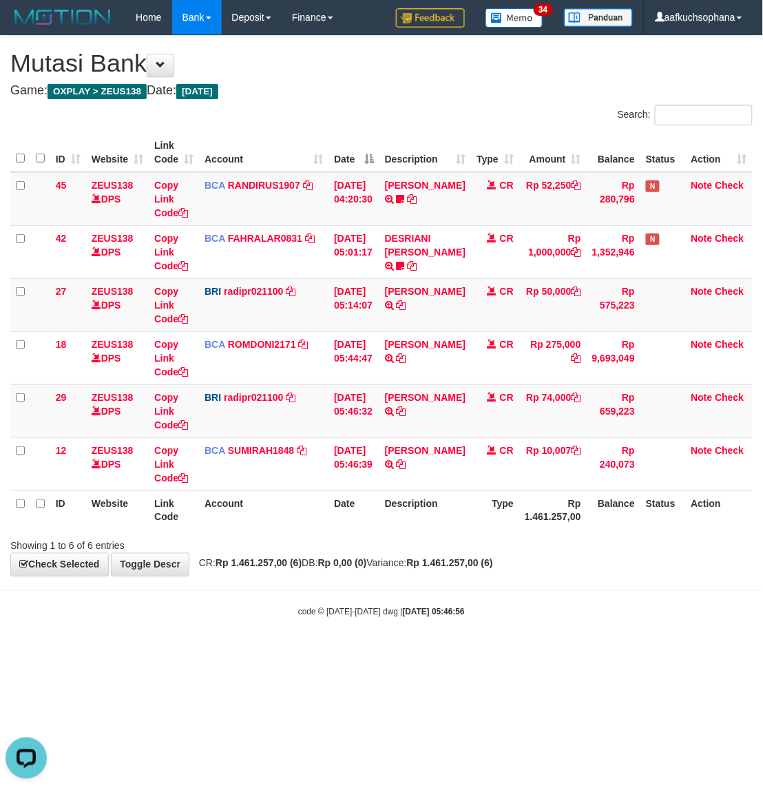
click at [448, 627] on body "Toggle navigation Home Bank Account List Load By Website Group [OXPLAY] ZEUS138…" at bounding box center [381, 326] width 763 height 653
drag, startPoint x: 346, startPoint y: 608, endPoint x: 445, endPoint y: 587, distance: 100.6
click at [355, 607] on body "Toggle navigation Home Bank Account List Load By Website Group [OXPLAY] ZEUS138…" at bounding box center [381, 326] width 763 height 653
drag, startPoint x: 446, startPoint y: 611, endPoint x: 539, endPoint y: 572, distance: 101.3
click at [448, 610] on strong "2025/09/01 05:47:09" at bounding box center [434, 612] width 62 height 10
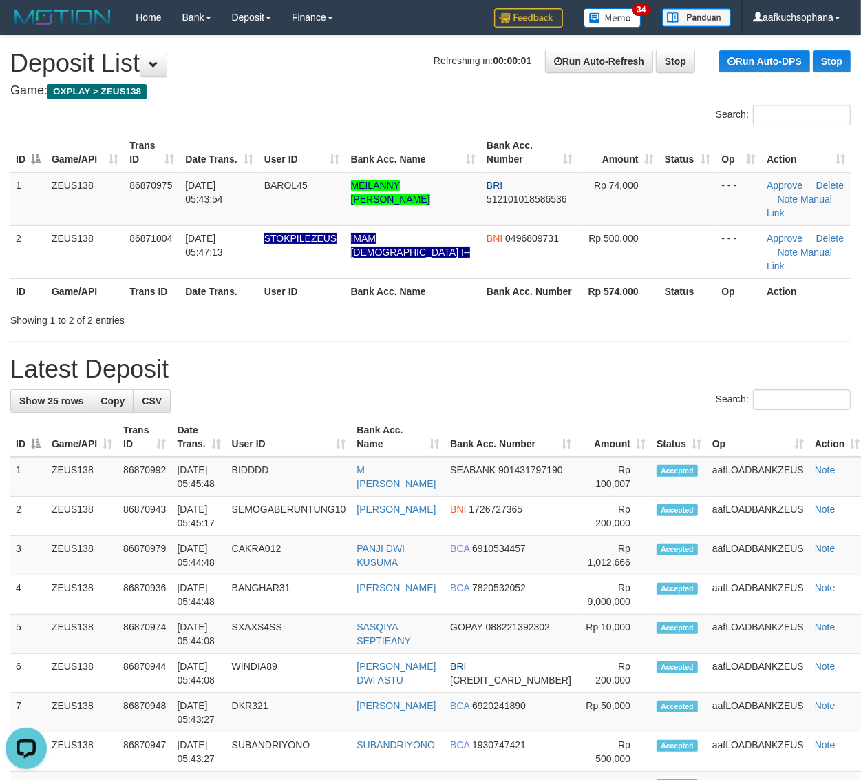
click at [684, 308] on div "Showing 1 to 2 of 2 entries" at bounding box center [430, 317] width 861 height 19
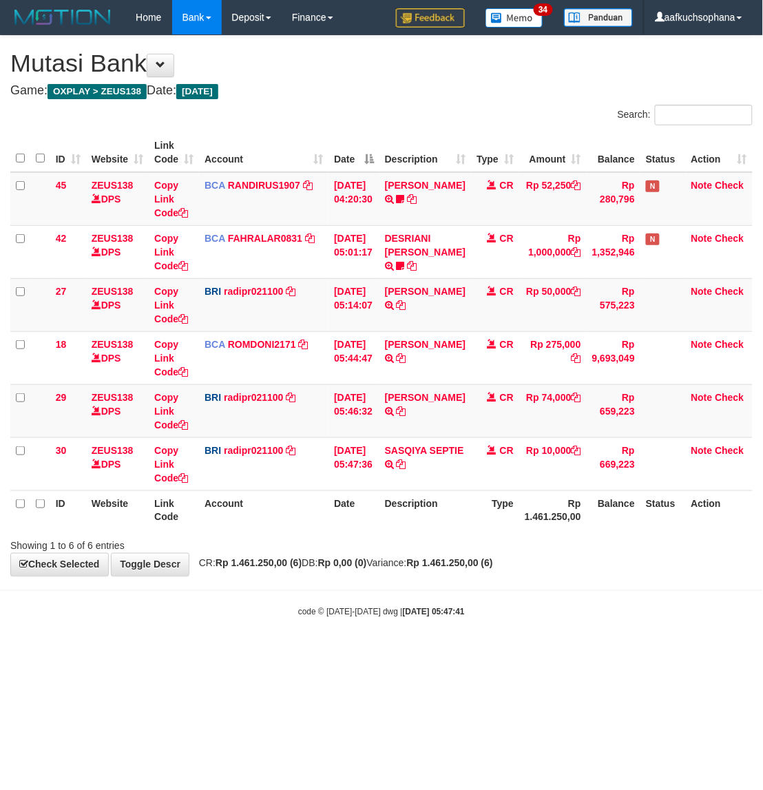
drag, startPoint x: 463, startPoint y: 585, endPoint x: 339, endPoint y: 539, distance: 131.6
click at [461, 585] on body "Toggle navigation Home Bank Account List Load By Website Group [OXPLAY] ZEUS138…" at bounding box center [381, 326] width 763 height 653
click at [429, 562] on span "CR: Rp 1.461.250,00 (6) DB: Rp 0,00 (0) Variance: Rp 1.461.250,00 (6)" at bounding box center [342, 563] width 301 height 11
click at [459, 573] on div "**********" at bounding box center [381, 306] width 763 height 540
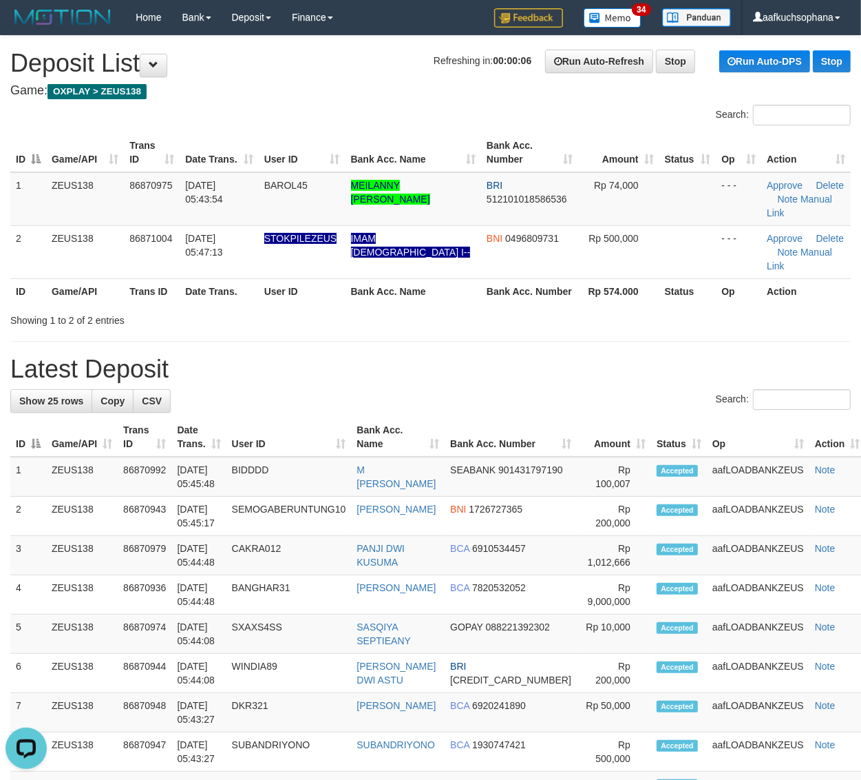
drag, startPoint x: 607, startPoint y: 287, endPoint x: 873, endPoint y: 401, distance: 289.4
click at [621, 308] on div "Showing 1 to 2 of 2 entries" at bounding box center [430, 317] width 861 height 19
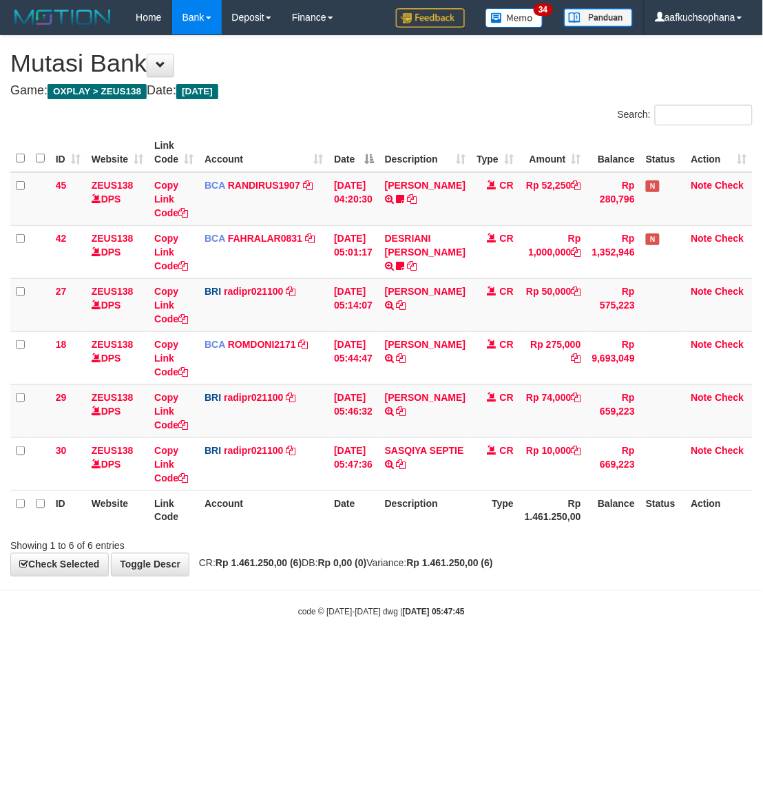
click at [267, 646] on body "Toggle navigation Home Bank Account List Load By Website Group [OXPLAY] ZEUS138…" at bounding box center [381, 326] width 763 height 653
click at [226, 613] on div "code © [DATE]-[DATE] dwg | [DATE] 05:47:47" at bounding box center [381, 612] width 763 height 14
click at [173, 596] on body "Toggle navigation Home Bank Account List Load By Website Group [OXPLAY] ZEUS138…" at bounding box center [381, 326] width 763 height 653
click at [181, 593] on body "Toggle navigation Home Bank Account List Load By Website Group [OXPLAY] ZEUS138…" at bounding box center [381, 326] width 763 height 653
drag, startPoint x: 379, startPoint y: 594, endPoint x: 381, endPoint y: 603, distance: 8.4
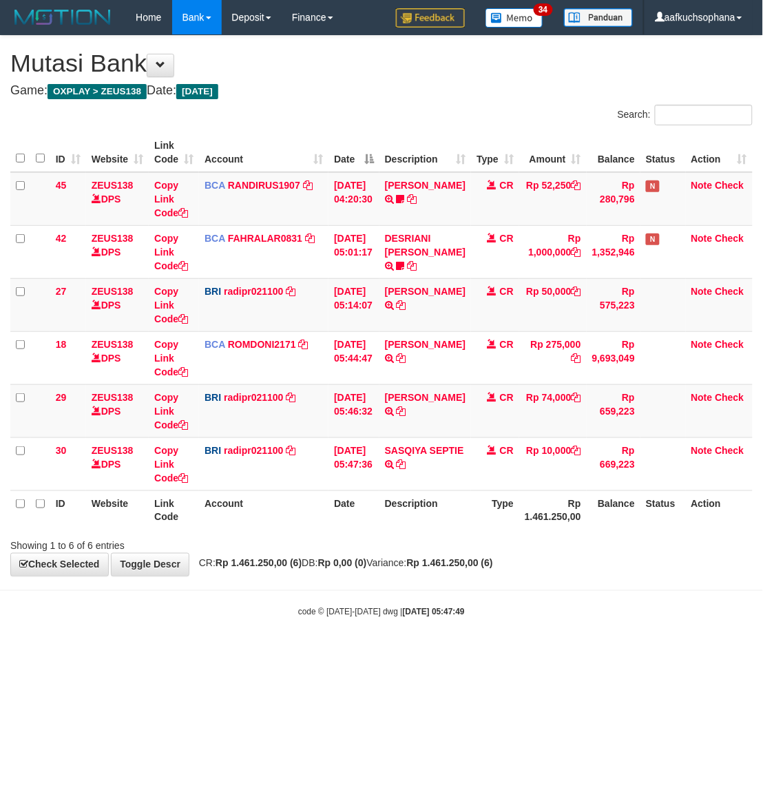
click at [381, 603] on body "Toggle navigation Home Bank Account List Load By Website Group [OXPLAY] ZEUS138…" at bounding box center [381, 326] width 763 height 653
click at [380, 600] on body "Toggle navigation Home Bank Account List Load By Website Group [OXPLAY] ZEUS138…" at bounding box center [381, 326] width 763 height 653
drag, startPoint x: 211, startPoint y: 593, endPoint x: 218, endPoint y: 589, distance: 7.4
click at [218, 589] on body "Toggle navigation Home Bank Account List Load By Website Group [OXPLAY] ZEUS138…" at bounding box center [381, 326] width 763 height 653
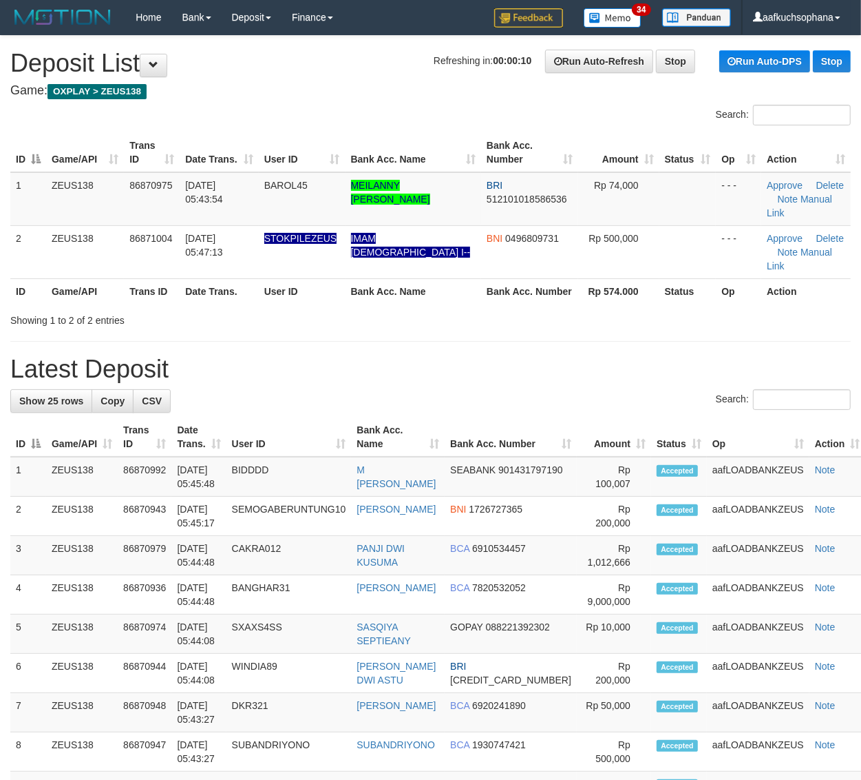
drag, startPoint x: 576, startPoint y: 317, endPoint x: 873, endPoint y: 448, distance: 324.6
click at [583, 320] on div "**********" at bounding box center [430, 783] width 861 height 1494
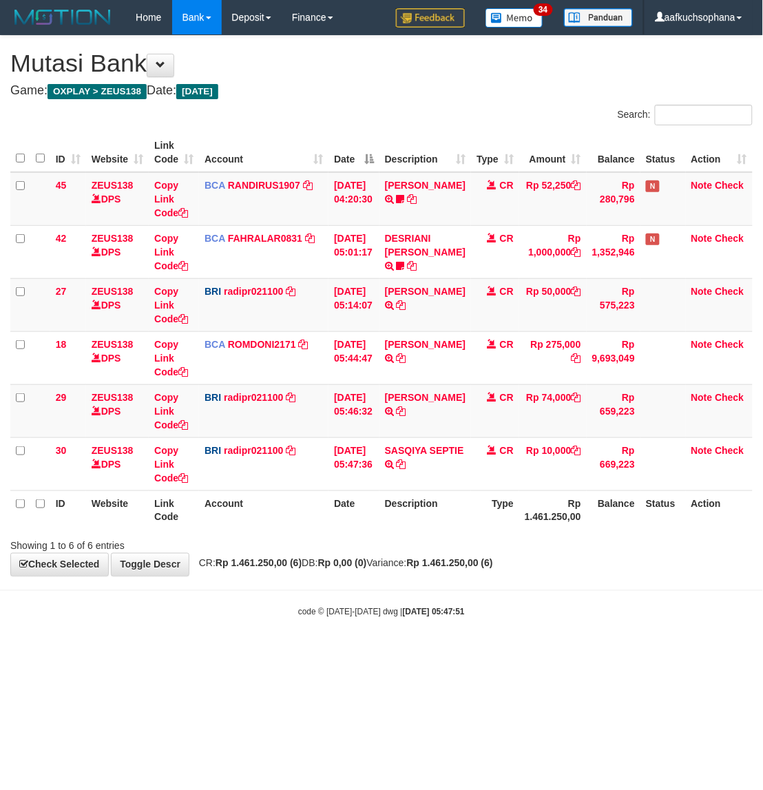
click at [516, 627] on body "Toggle navigation Home Bank Account List Load By Website Group [OXPLAY] ZEUS138…" at bounding box center [381, 326] width 763 height 653
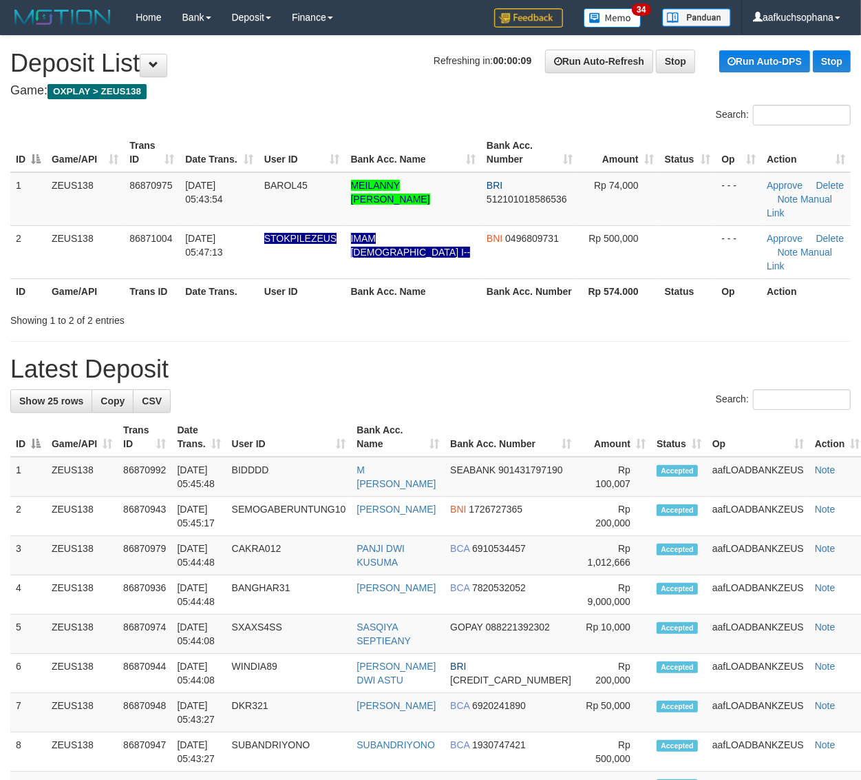
drag, startPoint x: 763, startPoint y: 313, endPoint x: 775, endPoint y: 314, distance: 12.4
click at [766, 312] on div "**********" at bounding box center [430, 783] width 861 height 1494
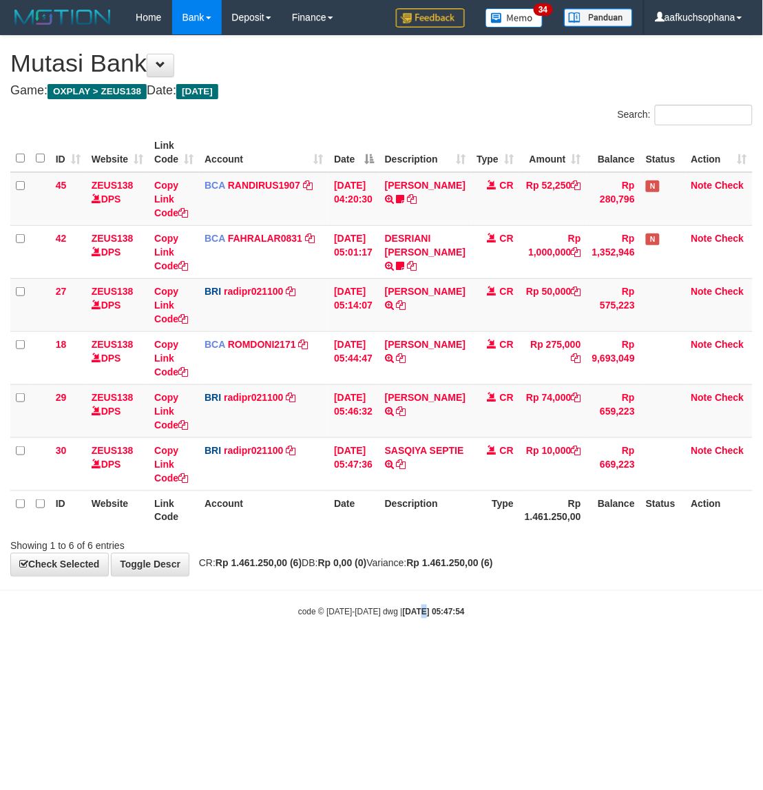
click at [408, 628] on body "Toggle navigation Home Bank Account List Load By Website Group [OXPLAY] ZEUS138…" at bounding box center [381, 326] width 763 height 653
drag, startPoint x: 408, startPoint y: 627, endPoint x: 377, endPoint y: 603, distance: 39.4
click at [408, 625] on body "Toggle navigation Home Bank Account List Load By Website Group [OXPLAY] ZEUS138…" at bounding box center [381, 326] width 763 height 653
click at [255, 653] on html "Toggle navigation Home Bank Account List Load By Website Group [OXPLAY] ZEUS138…" at bounding box center [381, 326] width 763 height 653
